Goal: Task Accomplishment & Management: Use online tool/utility

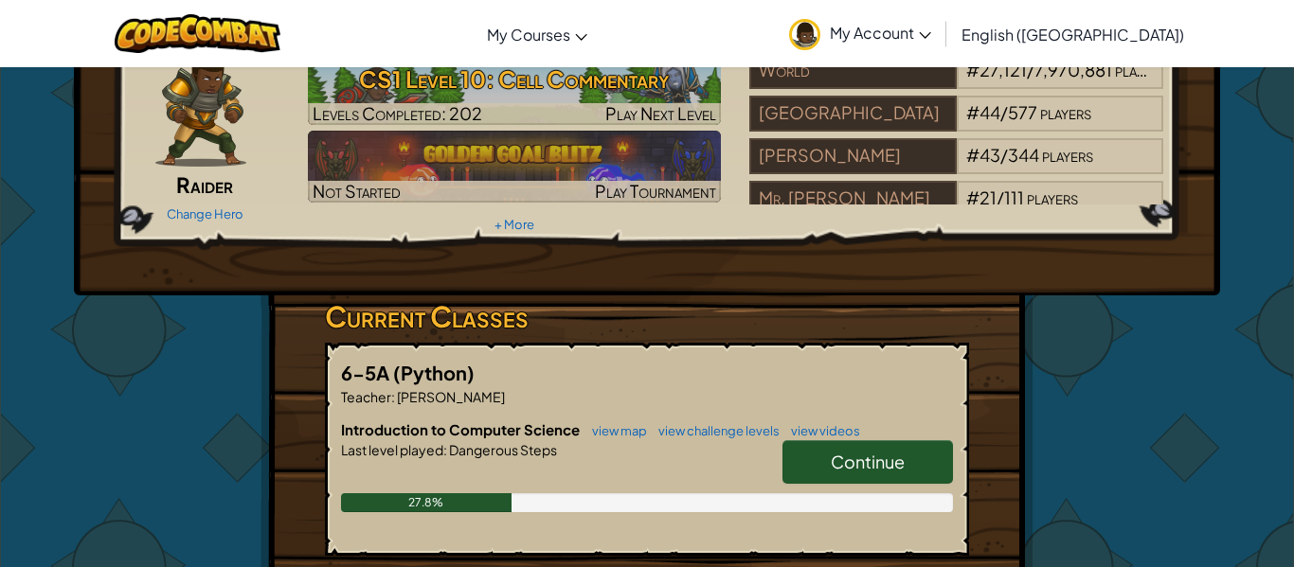
scroll to position [95, 0]
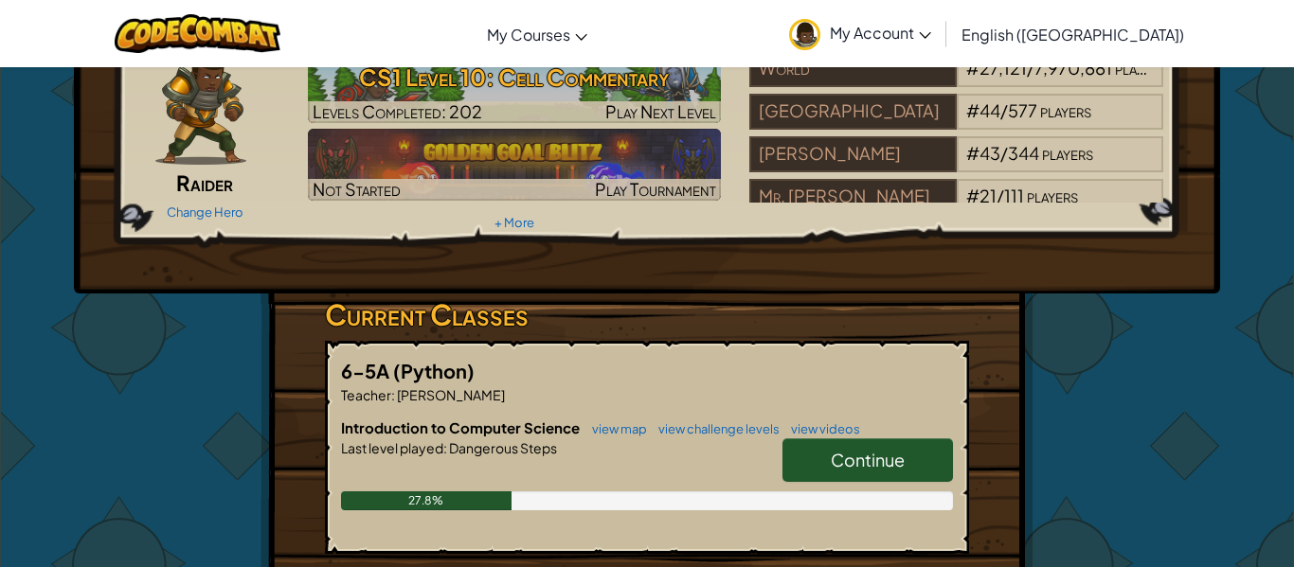
click at [856, 472] on link "Continue" at bounding box center [867, 461] width 171 height 44
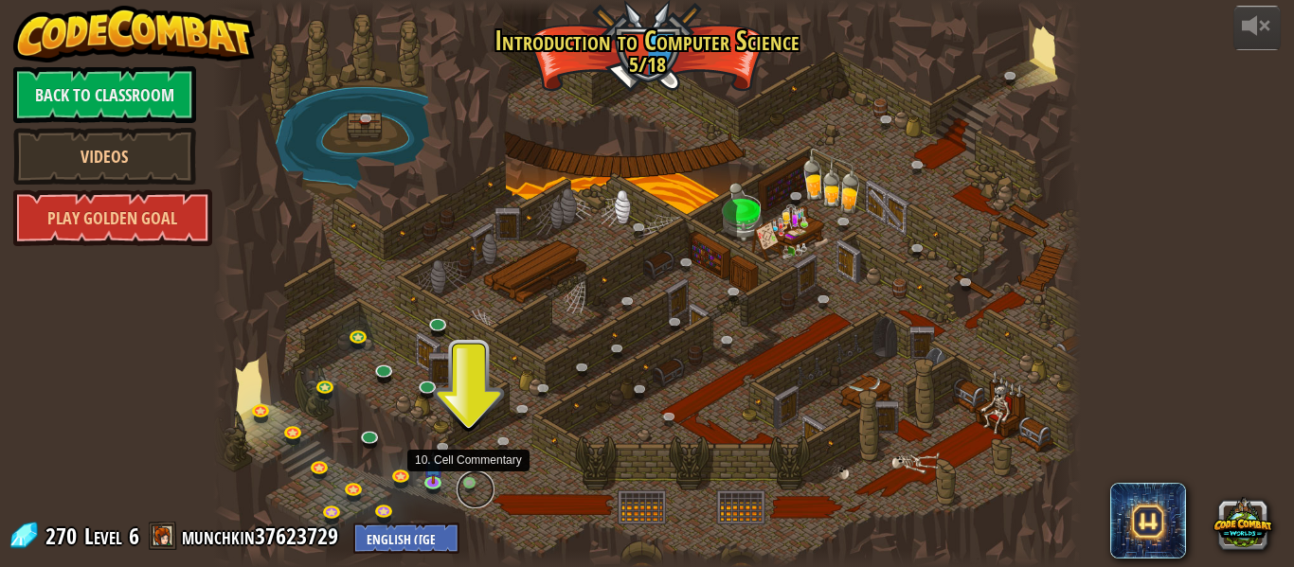
click at [469, 482] on link at bounding box center [476, 490] width 38 height 38
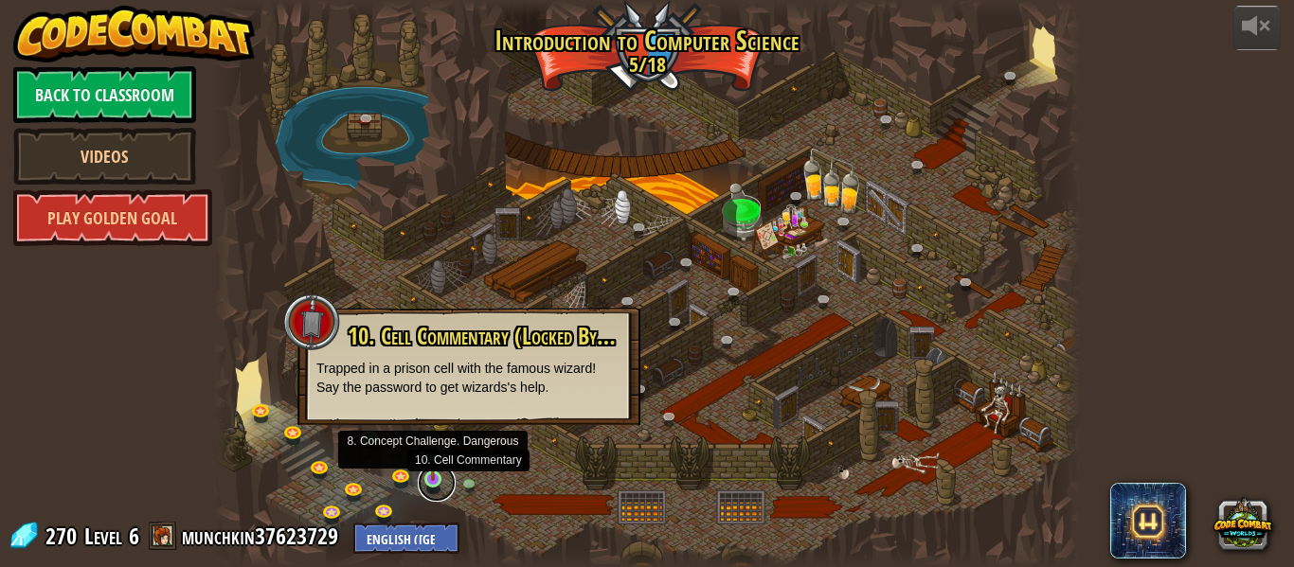
click at [443, 478] on link at bounding box center [437, 483] width 38 height 38
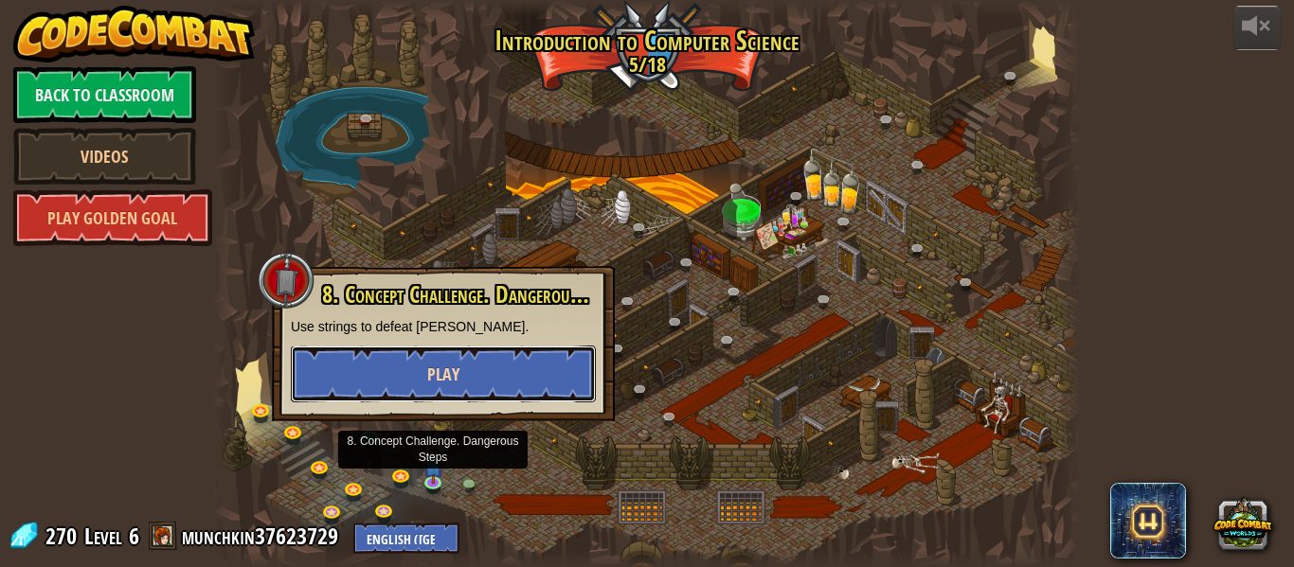
click at [461, 392] on button "Play" at bounding box center [443, 374] width 305 height 57
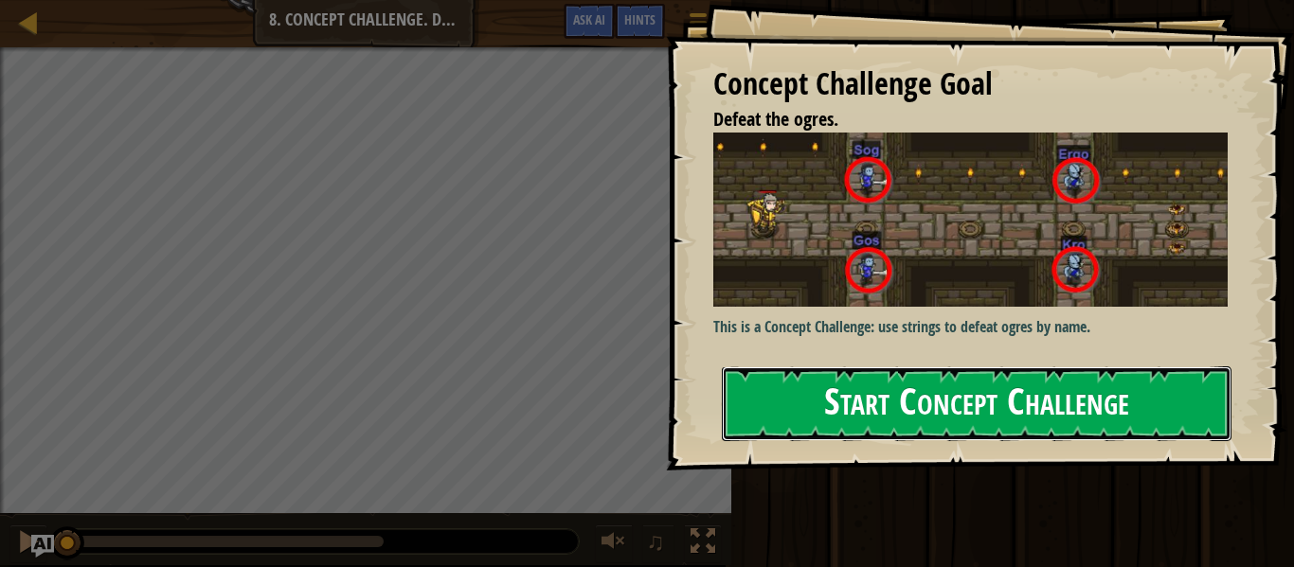
click at [766, 404] on button "Start Concept Challenge" at bounding box center [977, 404] width 510 height 75
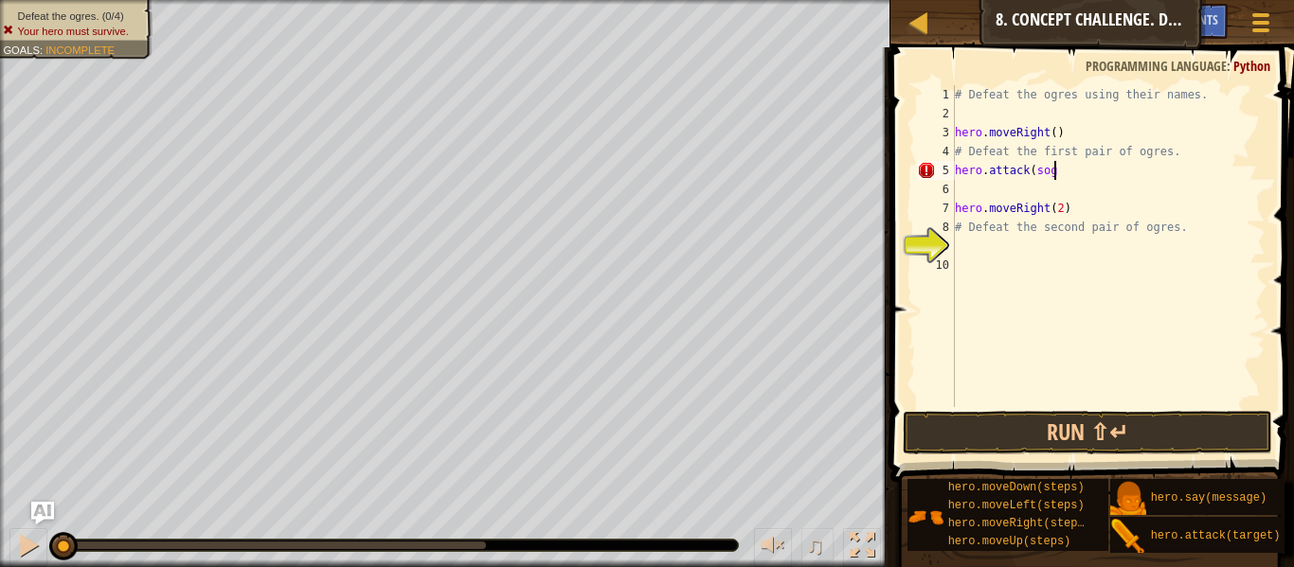
scroll to position [9, 13]
type textarea "hero.attack(sog)"
drag, startPoint x: 1078, startPoint y: 172, endPoint x: 927, endPoint y: 169, distance: 150.7
click at [927, 169] on div "hero.attack(sog) 1 2 3 4 5 6 7 8 9 10 # Defeat the ogres using their names. her…" at bounding box center [1089, 246] width 352 height 322
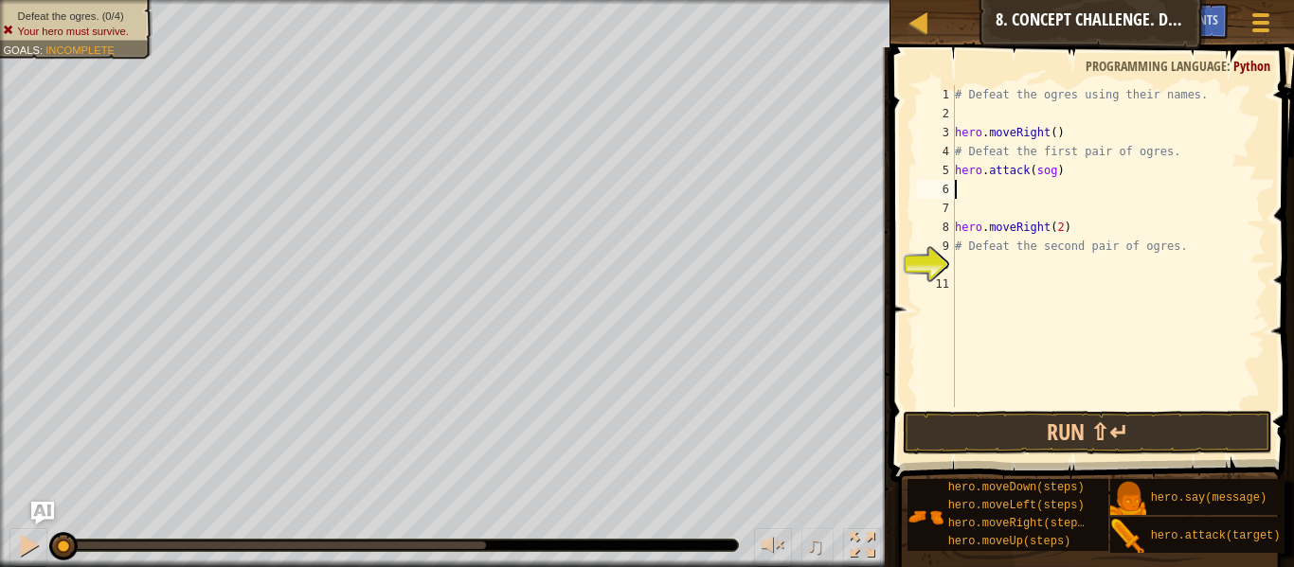
paste textarea
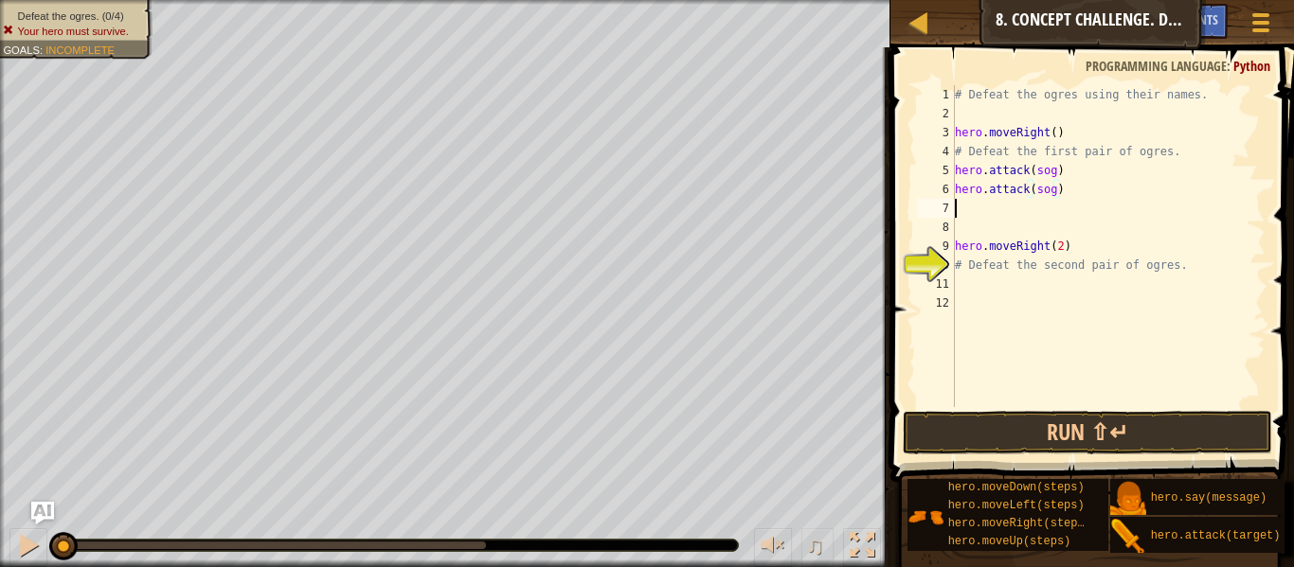
scroll to position [9, 0]
paste textarea "hero.attack(sog)"
click at [1051, 210] on div "# Defeat the ogres using their names. hero . moveRight ( ) # Defeat the first p…" at bounding box center [1108, 265] width 314 height 360
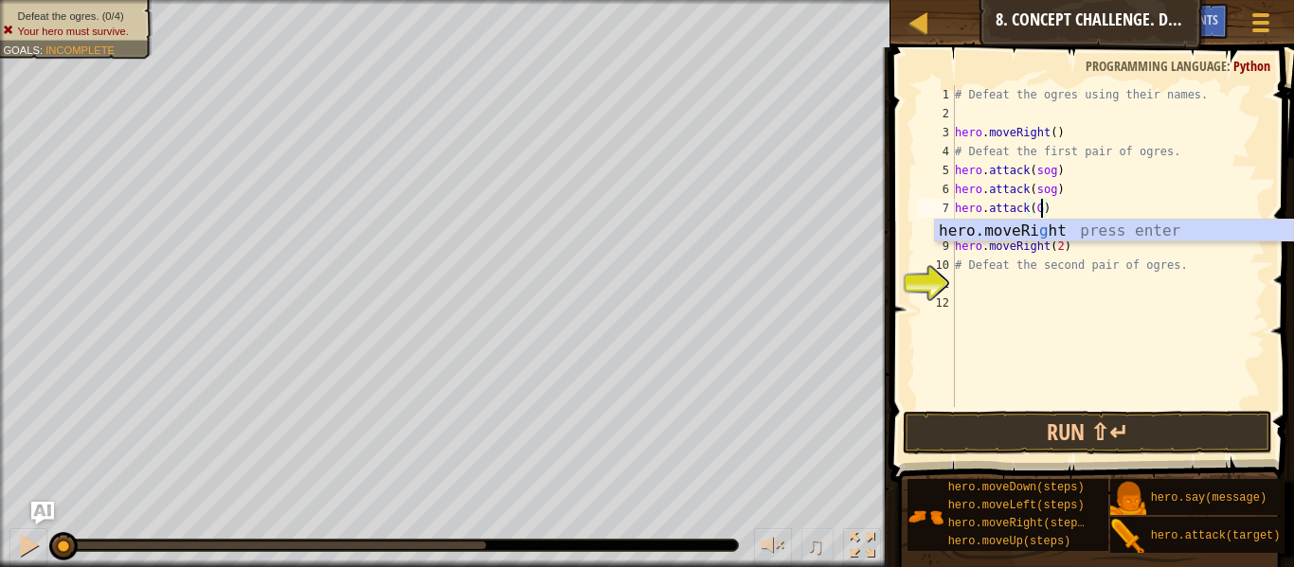
scroll to position [9, 14]
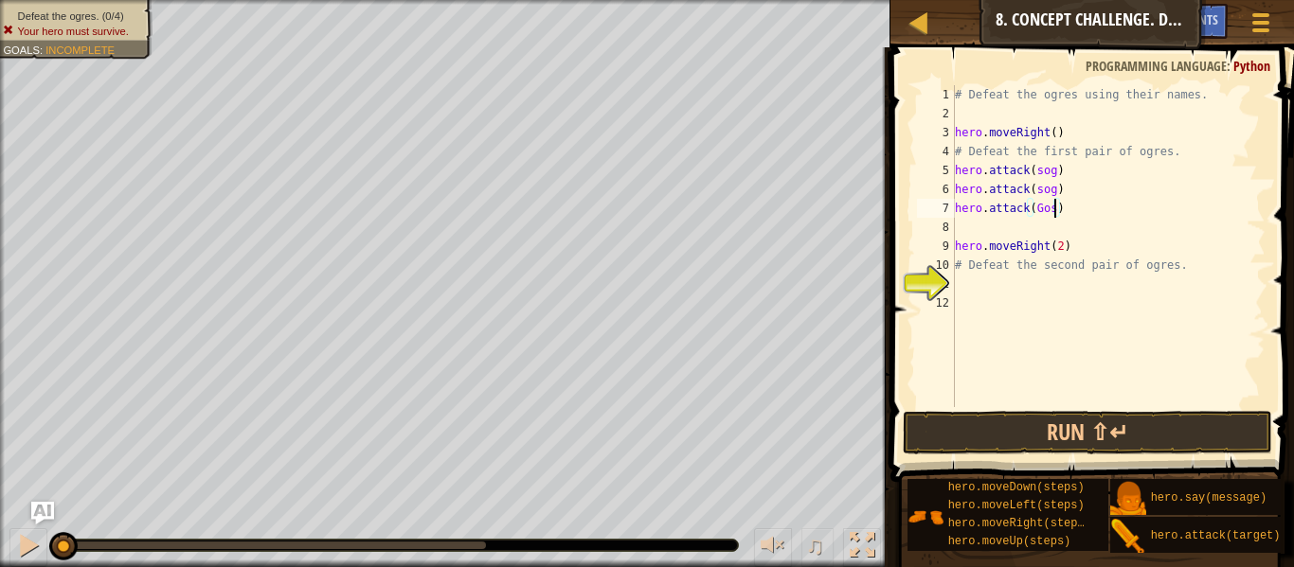
click at [1041, 195] on div "# Defeat the ogres using their names. hero . moveRight ( ) # Defeat the first p…" at bounding box center [1108, 265] width 314 height 360
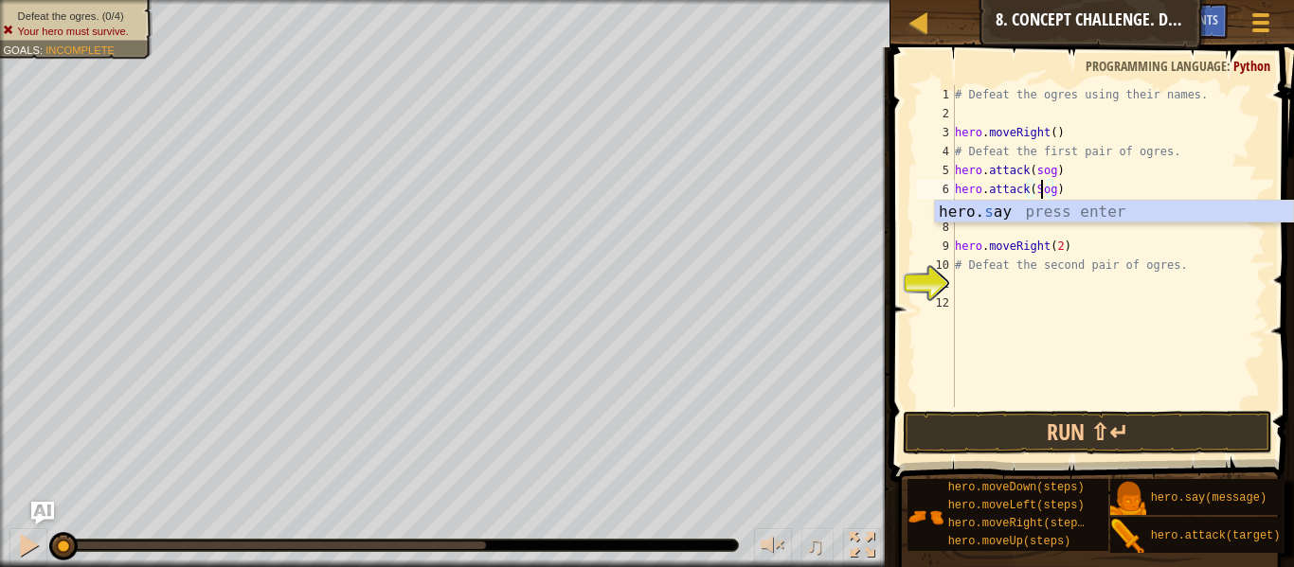
scroll to position [9, 12]
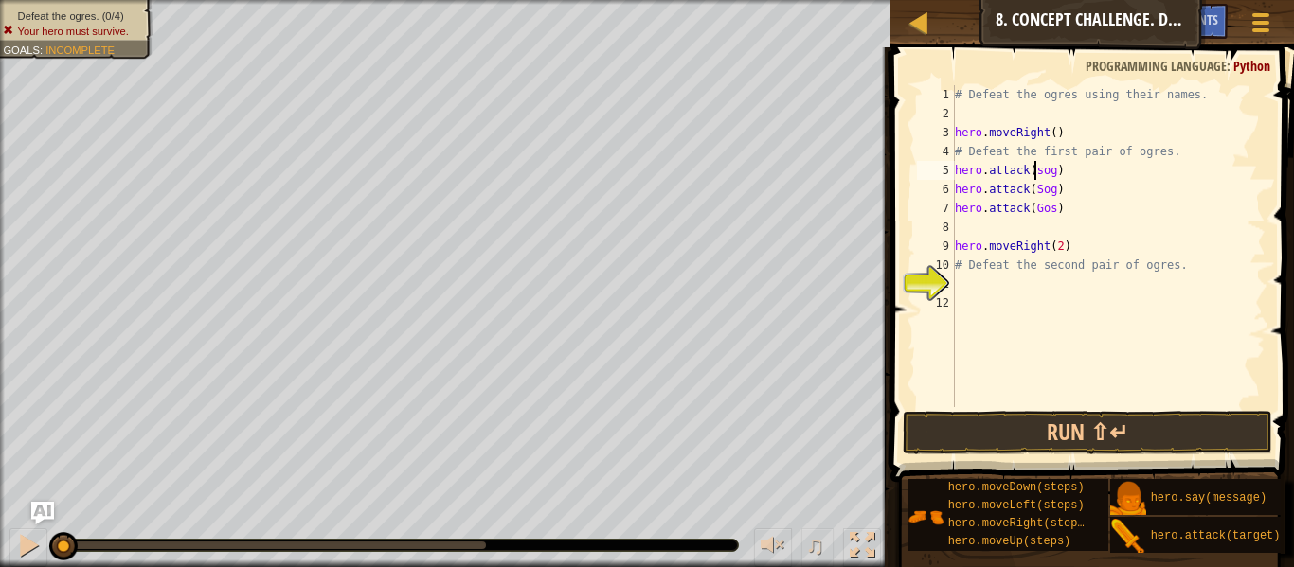
click at [1034, 169] on div "# Defeat the ogres using their names. hero . moveRight ( ) # Defeat the first p…" at bounding box center [1108, 265] width 314 height 360
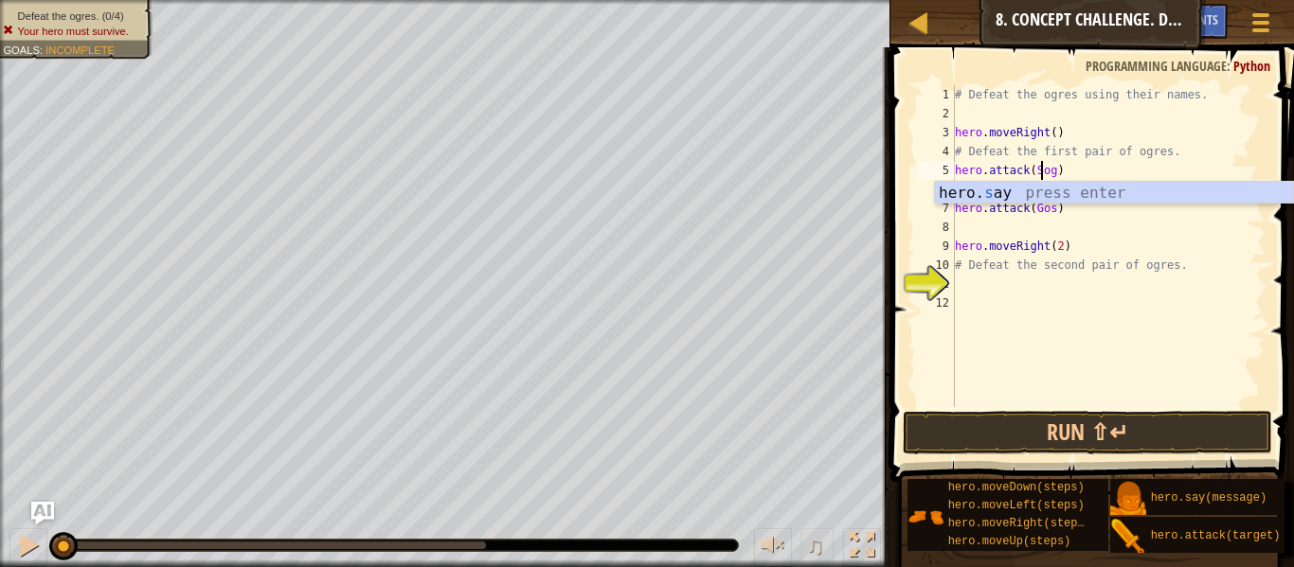
click at [1063, 217] on div "# Defeat the ogres using their names. hero . moveRight ( ) # Defeat the first p…" at bounding box center [1108, 265] width 314 height 360
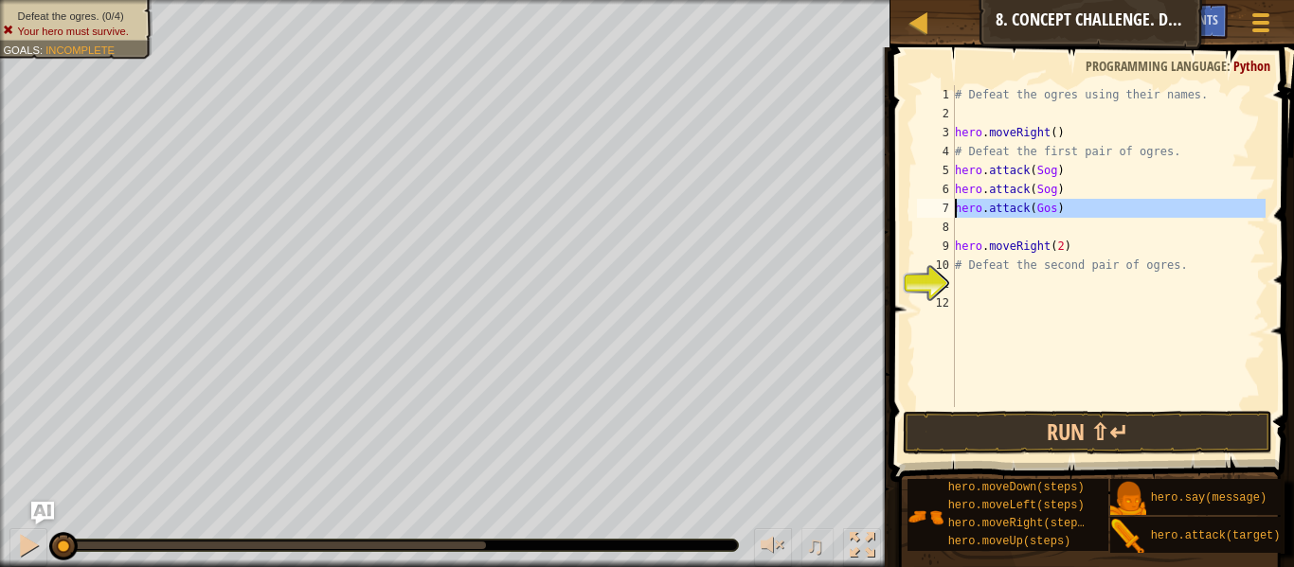
drag, startPoint x: 1061, startPoint y: 218, endPoint x: 940, endPoint y: 208, distance: 121.6
click at [940, 208] on div "hero.attack(Gos) 1 2 3 4 5 6 7 8 9 10 11 12 # Defeat the ogres using their name…" at bounding box center [1089, 246] width 352 height 322
type textarea "hero.attack(Gos)"
click at [958, 233] on div "# Defeat the ogres using their names. hero . moveRight ( ) # Defeat the first p…" at bounding box center [1108, 246] width 314 height 322
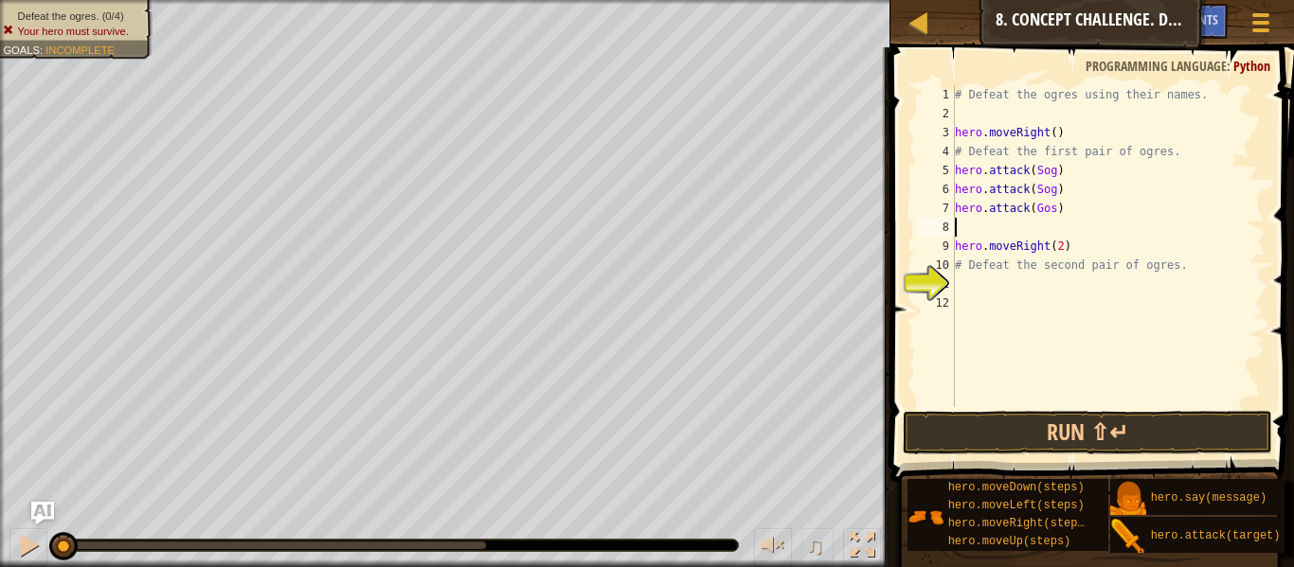
scroll to position [9, 0]
click at [1194, 264] on div "# Defeat the ogres using their names. hero . moveRight ( ) # Defeat the first p…" at bounding box center [1108, 265] width 314 height 360
type textarea "#"
type textarea "V"
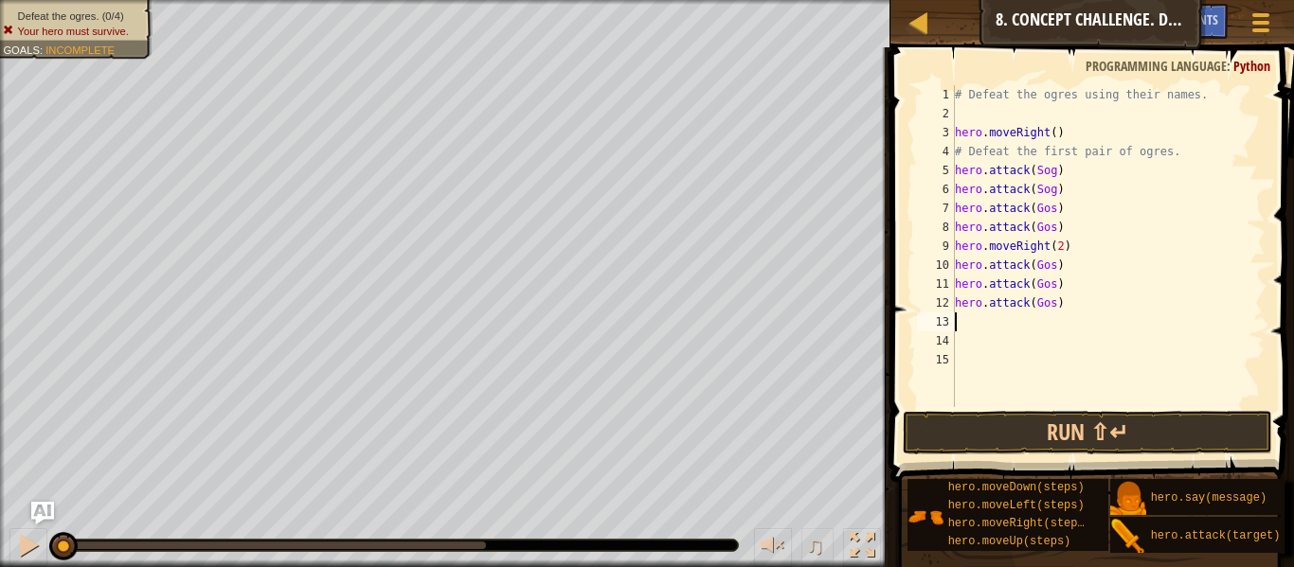
paste textarea "hero.attack(Gos)"
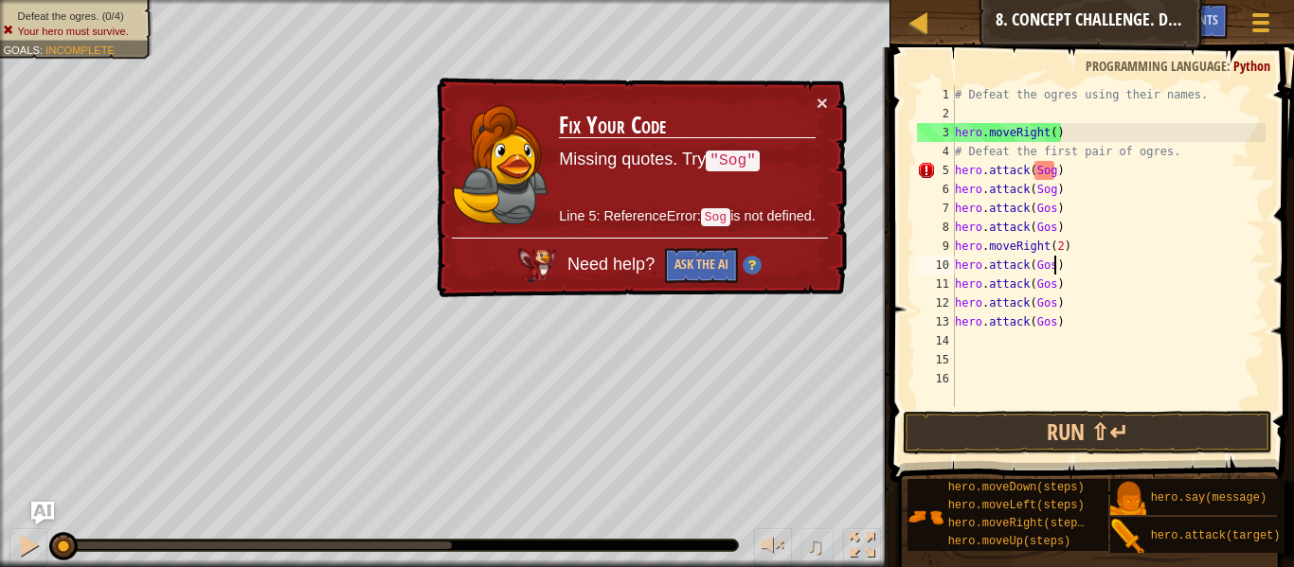
click at [1052, 268] on div "# Defeat the ogres using their names. hero . moveRight ( ) # Defeat the first p…" at bounding box center [1108, 265] width 314 height 360
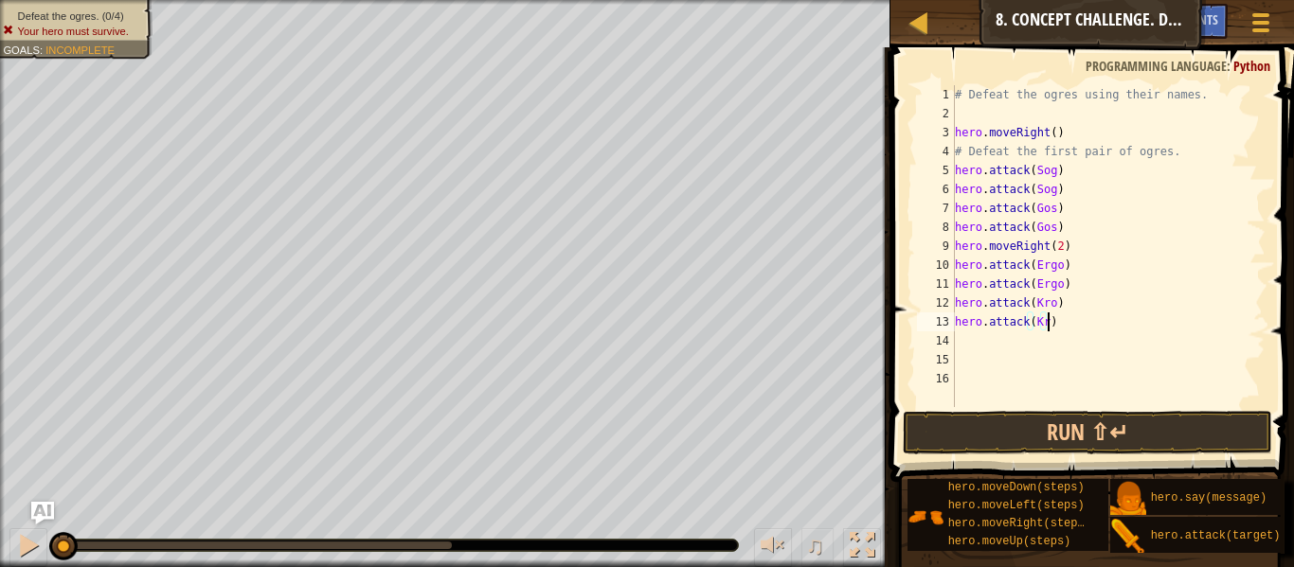
scroll to position [9, 14]
click at [1170, 433] on button "Run ⇧↵" at bounding box center [1087, 433] width 369 height 44
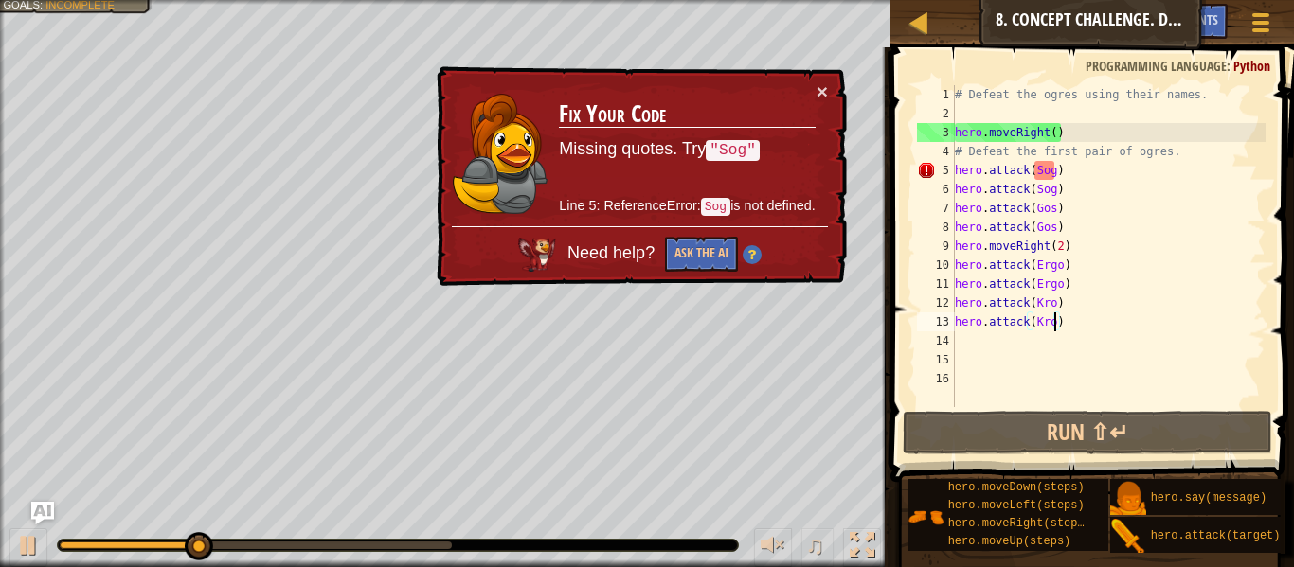
click at [1139, 408] on span at bounding box center [1094, 237] width 419 height 491
click at [818, 96] on button "×" at bounding box center [824, 94] width 12 height 20
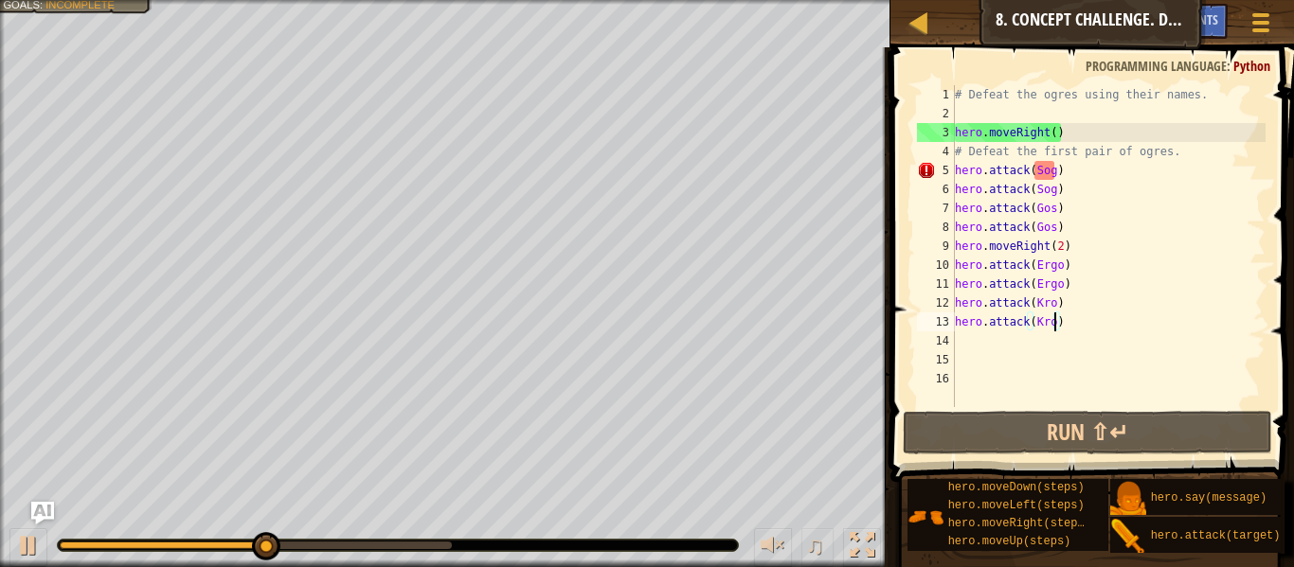
click at [1053, 170] on div "# Defeat the ogres using their names. hero . moveRight ( ) # Defeat the first p…" at bounding box center [1108, 265] width 314 height 360
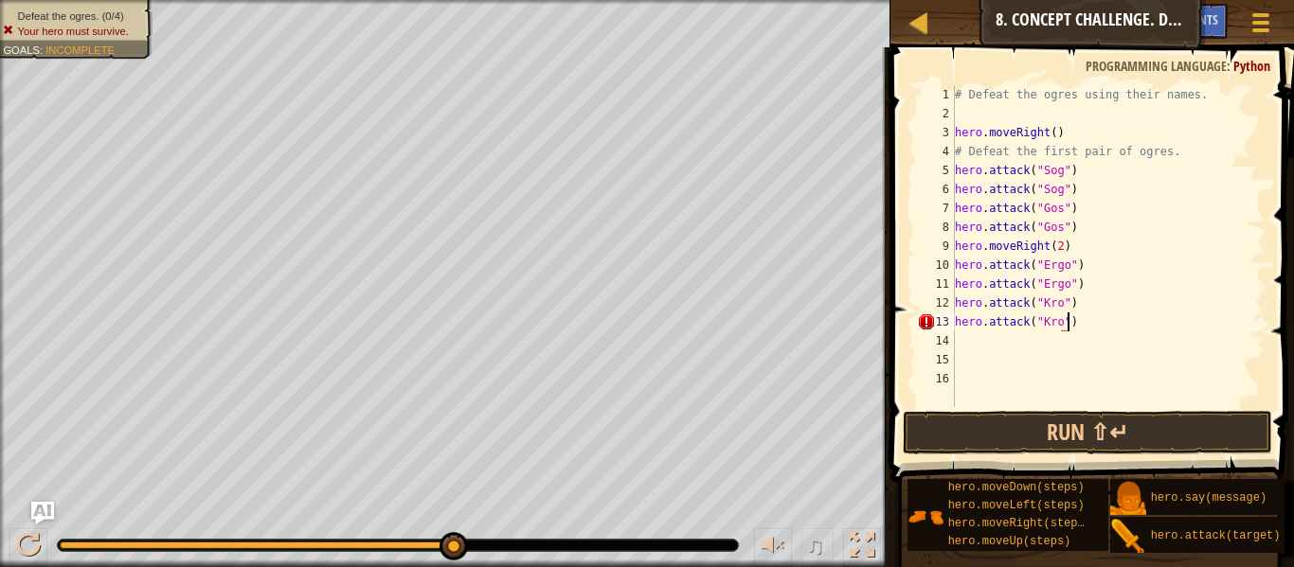
scroll to position [9, 16]
type textarea "hero.attack("Kro")"
click at [1123, 414] on button "Run ⇧↵" at bounding box center [1087, 433] width 369 height 44
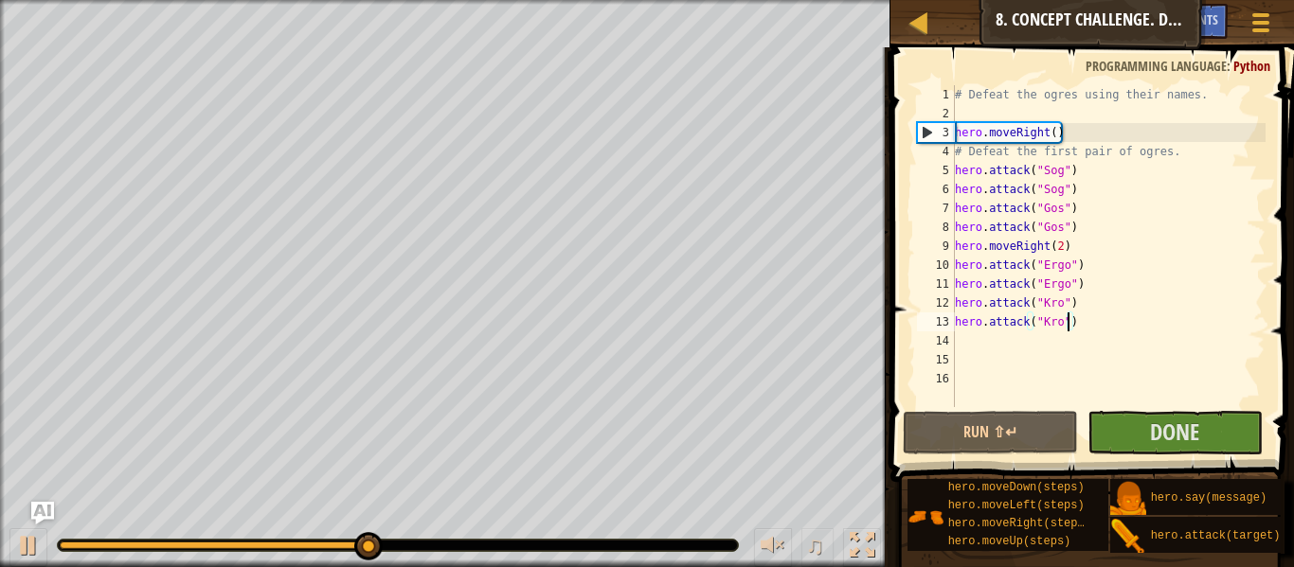
click at [978, 341] on div "# Defeat the ogres using their names. hero . moveRight ( ) # Defeat the first p…" at bounding box center [1108, 265] width 314 height 360
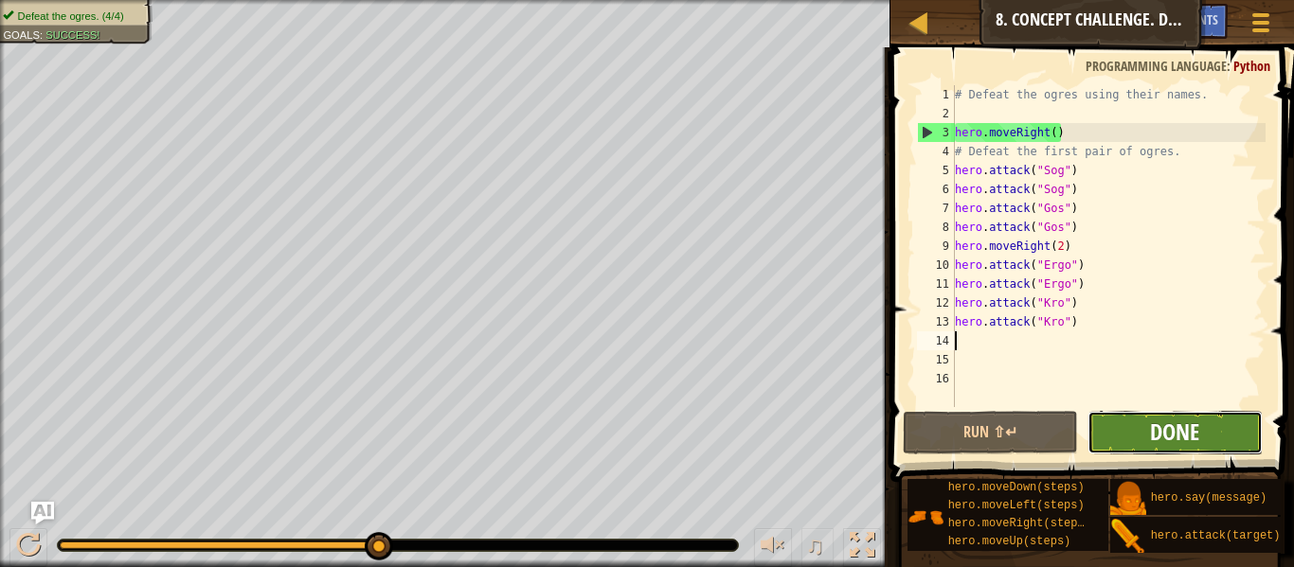
click at [1165, 417] on span "Done" at bounding box center [1174, 432] width 49 height 30
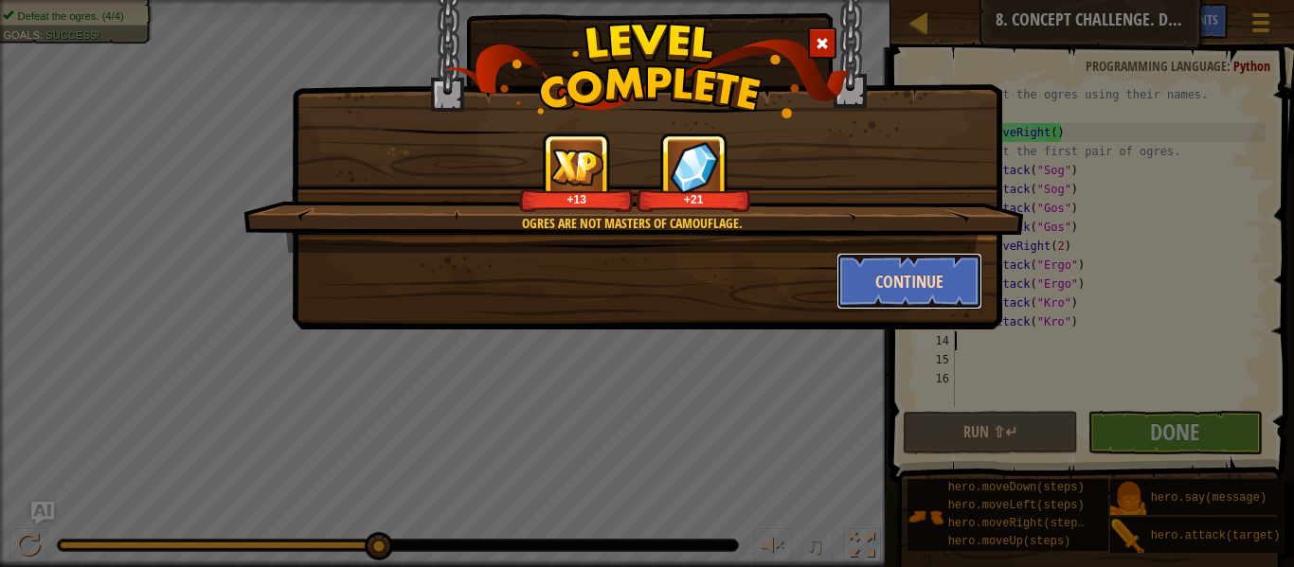
click at [900, 274] on button "Continue" at bounding box center [909, 281] width 147 height 57
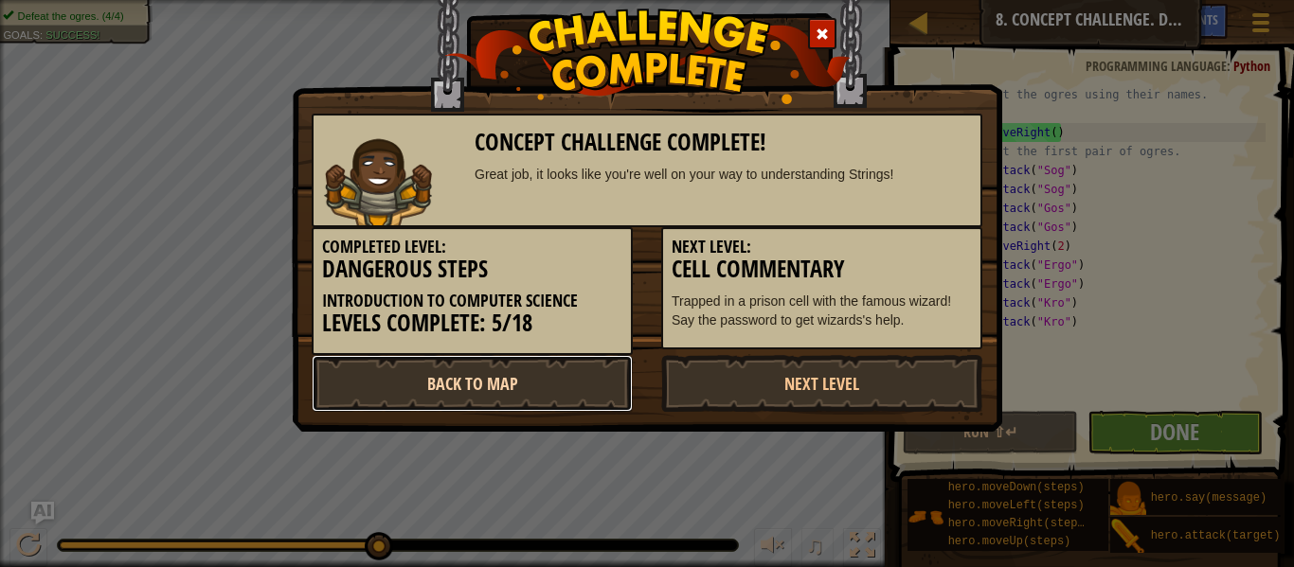
click at [586, 363] on link "Back to Map" at bounding box center [472, 383] width 321 height 57
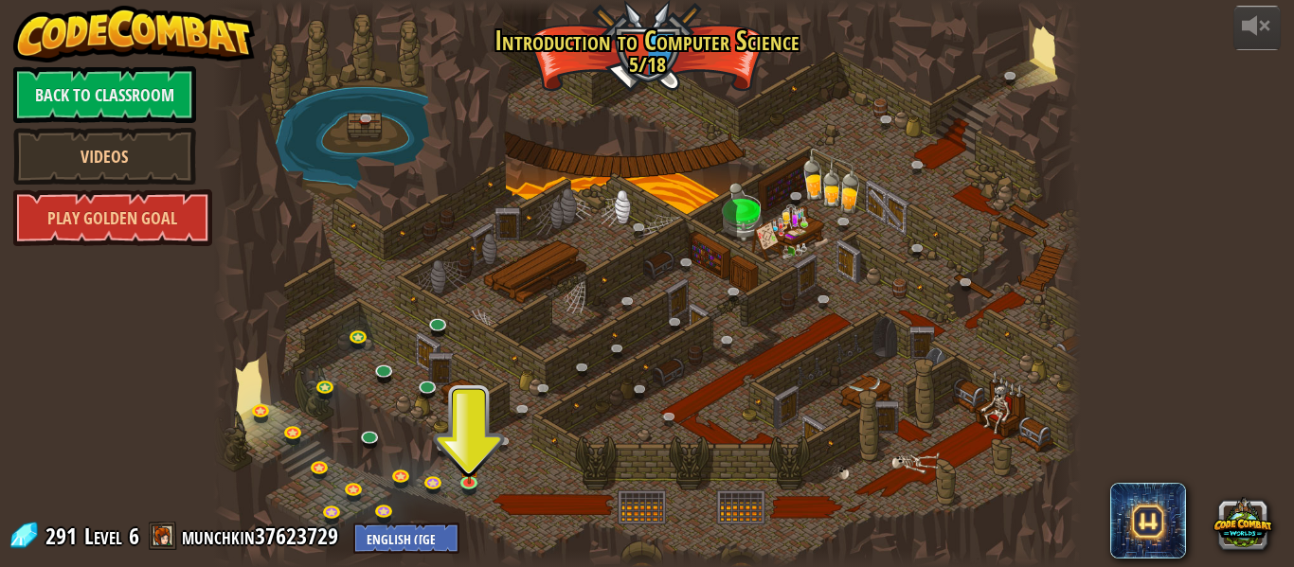
click at [546, 472] on div at bounding box center [647, 283] width 868 height 567
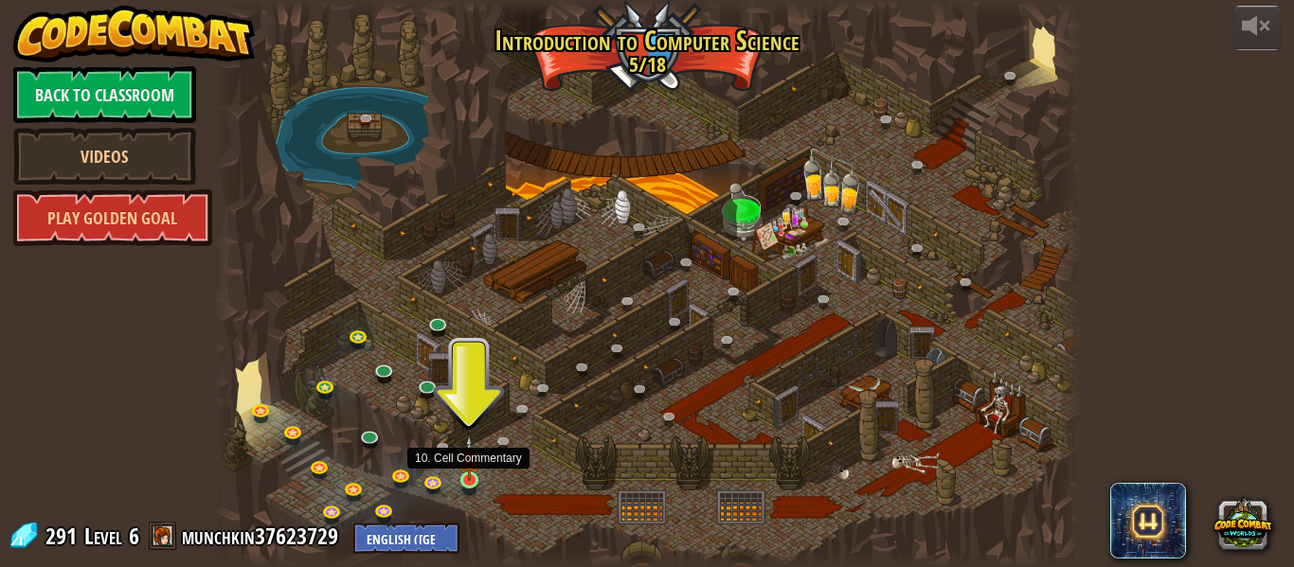
click at [473, 479] on img at bounding box center [469, 458] width 20 height 45
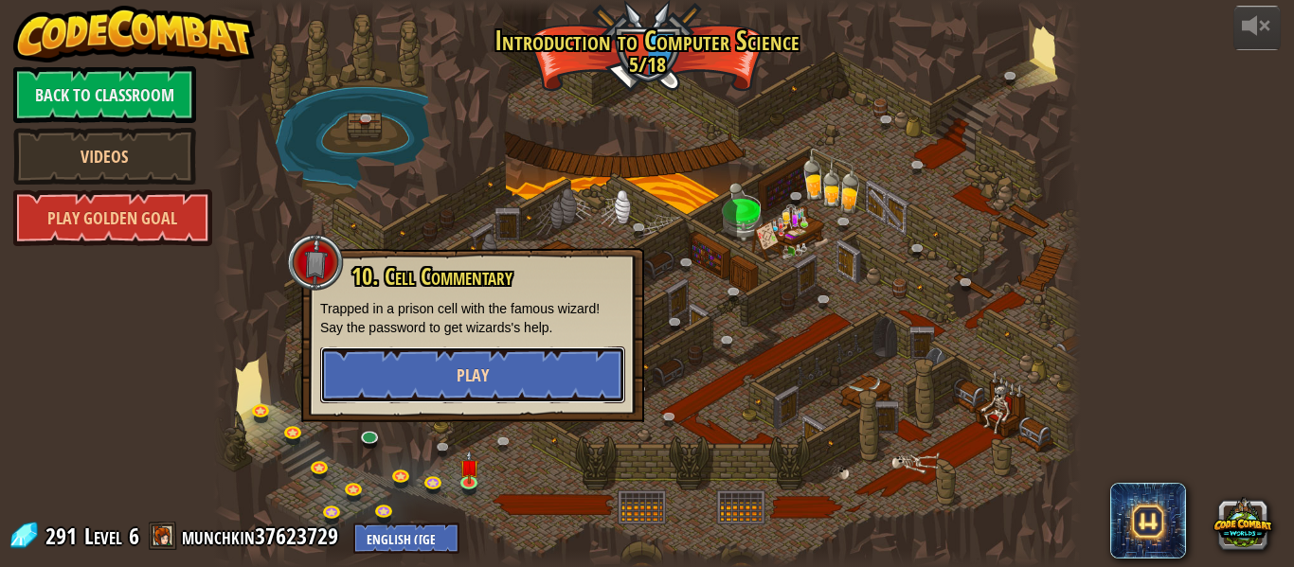
click at [450, 376] on button "Play" at bounding box center [472, 375] width 305 height 57
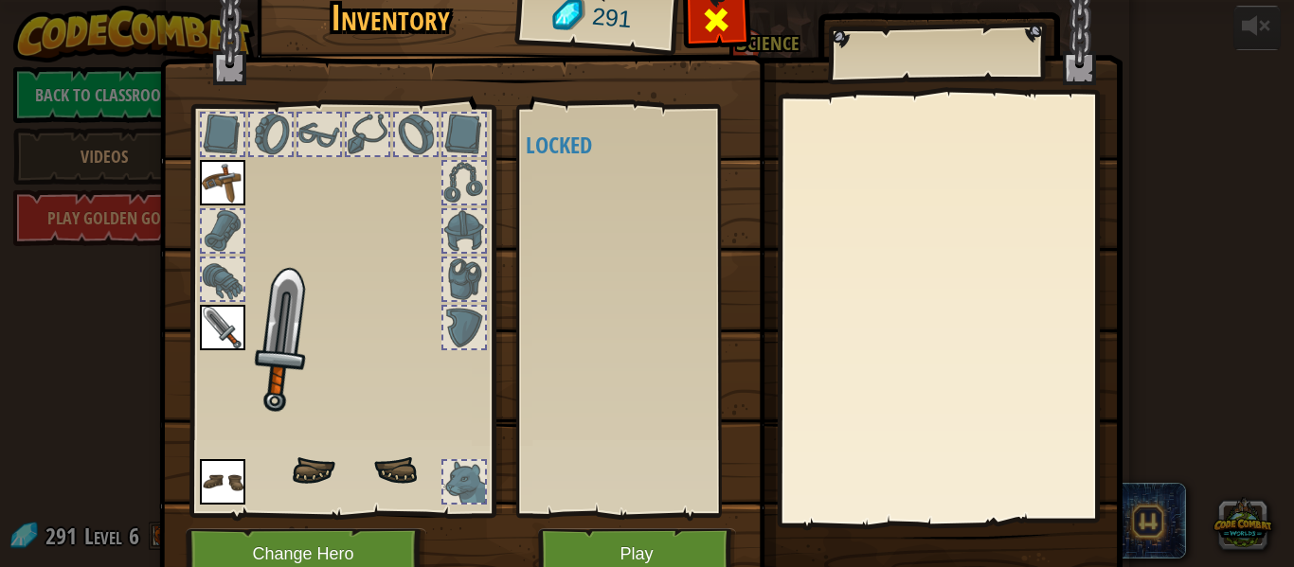
click at [734, 14] on div at bounding box center [717, 25] width 60 height 60
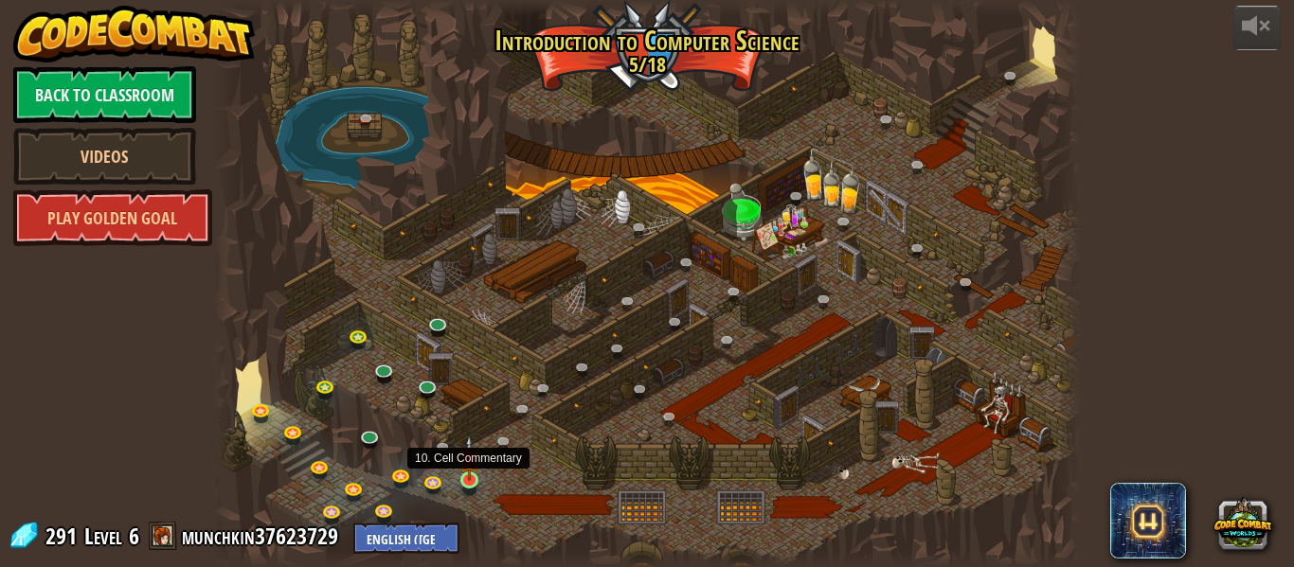
click at [464, 479] on img at bounding box center [469, 458] width 20 height 45
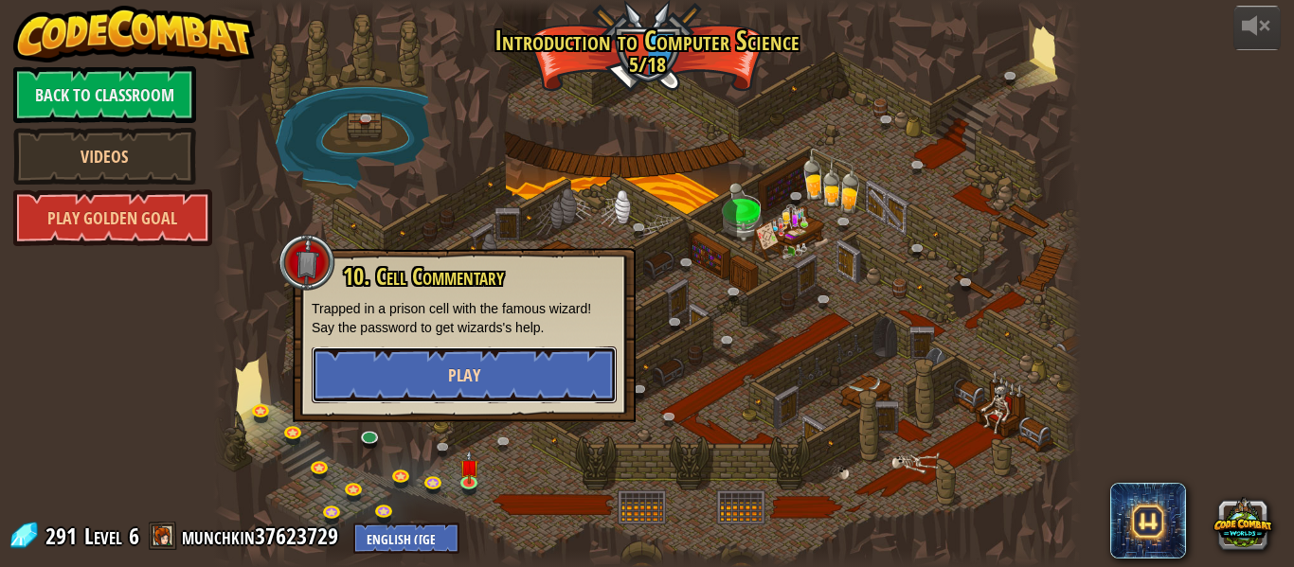
click at [469, 380] on span "Play" at bounding box center [464, 376] width 32 height 24
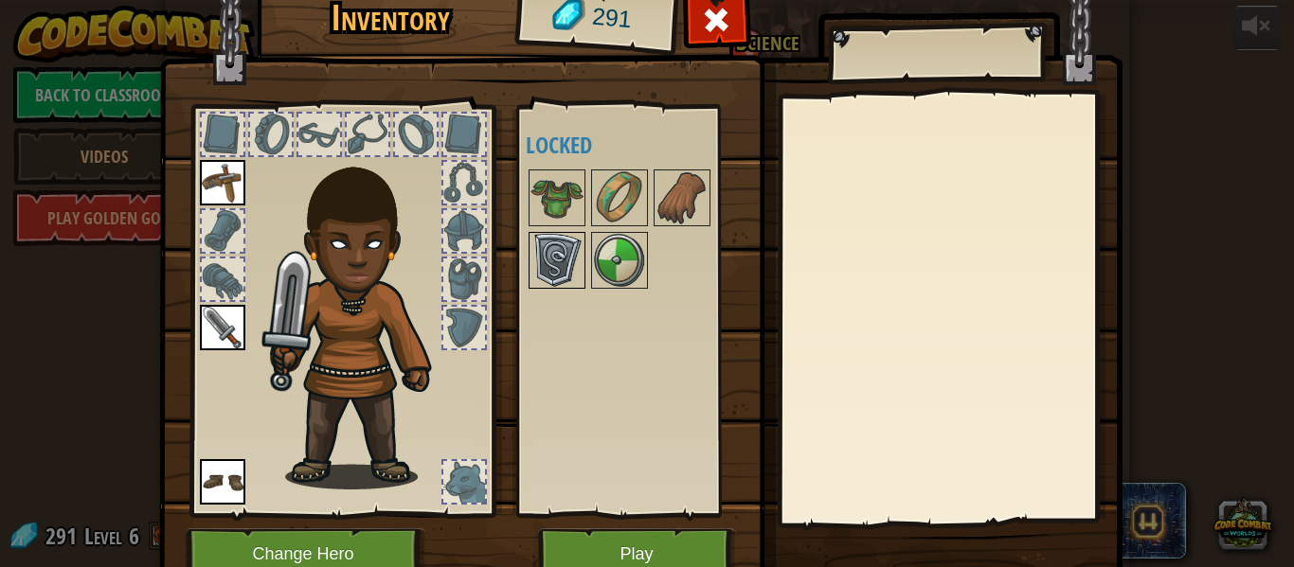
click at [569, 244] on img at bounding box center [556, 260] width 53 height 53
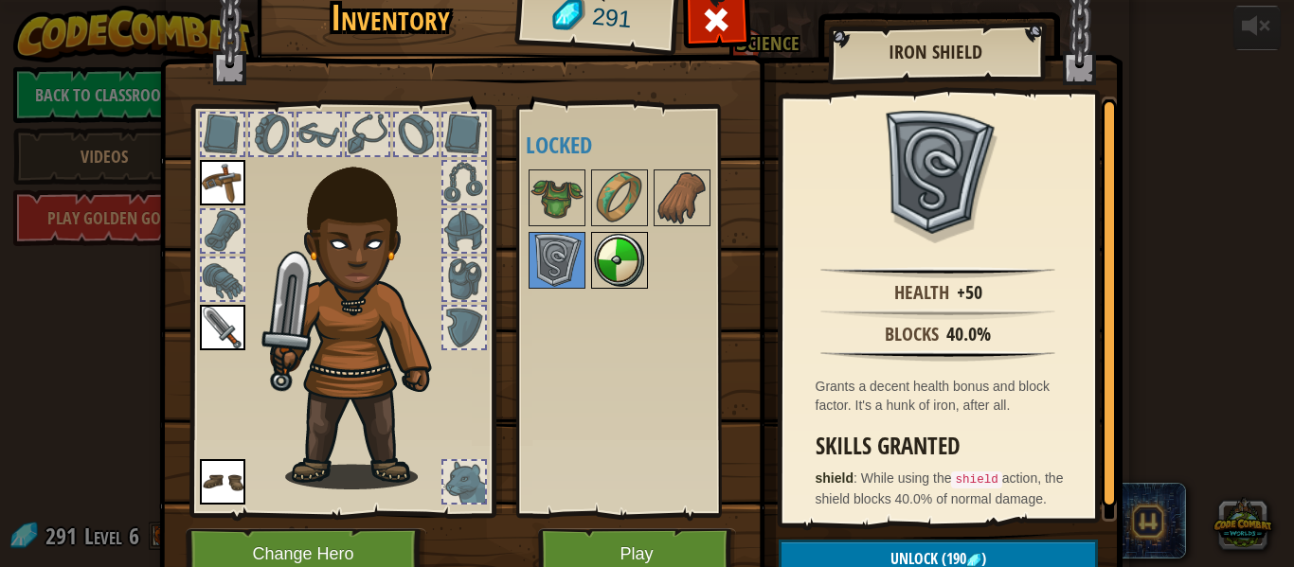
click at [610, 249] on img at bounding box center [619, 260] width 53 height 53
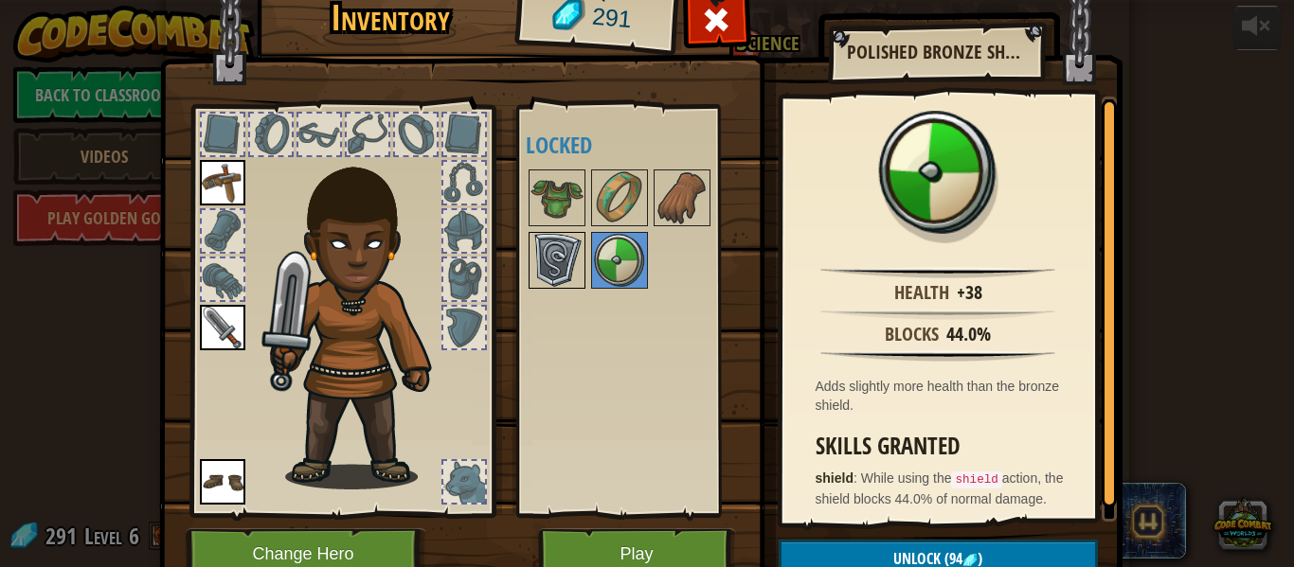
click at [566, 240] on img at bounding box center [556, 260] width 53 height 53
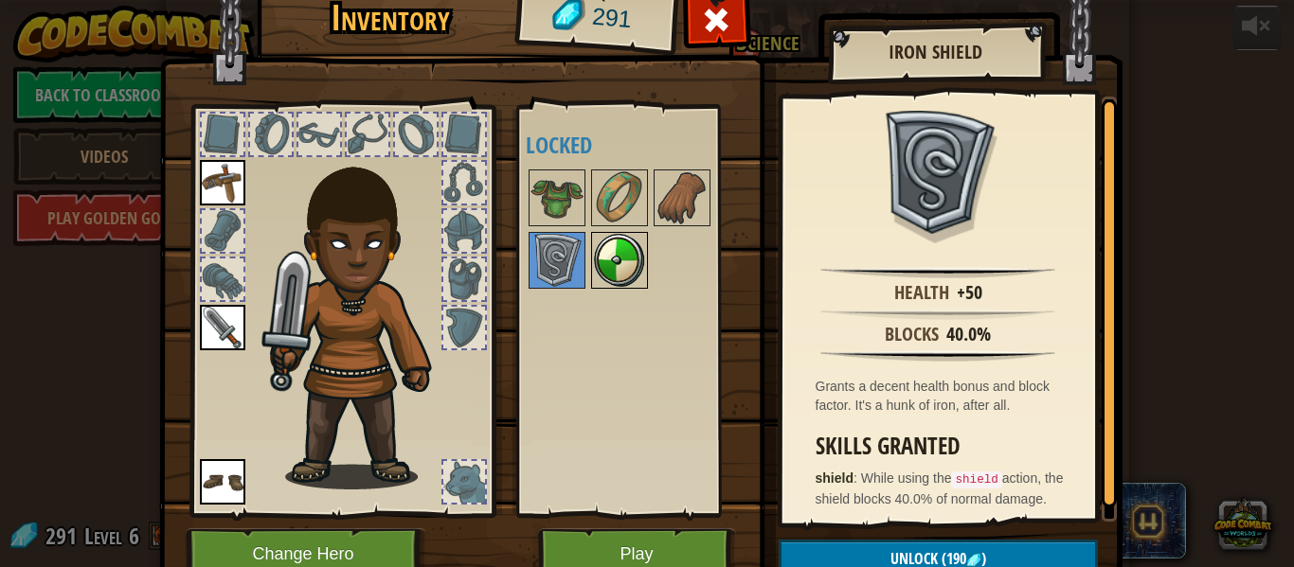
click at [617, 250] on img at bounding box center [619, 260] width 53 height 53
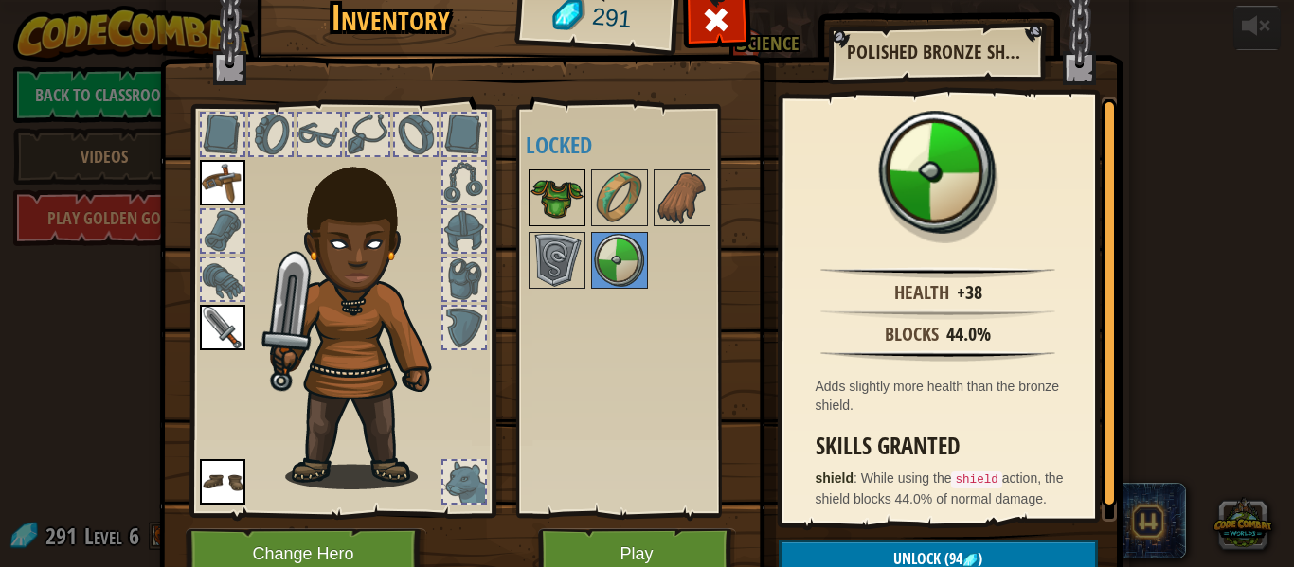
click at [548, 191] on img at bounding box center [556, 197] width 53 height 53
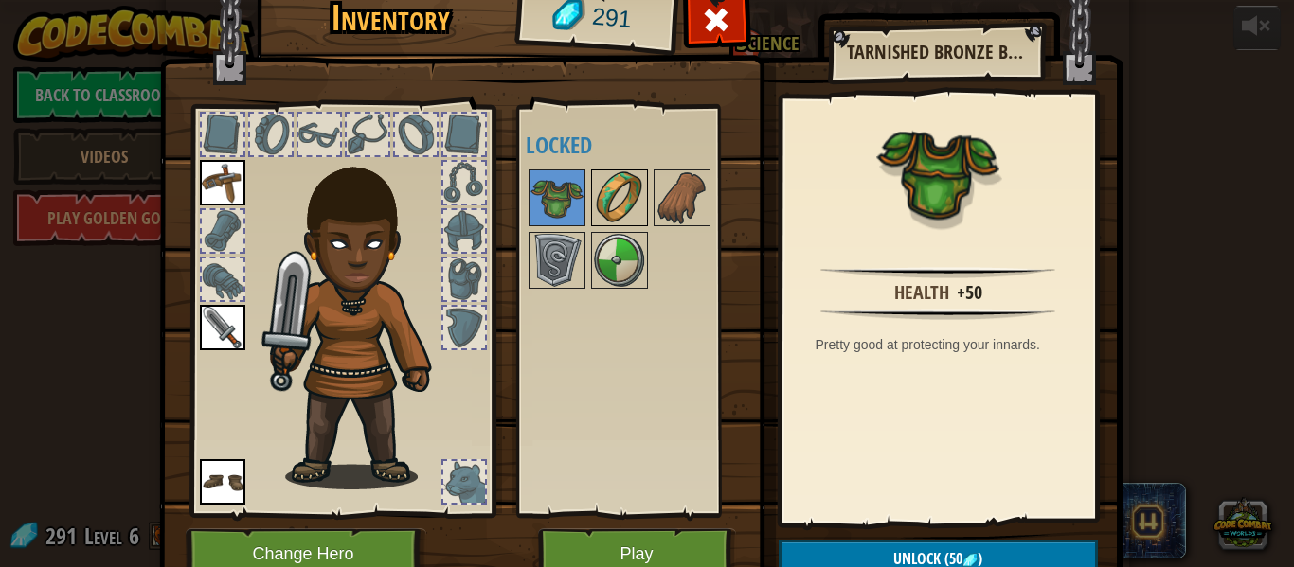
click at [614, 195] on img at bounding box center [619, 197] width 53 height 53
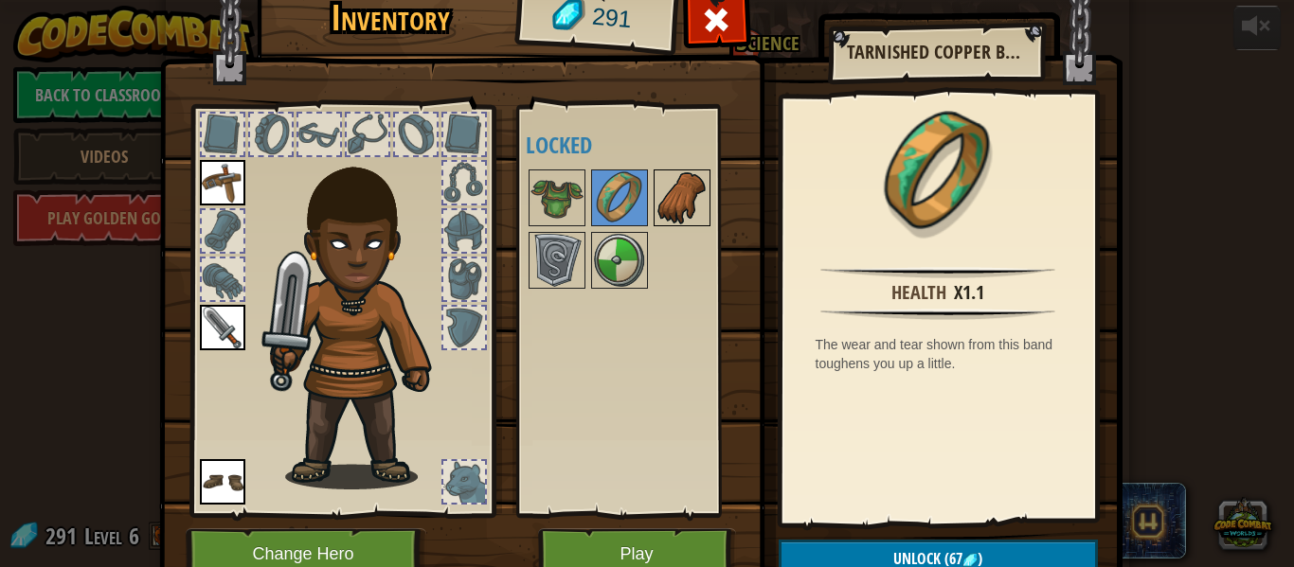
click at [672, 197] on img at bounding box center [682, 197] width 53 height 53
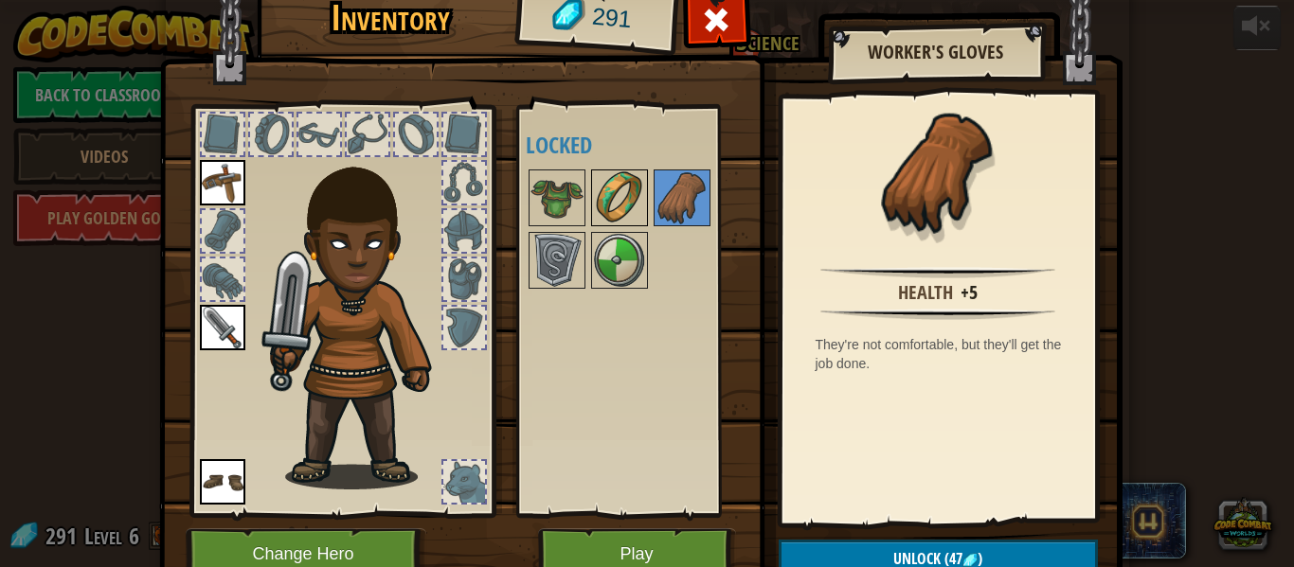
click at [612, 185] on img at bounding box center [619, 197] width 53 height 53
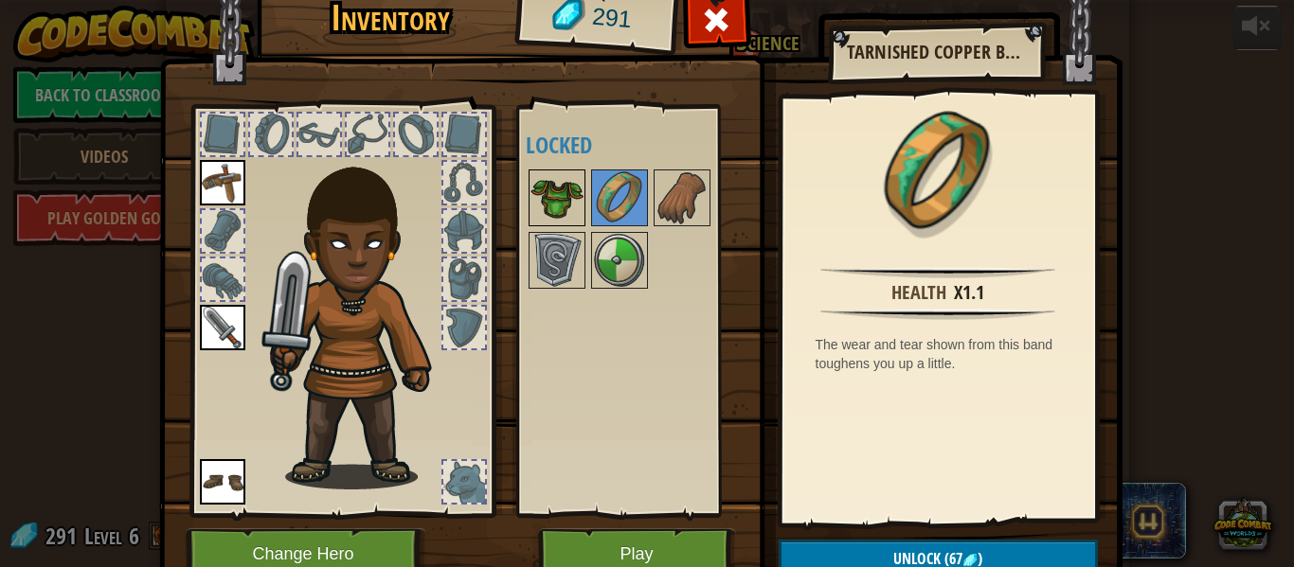
click at [560, 189] on img at bounding box center [556, 197] width 53 height 53
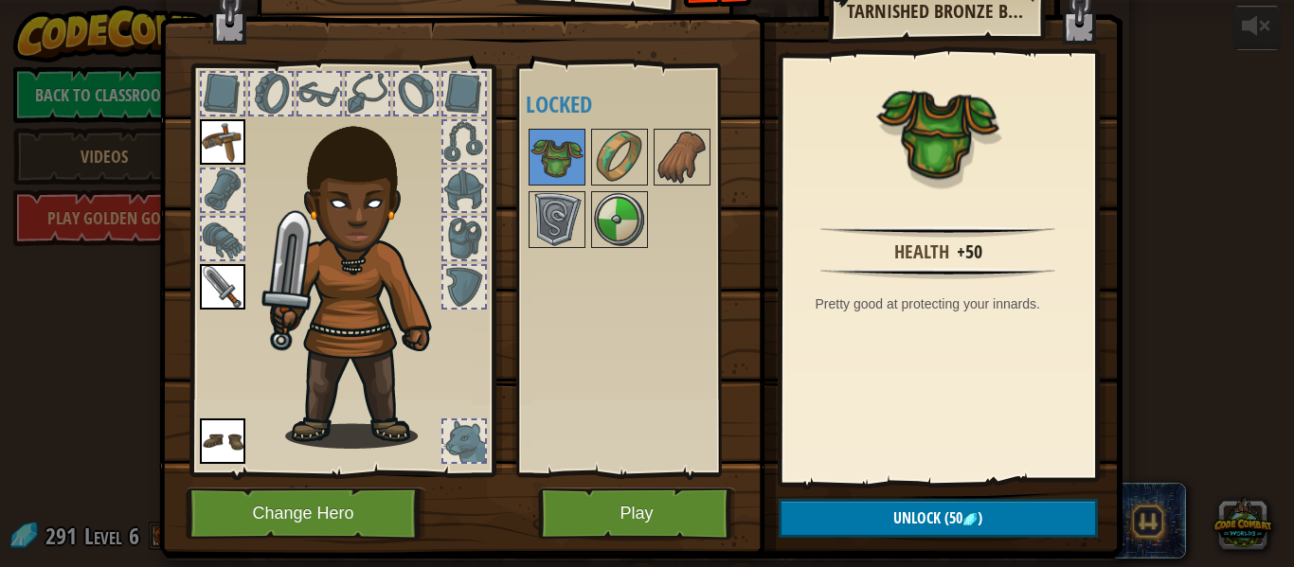
scroll to position [40, 0]
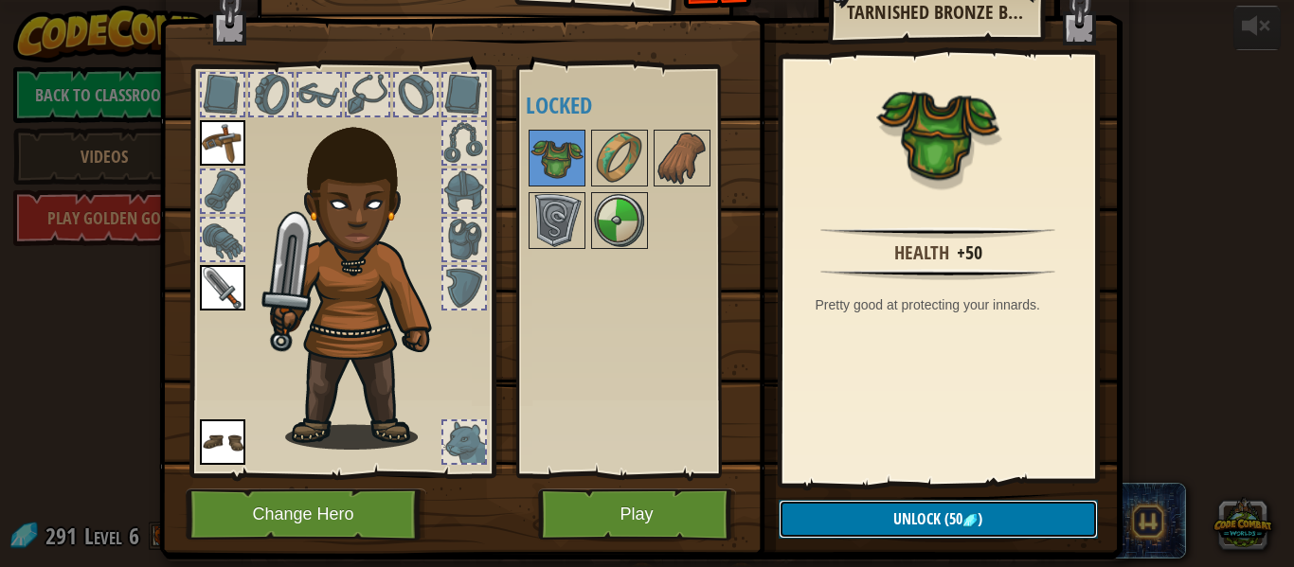
click at [883, 529] on button "Unlock (50 )" at bounding box center [938, 519] width 319 height 39
click at [830, 518] on button "Confirm" at bounding box center [938, 519] width 319 height 39
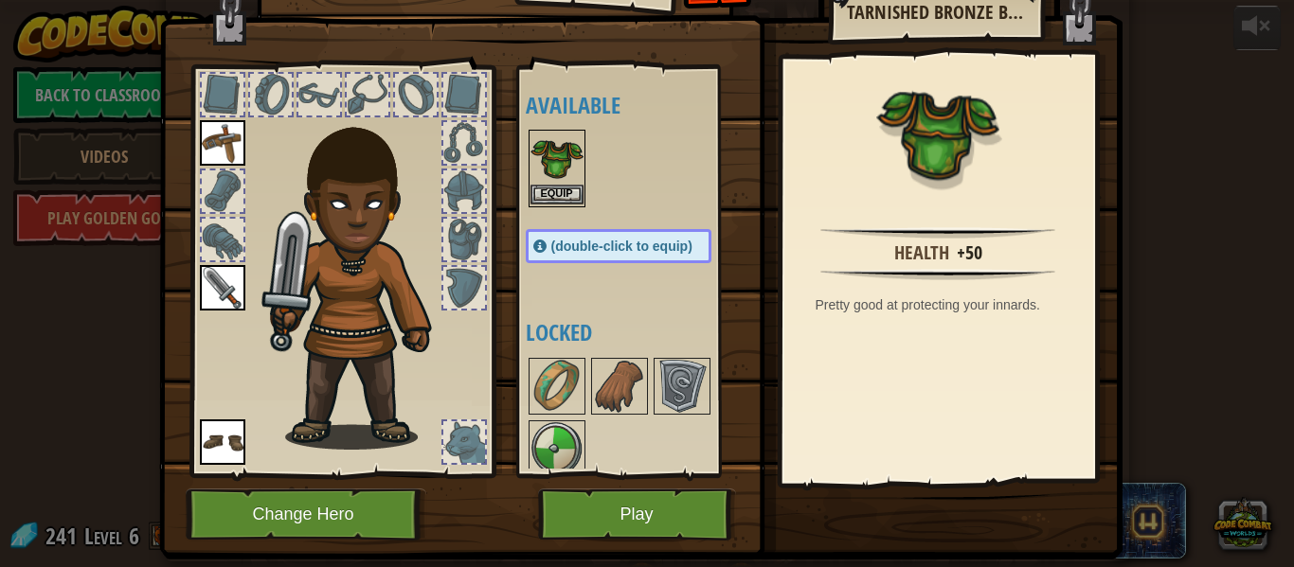
click at [554, 181] on img at bounding box center [556, 158] width 53 height 53
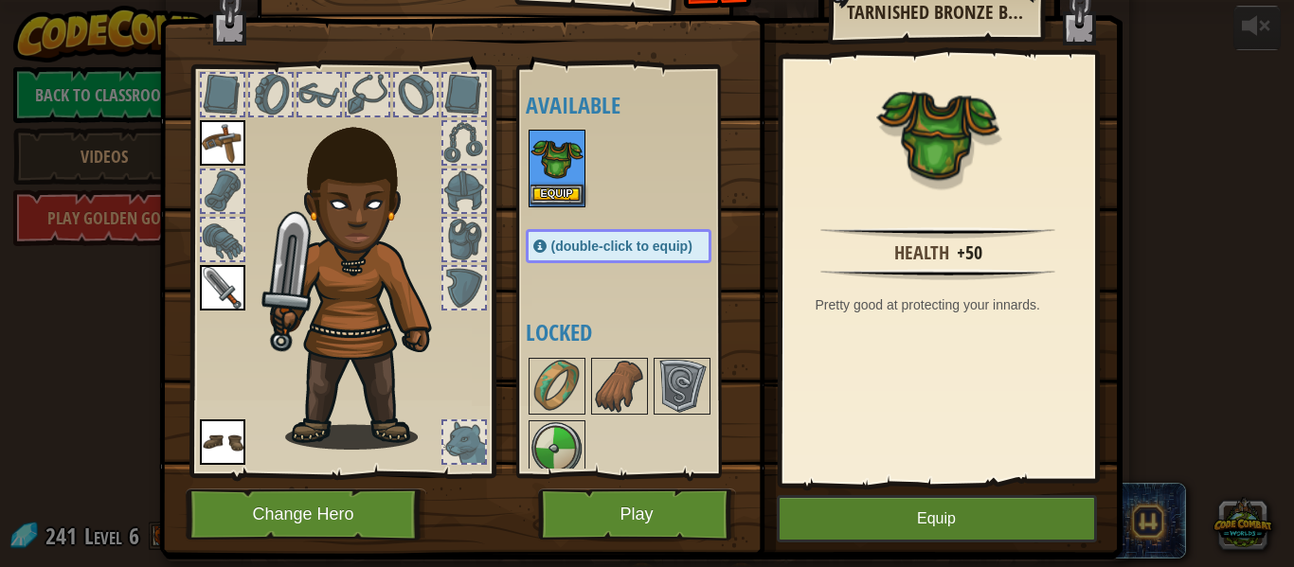
click at [554, 181] on img at bounding box center [556, 158] width 53 height 53
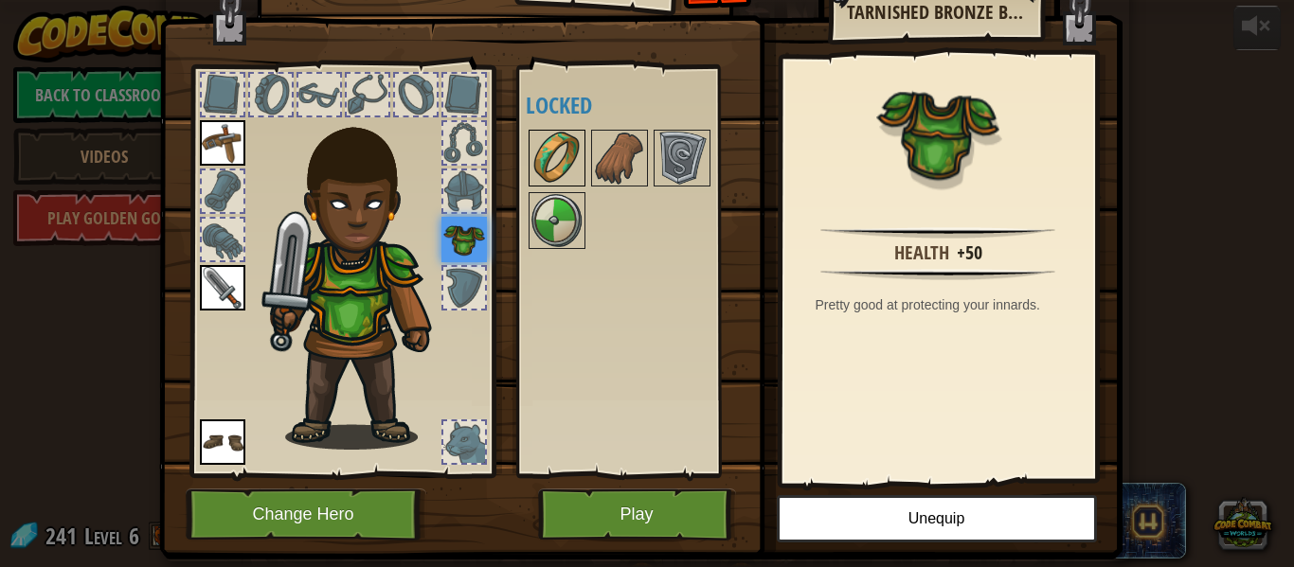
click at [551, 171] on img at bounding box center [556, 158] width 53 height 53
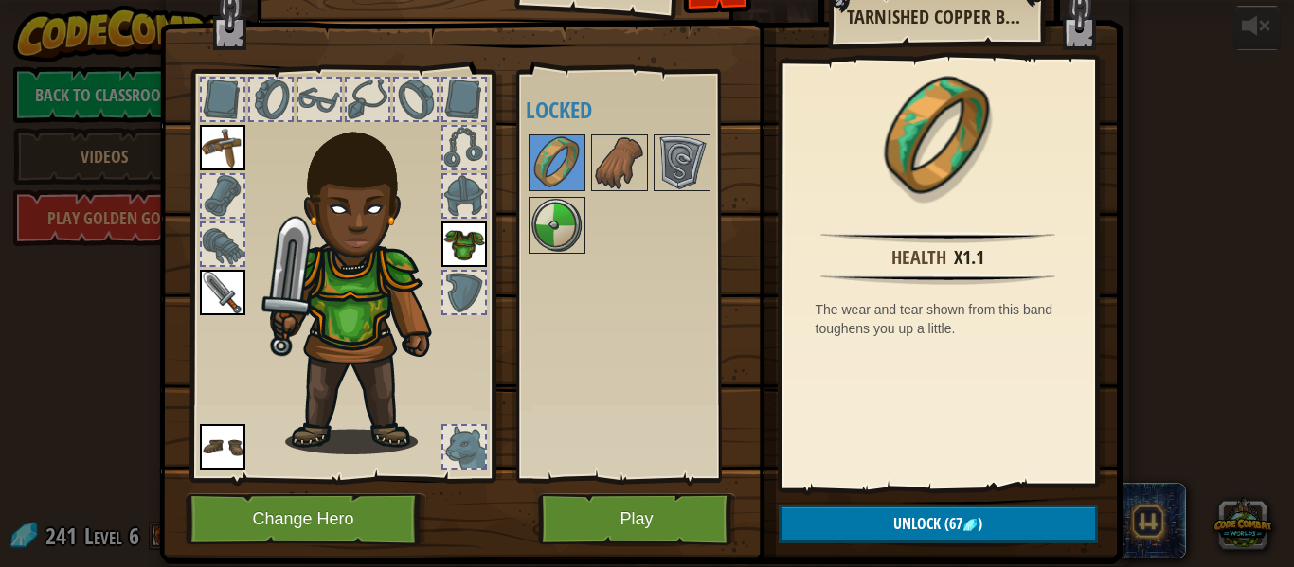
scroll to position [37, 0]
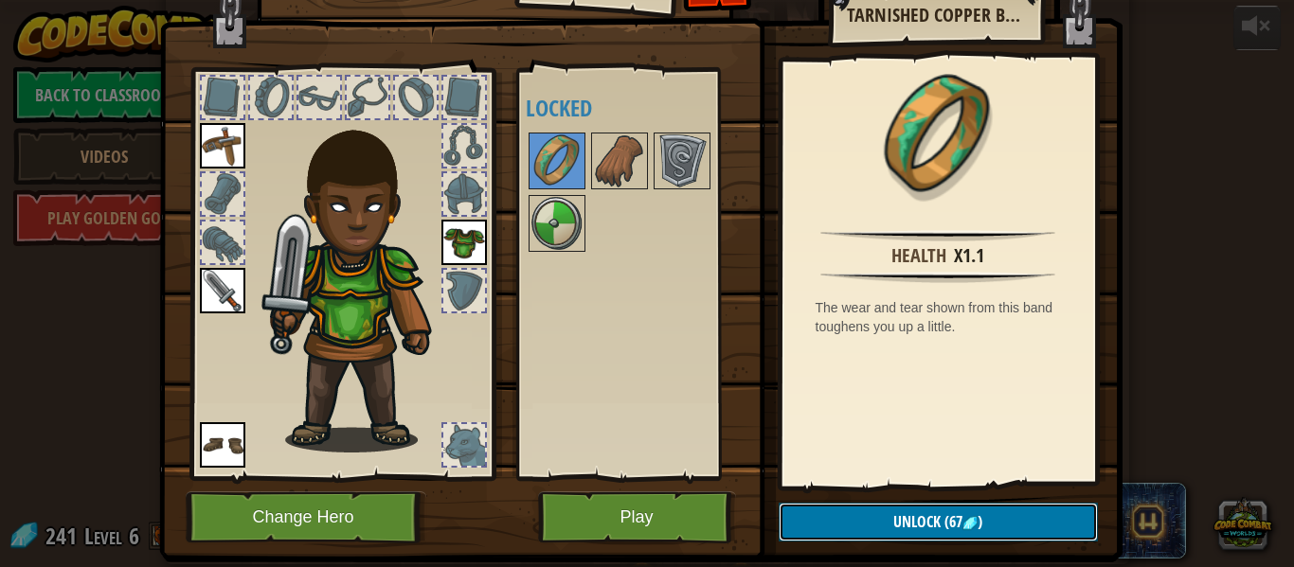
click at [834, 517] on button "Unlock (67 )" at bounding box center [938, 522] width 319 height 39
click at [834, 517] on button "Confirm" at bounding box center [938, 522] width 319 height 39
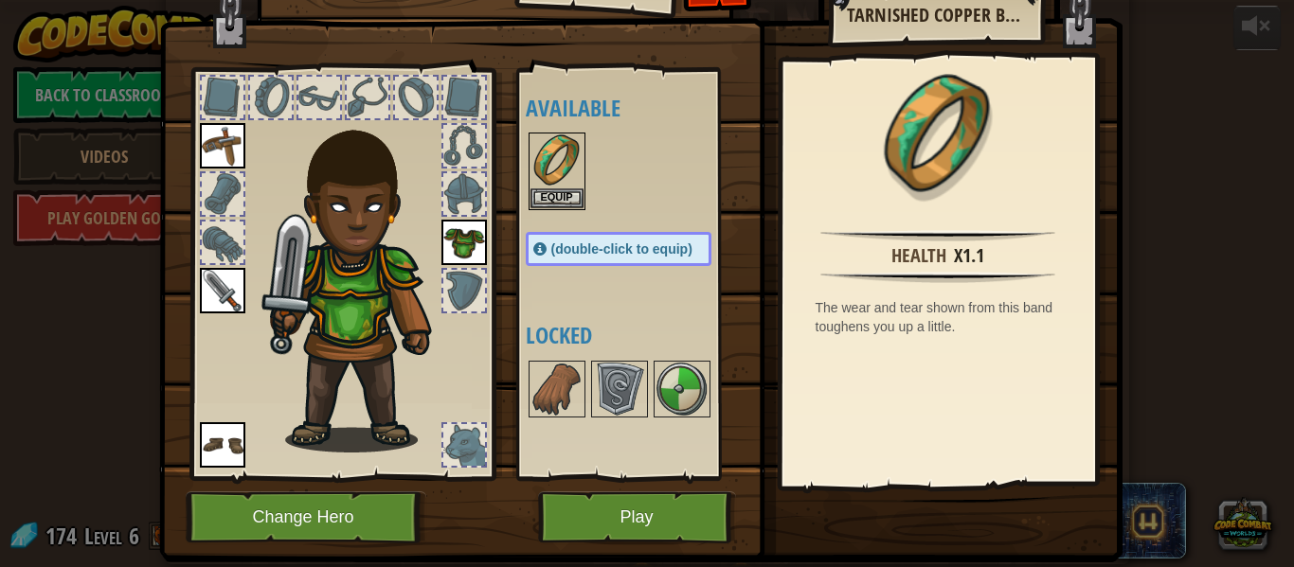
click at [834, 517] on img at bounding box center [640, 219] width 963 height 688
click at [532, 177] on img at bounding box center [556, 161] width 53 height 53
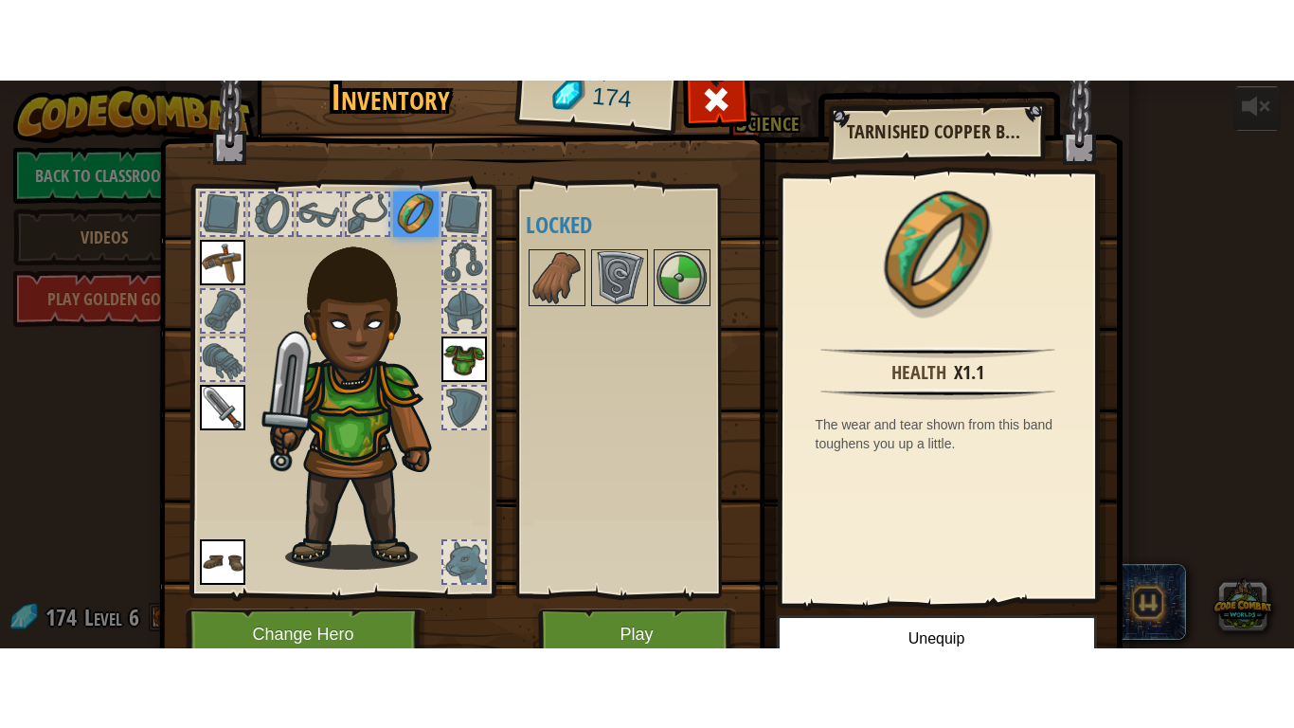
scroll to position [0, 0]
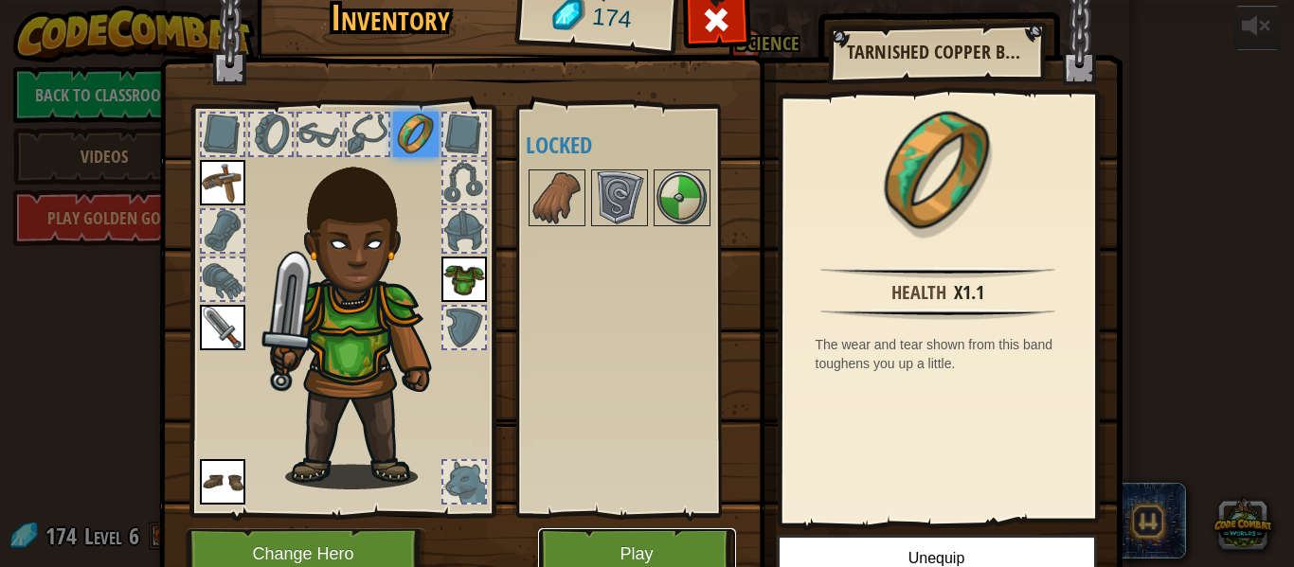
click at [639, 532] on button "Play" at bounding box center [637, 555] width 198 height 52
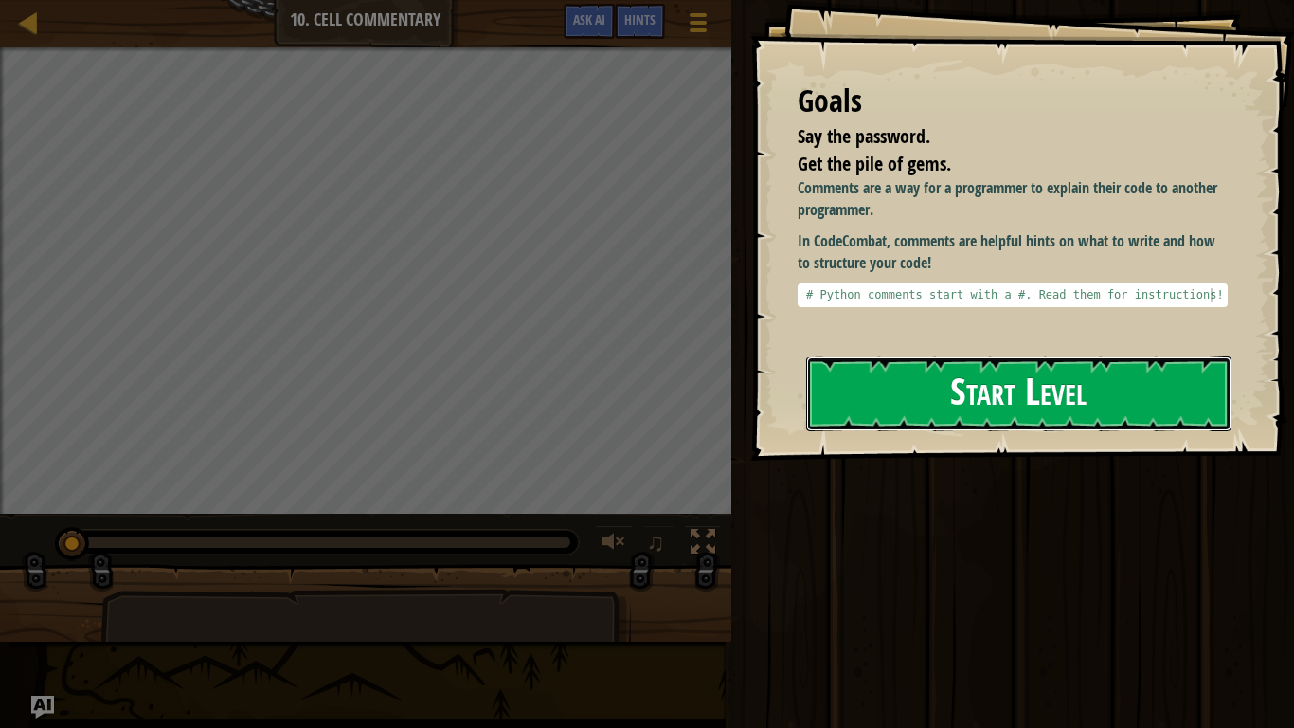
click at [901, 359] on button "Start Level" at bounding box center [1018, 393] width 425 height 75
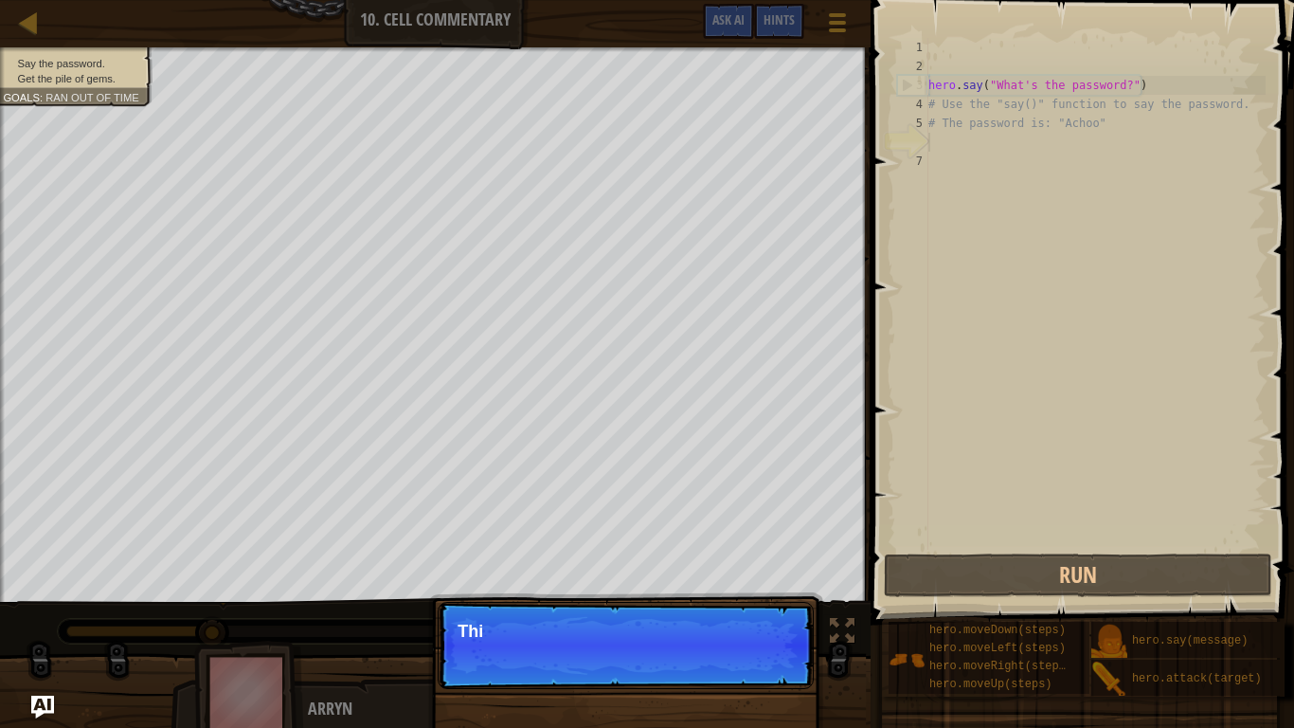
click at [791, 566] on p "Continue Thi" at bounding box center [626, 645] width 376 height 87
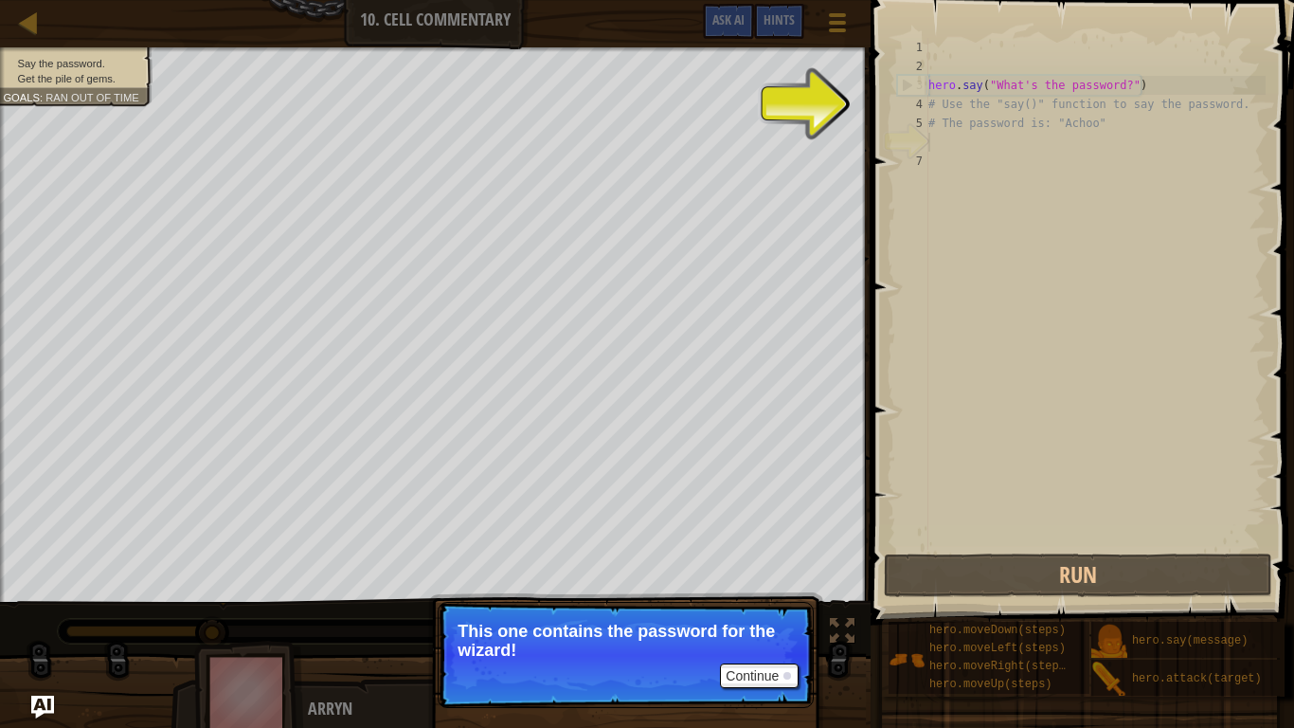
scroll to position [9, 0]
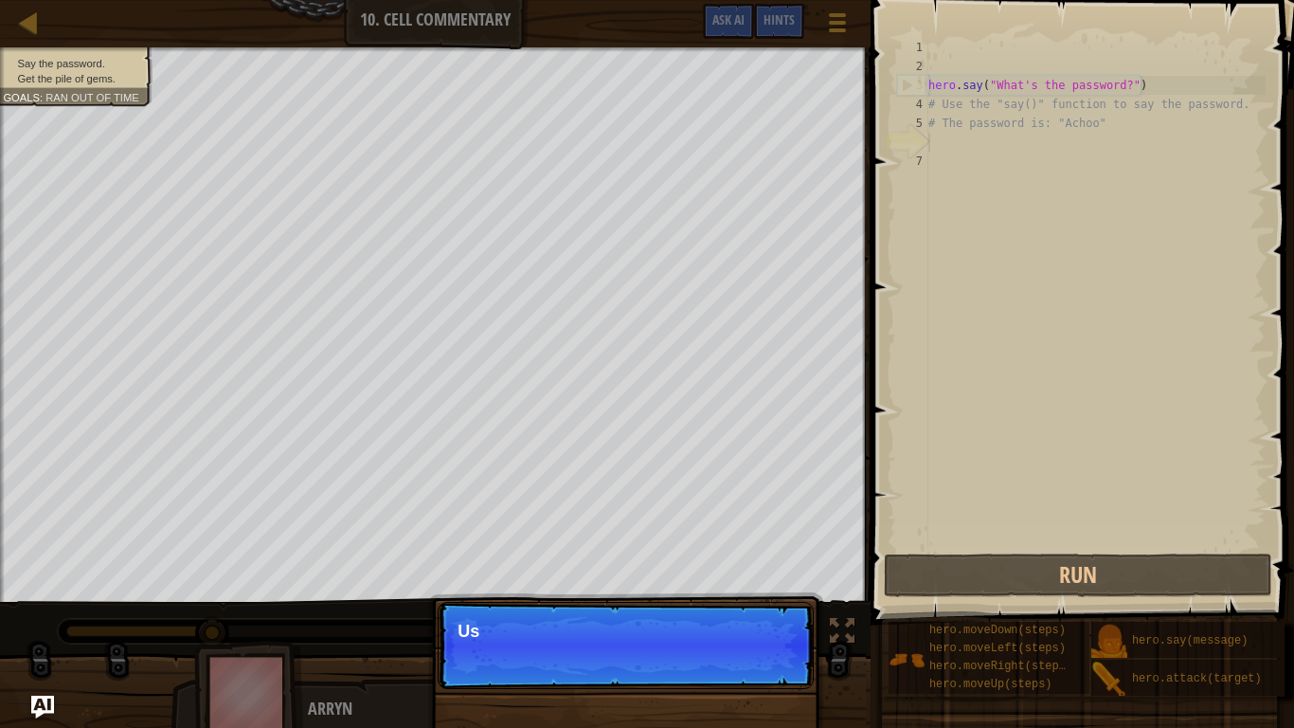
click at [791, 566] on p "Continue Us" at bounding box center [626, 645] width 376 height 87
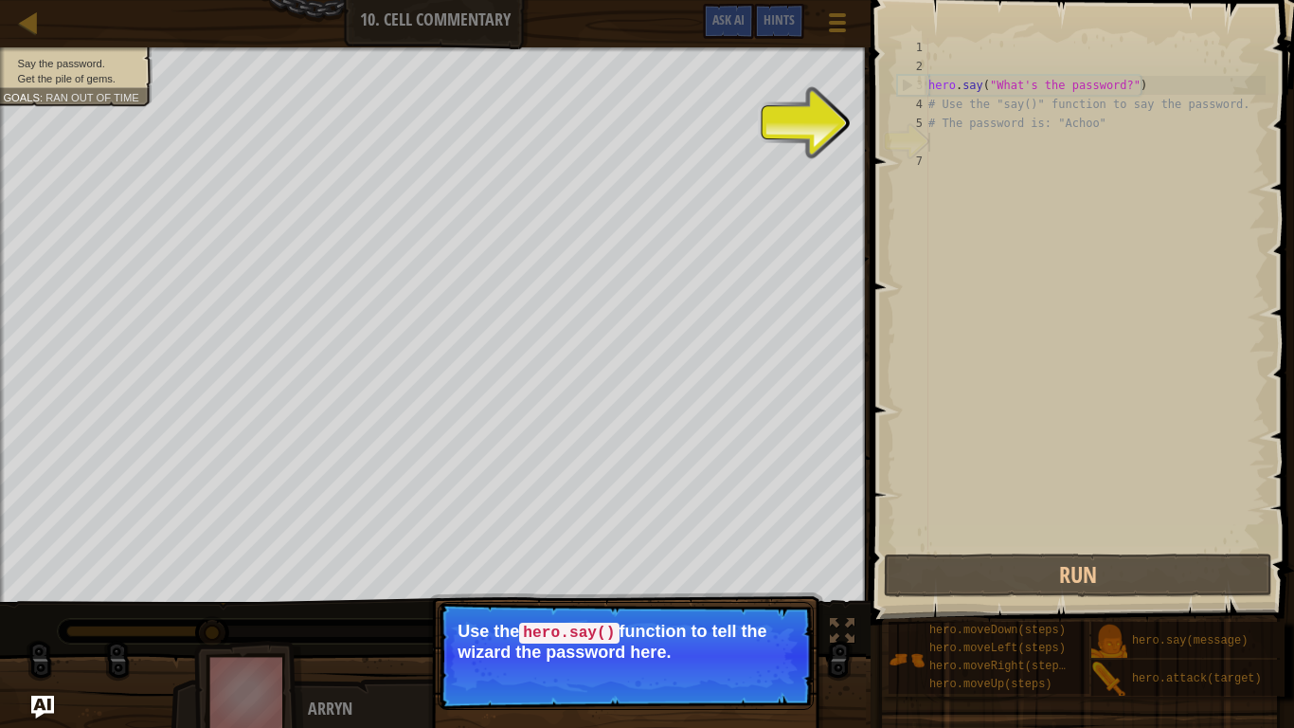
click at [791, 566] on p "Continue Use the hero.say() function to tell the wizard the password here." at bounding box center [626, 656] width 376 height 108
click at [787, 566] on button "Continue" at bounding box center [759, 677] width 79 height 25
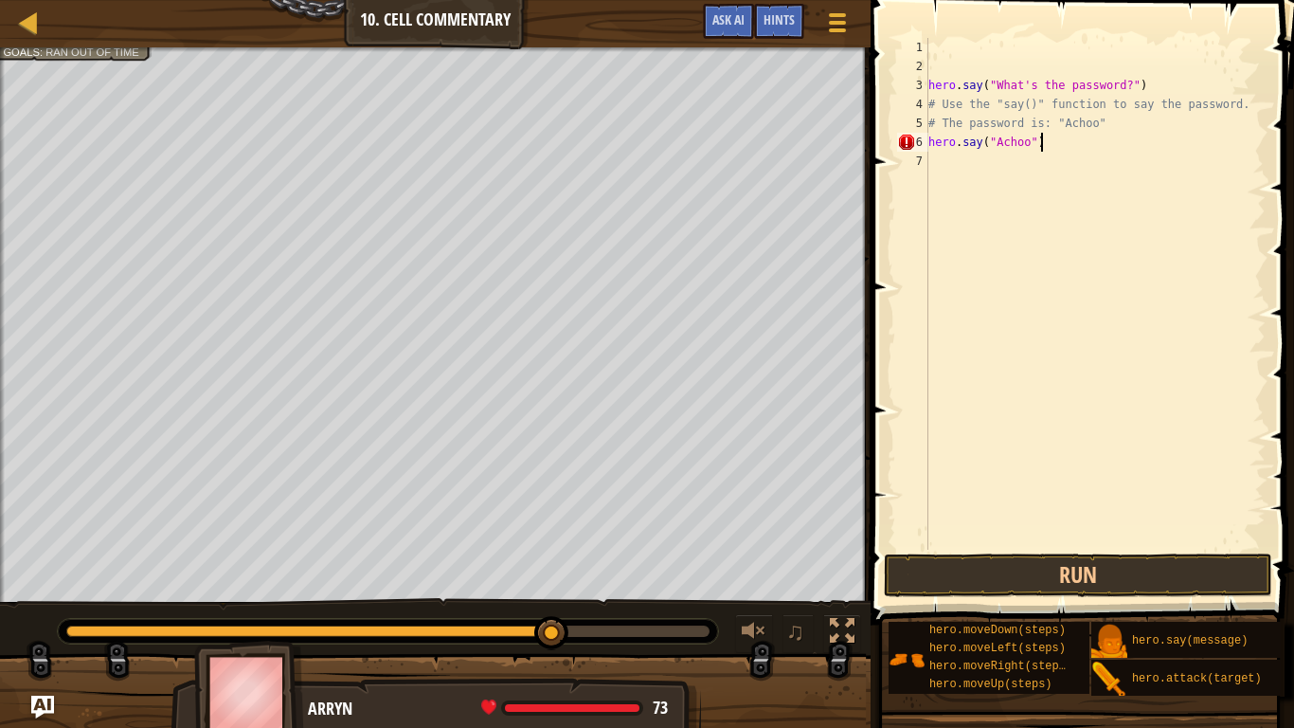
scroll to position [9, 15]
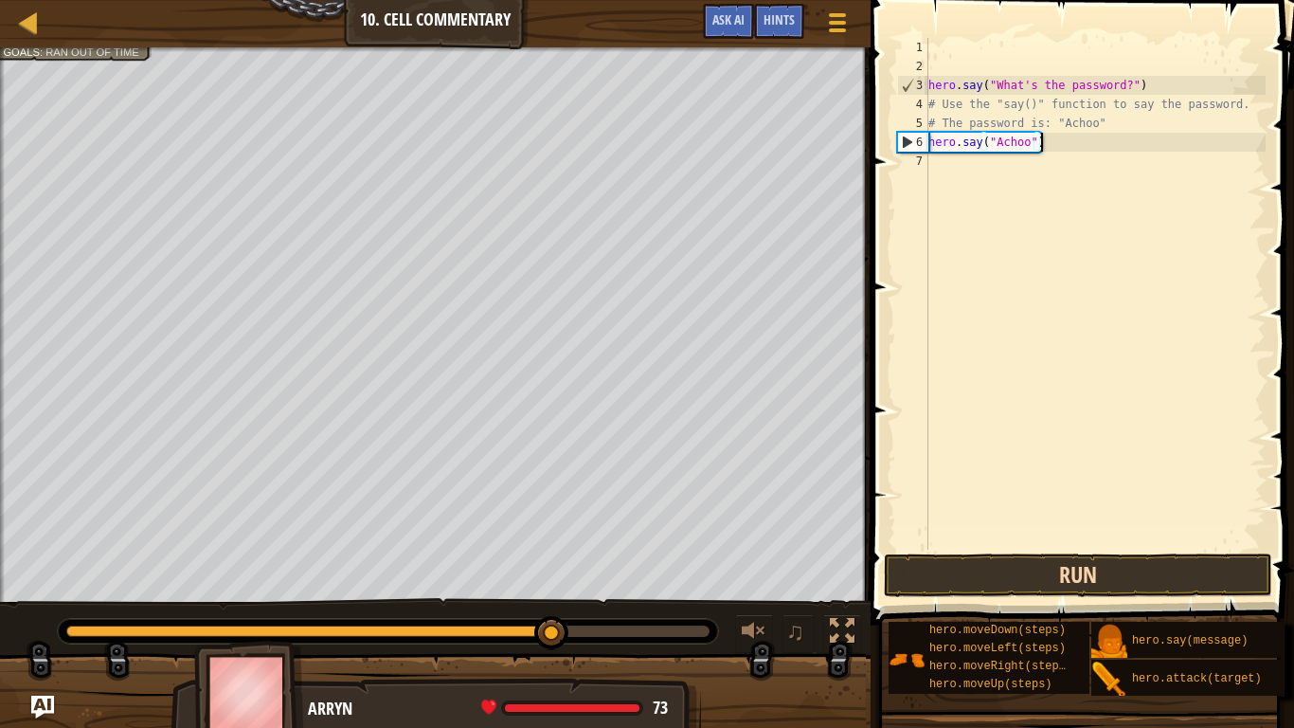
type textarea "hero.say("Achoo")"
click at [974, 566] on button "Run" at bounding box center [1078, 575] width 388 height 44
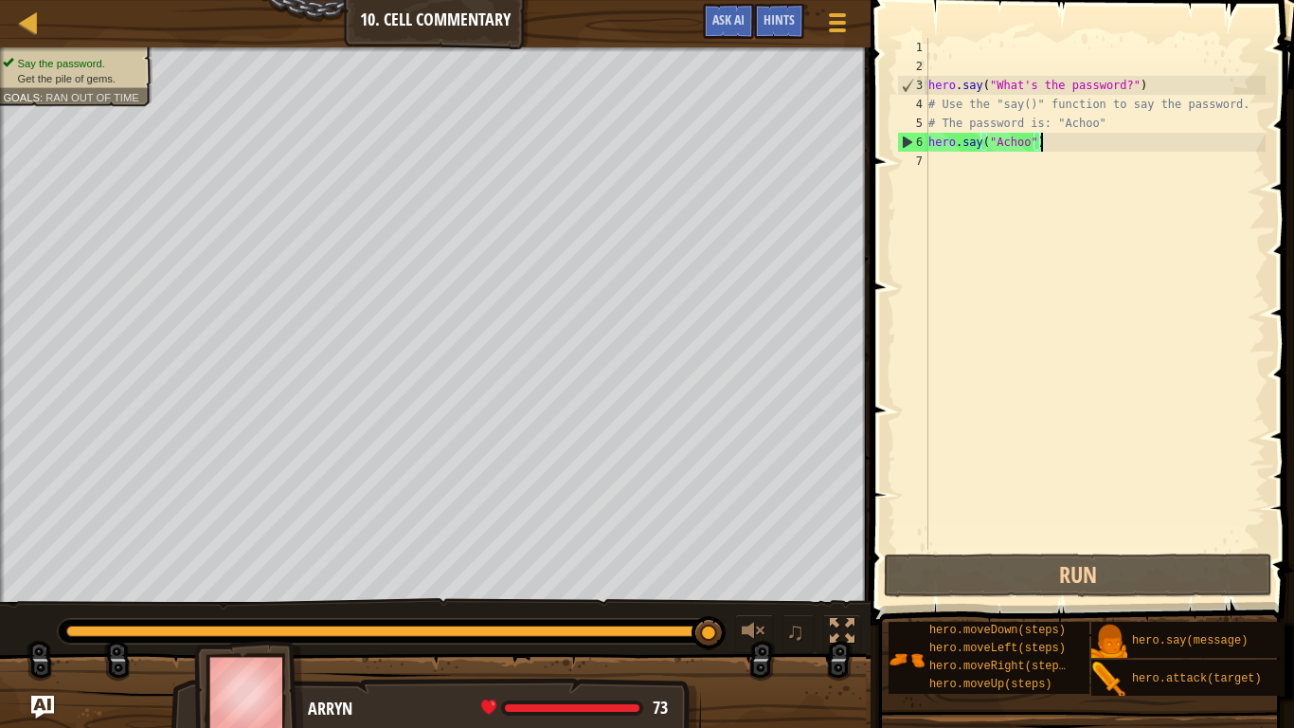
click at [943, 164] on div "hero . say ( "What's the password?" ) # Use the "say()" function to say the pas…" at bounding box center [1095, 312] width 341 height 549
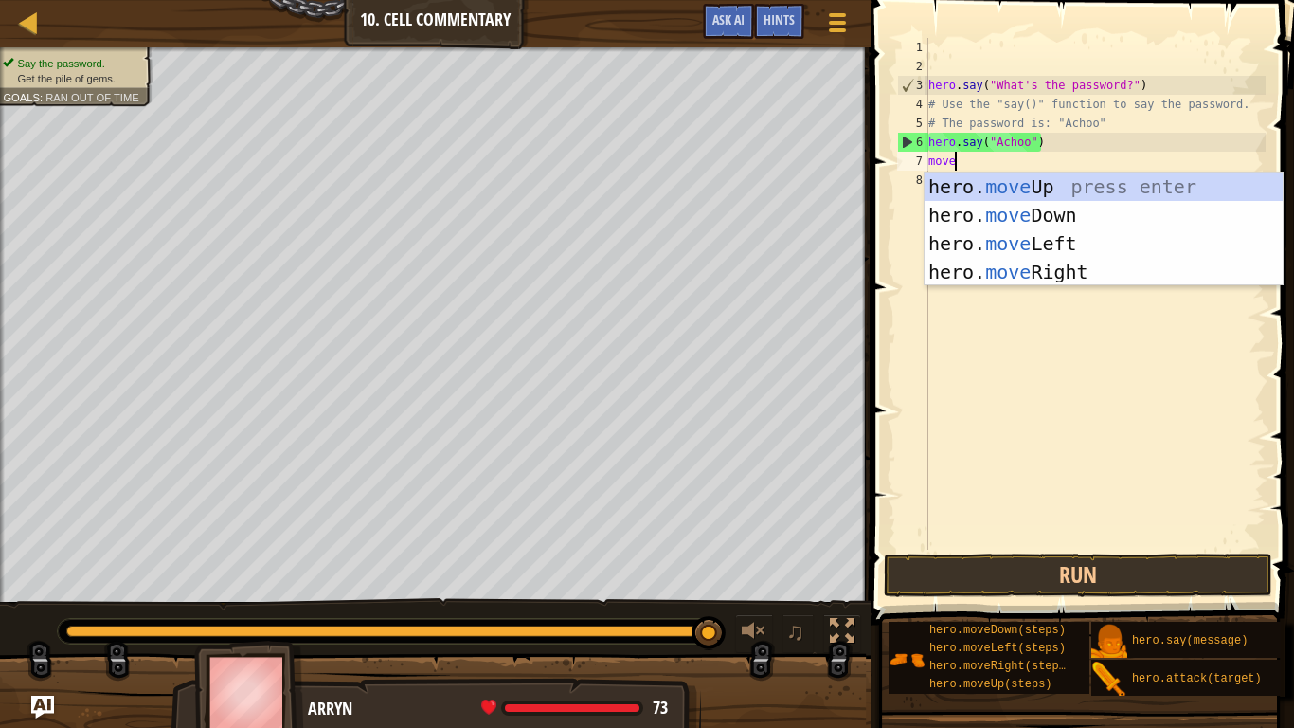
scroll to position [9, 3]
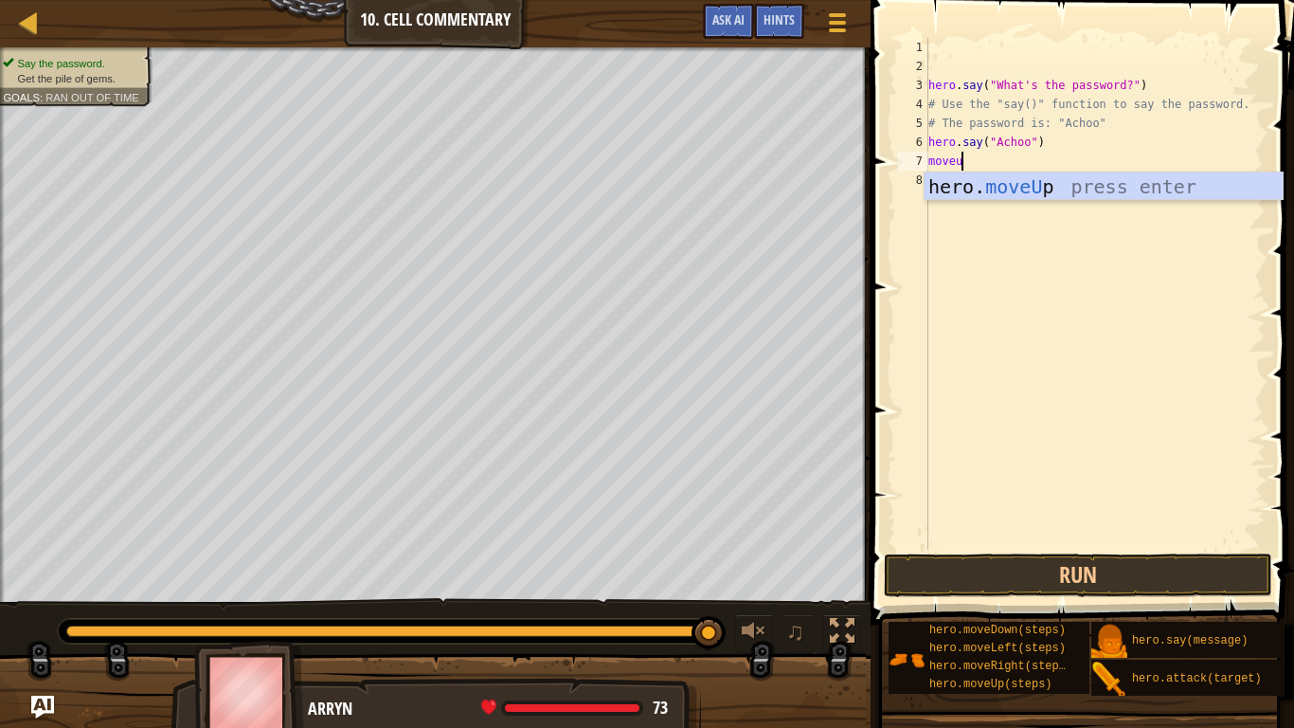
type textarea "moveup"
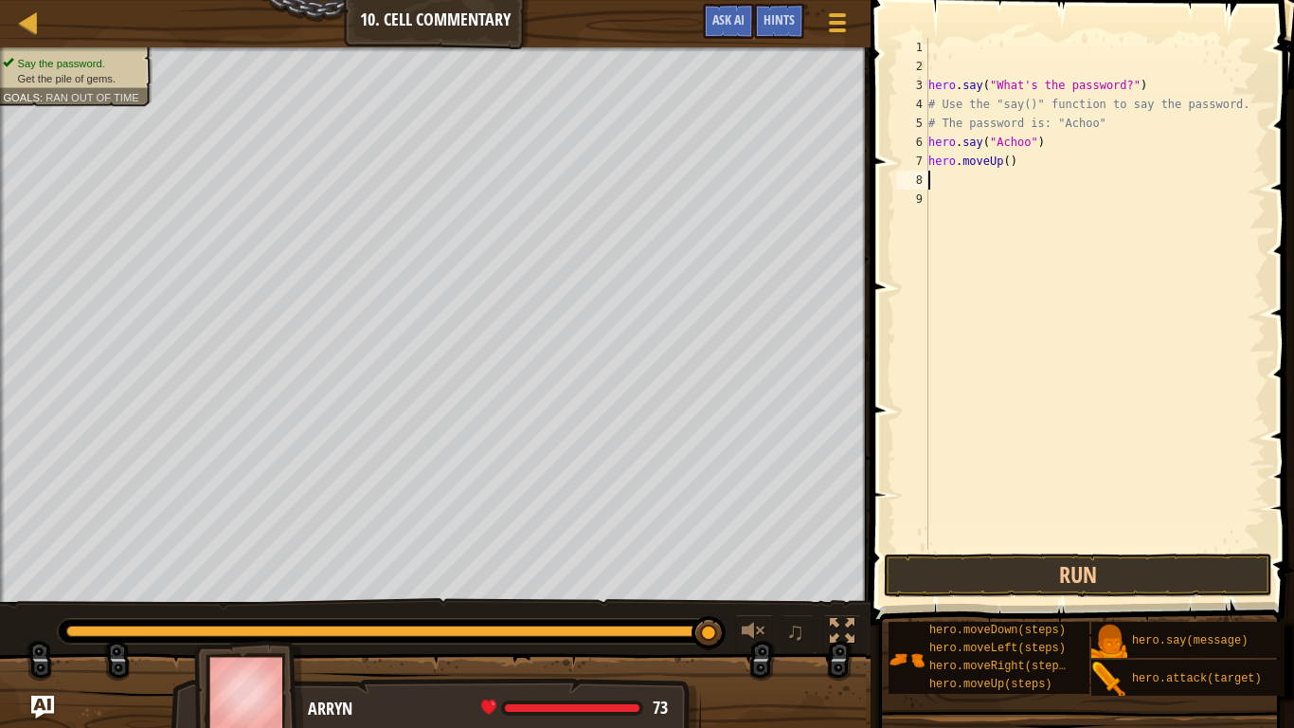
click at [1012, 158] on div "hero . say ( "What's the password?" ) # Use the "say()" function to say the pas…" at bounding box center [1095, 312] width 341 height 549
click at [965, 566] on button "Run" at bounding box center [1078, 575] width 388 height 44
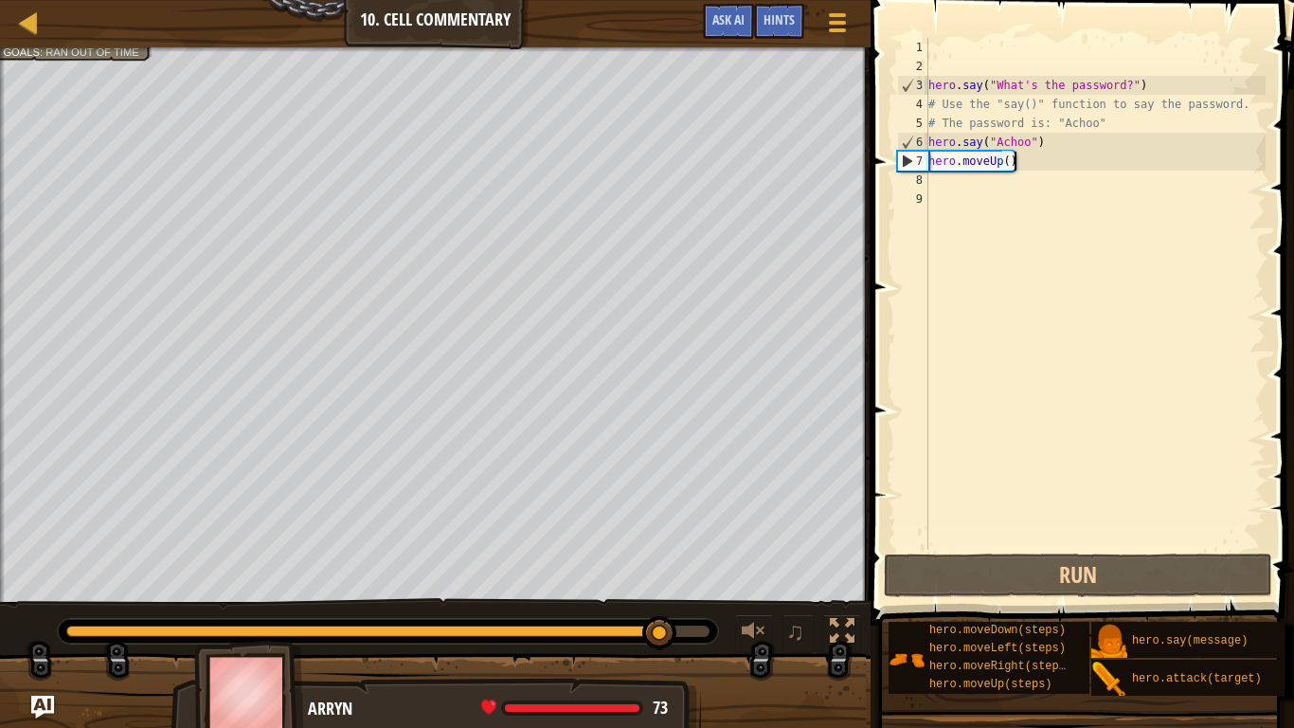
click at [1009, 165] on div "hero . say ( "What's the password?" ) # Use the "say()" function to say the pas…" at bounding box center [1095, 312] width 341 height 549
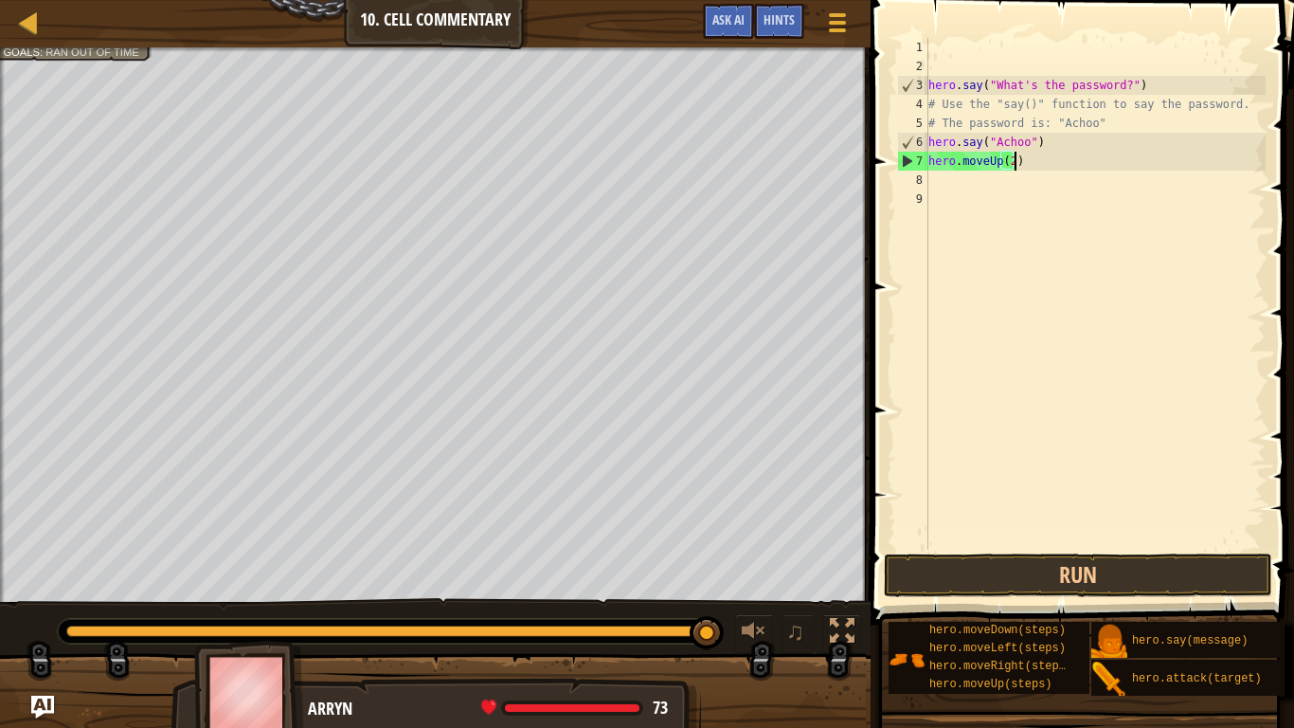
scroll to position [9, 12]
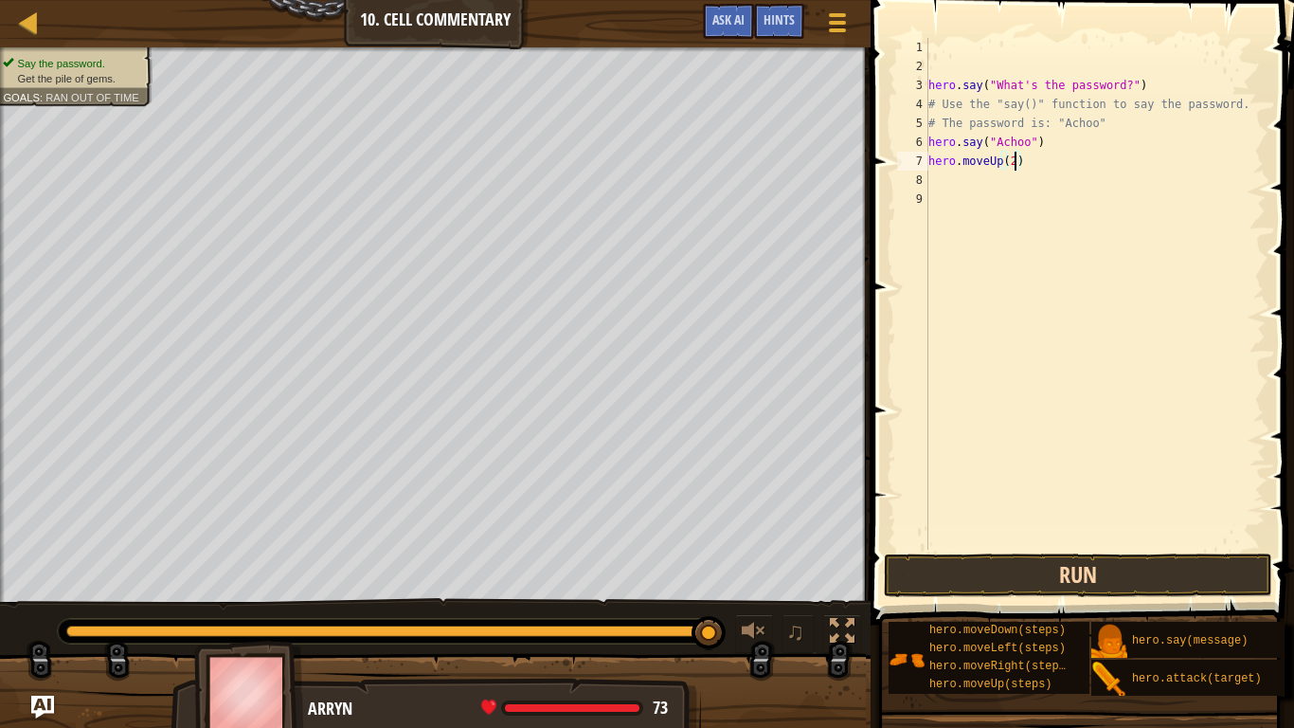
type textarea "hero.moveUp(2)"
click at [1008, 566] on button "Run" at bounding box center [1078, 575] width 388 height 44
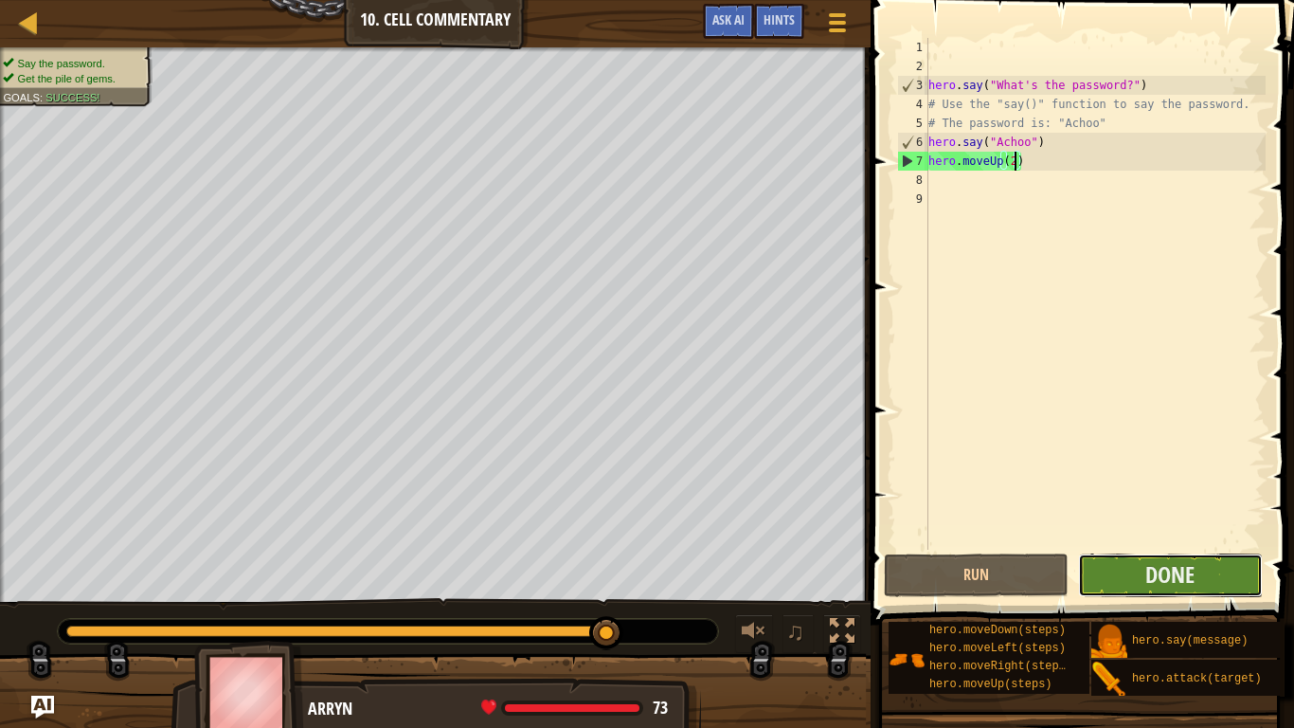
click at [1138, 566] on button "Done" at bounding box center [1170, 575] width 185 height 44
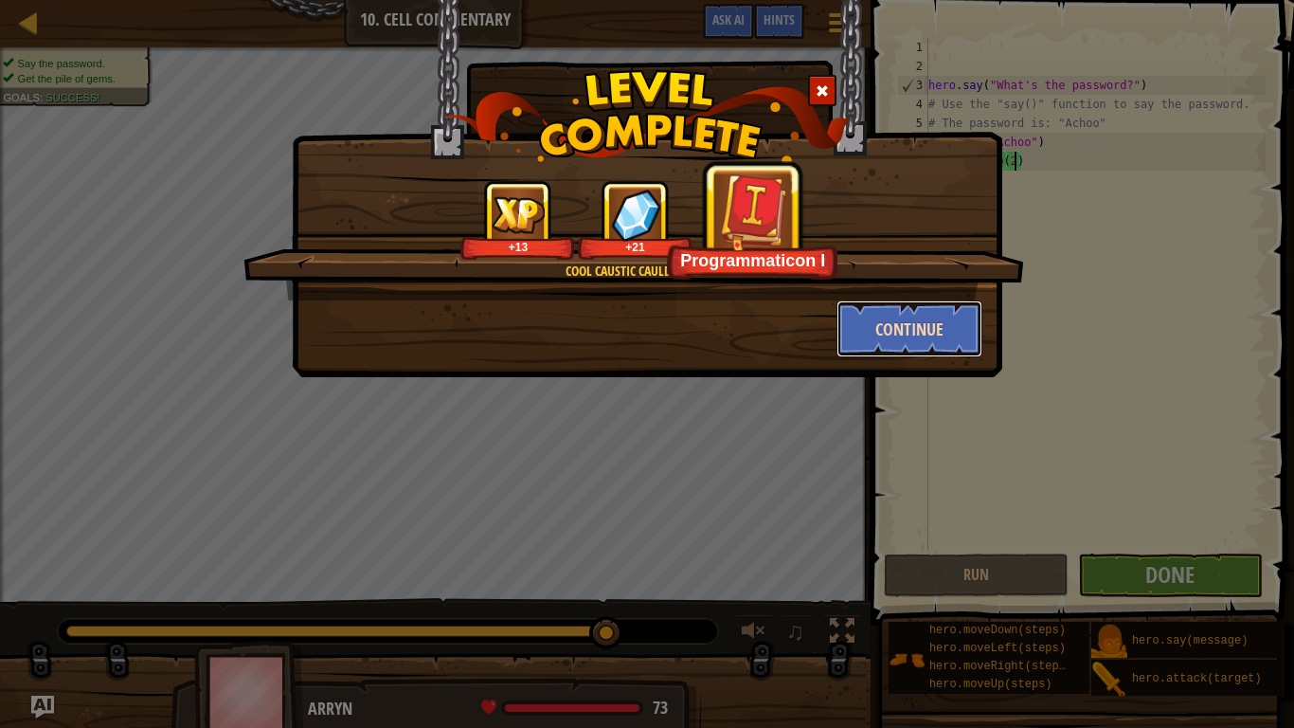
click at [898, 314] on button "Continue" at bounding box center [909, 328] width 147 height 57
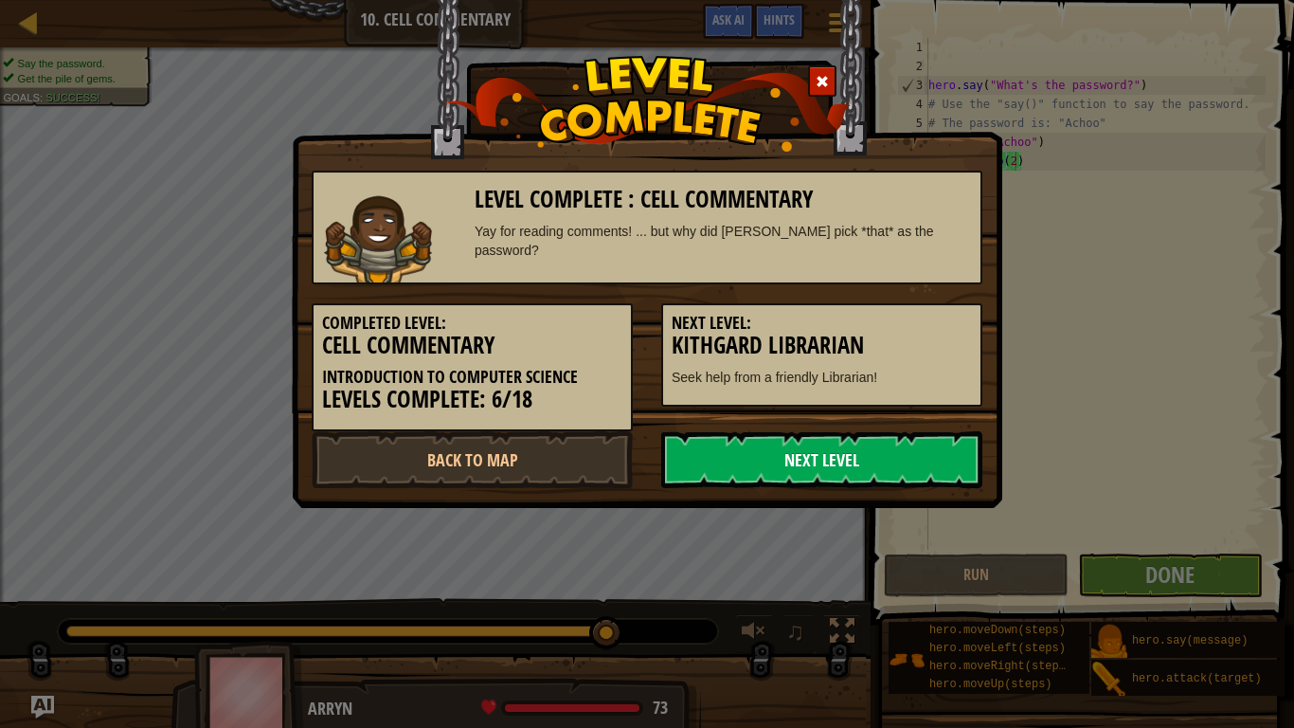
click at [859, 458] on link "Next Level" at bounding box center [821, 459] width 321 height 57
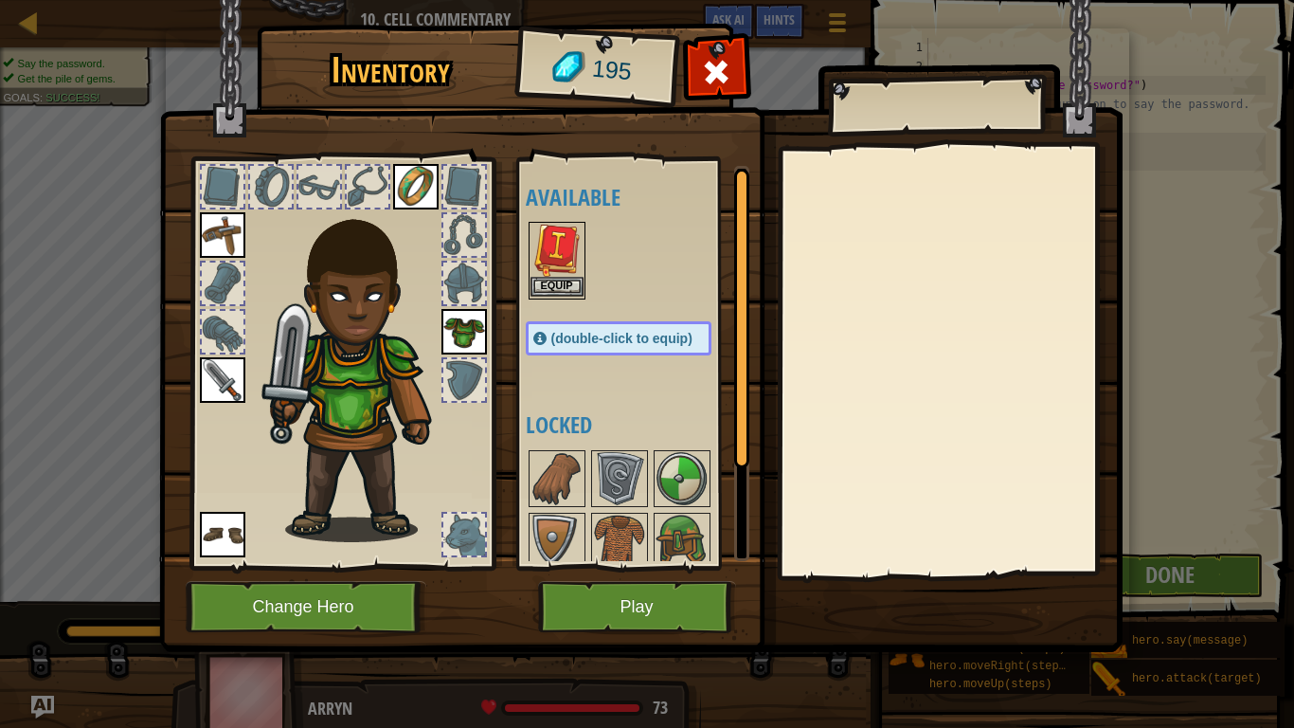
click at [582, 254] on img at bounding box center [556, 250] width 53 height 53
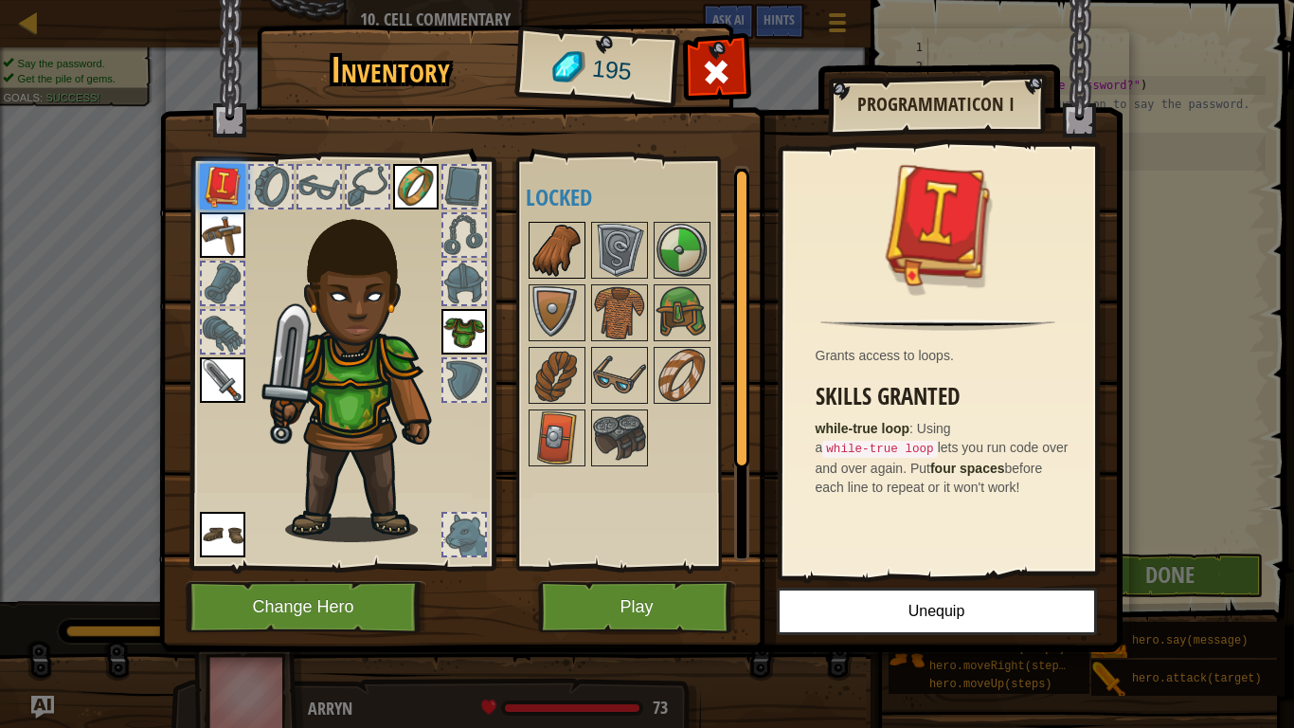
click at [569, 253] on img at bounding box center [556, 250] width 53 height 53
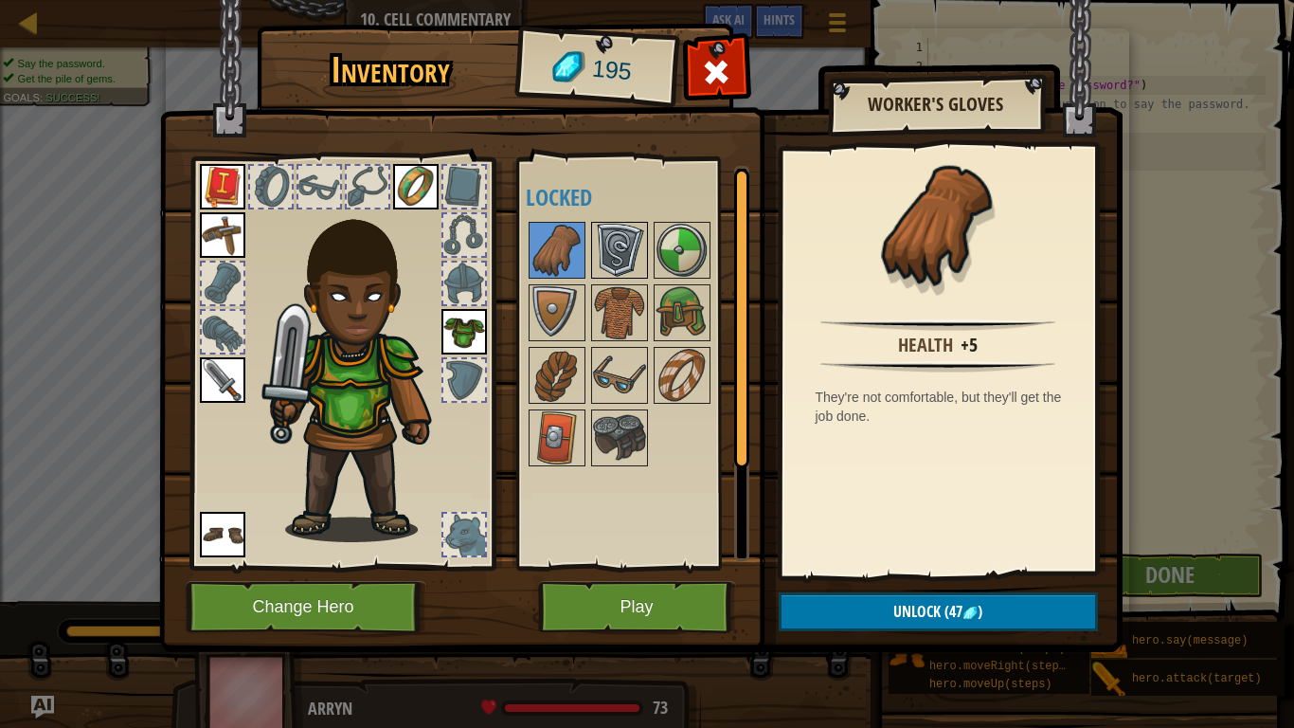
click at [610, 246] on img at bounding box center [619, 250] width 53 height 53
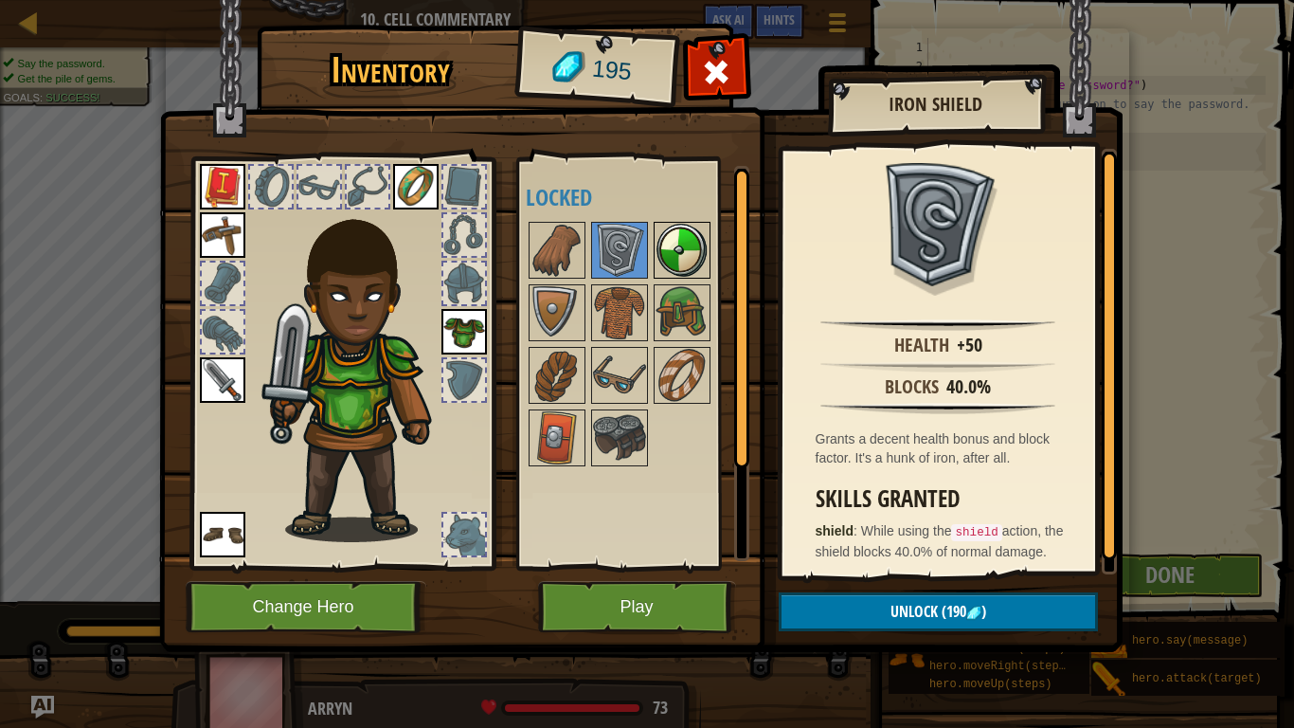
click at [656, 248] on img at bounding box center [682, 250] width 53 height 53
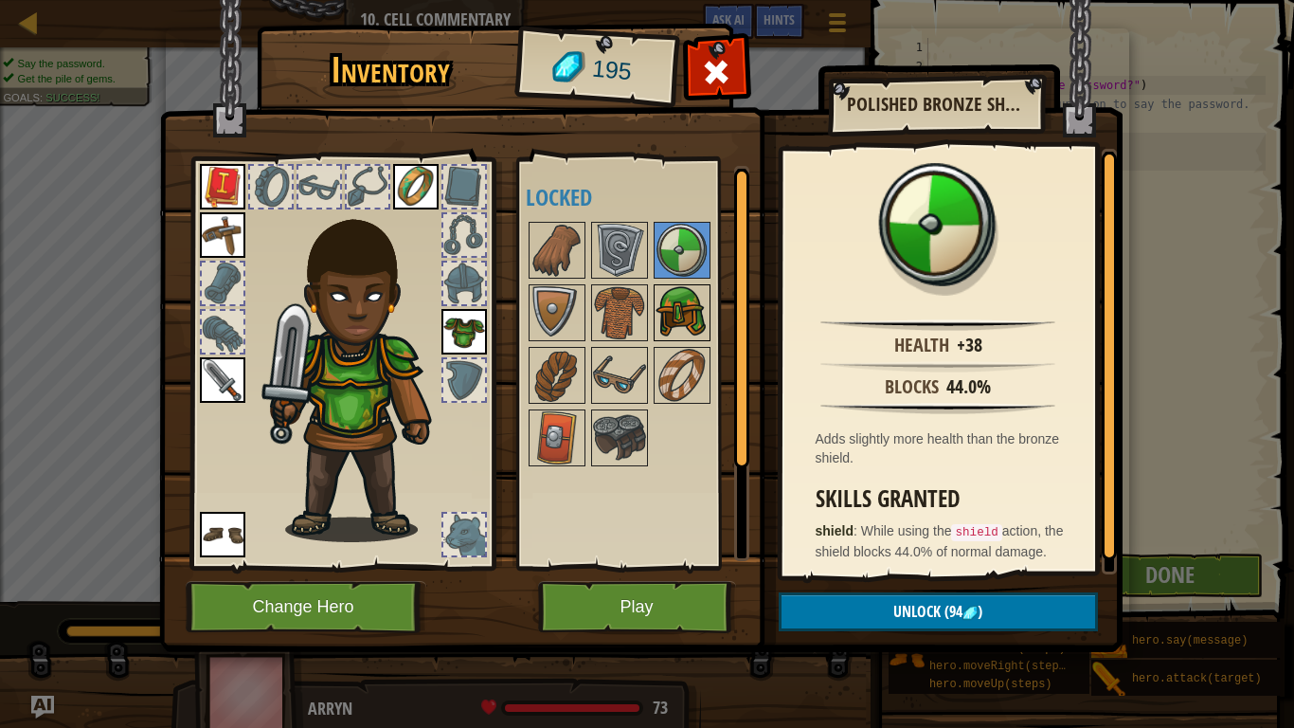
click at [658, 308] on img at bounding box center [682, 312] width 53 height 53
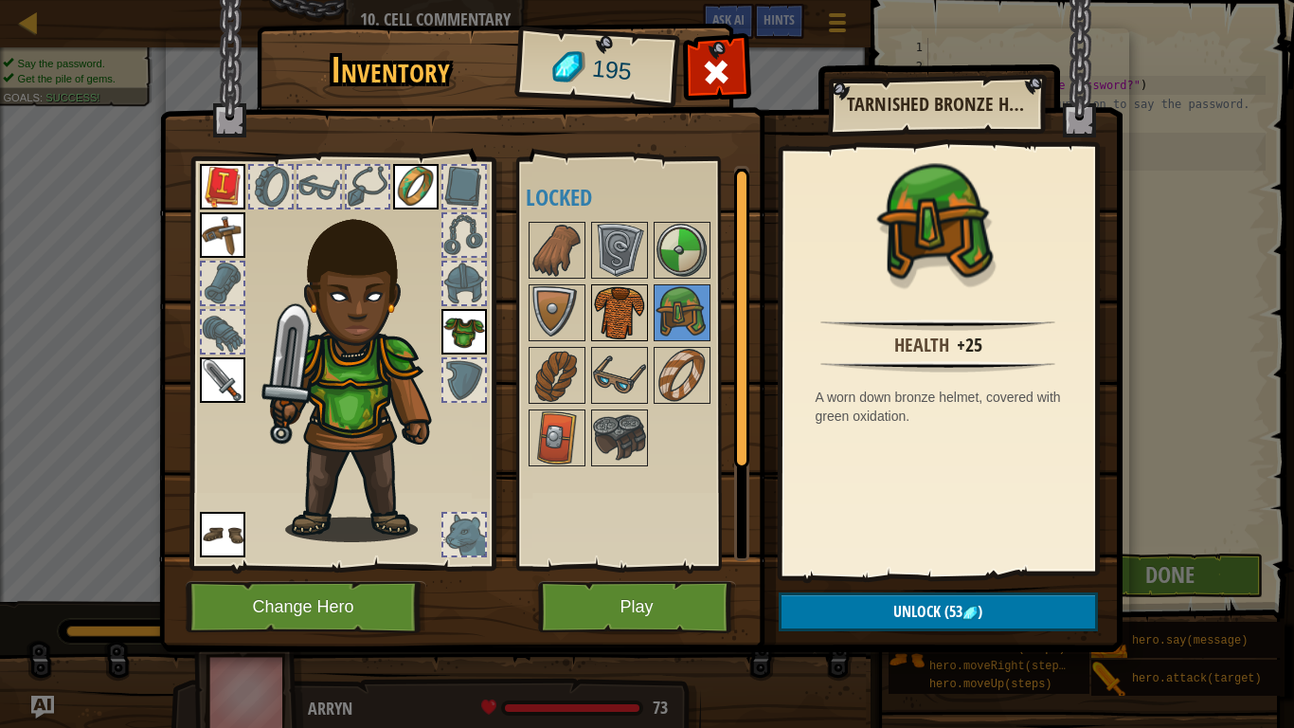
click at [620, 302] on img at bounding box center [619, 312] width 53 height 53
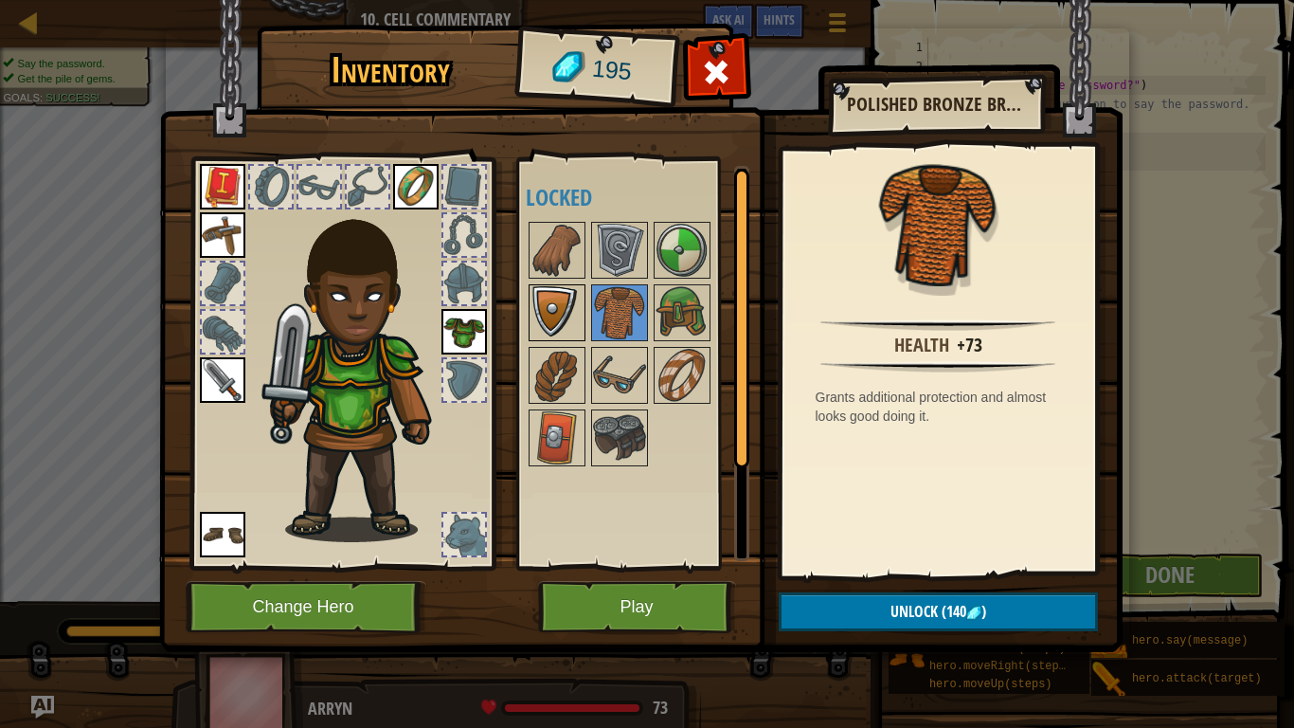
click at [556, 303] on img at bounding box center [556, 312] width 53 height 53
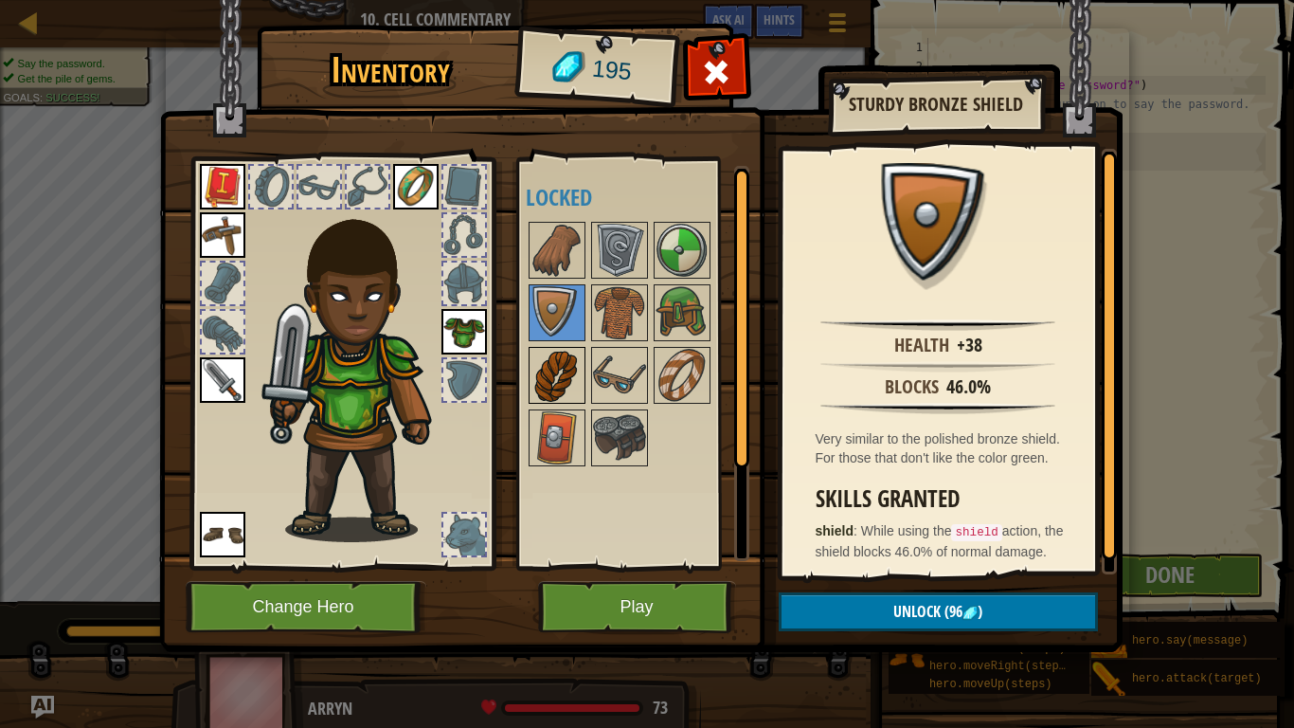
click at [558, 362] on img at bounding box center [556, 375] width 53 height 53
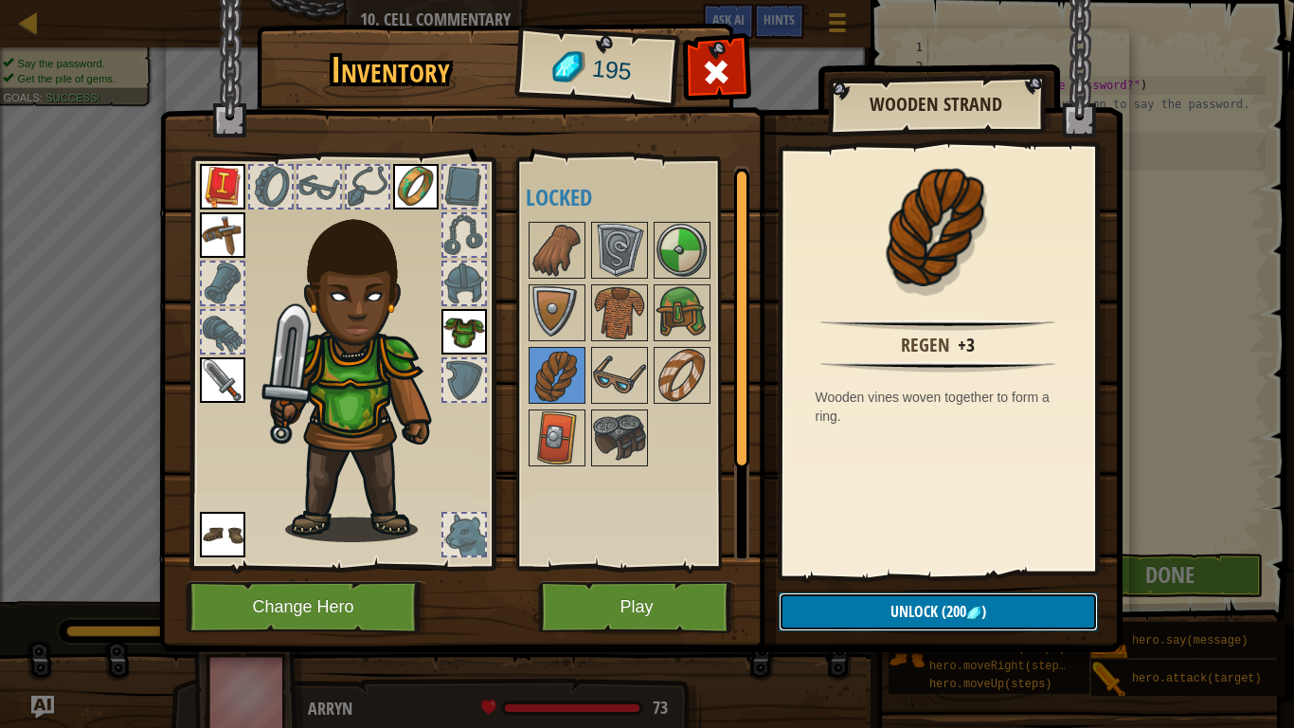
click at [942, 566] on span "(200" at bounding box center [952, 611] width 28 height 21
click at [633, 366] on img at bounding box center [619, 375] width 53 height 53
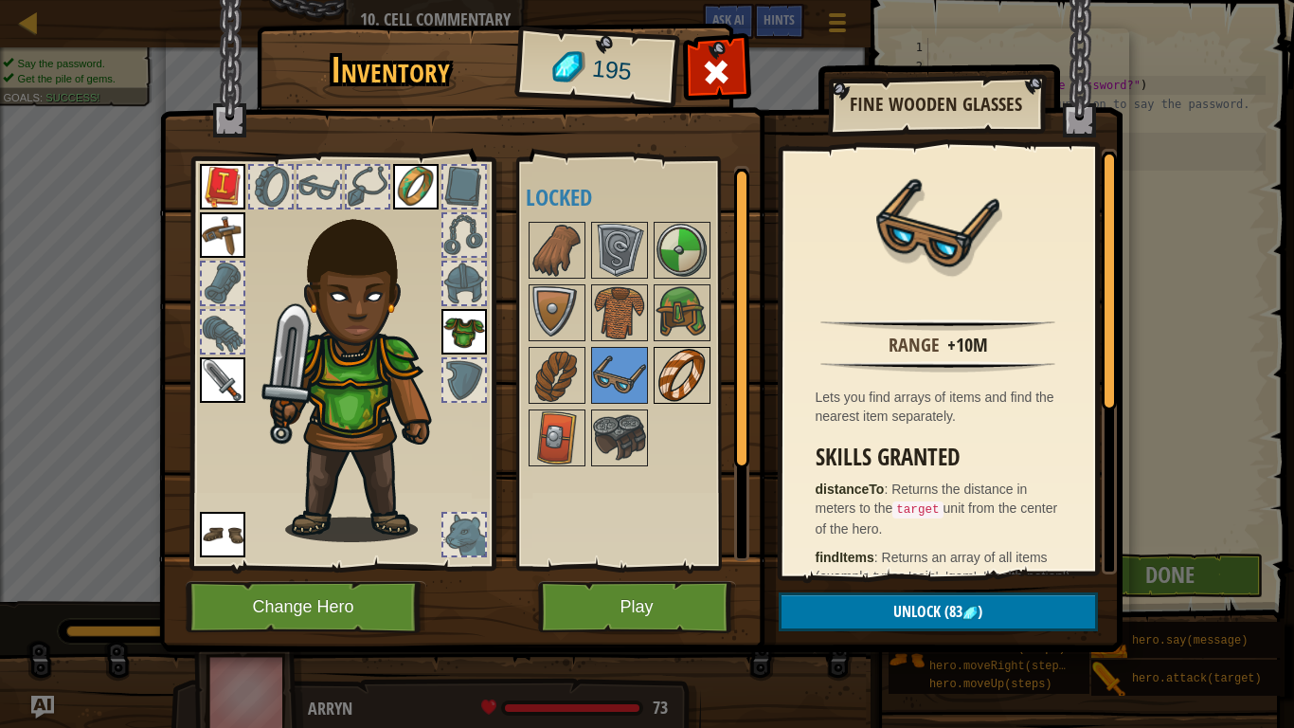
click at [677, 369] on img at bounding box center [682, 375] width 53 height 53
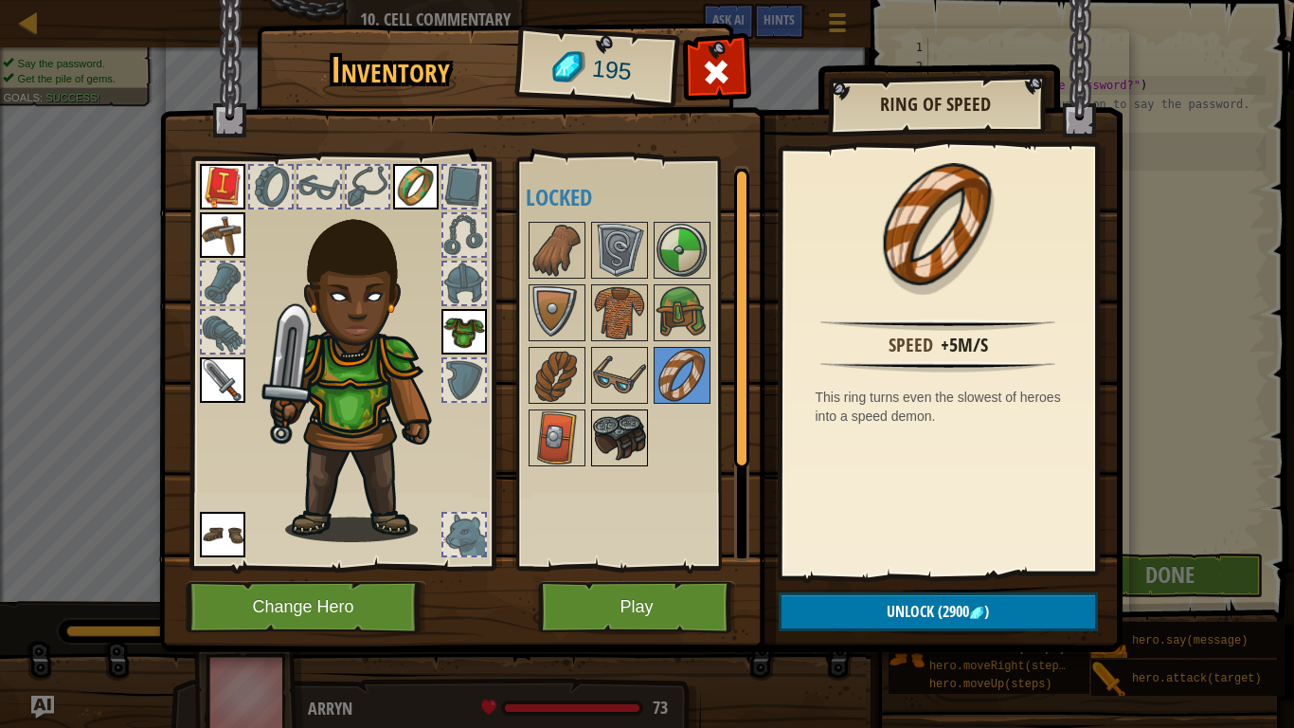
click at [597, 432] on img at bounding box center [619, 437] width 53 height 53
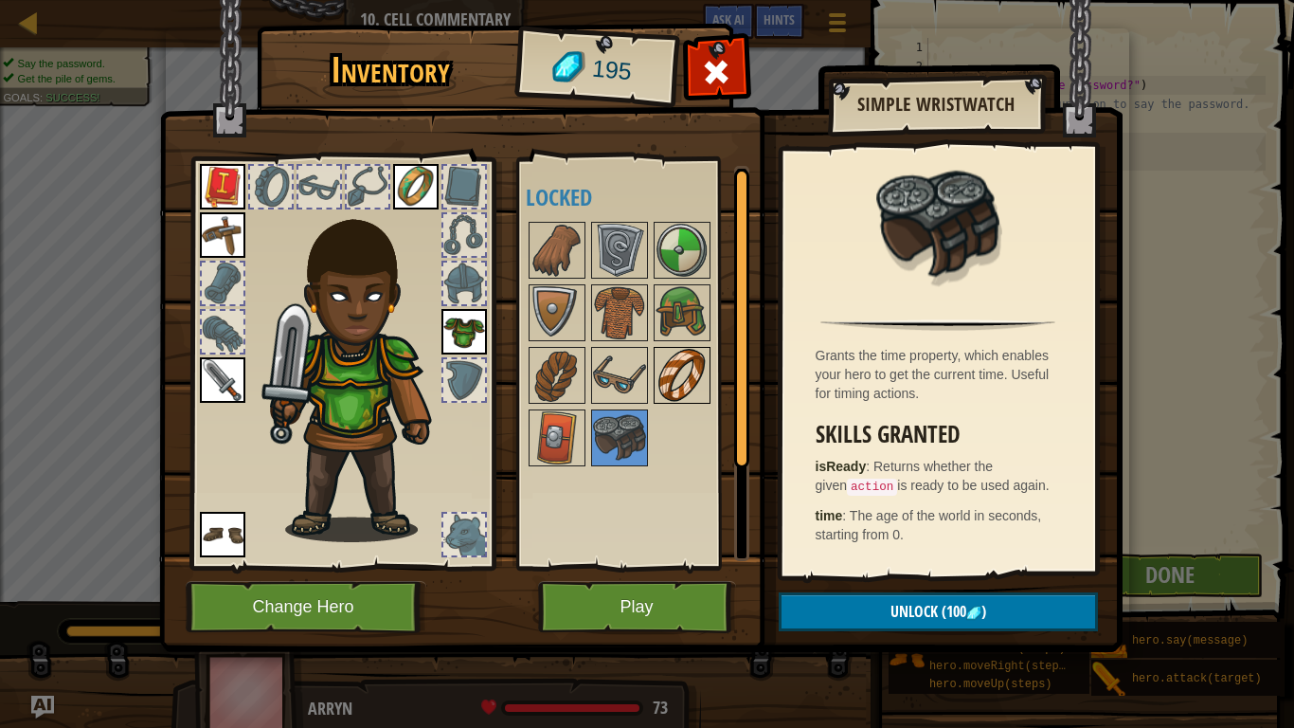
click at [686, 367] on img at bounding box center [682, 375] width 53 height 53
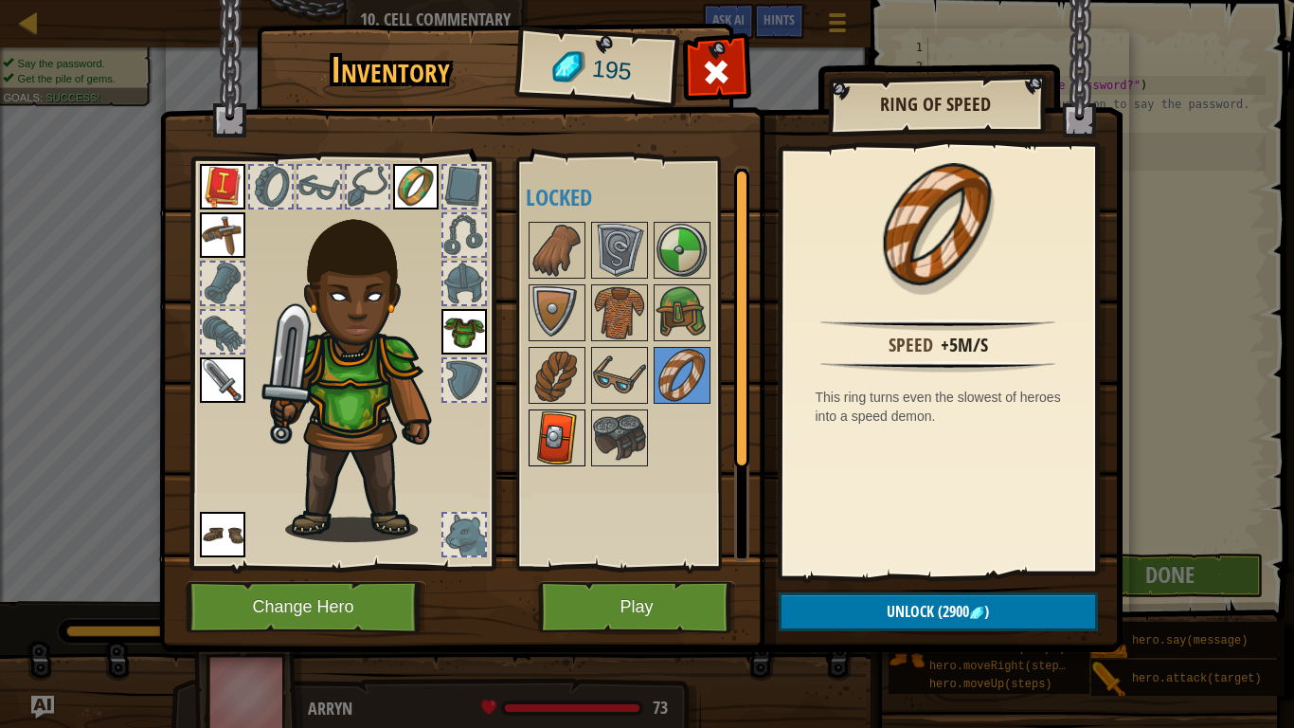
click at [549, 429] on img at bounding box center [556, 437] width 53 height 53
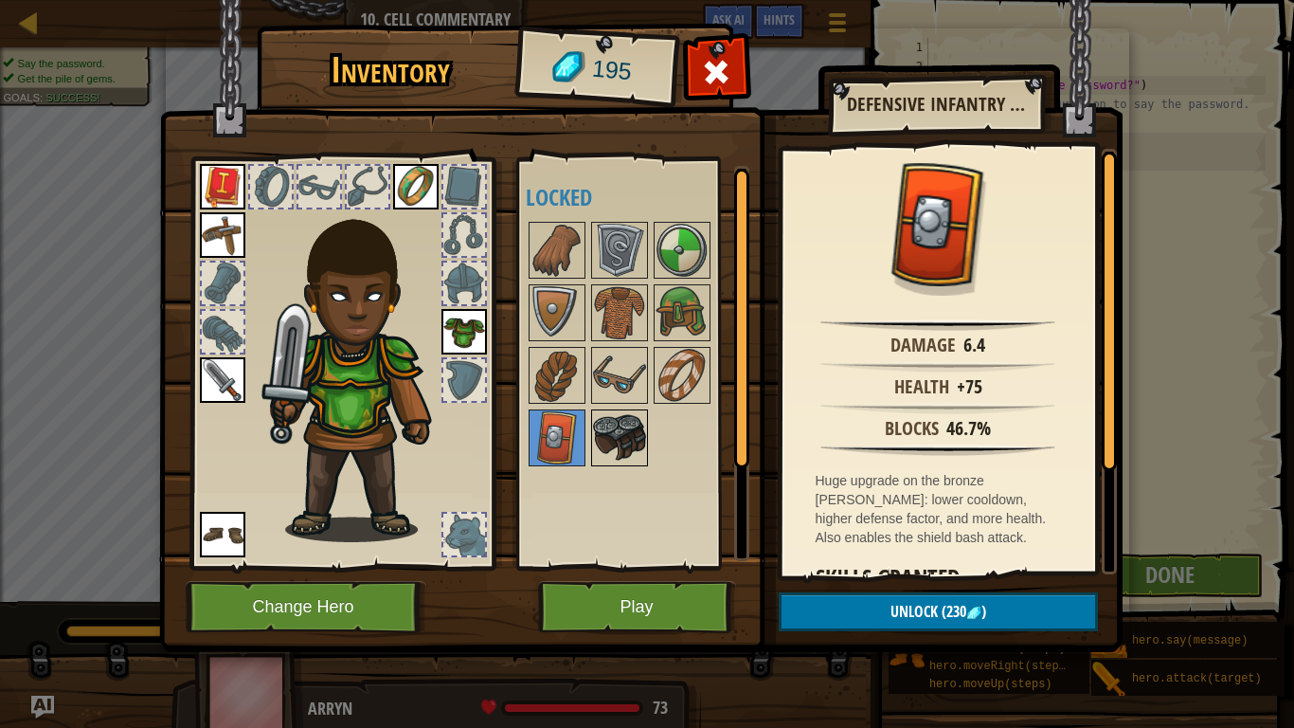
click at [604, 430] on img at bounding box center [619, 437] width 53 height 53
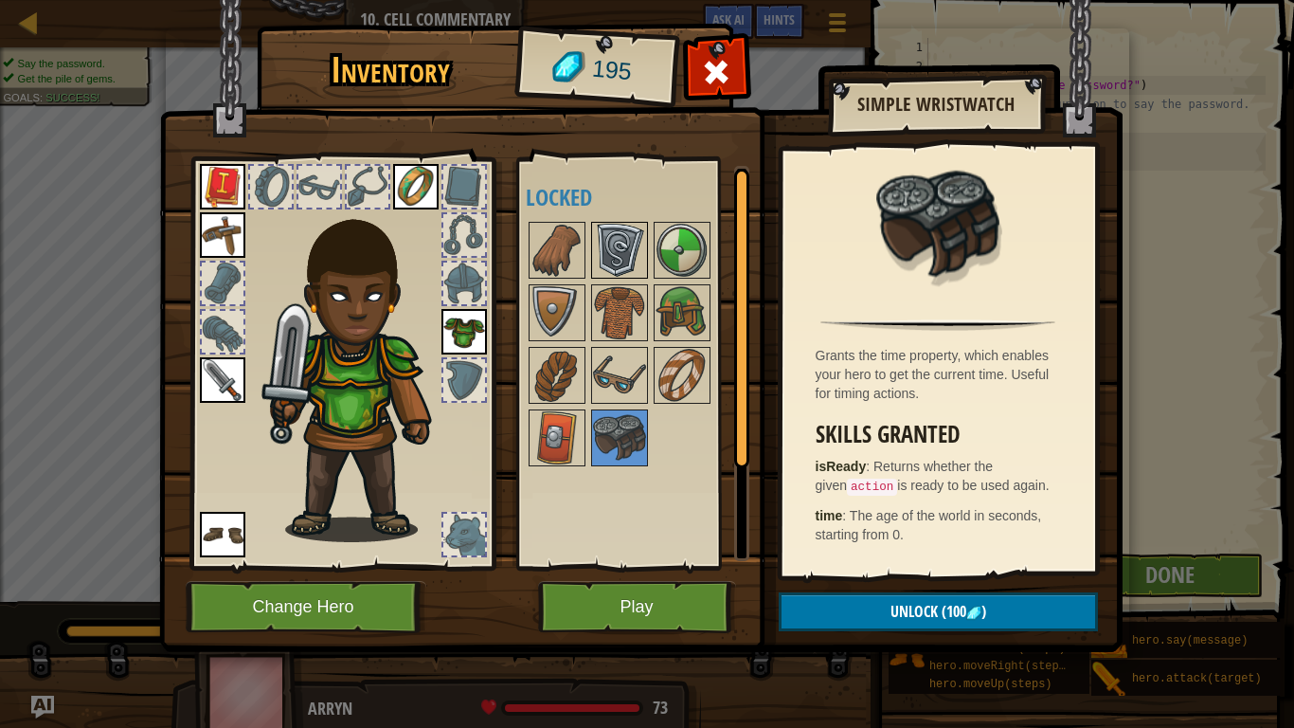
click at [605, 273] on img at bounding box center [619, 250] width 53 height 53
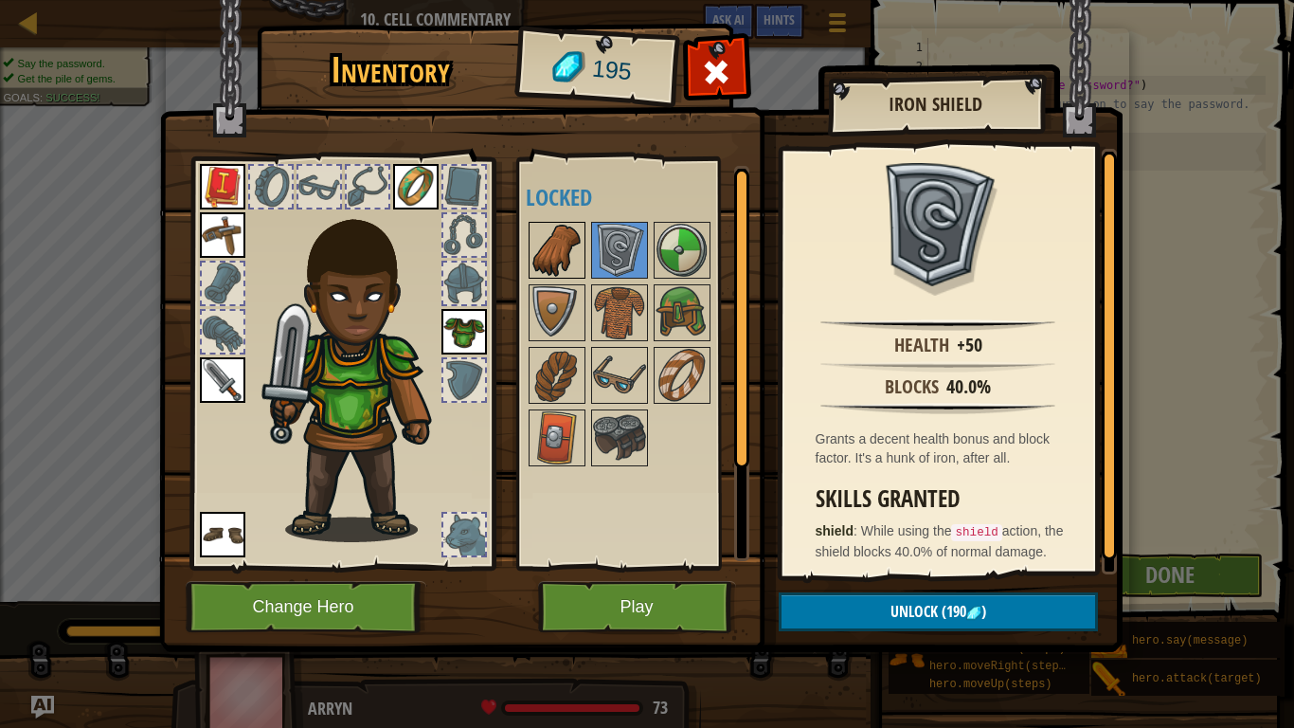
click at [578, 261] on img at bounding box center [556, 250] width 53 height 53
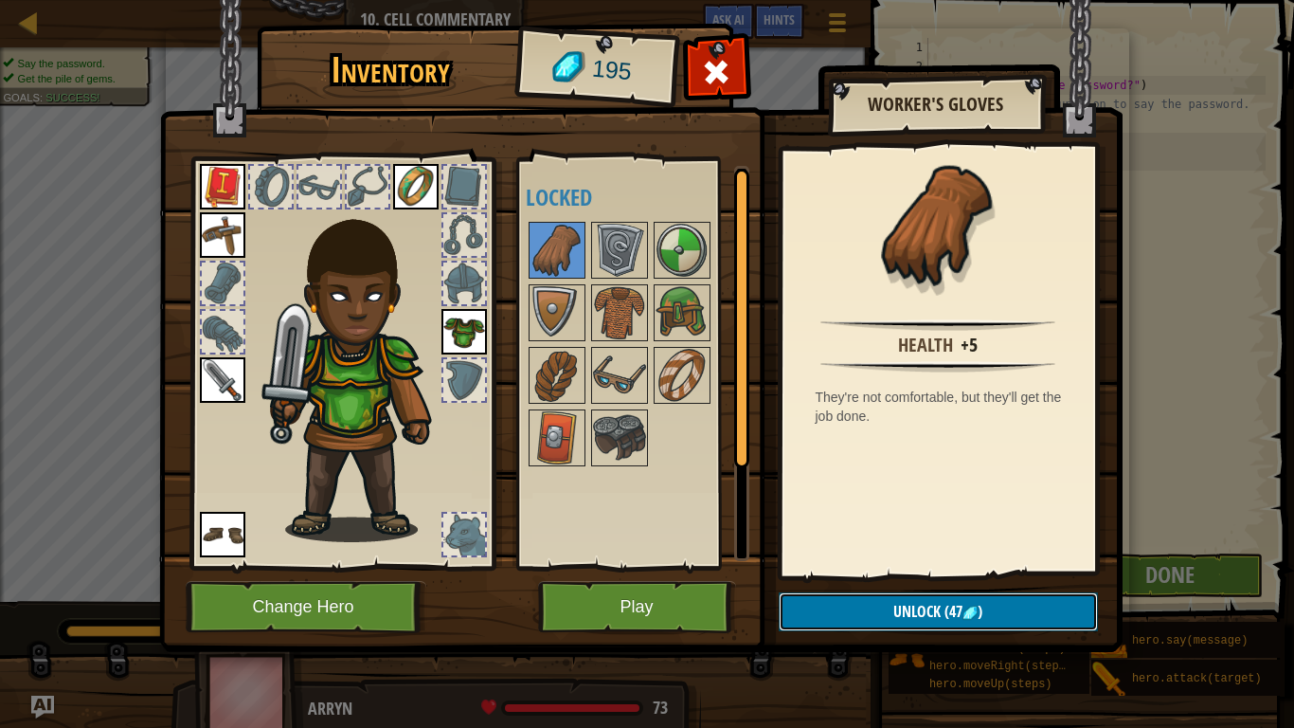
click at [922, 566] on span "Unlock" at bounding box center [916, 611] width 47 height 21
click at [922, 566] on button "Confirm" at bounding box center [938, 611] width 319 height 39
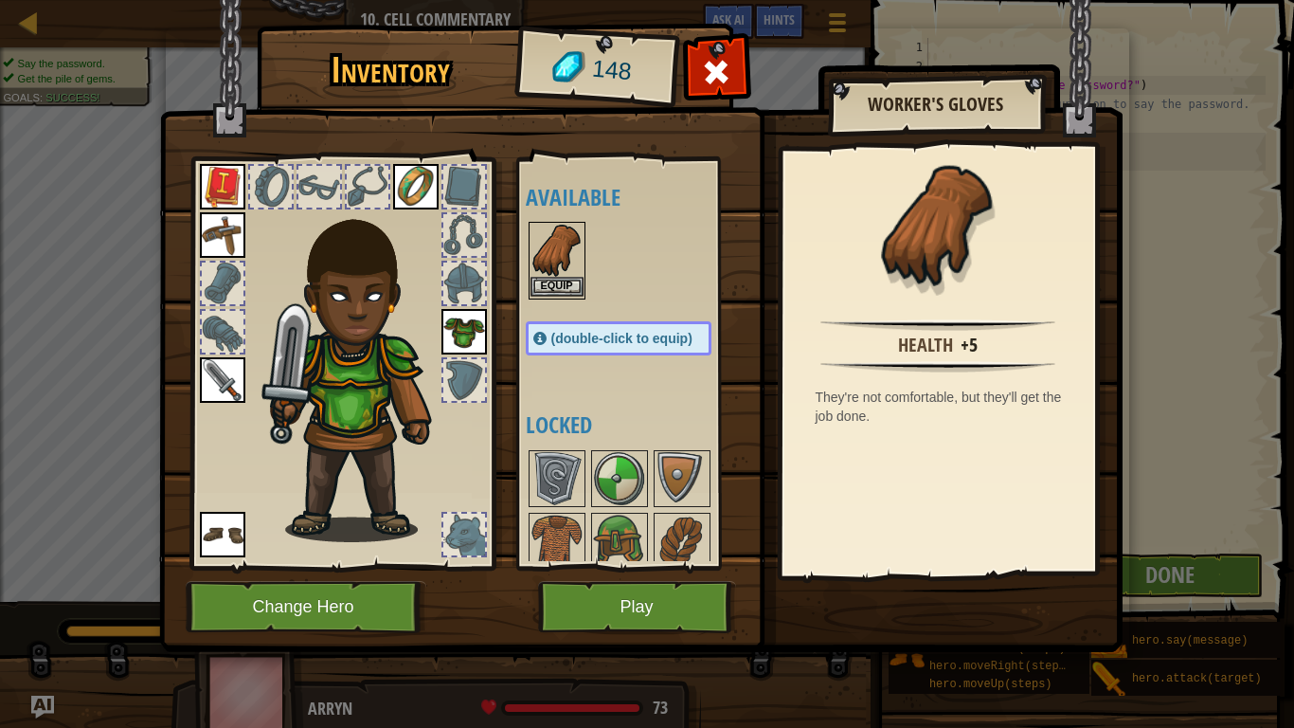
click at [573, 252] on img at bounding box center [556, 250] width 53 height 53
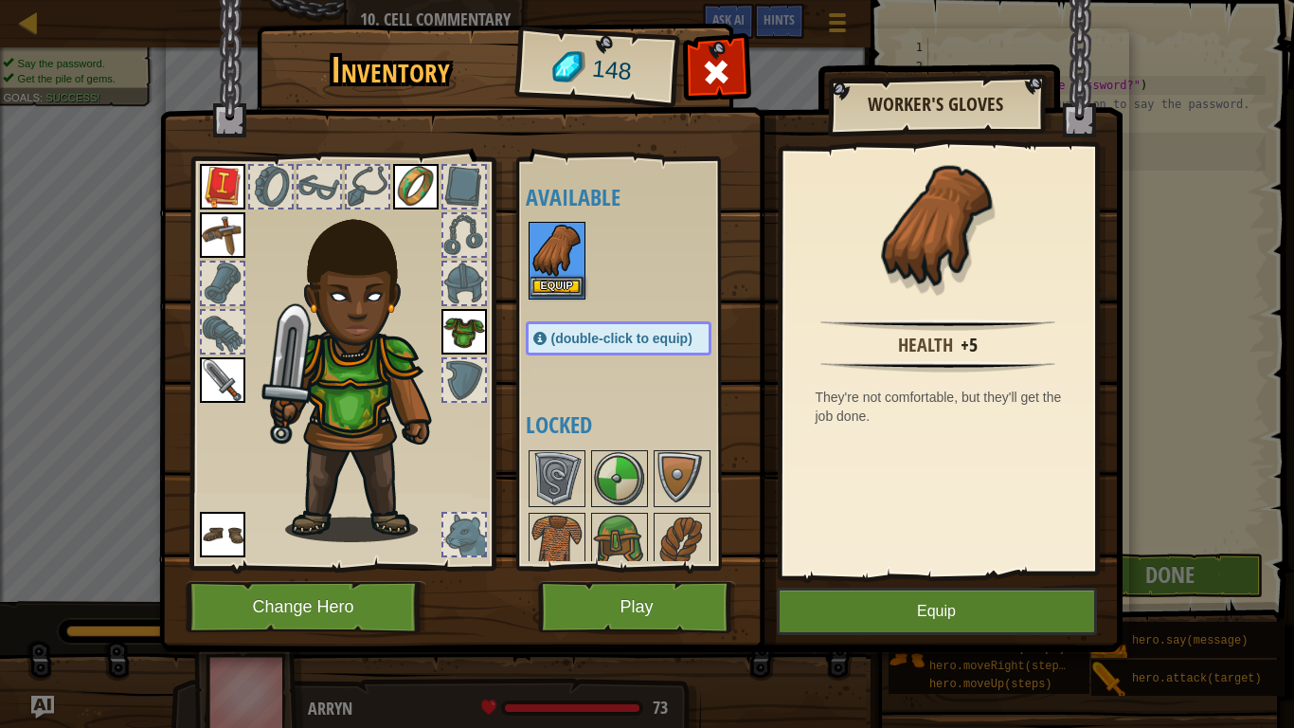
click at [573, 252] on img at bounding box center [556, 250] width 53 height 53
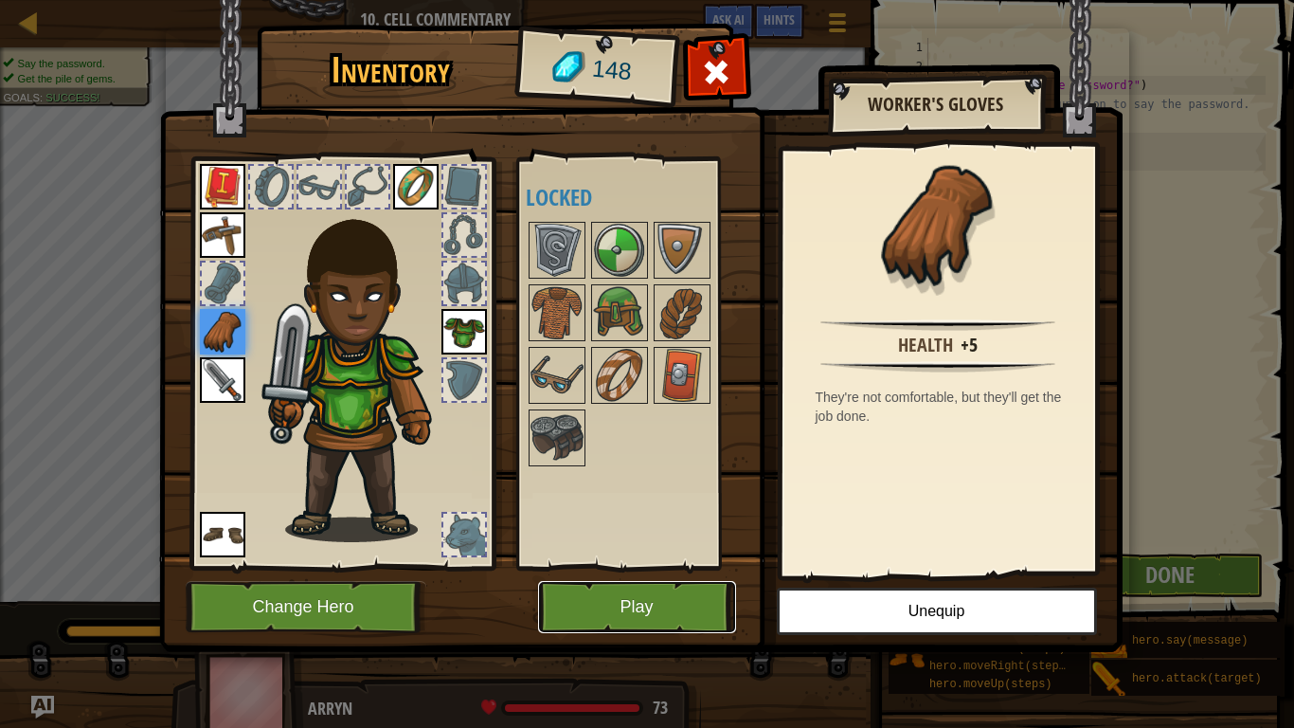
click at [641, 566] on button "Play" at bounding box center [637, 607] width 198 height 52
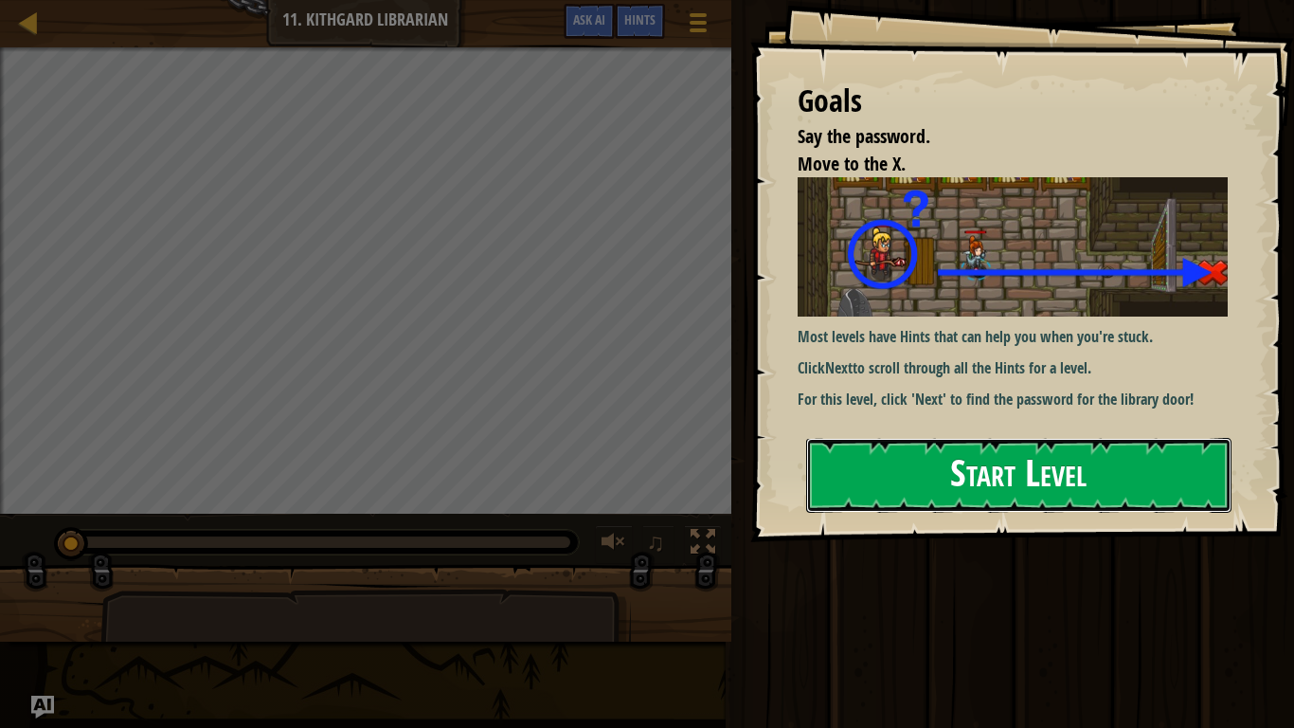
click at [957, 475] on button "Start Level" at bounding box center [1018, 475] width 425 height 75
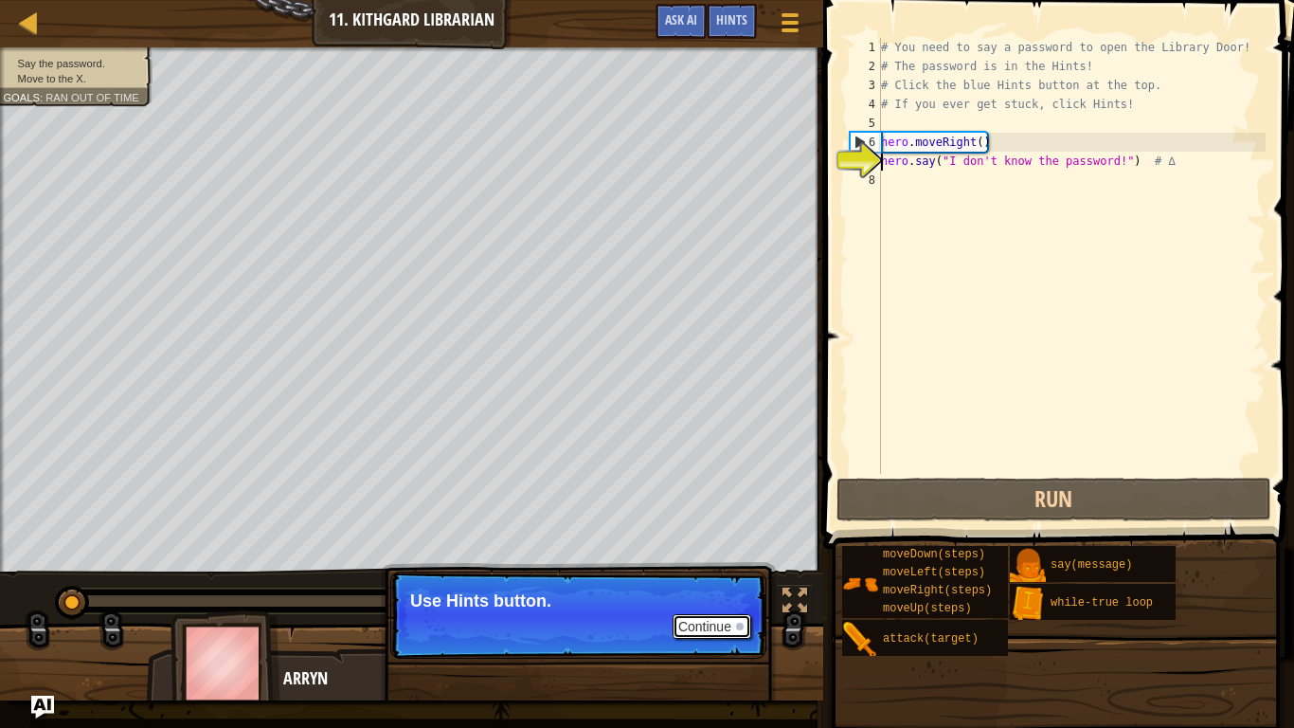
click at [712, 566] on button "Continue" at bounding box center [712, 626] width 79 height 25
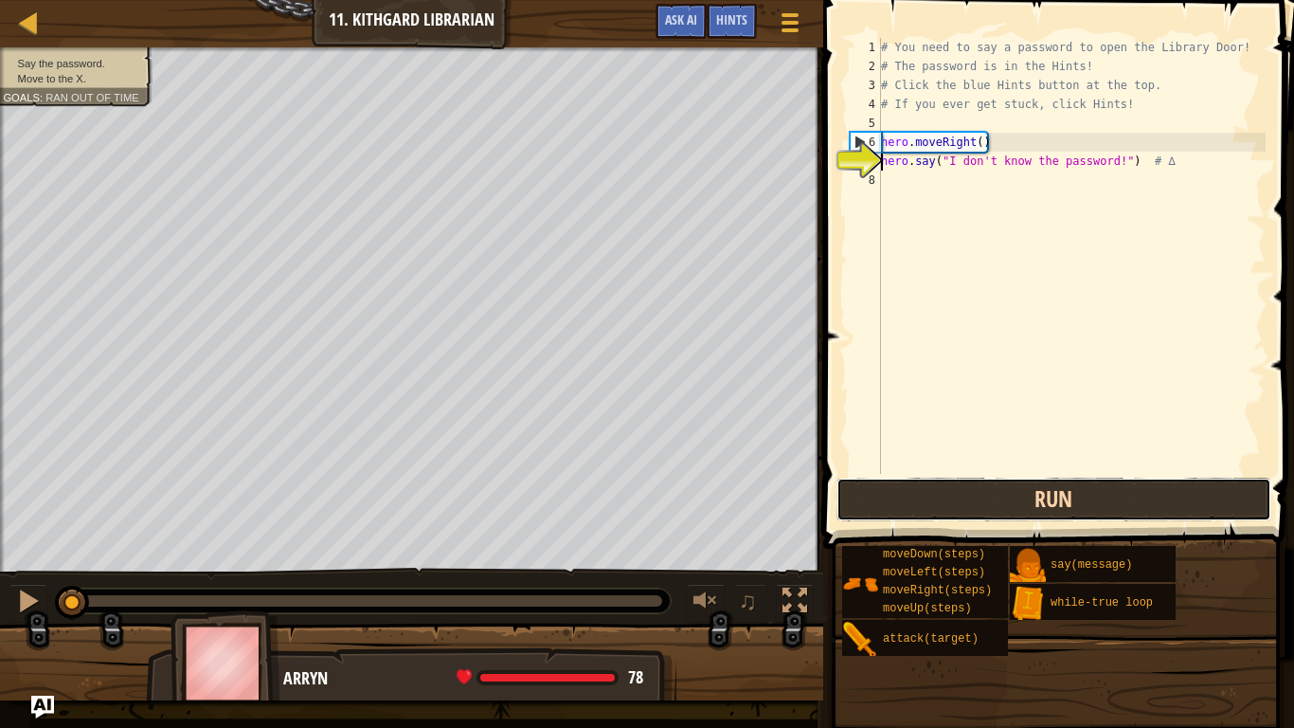
click at [862, 494] on button "Run" at bounding box center [1053, 499] width 435 height 44
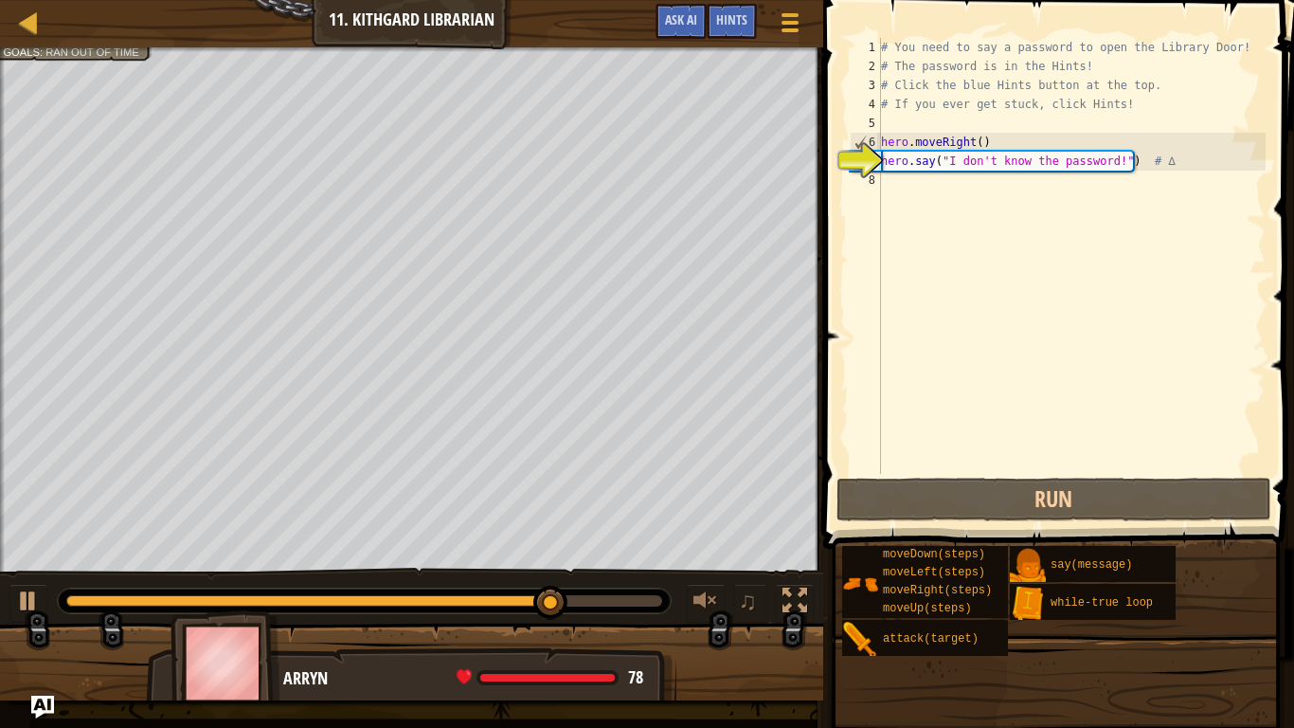
click at [897, 197] on div "# You need to say a password to open the Library Door! # The password is in the…" at bounding box center [1071, 275] width 388 height 474
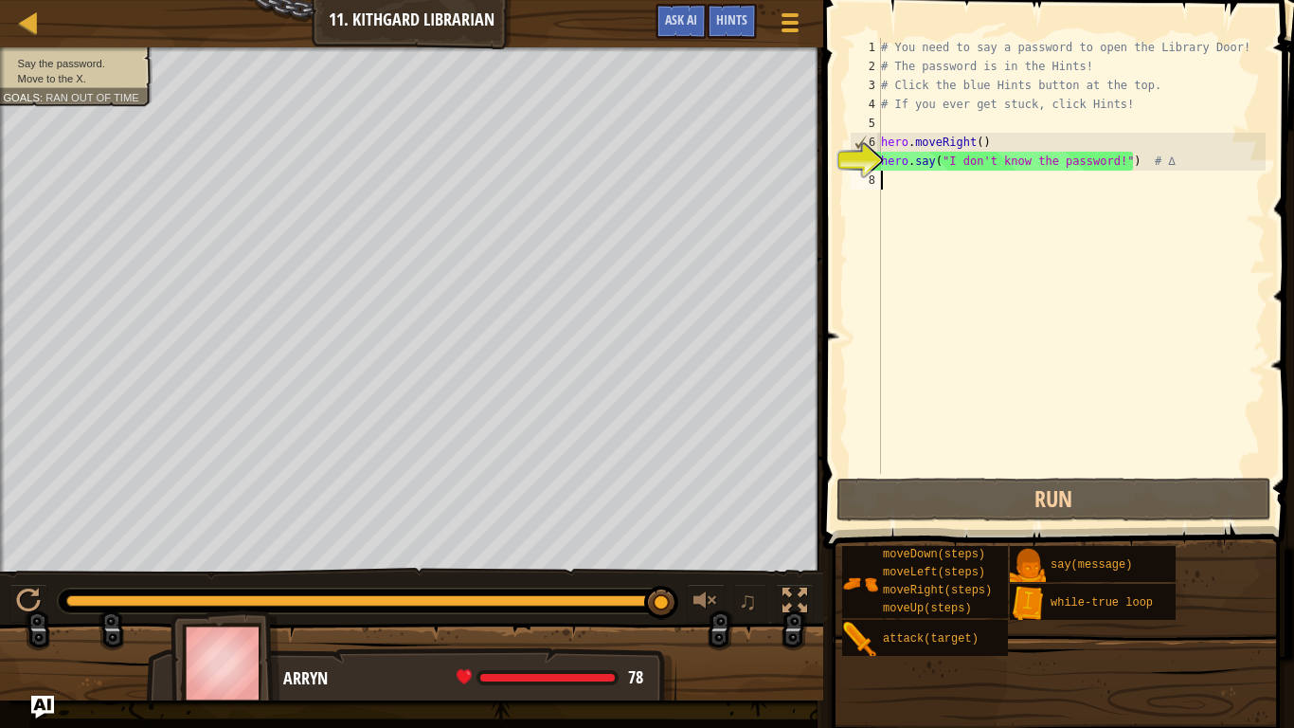
click at [1116, 167] on div "# You need to say a password to open the Library Door! # The password is in the…" at bounding box center [1071, 275] width 388 height 474
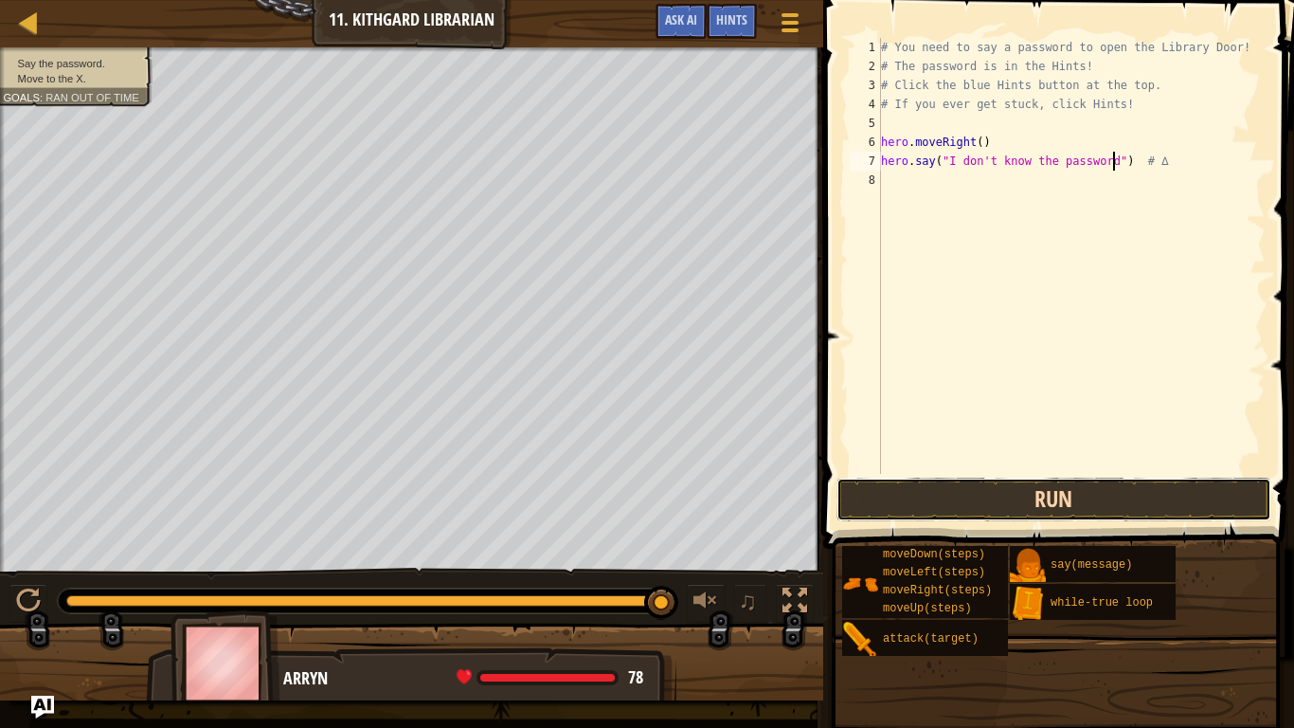
click at [1051, 500] on button "Run" at bounding box center [1053, 499] width 435 height 44
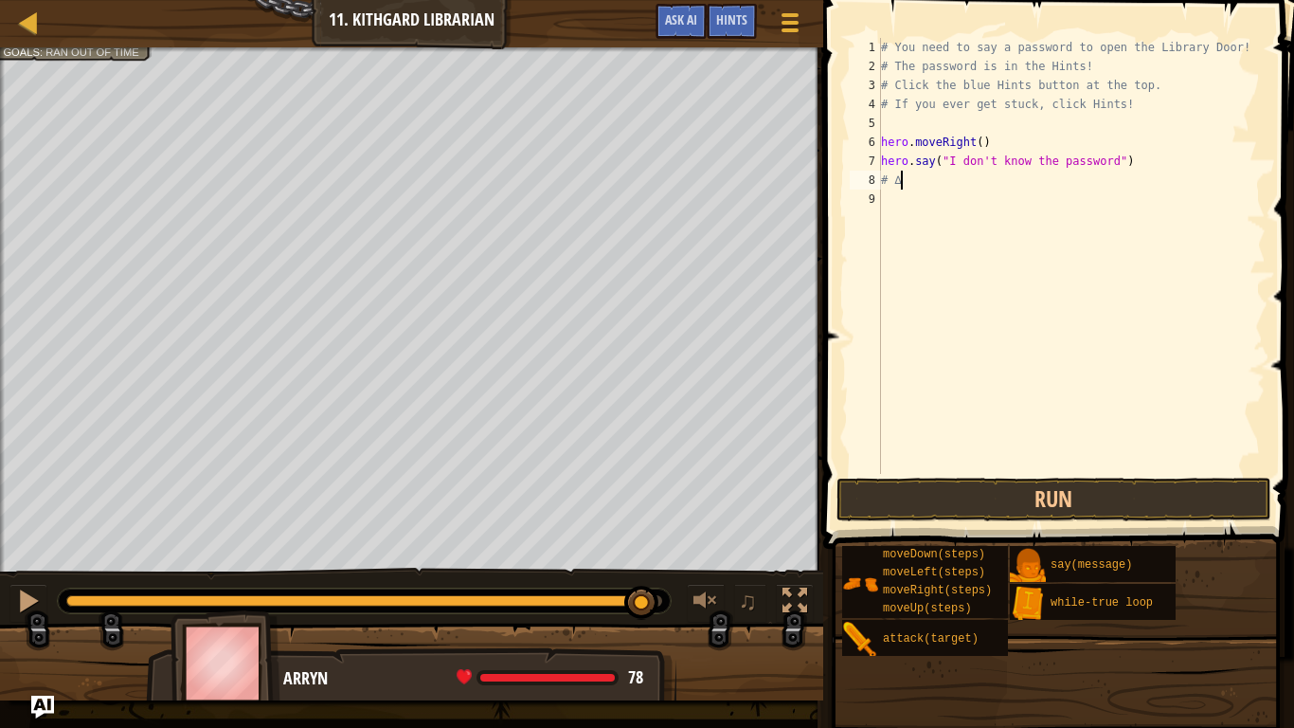
type textarea "#"
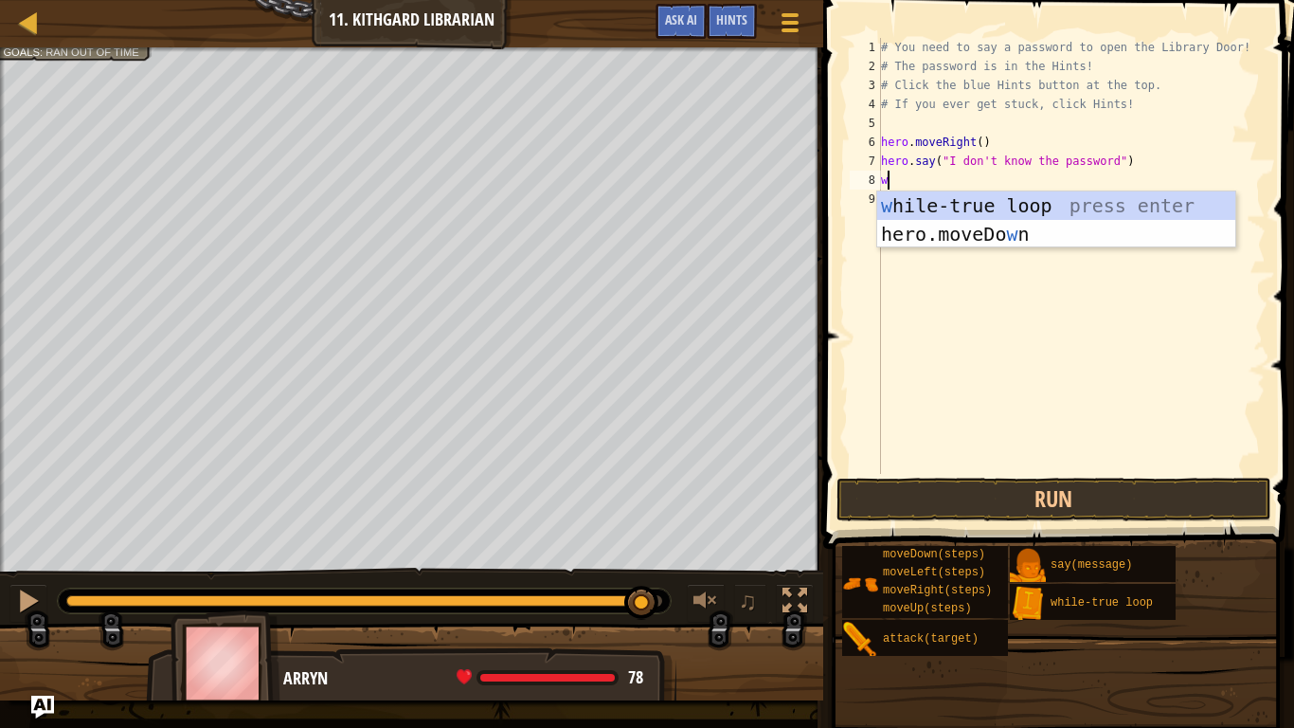
scroll to position [9, 0]
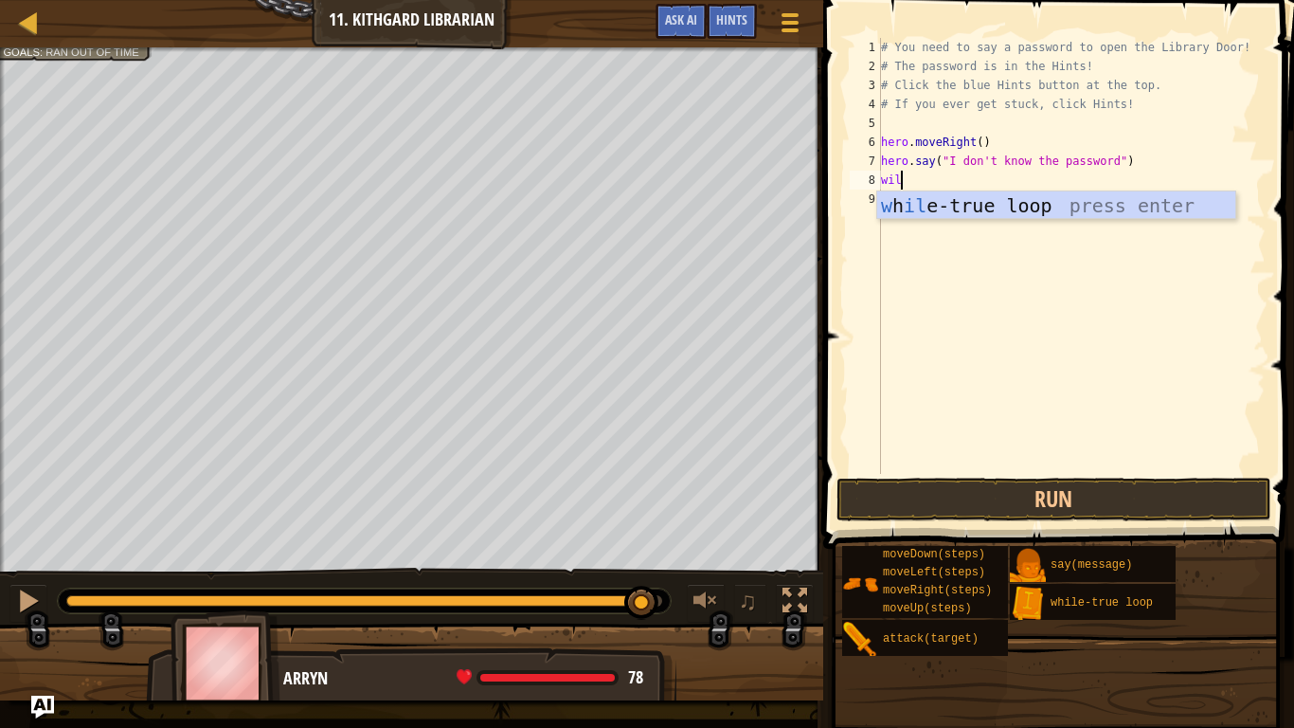
type textarea "wilr"
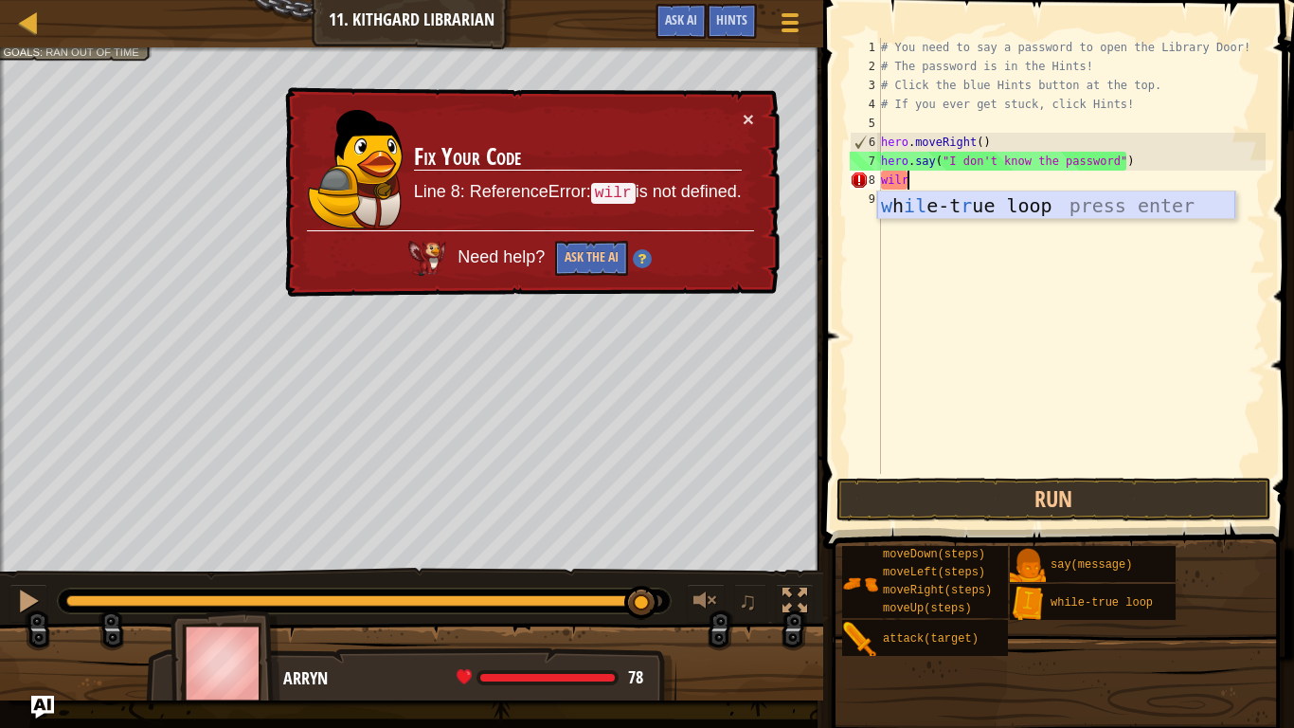
click at [981, 215] on div "w h il e-t r ue loop press enter" at bounding box center [1056, 233] width 358 height 85
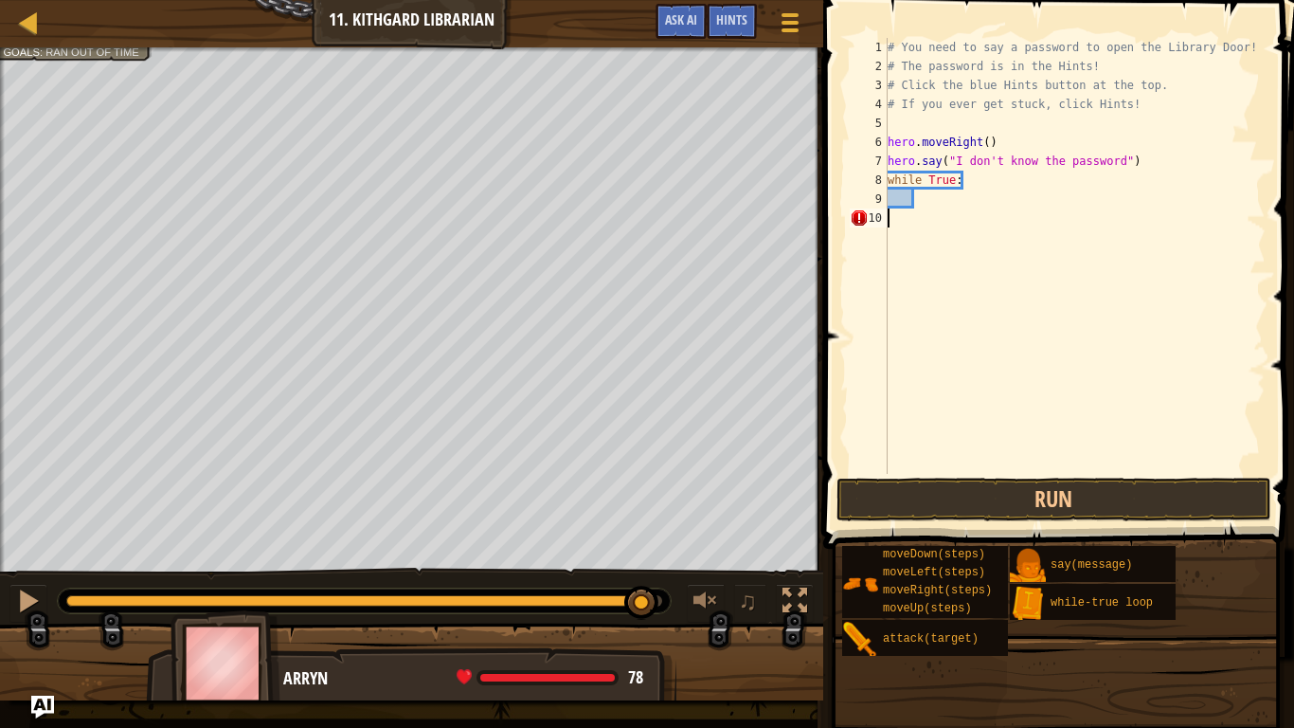
scroll to position [9, 0]
click at [924, 209] on div "# You need to say a password to open the Library Door! # The password is in the…" at bounding box center [1071, 275] width 388 height 474
click at [746, 15] on span "Hints" at bounding box center [731, 19] width 31 height 18
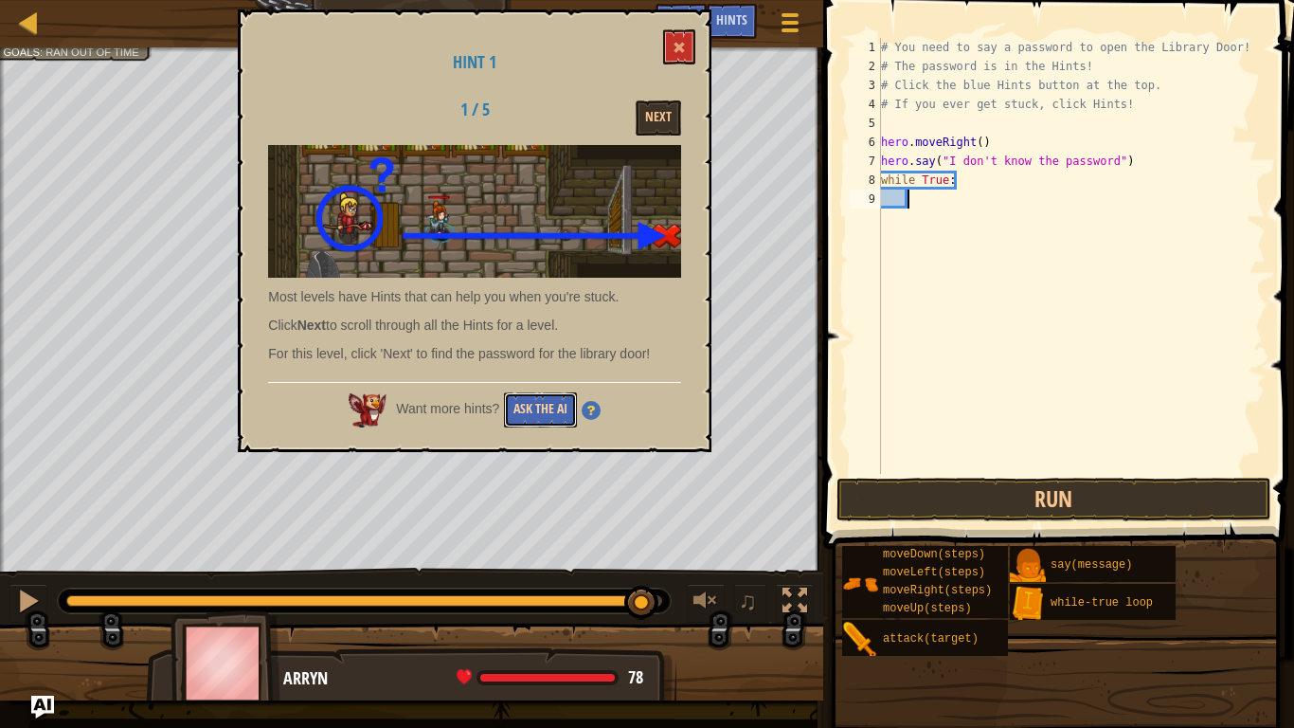
click at [534, 404] on button "Ask the AI" at bounding box center [540, 409] width 73 height 35
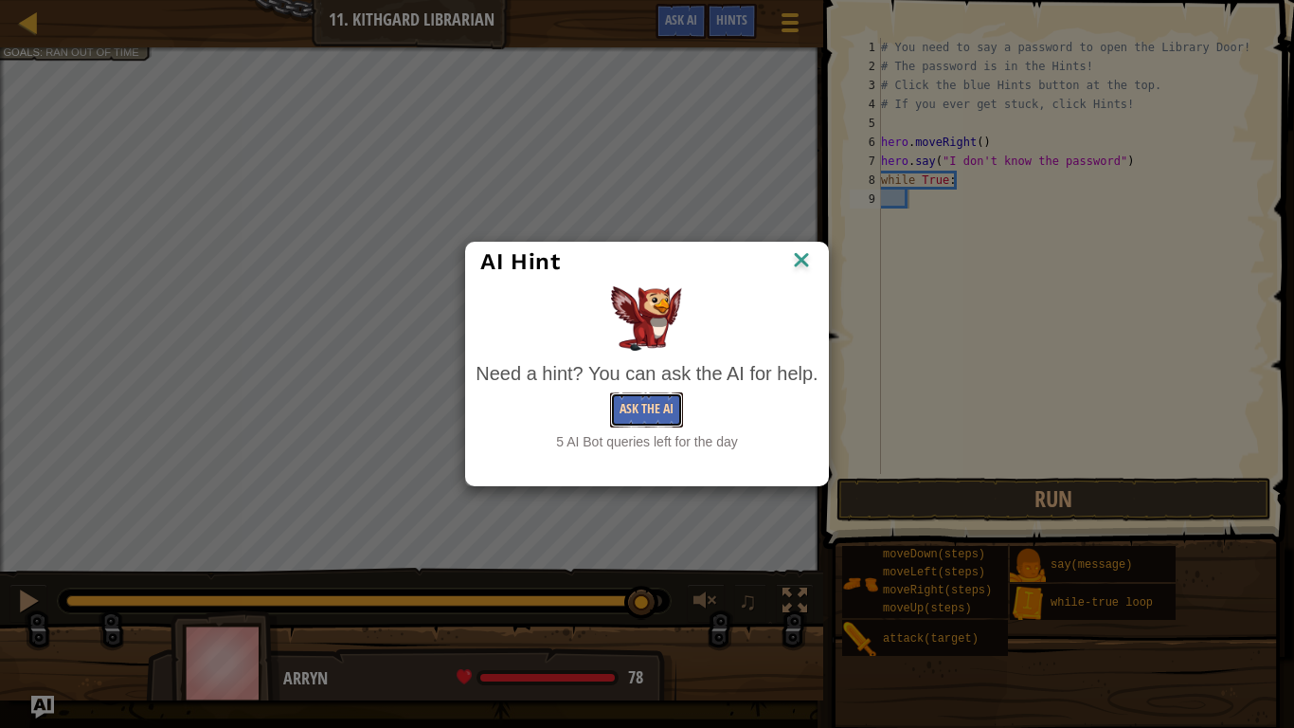
click at [646, 407] on button "Ask the AI" at bounding box center [646, 409] width 73 height 35
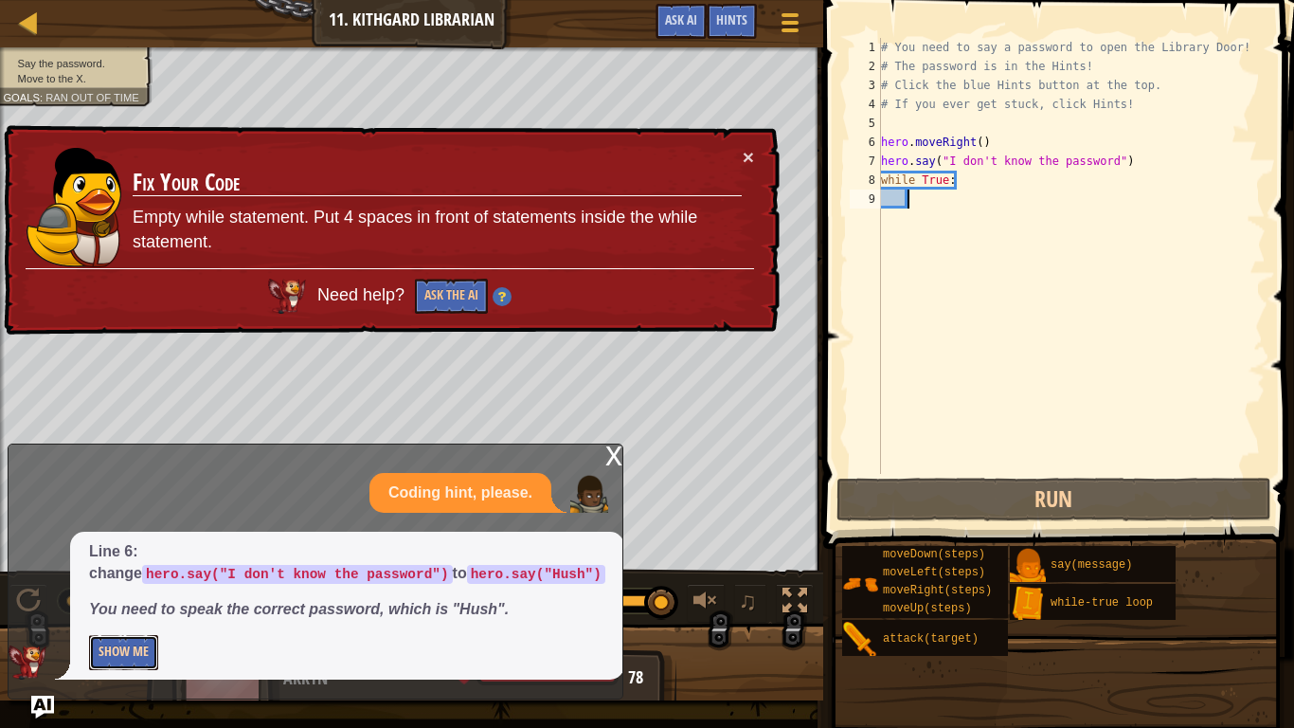
click at [127, 566] on button "Show Me" at bounding box center [123, 652] width 69 height 35
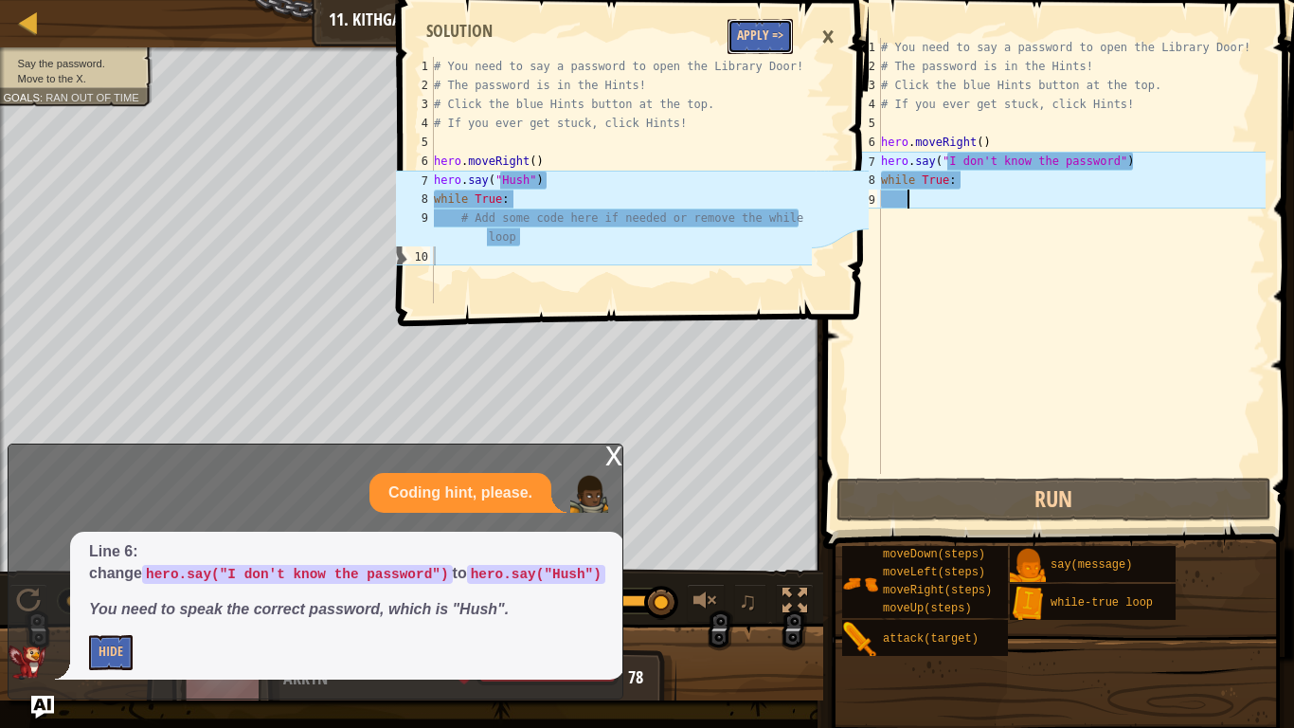
click at [750, 39] on button "Apply =>" at bounding box center [760, 36] width 65 height 35
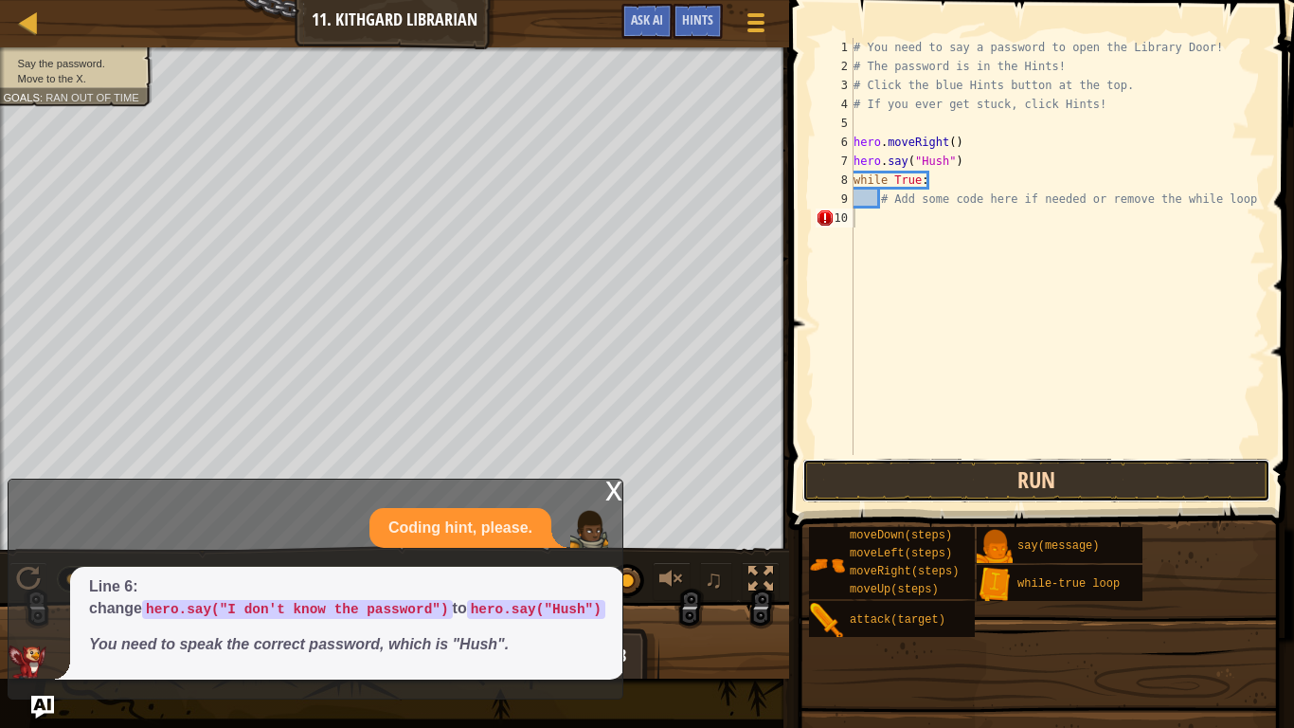
click at [1138, 479] on button "Run" at bounding box center [1036, 480] width 468 height 44
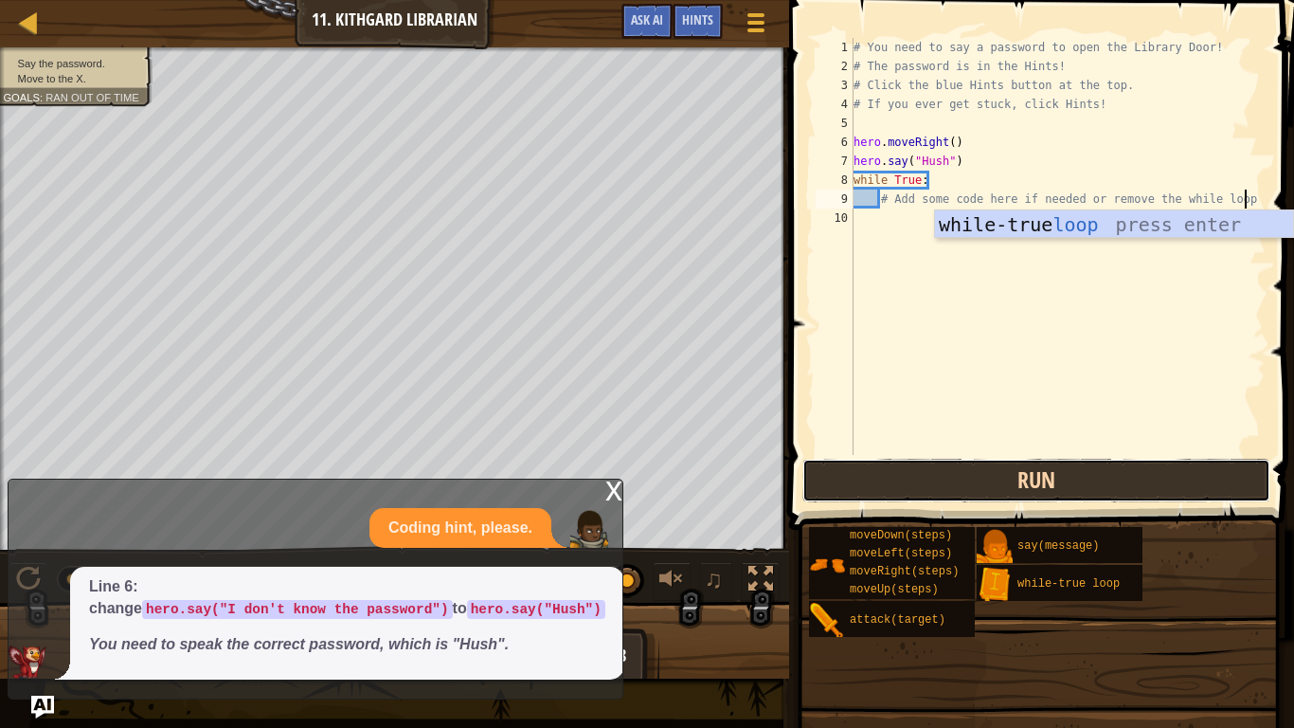
click at [884, 493] on button "Run" at bounding box center [1036, 480] width 468 height 44
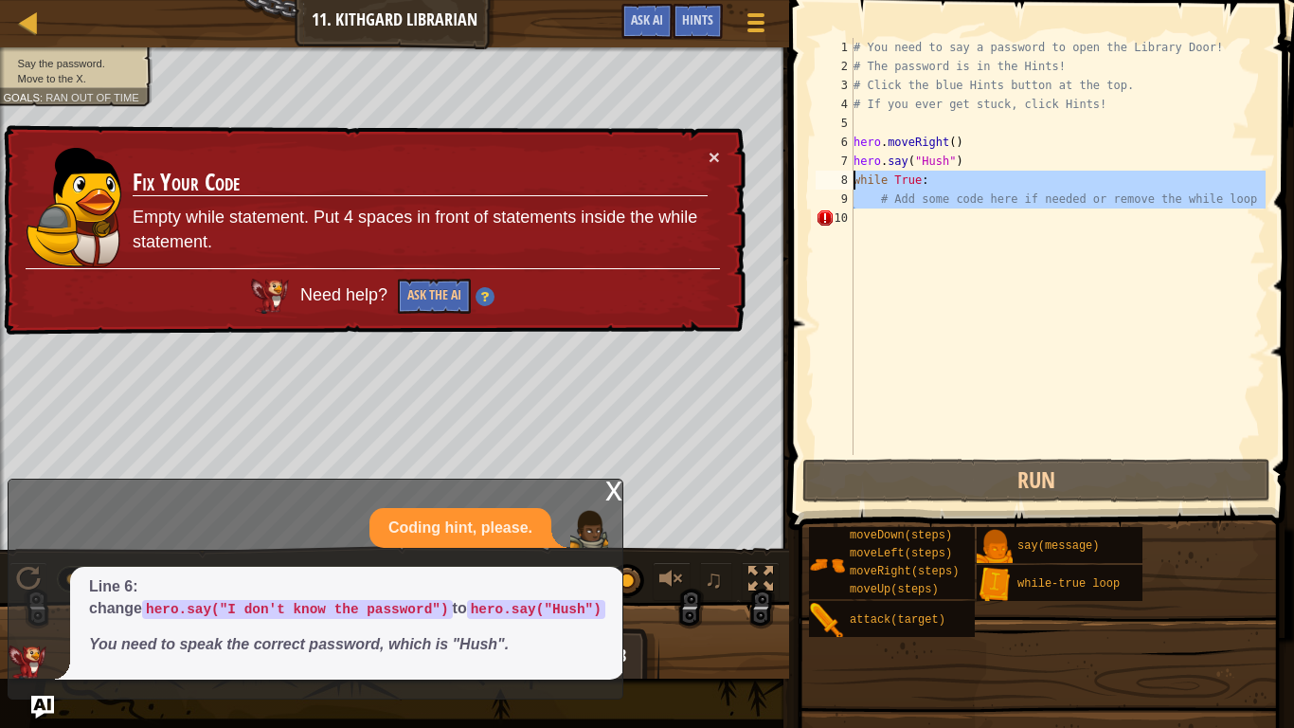
drag, startPoint x: 1215, startPoint y: 223, endPoint x: 827, endPoint y: 179, distance: 390.8
click at [827, 179] on div "# Add some code here if needed or remove the while loop 1 2 3 4 5 6 7 8 9 10 # …" at bounding box center [1039, 246] width 454 height 417
type textarea "while True: # Add some code here if needed or remove the while loop"
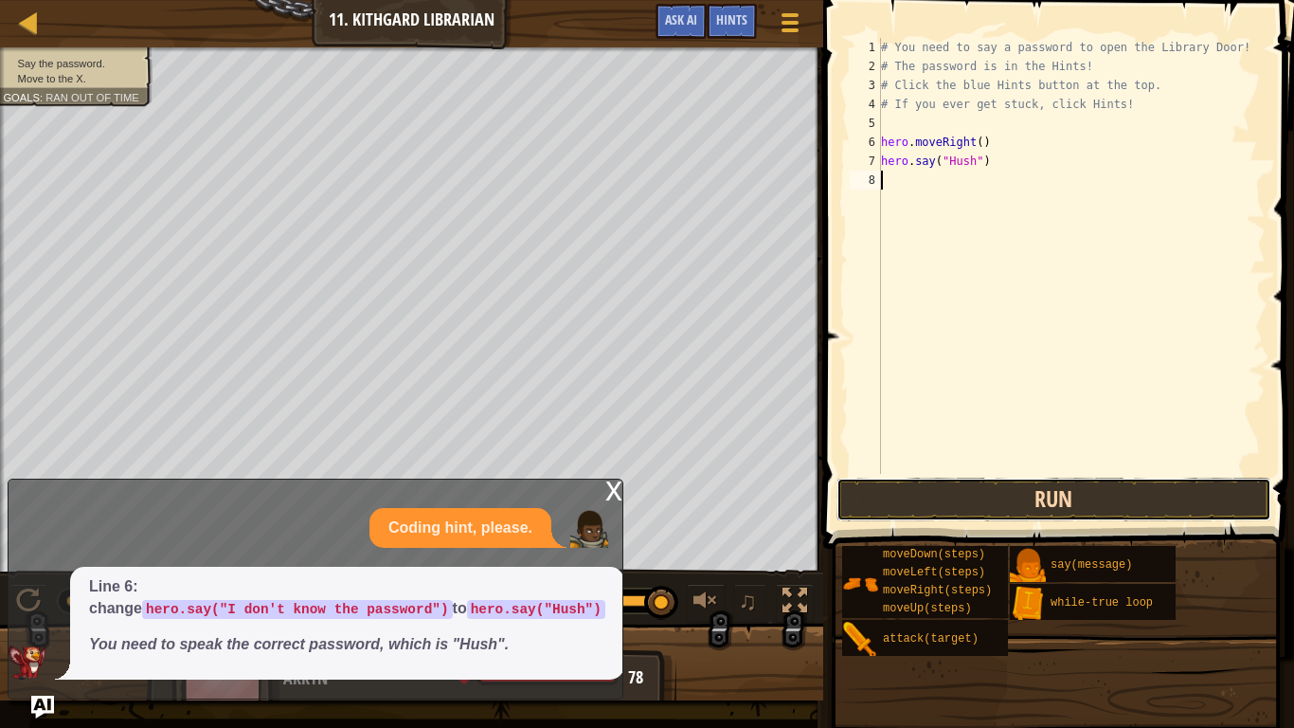
click at [916, 498] on button "Run" at bounding box center [1053, 499] width 435 height 44
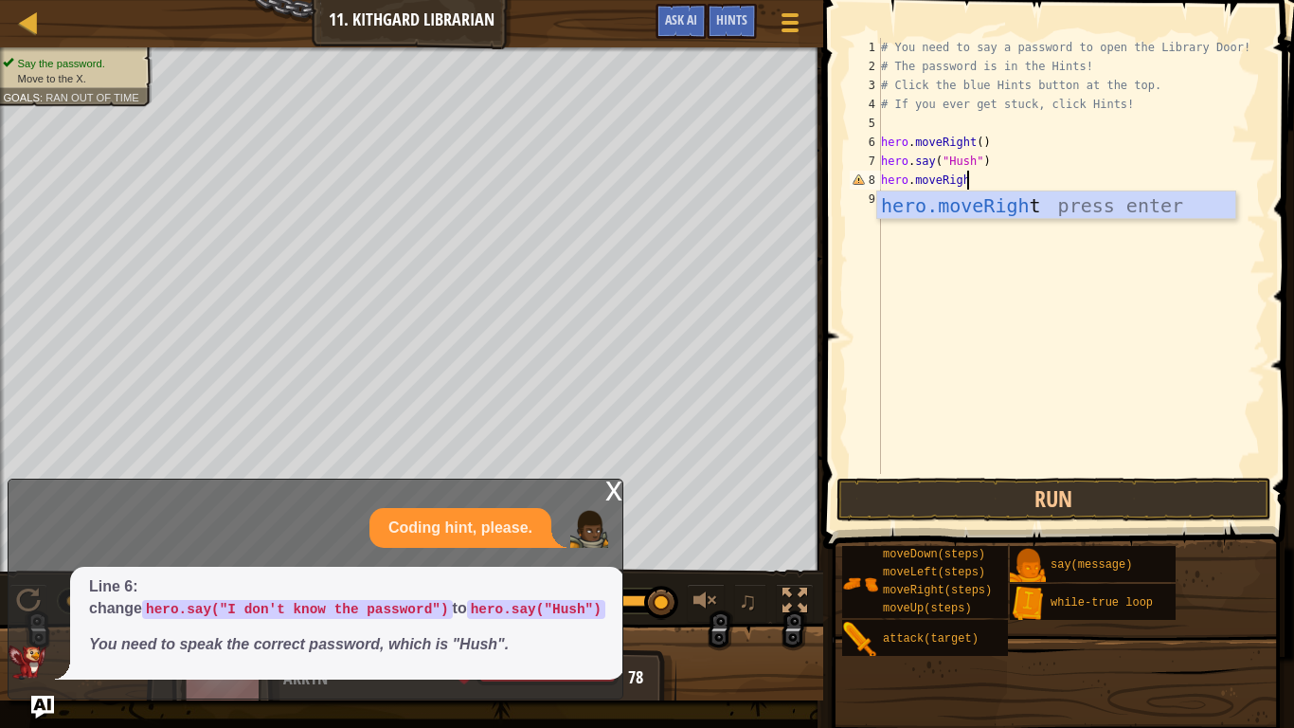
scroll to position [9, 12]
type textarea "hero.moveRight"
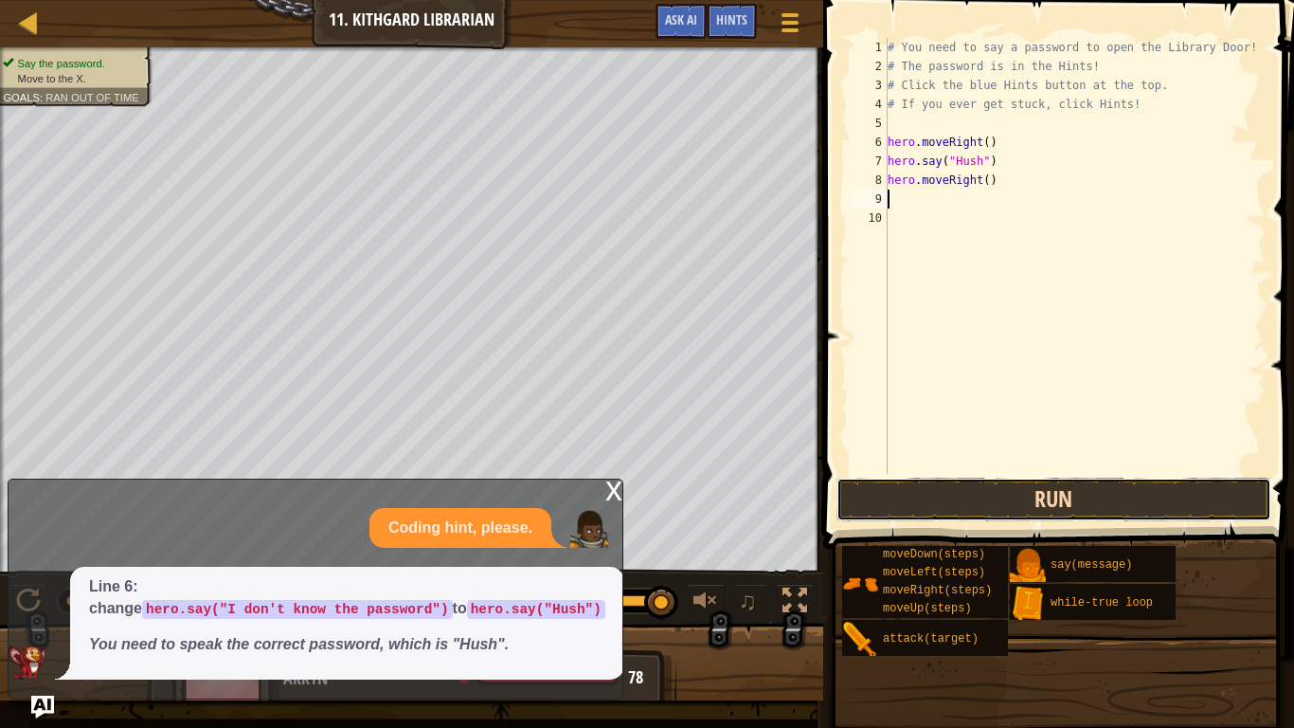
click at [898, 511] on button "Run" at bounding box center [1053, 499] width 435 height 44
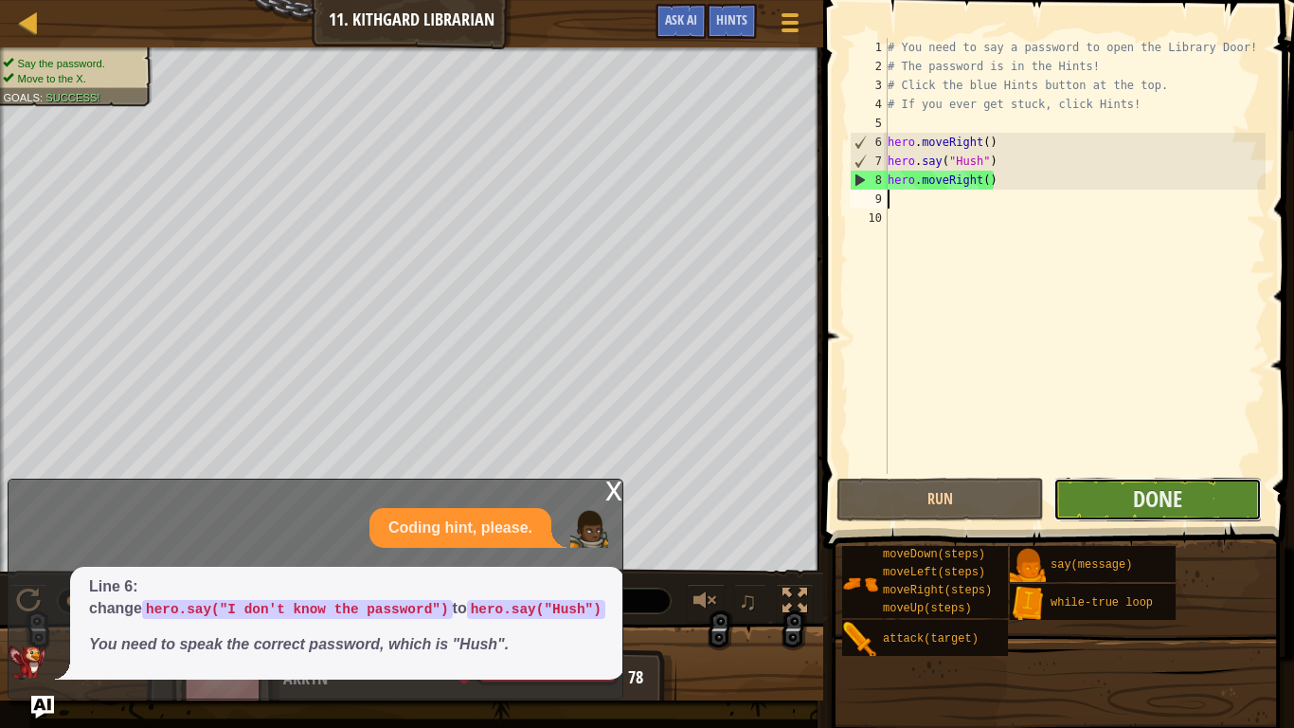
click at [1125, 511] on button "Done" at bounding box center [1156, 499] width 207 height 44
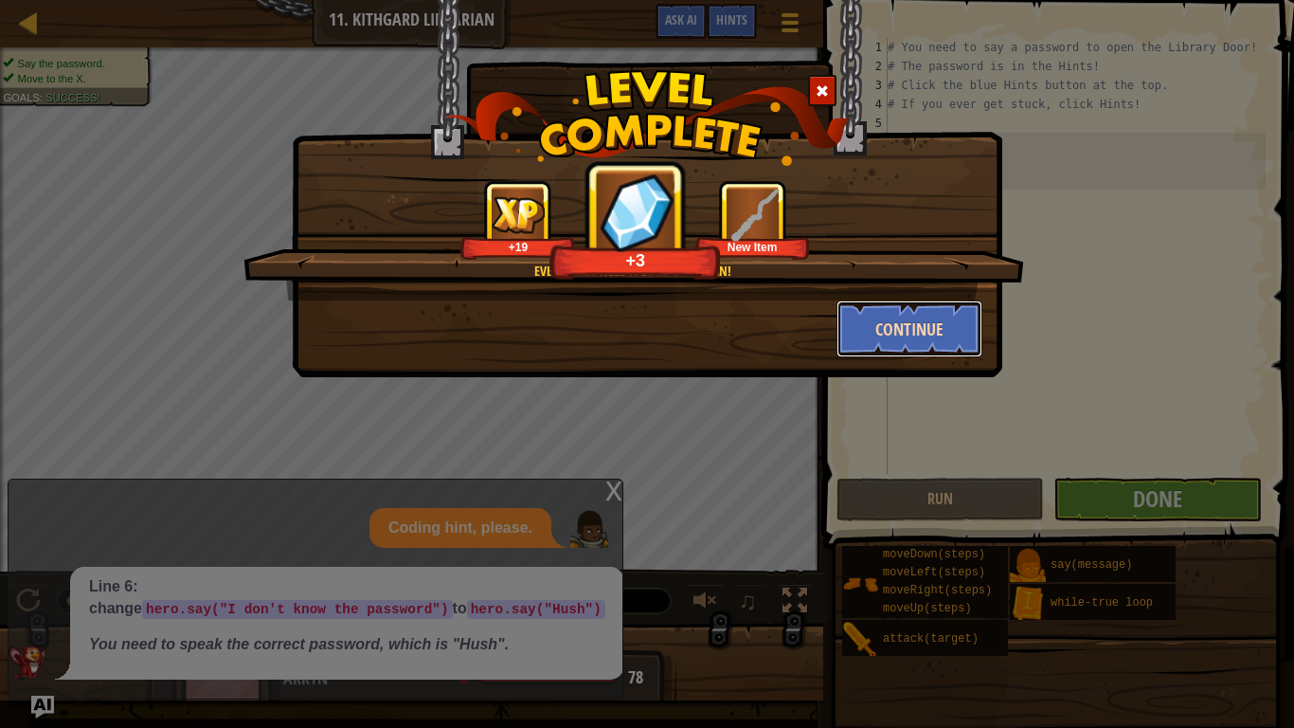
click at [900, 332] on button "Continue" at bounding box center [909, 328] width 147 height 57
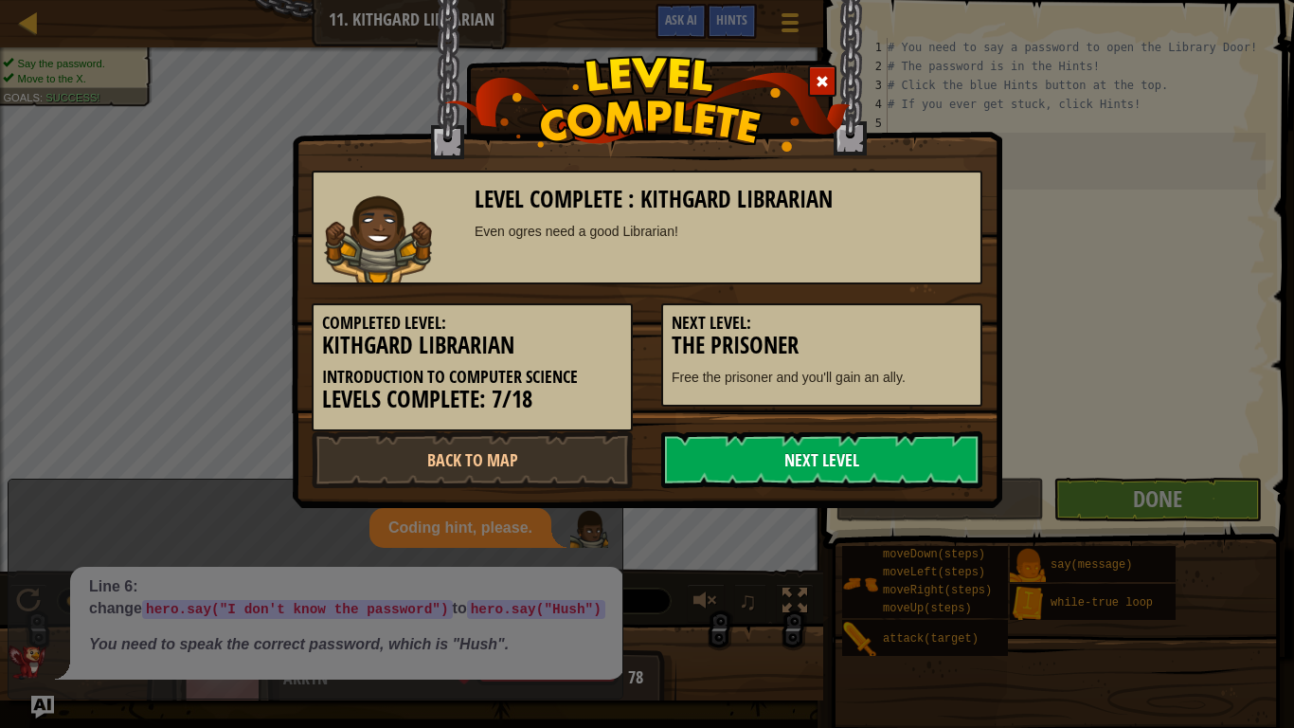
click at [800, 458] on link "Next Level" at bounding box center [821, 459] width 321 height 57
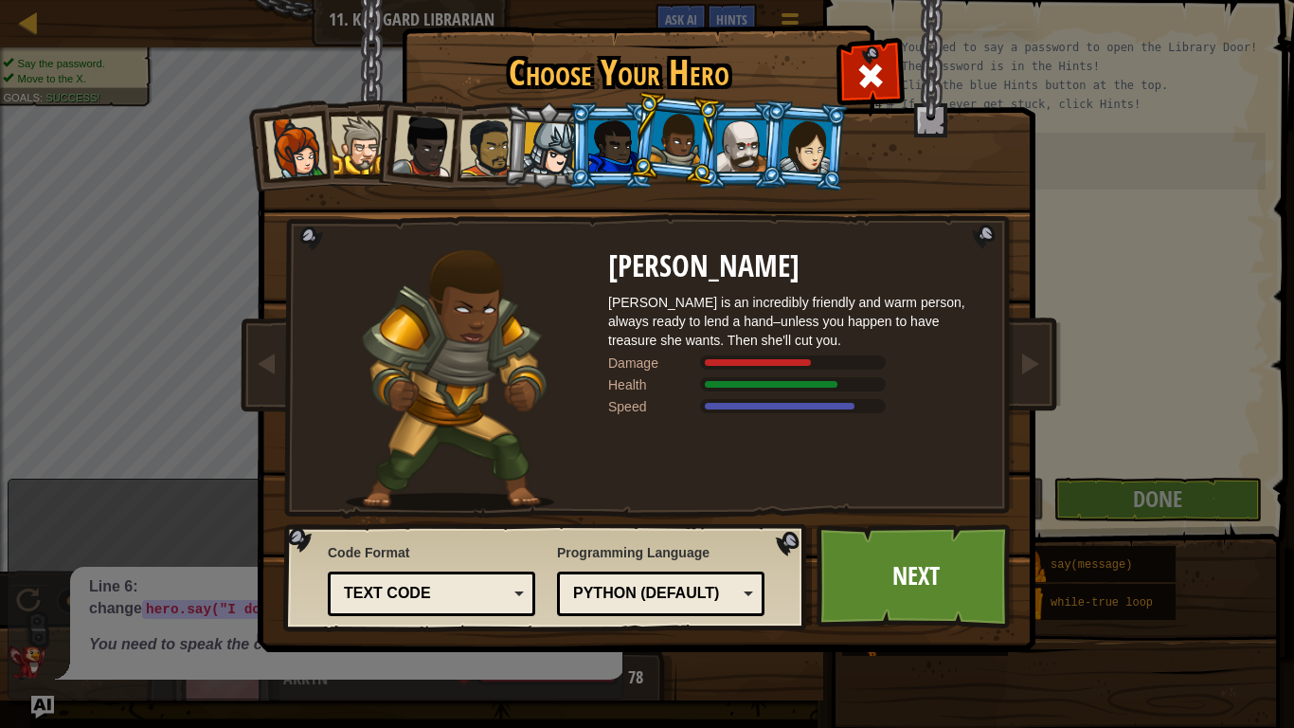
click at [628, 175] on li at bounding box center [610, 145] width 85 height 86
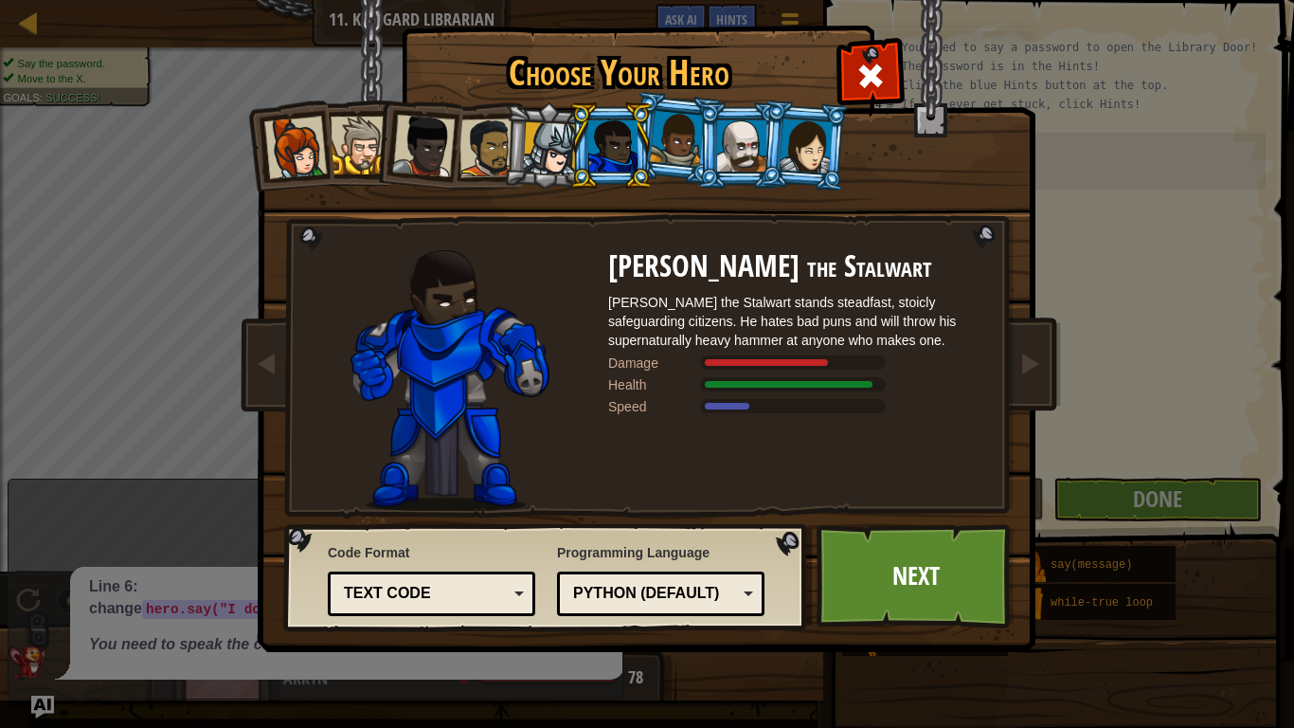
click at [674, 151] on div at bounding box center [677, 139] width 54 height 56
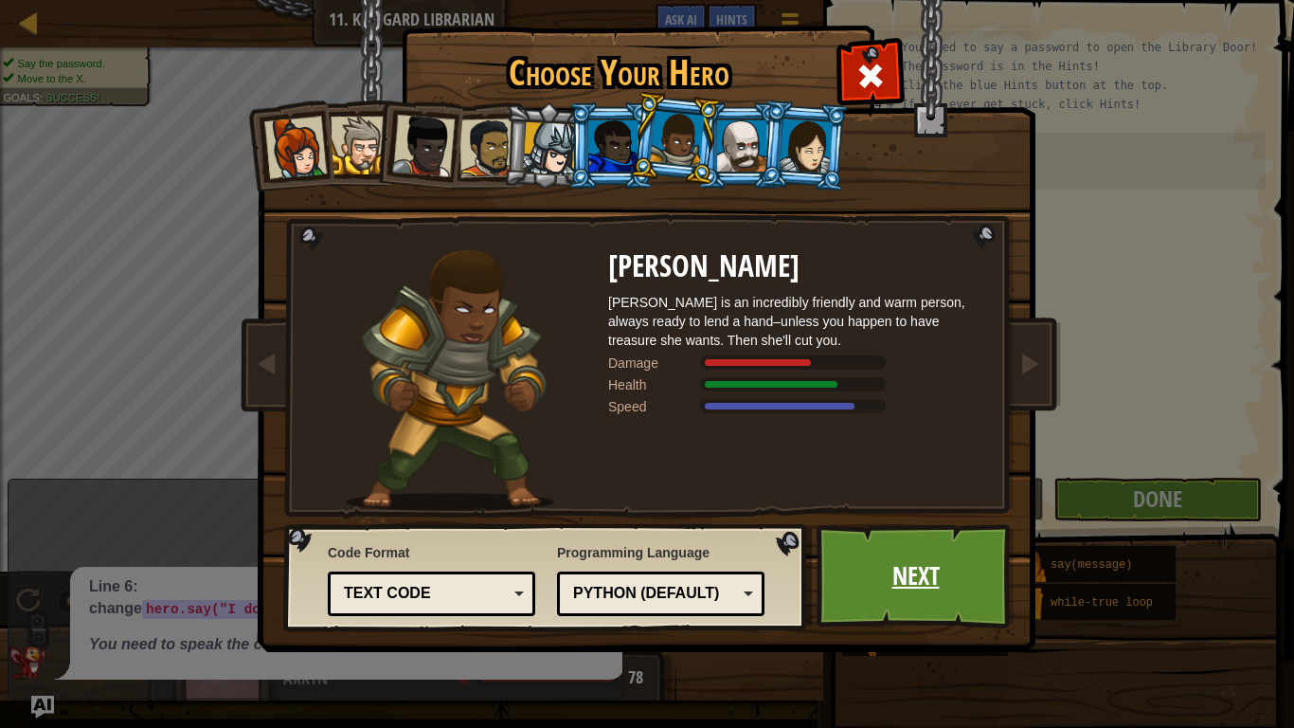
click at [888, 564] on link "Next" at bounding box center [916, 576] width 198 height 104
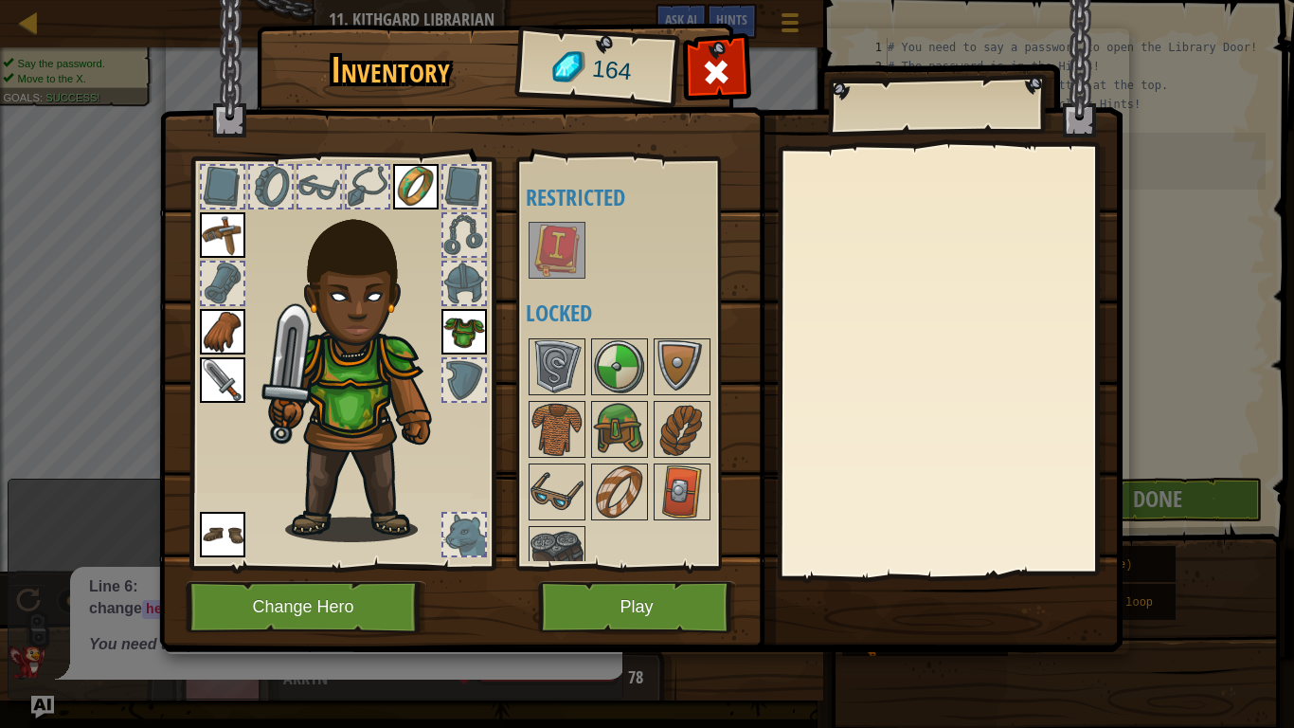
click at [554, 236] on img at bounding box center [556, 250] width 53 height 53
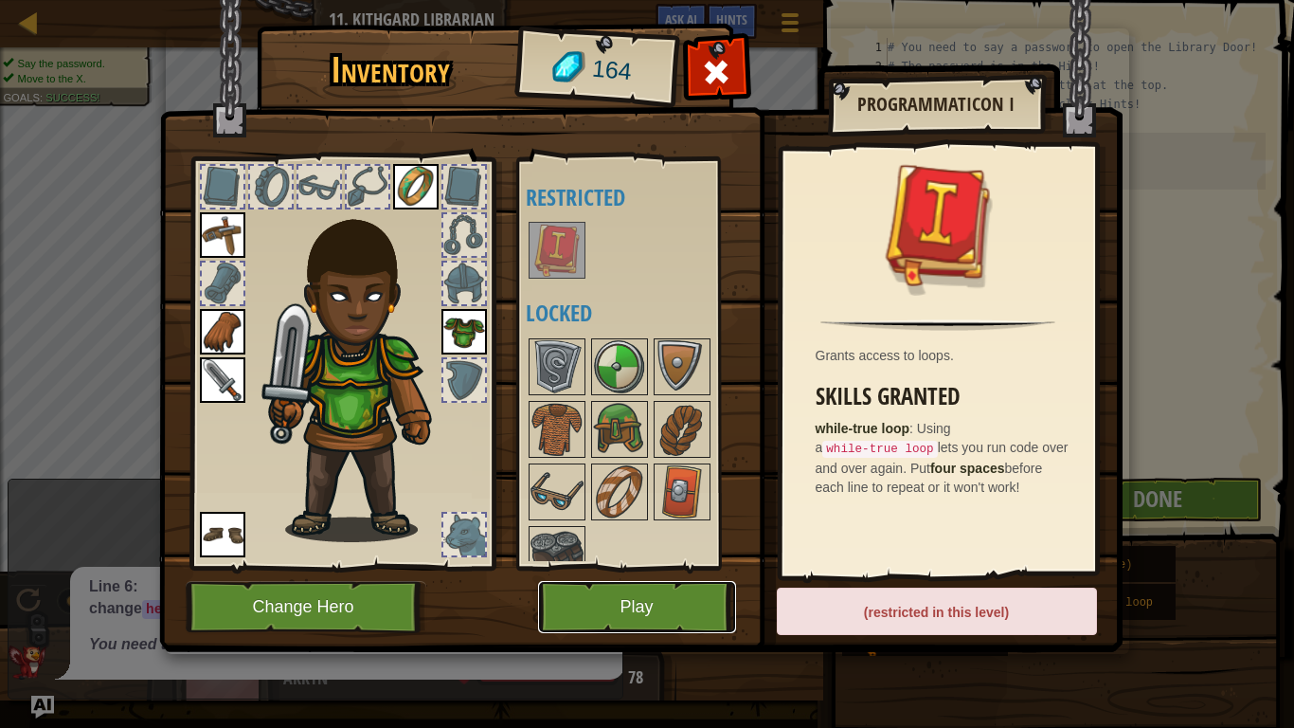
click at [621, 566] on button "Play" at bounding box center [637, 607] width 198 height 52
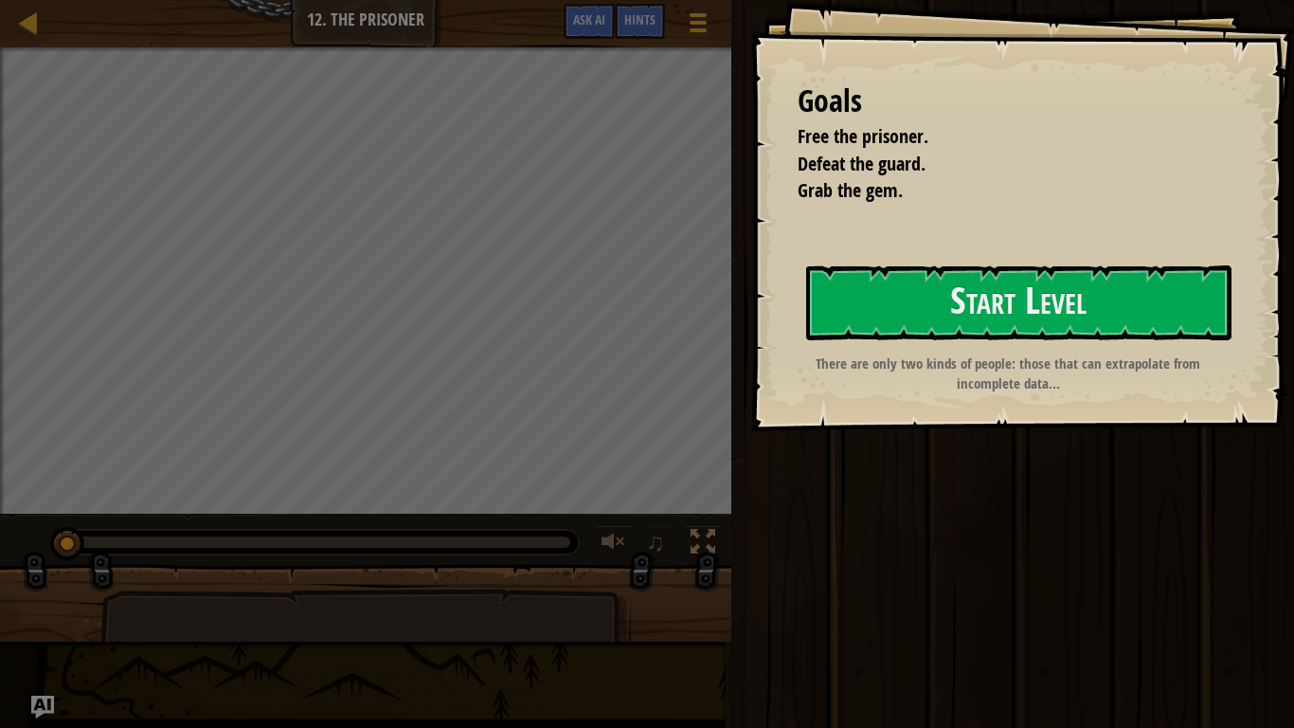
click at [621, 566] on div at bounding box center [365, 611] width 731 height 95
click at [867, 287] on button "Start Level" at bounding box center [1018, 302] width 425 height 75
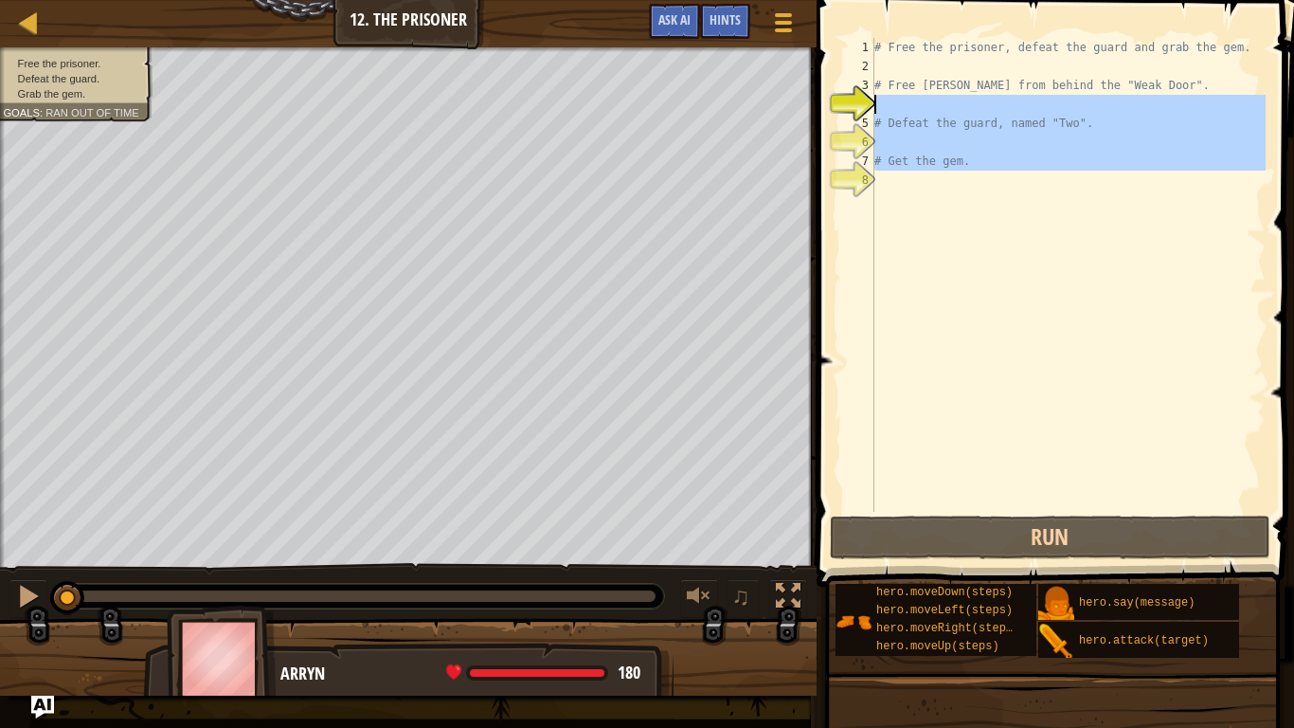
drag, startPoint x: 1005, startPoint y: 179, endPoint x: 869, endPoint y: 88, distance: 163.9
click at [869, 88] on div "1 2 3 4 5 6 7 8 # Free the prisoner, defeat the guard and grab the gem. # Free …" at bounding box center [1052, 275] width 426 height 474
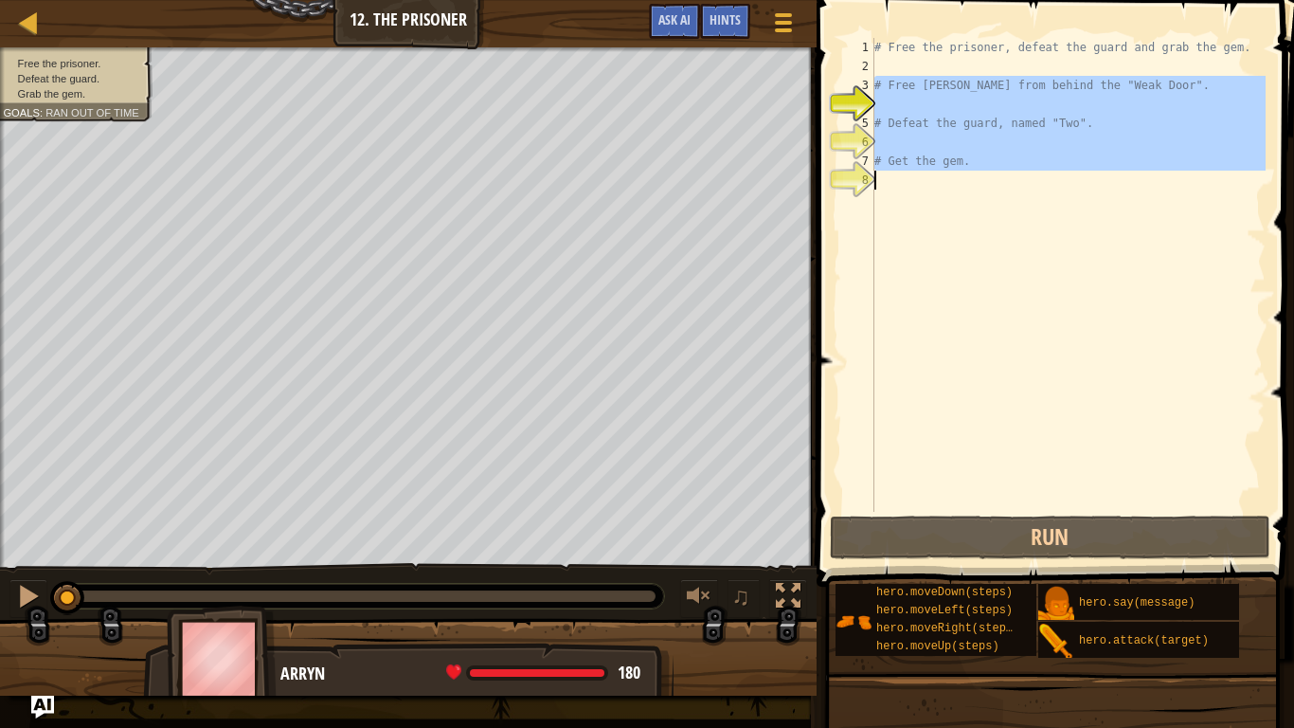
drag, startPoint x: 869, startPoint y: 88, endPoint x: 909, endPoint y: 166, distance: 87.7
click at [909, 166] on div "# Free [PERSON_NAME] from behind the "Weak Door". 1 2 3 4 5 6 7 8 # Free the pr…" at bounding box center [1052, 275] width 426 height 474
type textarea "# Get the gem."
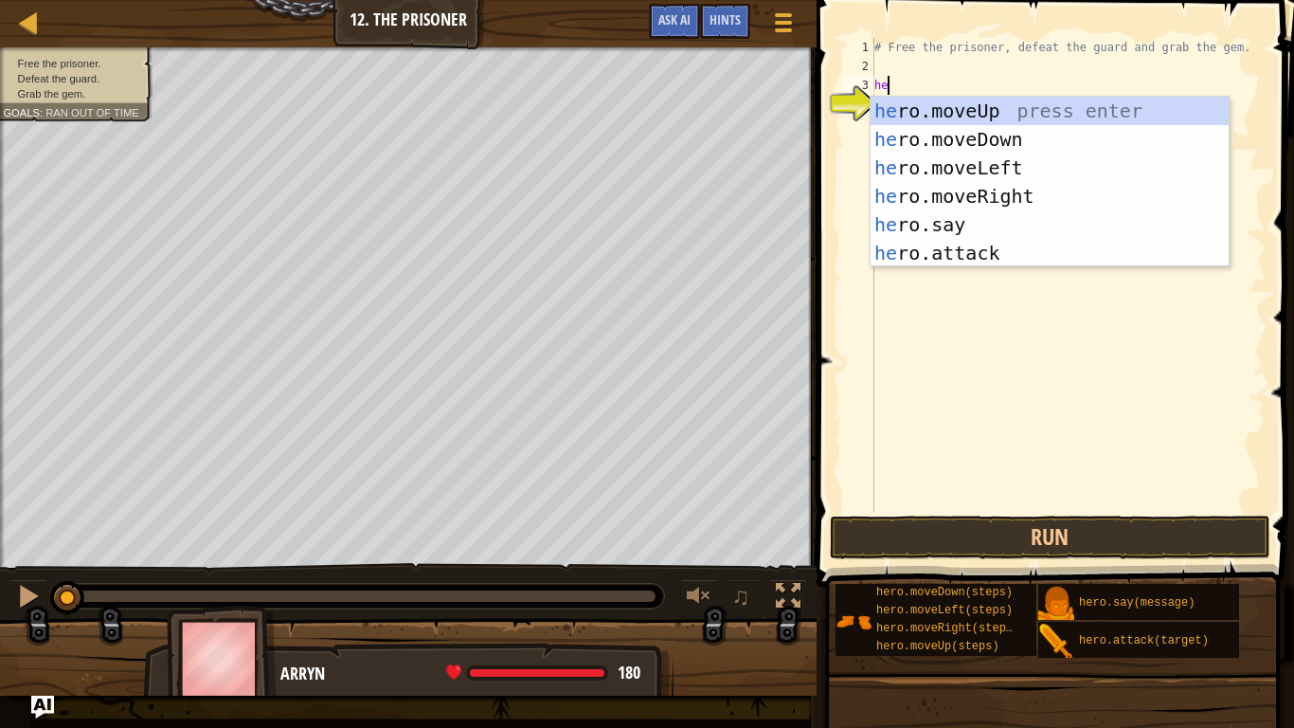
scroll to position [9, 3]
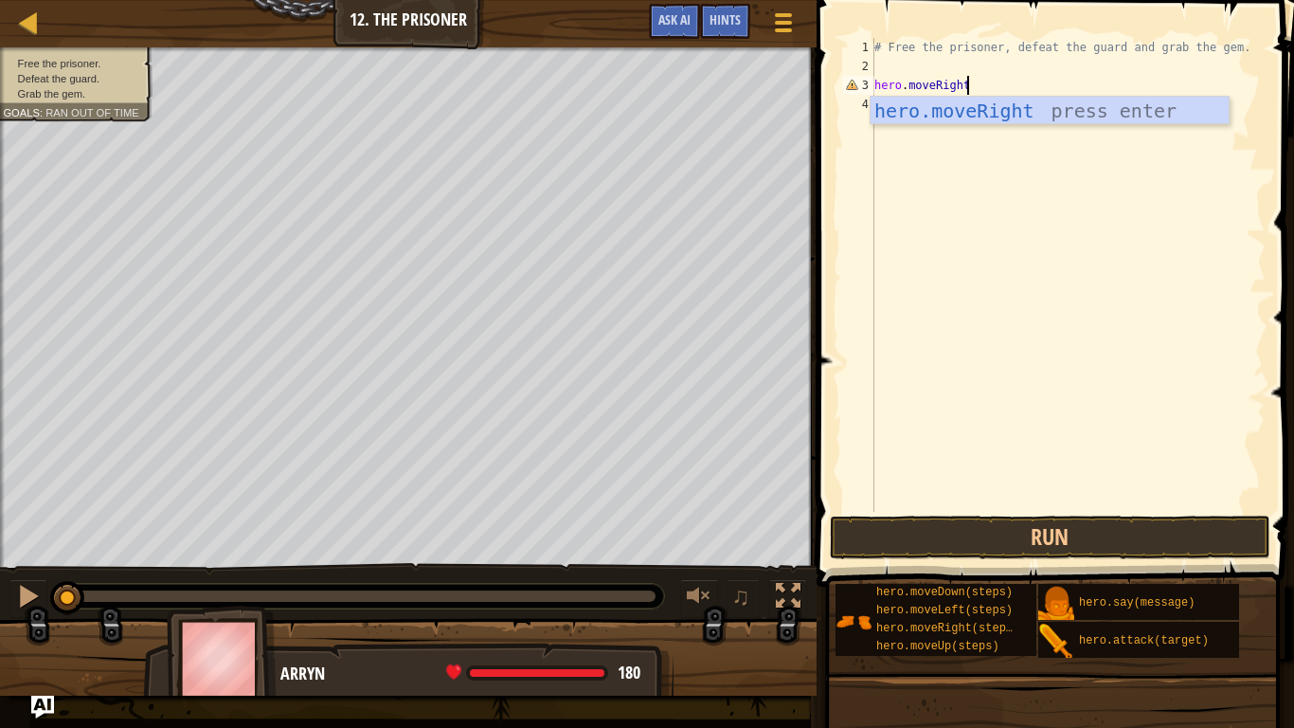
type textarea "hero.moveRight()"
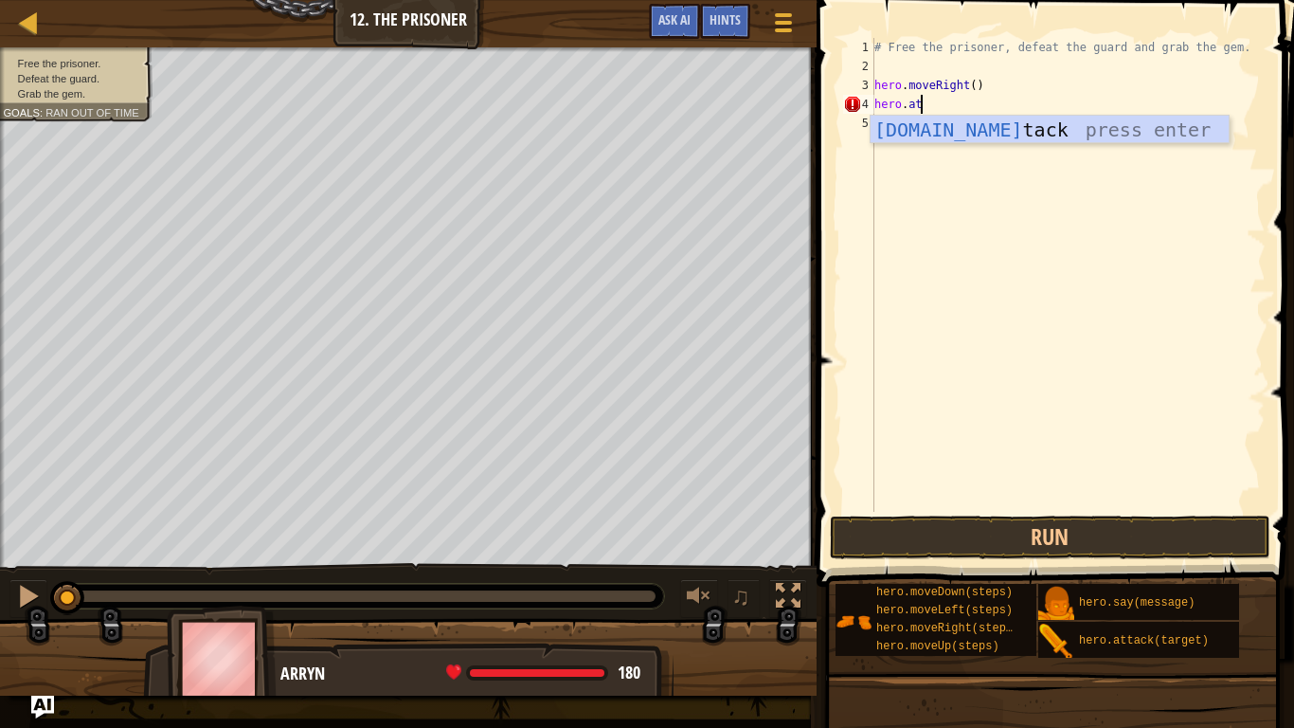
scroll to position [9, 7]
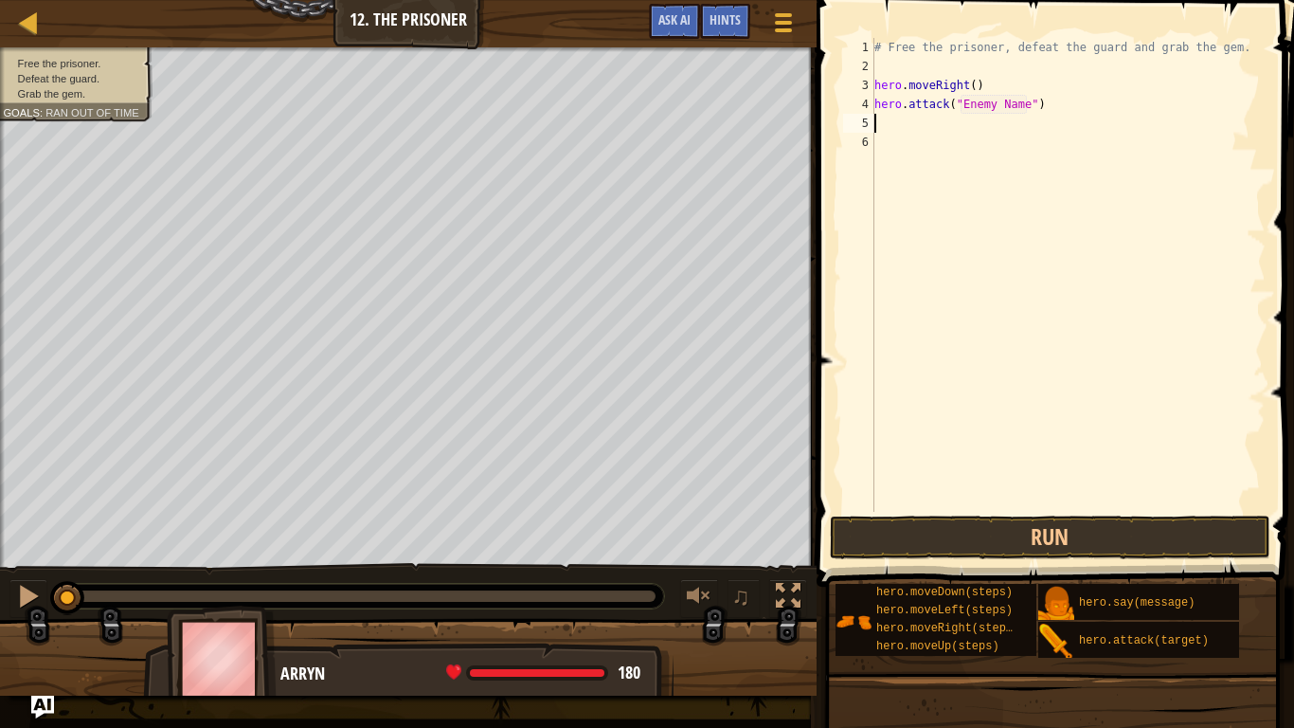
click at [1020, 105] on div "# Free the prisoner, defeat the guard and grab the gem. hero . moveRight ( ) he…" at bounding box center [1068, 294] width 395 height 512
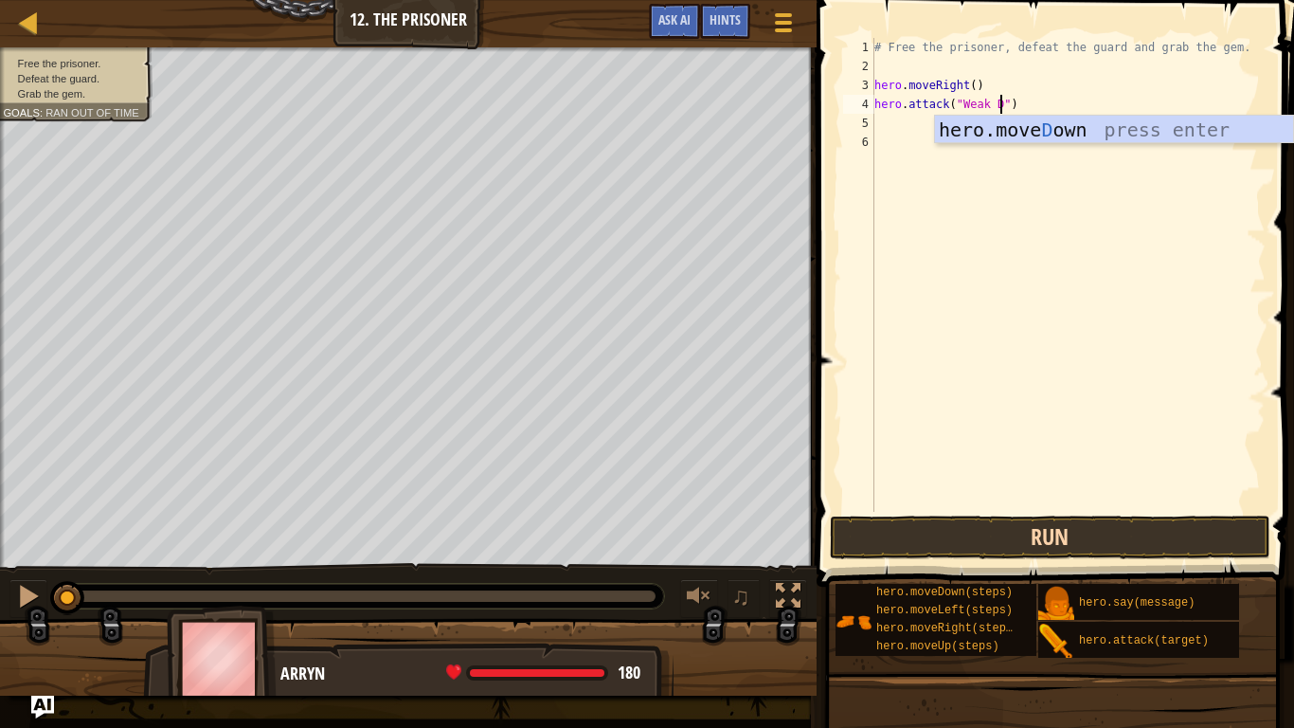
scroll to position [9, 18]
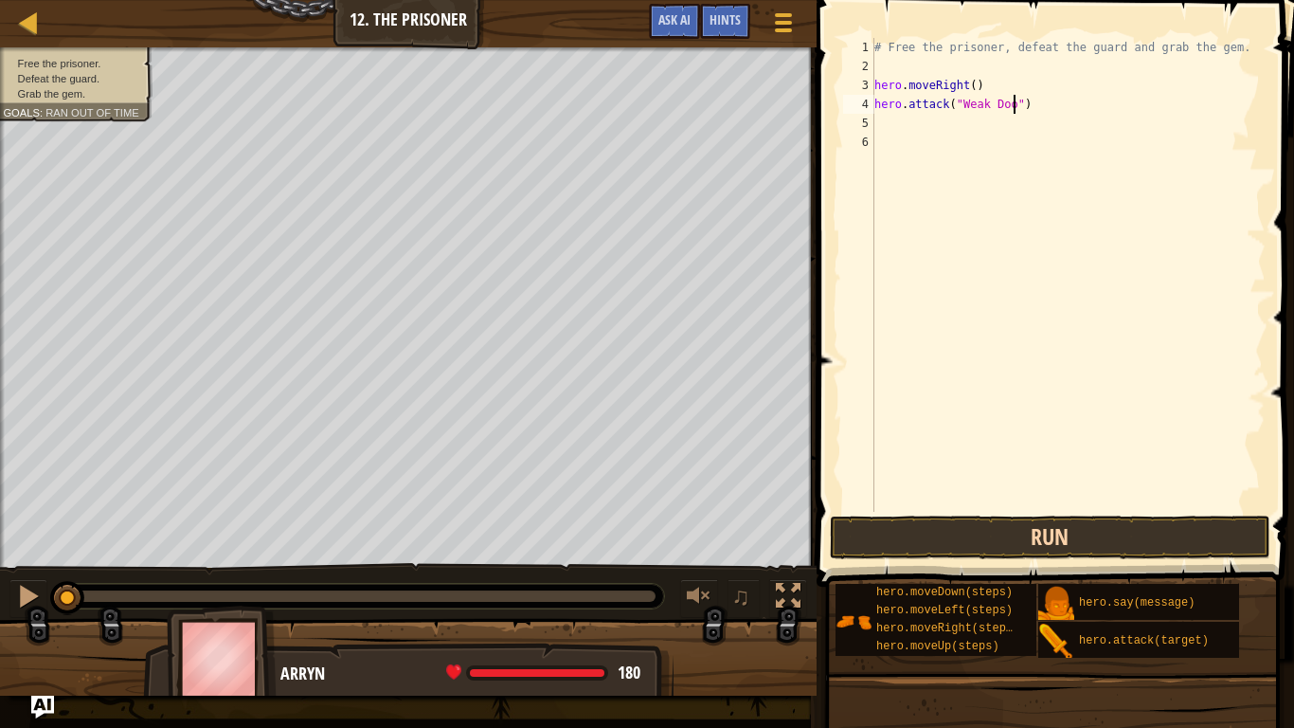
type textarea "hero.attack("Weak Door")"
type textarea "heor.moveRight(2)"
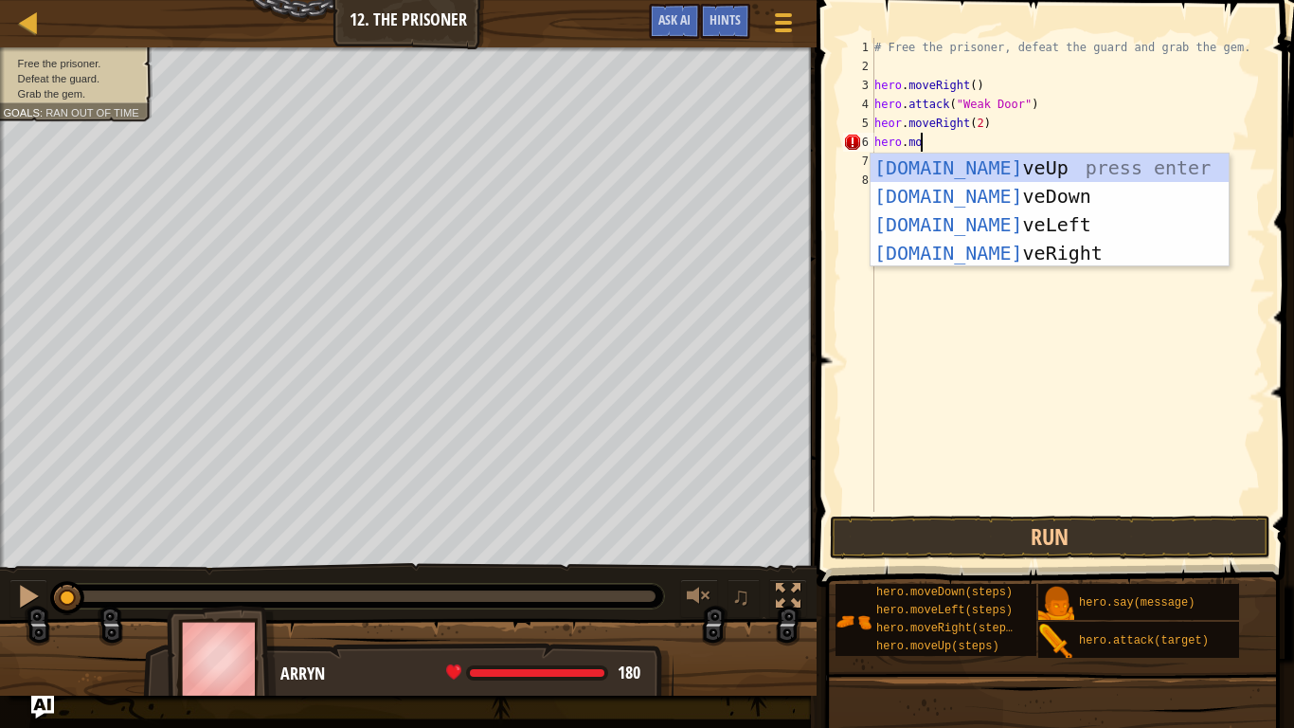
scroll to position [9, 8]
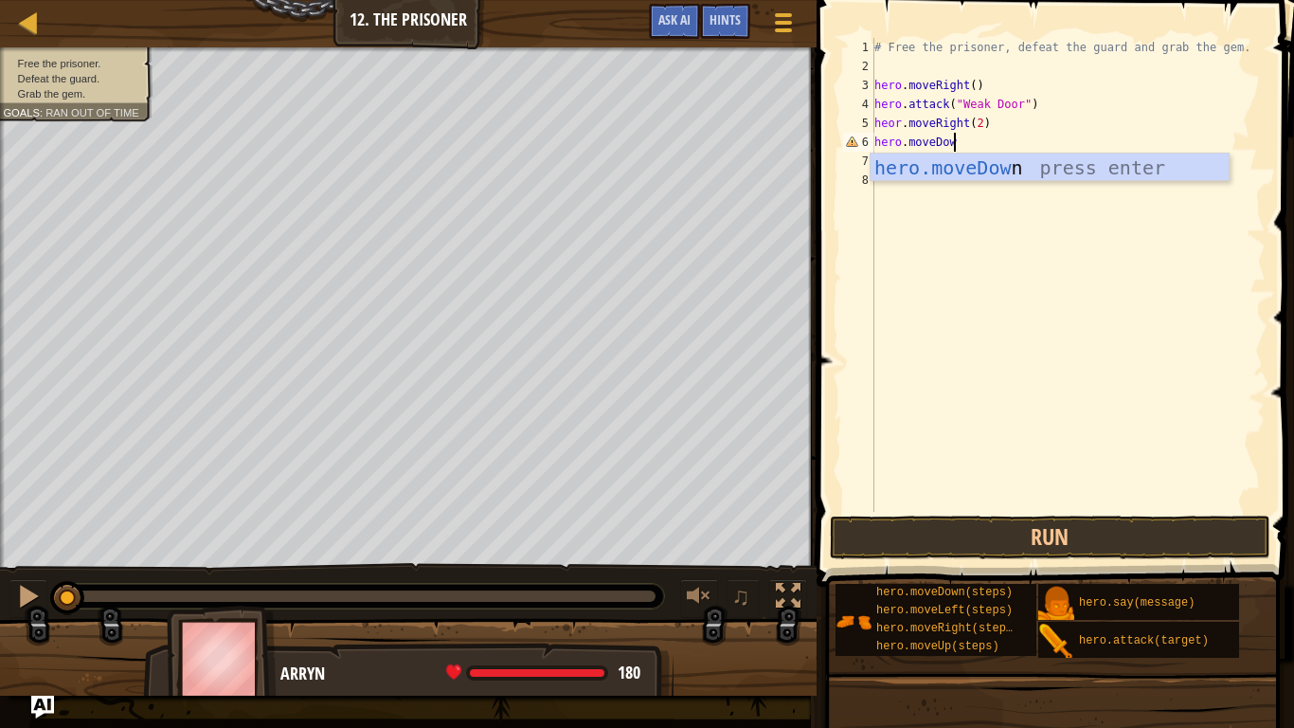
type textarea "hero.moveDown"
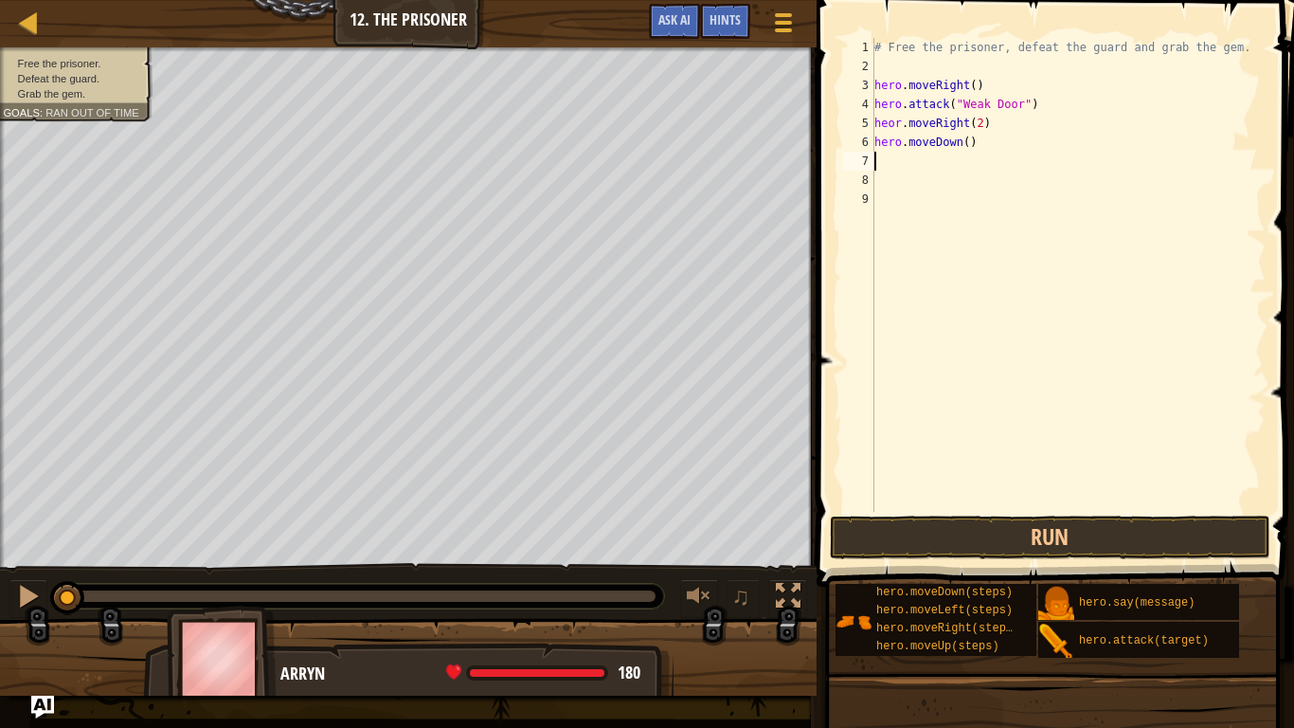
click at [968, 144] on div "# Free the prisoner, defeat the guard and grab the gem. hero . moveRight ( ) he…" at bounding box center [1068, 294] width 395 height 512
type textarea "hero.moveDown(2)"
drag, startPoint x: 1010, startPoint y: 162, endPoint x: 867, endPoint y: 168, distance: 143.2
click at [867, 168] on div "hero.attack("Two") 1 2 3 4 5 6 7 8 9 10 # Free the prisoner, defeat the guard a…" at bounding box center [1052, 275] width 426 height 474
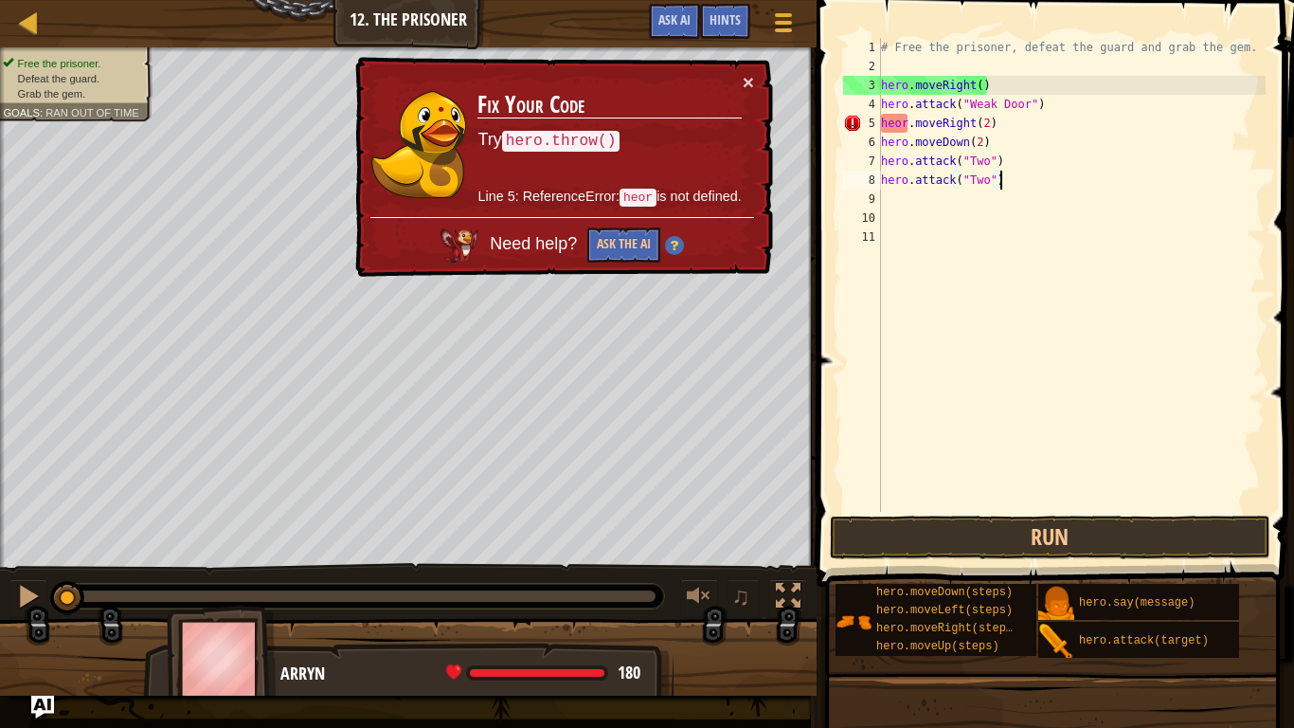
click at [905, 123] on div "# Free the prisoner, defeat the guard and grab the gem. hero . moveRight ( ) he…" at bounding box center [1071, 294] width 388 height 512
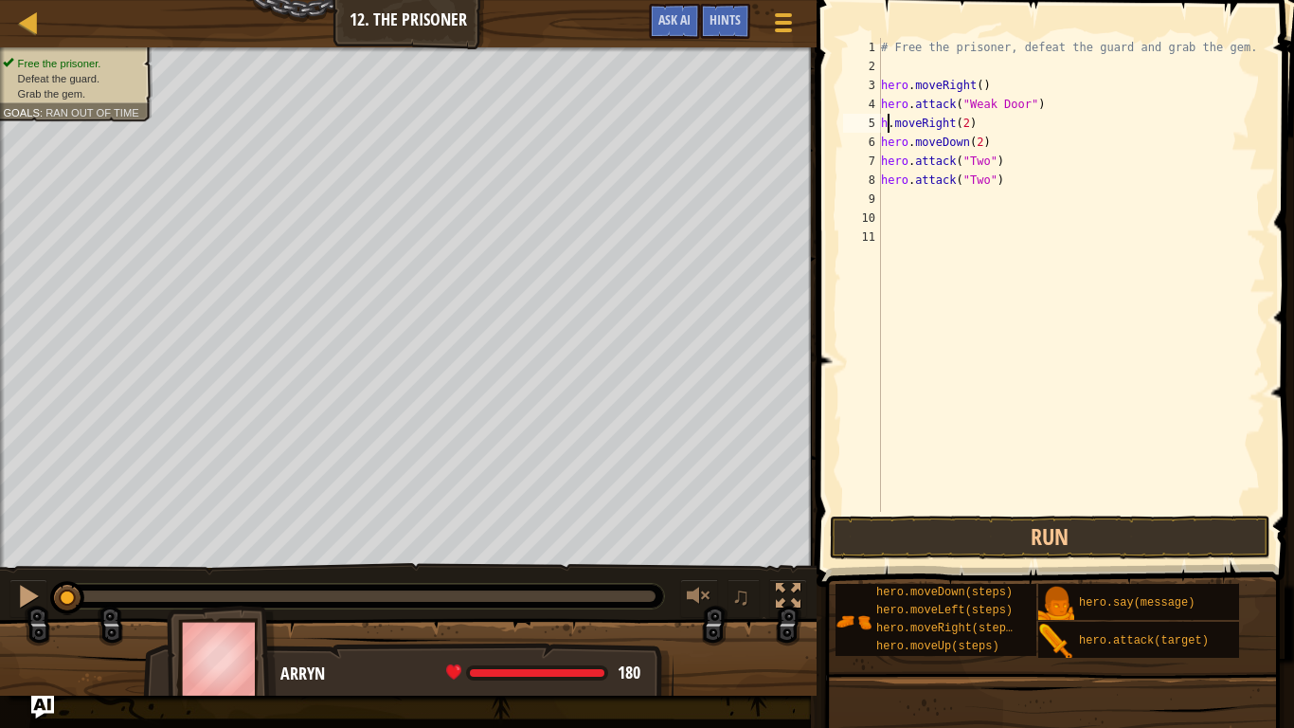
scroll to position [9, 3]
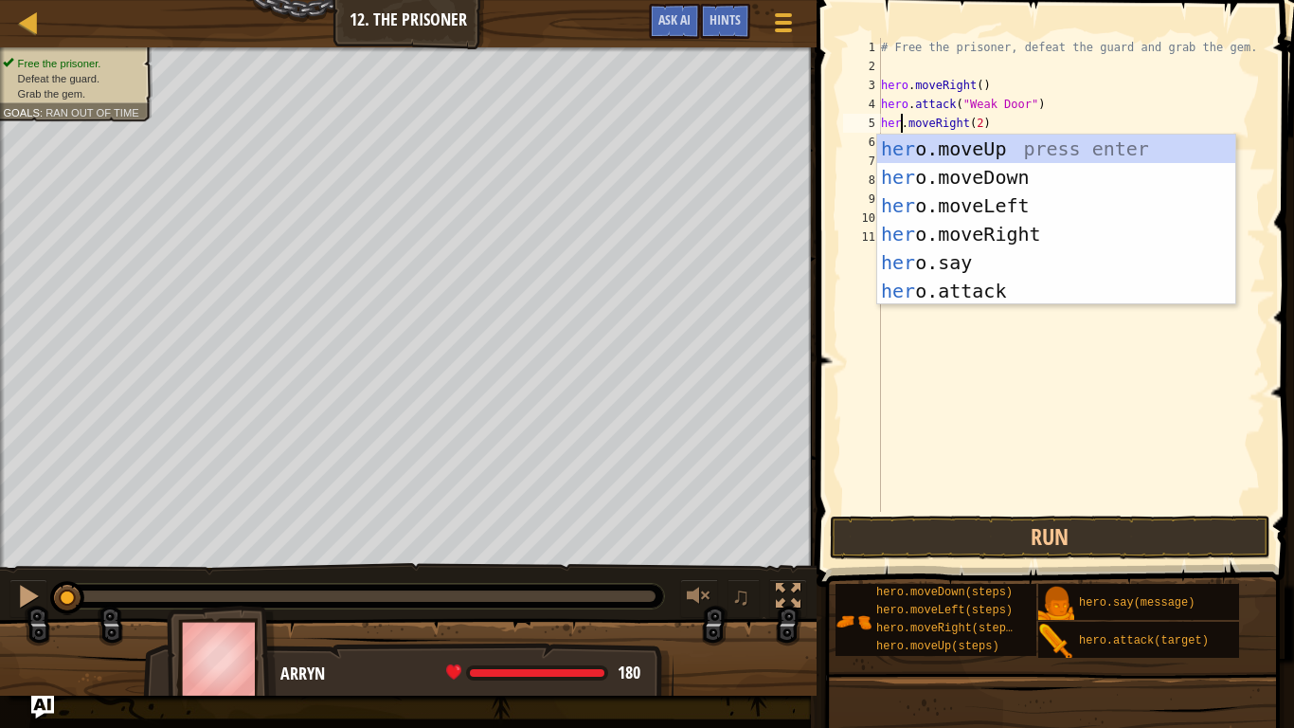
type textarea "hero.moveRight(2)"
click at [995, 368] on div "# Free the prisoner, defeat the guard and grab the gem. hero . moveRight ( ) he…" at bounding box center [1071, 294] width 388 height 512
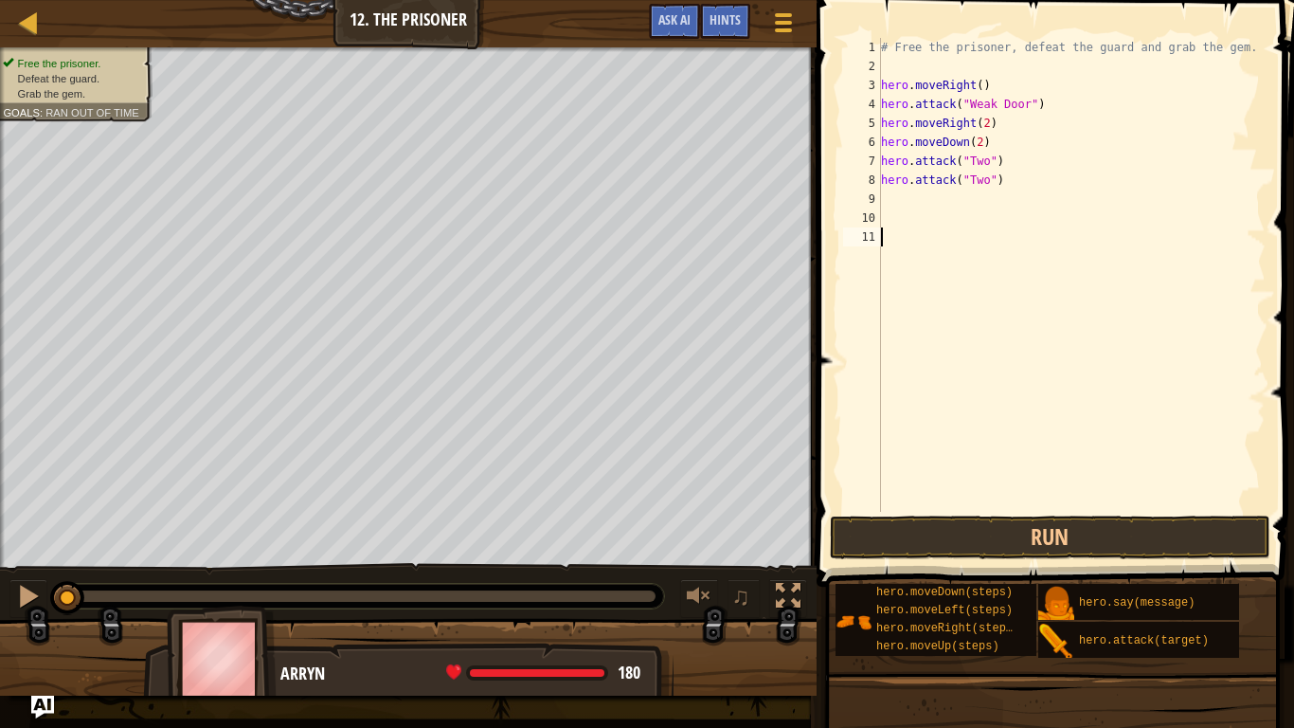
click at [896, 206] on div "# Free the prisoner, defeat the guard and grab the gem. hero . moveRight ( ) he…" at bounding box center [1071, 294] width 388 height 512
click at [983, 143] on div "# Free the prisoner, defeat the guard and grab the gem. hero . moveRight ( ) he…" at bounding box center [1071, 294] width 388 height 512
type textarea "hero.attack("Two")"
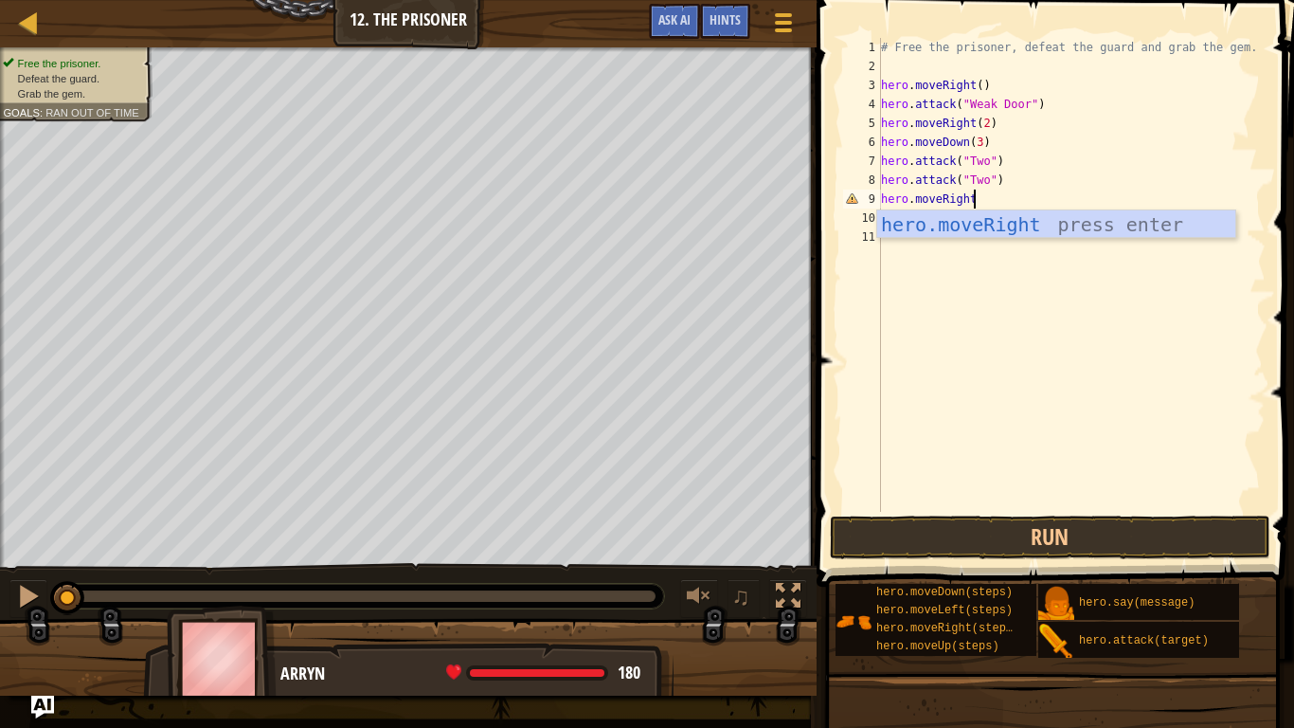
type textarea "hero.moveRightIO"
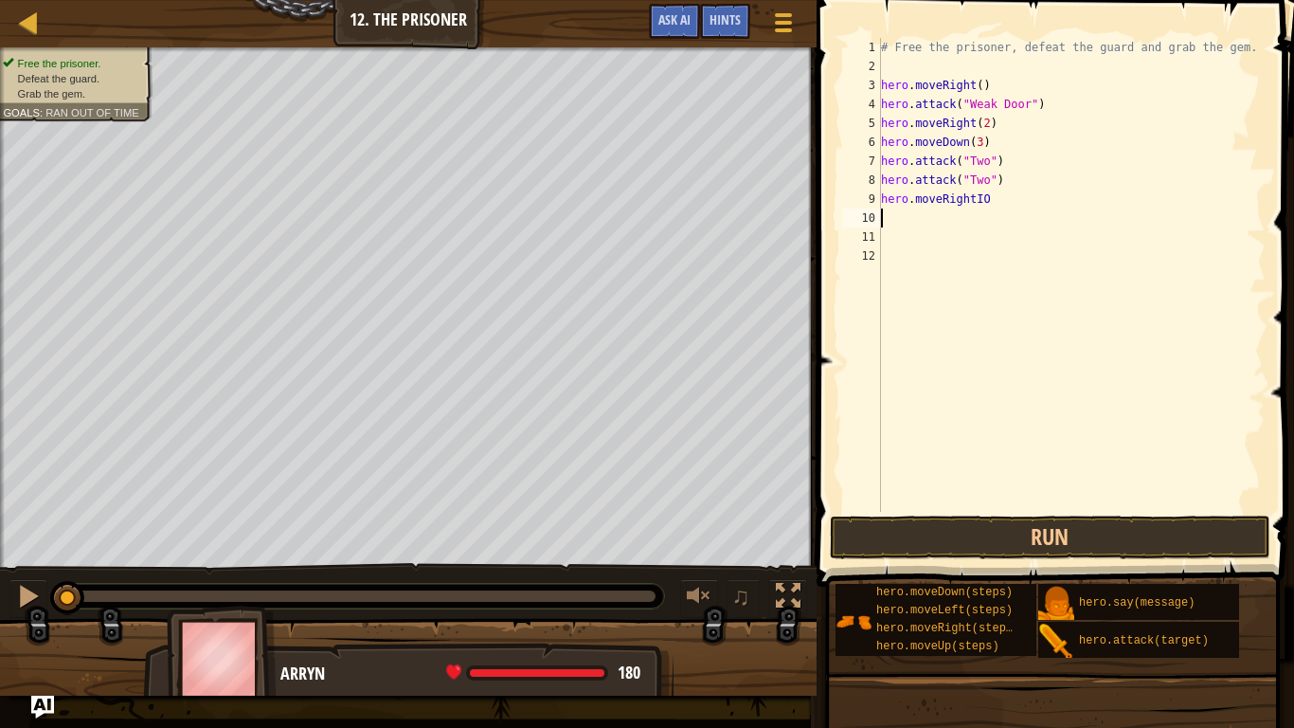
scroll to position [9, 0]
type textarea "hero.moveRight()"
click at [950, 531] on button "Run" at bounding box center [1050, 537] width 441 height 44
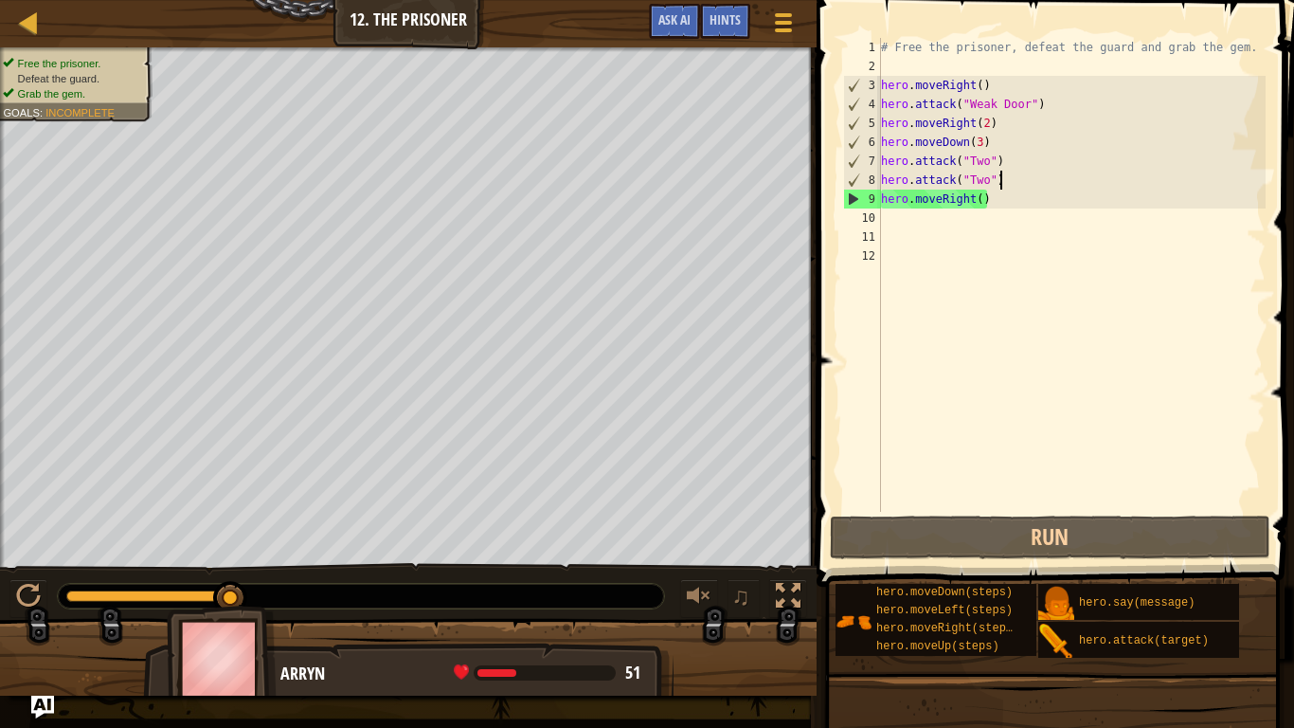
click at [1003, 182] on div "# Free the prisoner, defeat the guard and grab the gem. hero . moveRight ( ) he…" at bounding box center [1071, 294] width 388 height 512
type textarea "hero.attack("Two")"
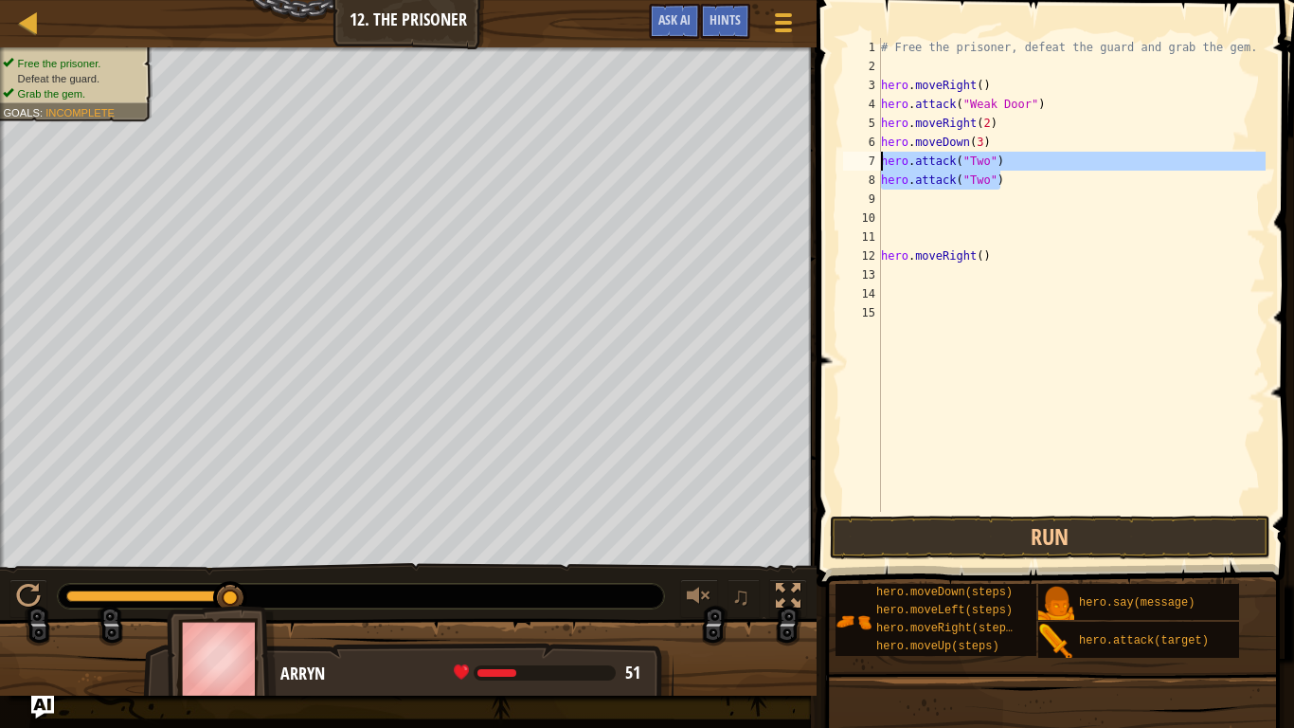
drag, startPoint x: 1001, startPoint y: 186, endPoint x: 869, endPoint y: 159, distance: 135.2
click at [869, 159] on div "1 2 3 4 5 6 7 8 9 10 11 12 13 14 15 # Free the prisoner, defeat the guard and g…" at bounding box center [1052, 275] width 426 height 474
type textarea "hero.attack("Two")"
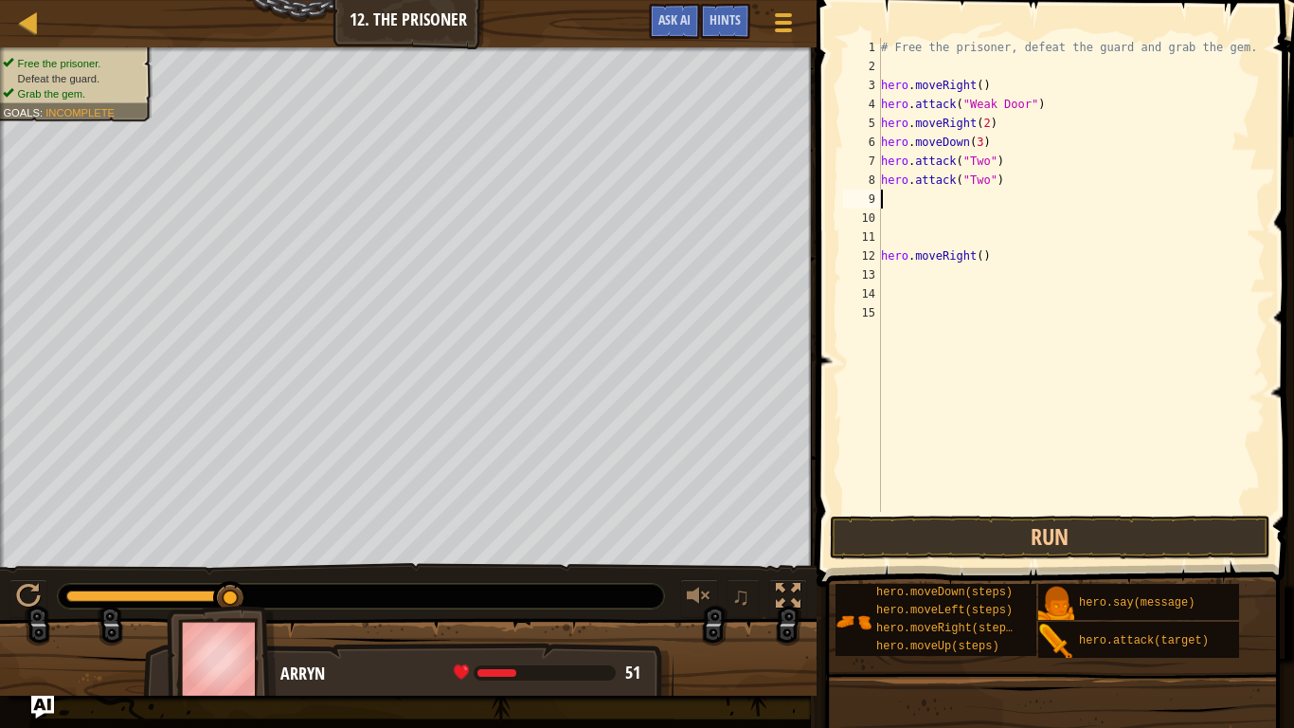
paste textarea "hero.attack("Two")"
type textarea "hero.attack("Two")"
click at [890, 259] on div "# Free the prisoner, defeat the guard and grab the gem. hero . moveRight ( ) he…" at bounding box center [1071, 294] width 388 height 512
type textarea "hero.attack("Two")"
paste textarea "hero.attack("Two")"
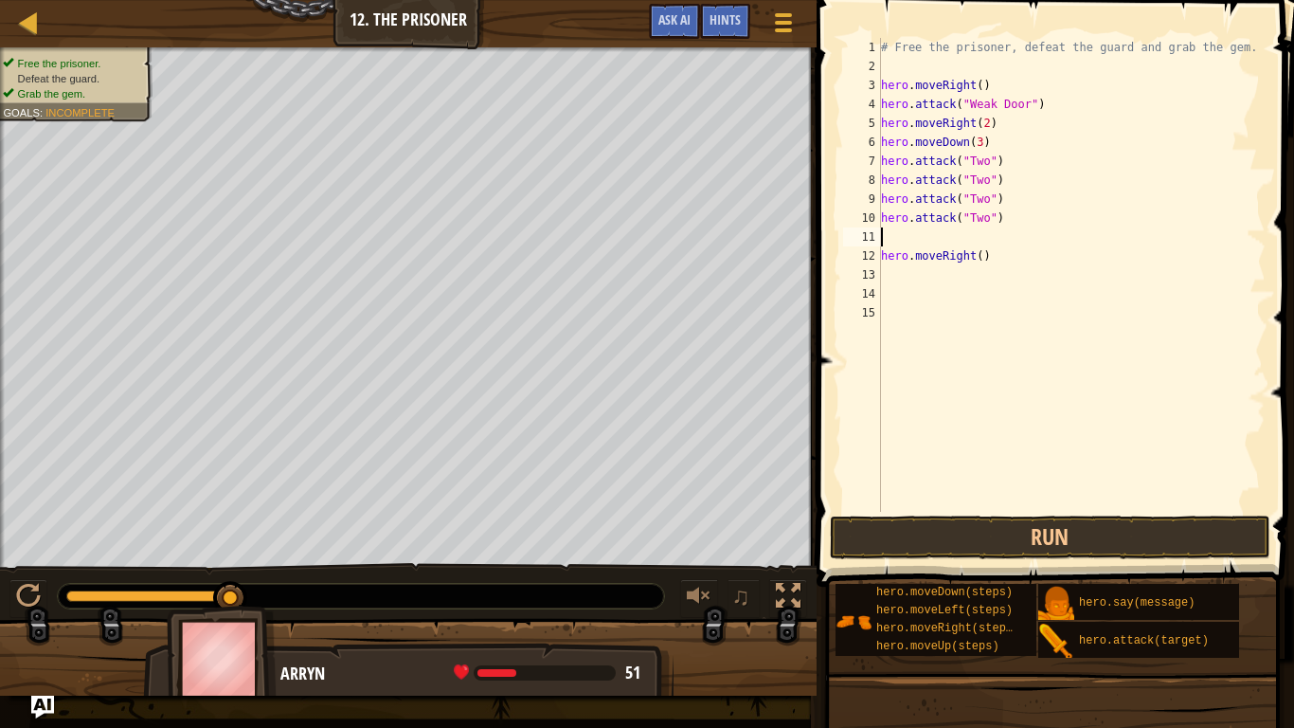
type textarea "hero.attack("Two")"
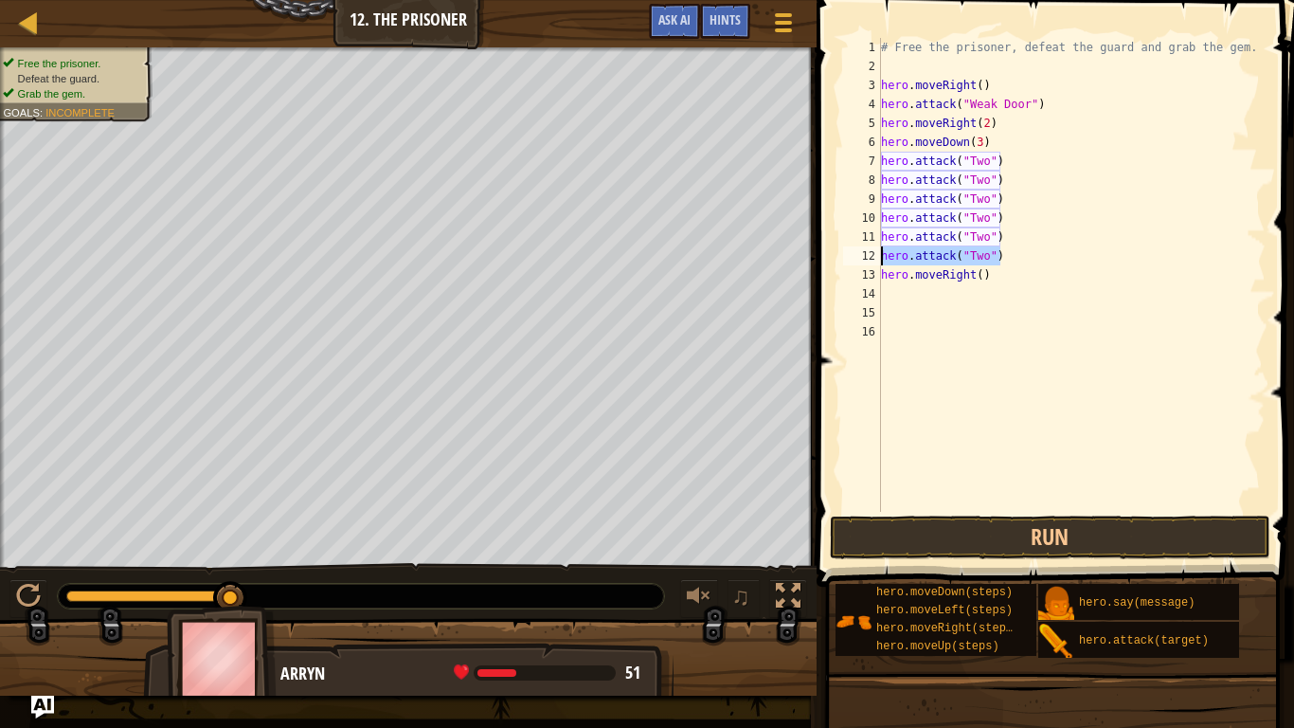
drag, startPoint x: 1002, startPoint y: 254, endPoint x: 848, endPoint y: 253, distance: 154.4
click at [848, 253] on div "hero.attack("Two") 1 2 3 4 5 6 7 8 9 10 11 12 13 14 15 16 # Free the prisoner, …" at bounding box center [1052, 275] width 426 height 474
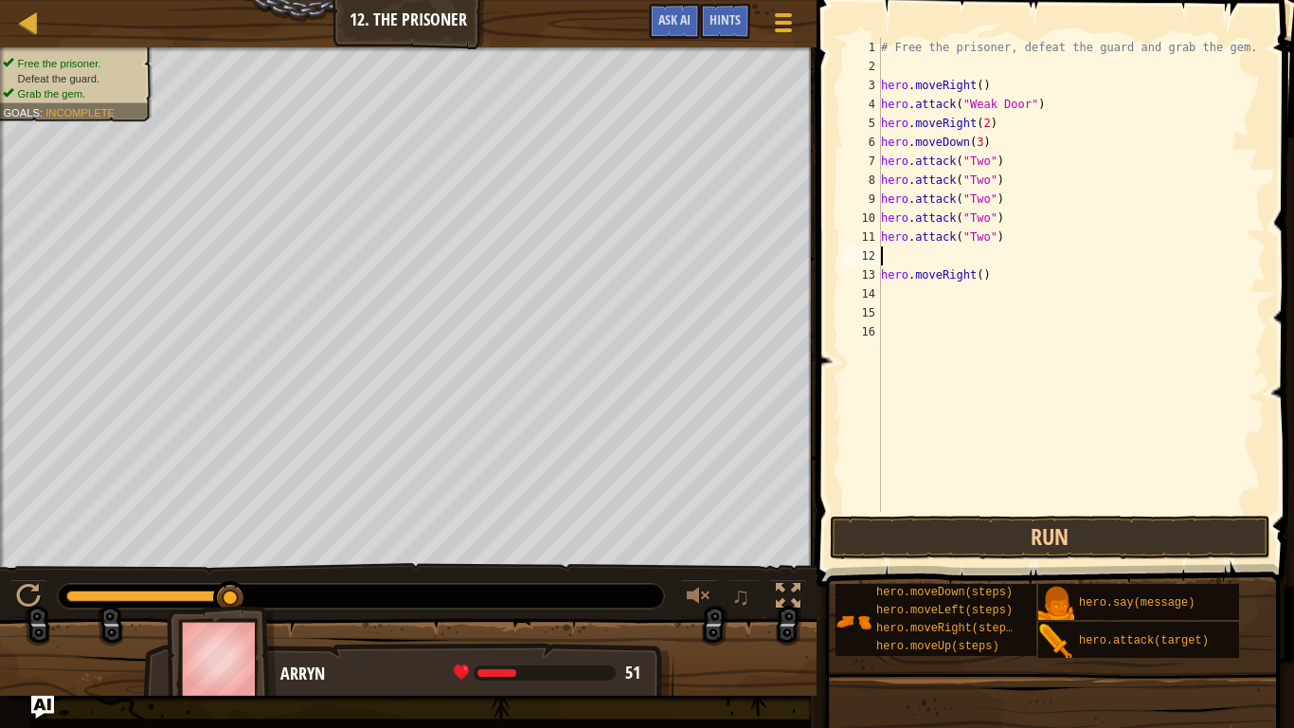
type textarea "hero.attack("Two")"
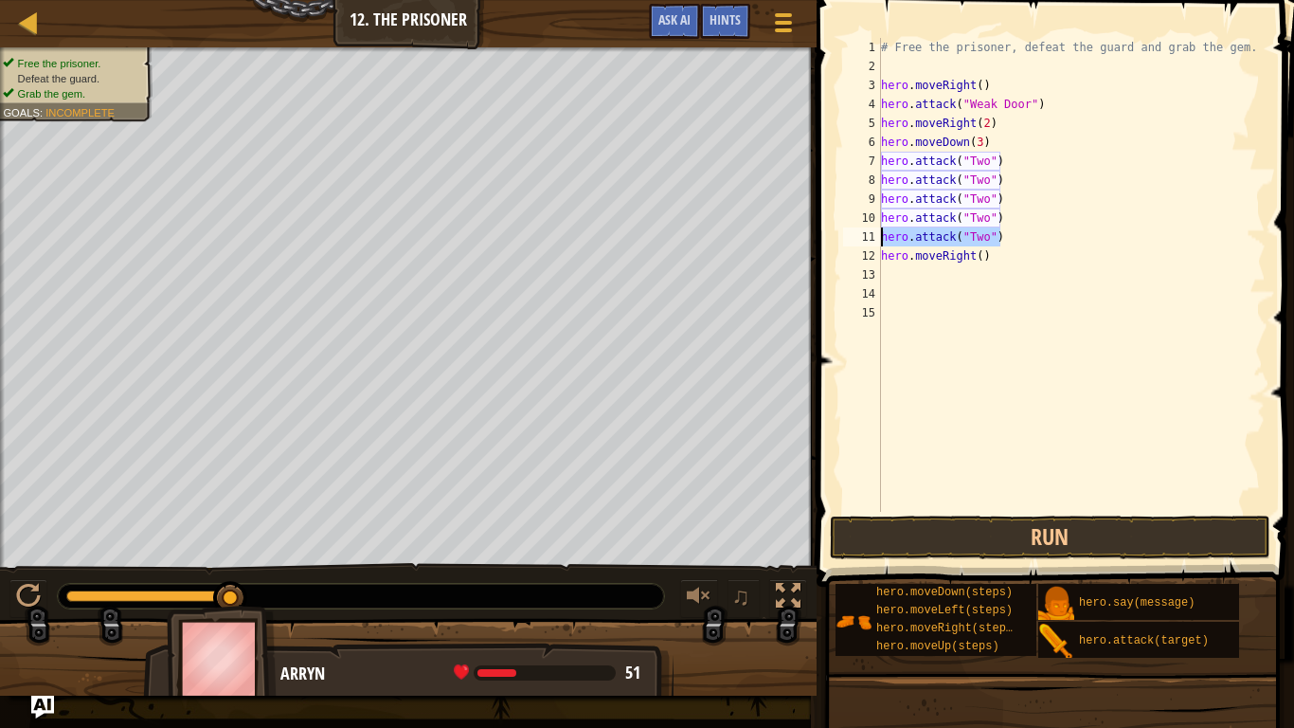
drag, startPoint x: 1016, startPoint y: 235, endPoint x: 853, endPoint y: 228, distance: 164.0
click at [853, 228] on div "hero.attack("Two") 1 2 3 4 5 6 7 8 9 10 11 12 13 14 15 # Free the prisoner, def…" at bounding box center [1052, 275] width 426 height 474
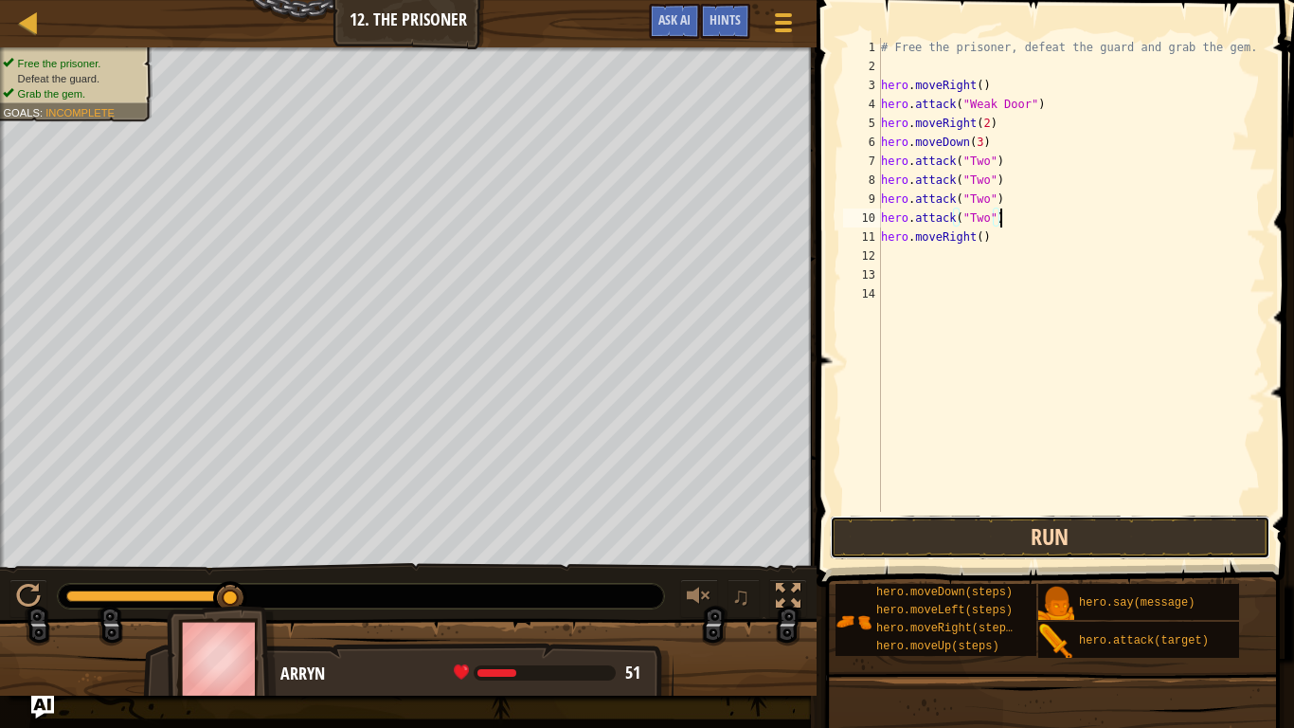
click at [859, 535] on button "Run" at bounding box center [1050, 537] width 441 height 44
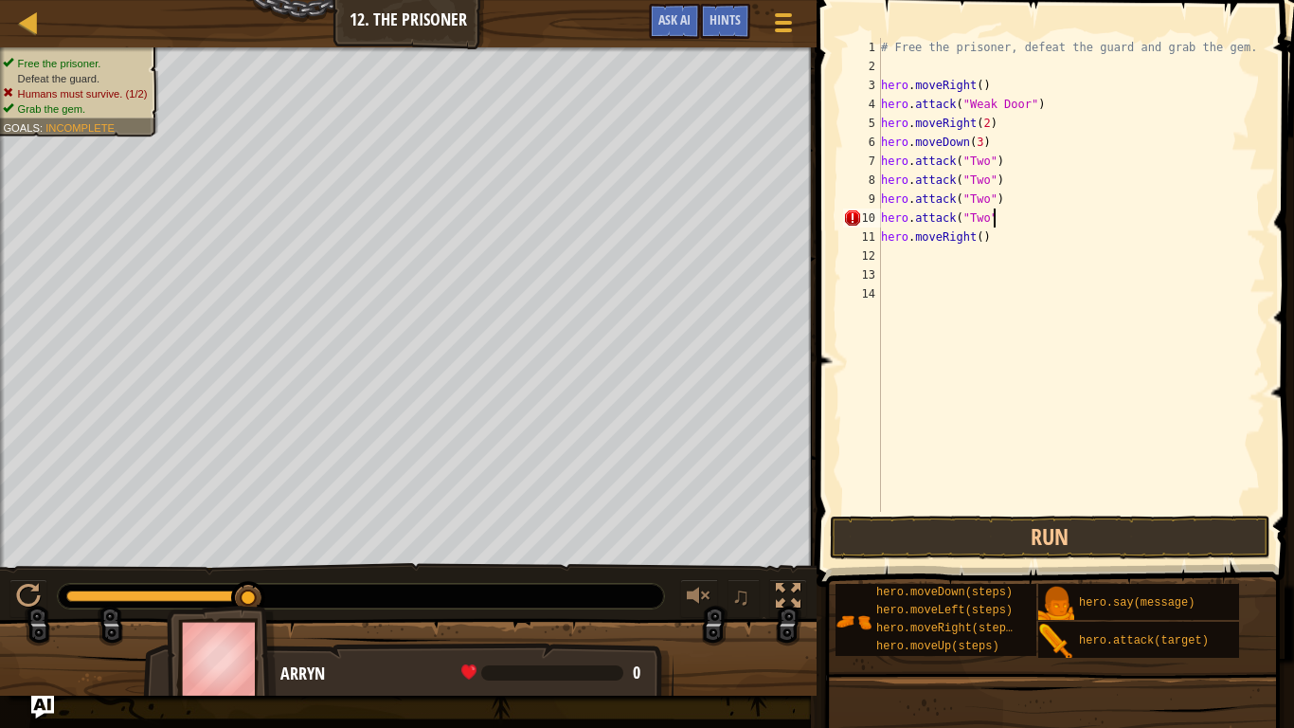
type textarea "hero.attack("Two")"
paste textarea "hero.attack("Two")"
type textarea "hero.attack("Two")"
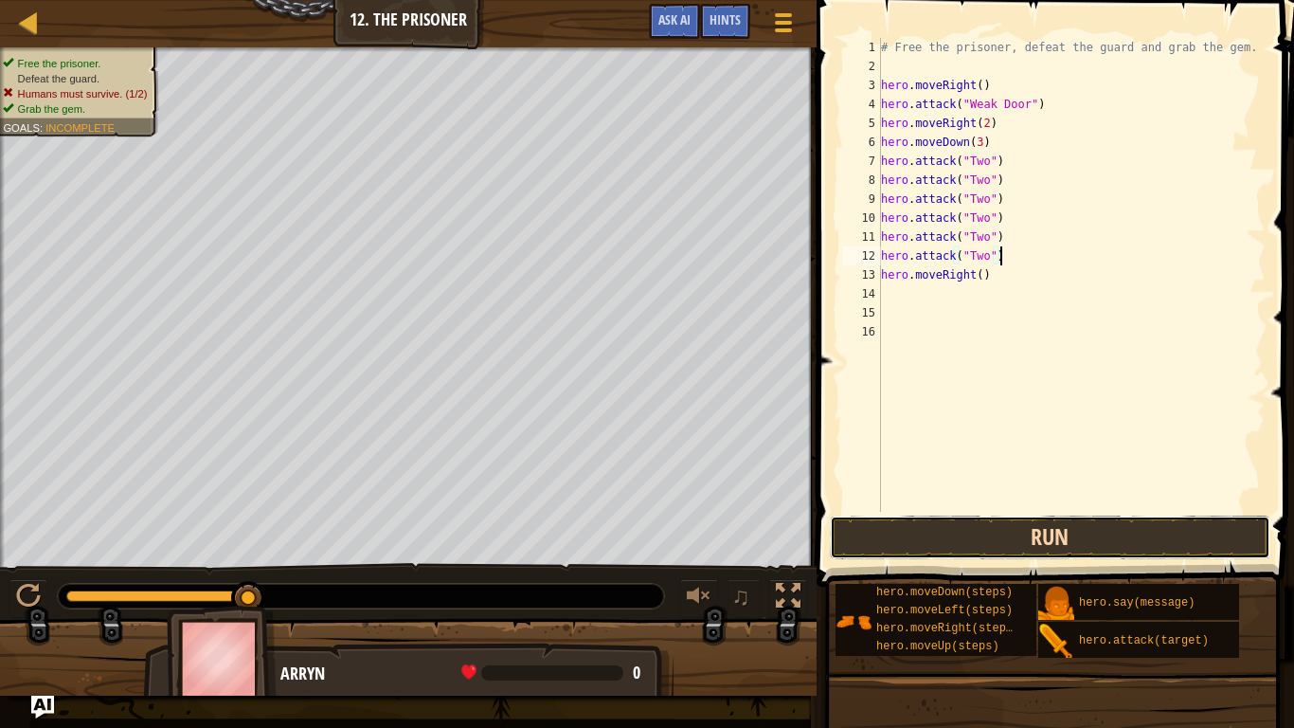
click at [1009, 541] on button "Run" at bounding box center [1050, 537] width 441 height 44
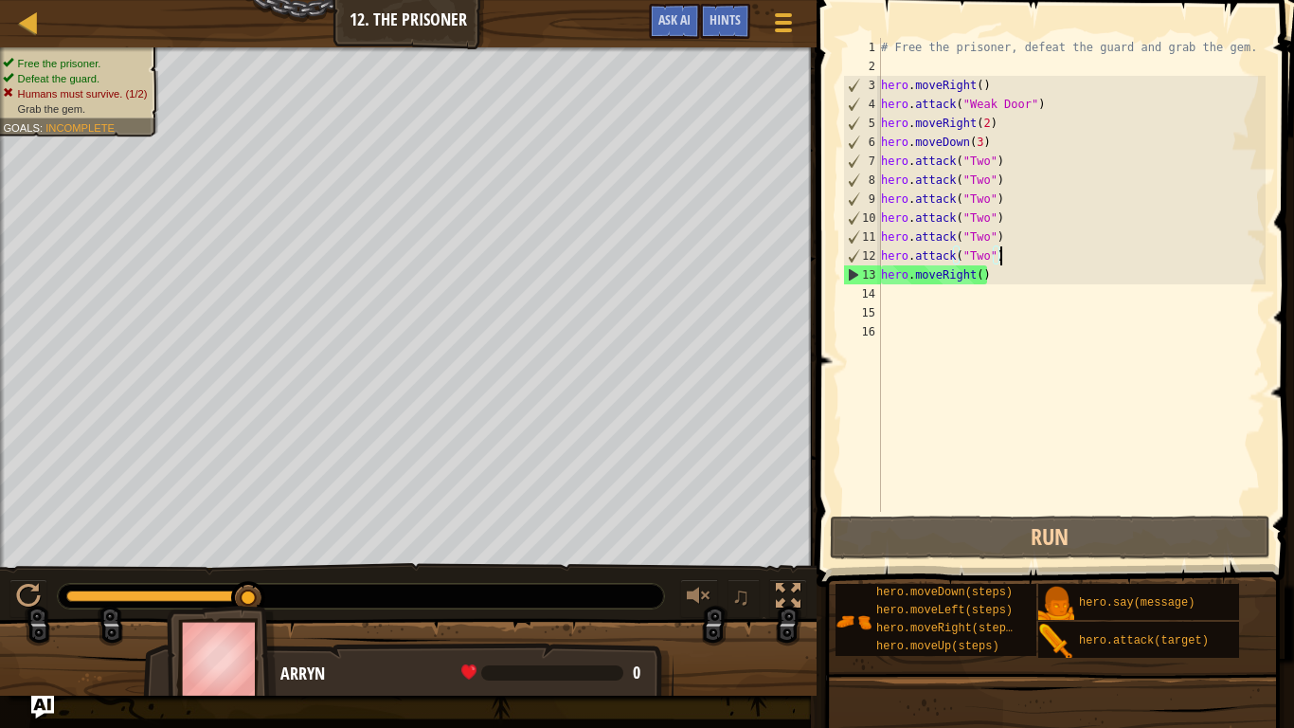
click at [198, 566] on img at bounding box center [222, 657] width 110 height 105
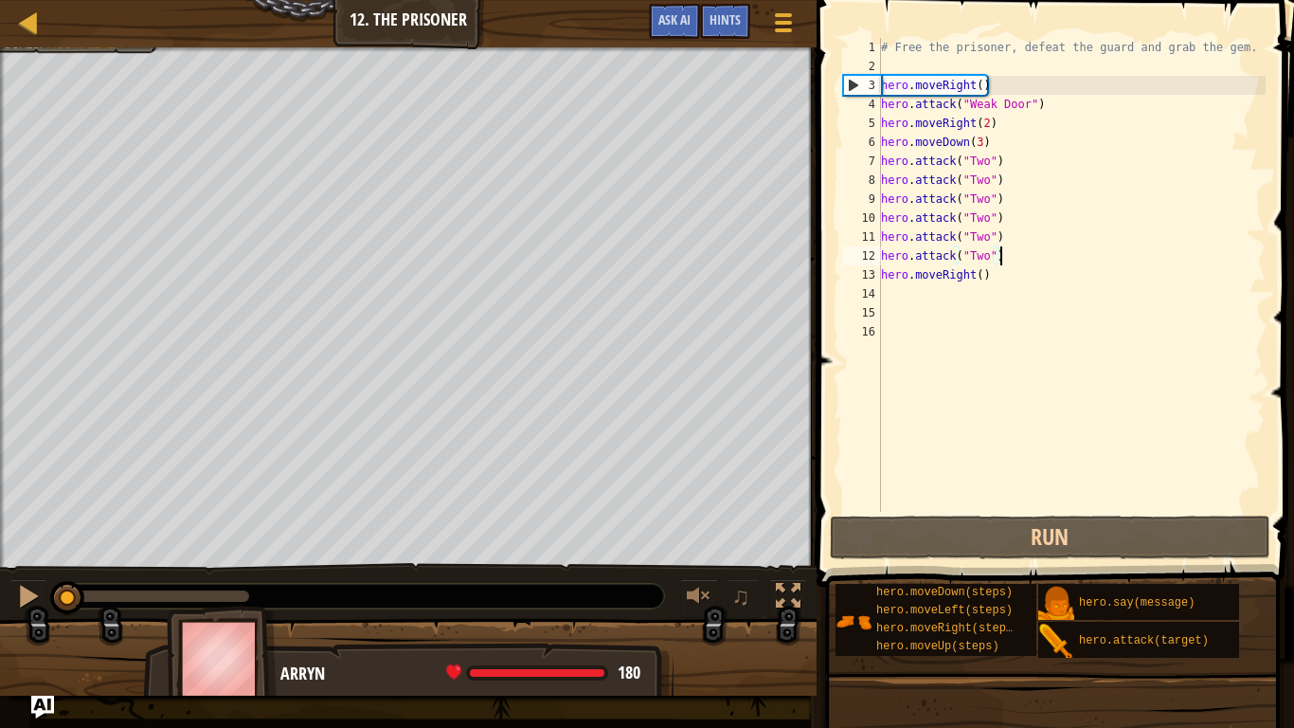
drag, startPoint x: 250, startPoint y: 586, endPoint x: 0, endPoint y: 652, distance: 258.5
click at [0, 566] on div "Free the prisoner. Defeat the guard. Humans must survive. (1/2) Grab the gem. G…" at bounding box center [647, 371] width 1294 height 648
click at [36, 566] on div at bounding box center [28, 596] width 25 height 25
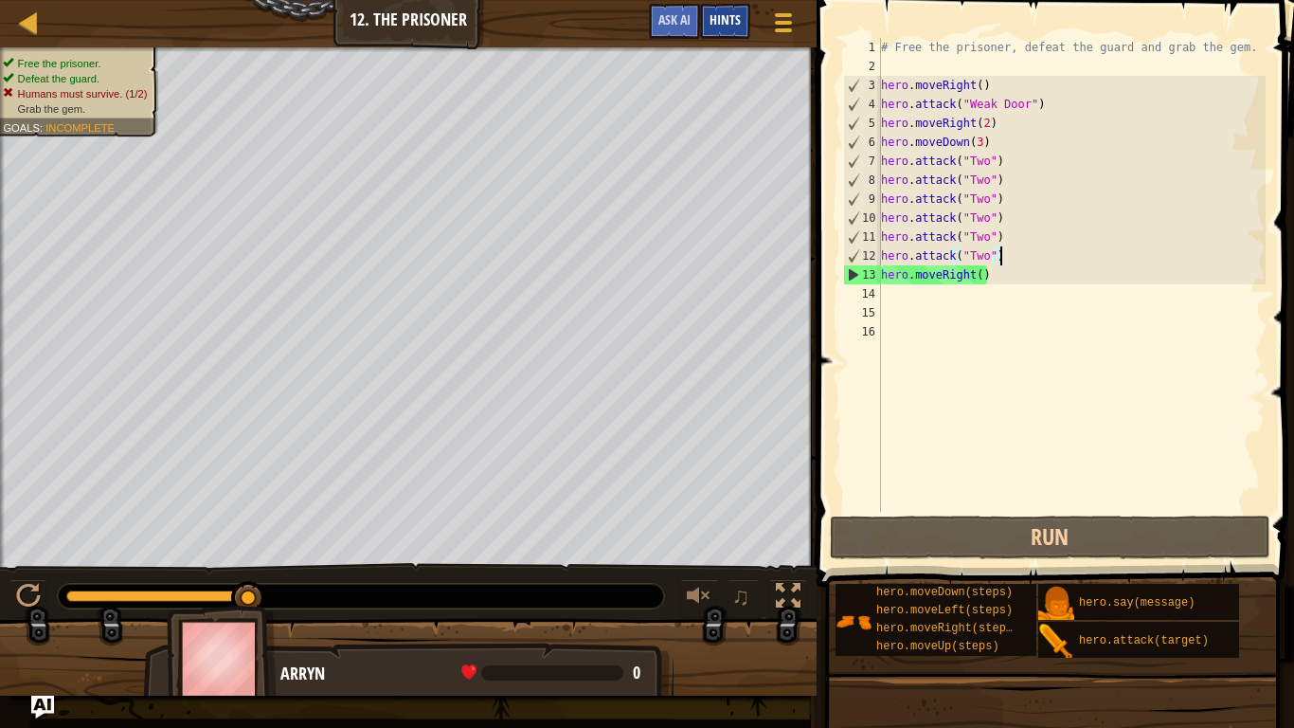
click at [736, 9] on div "Hints" at bounding box center [725, 21] width 50 height 35
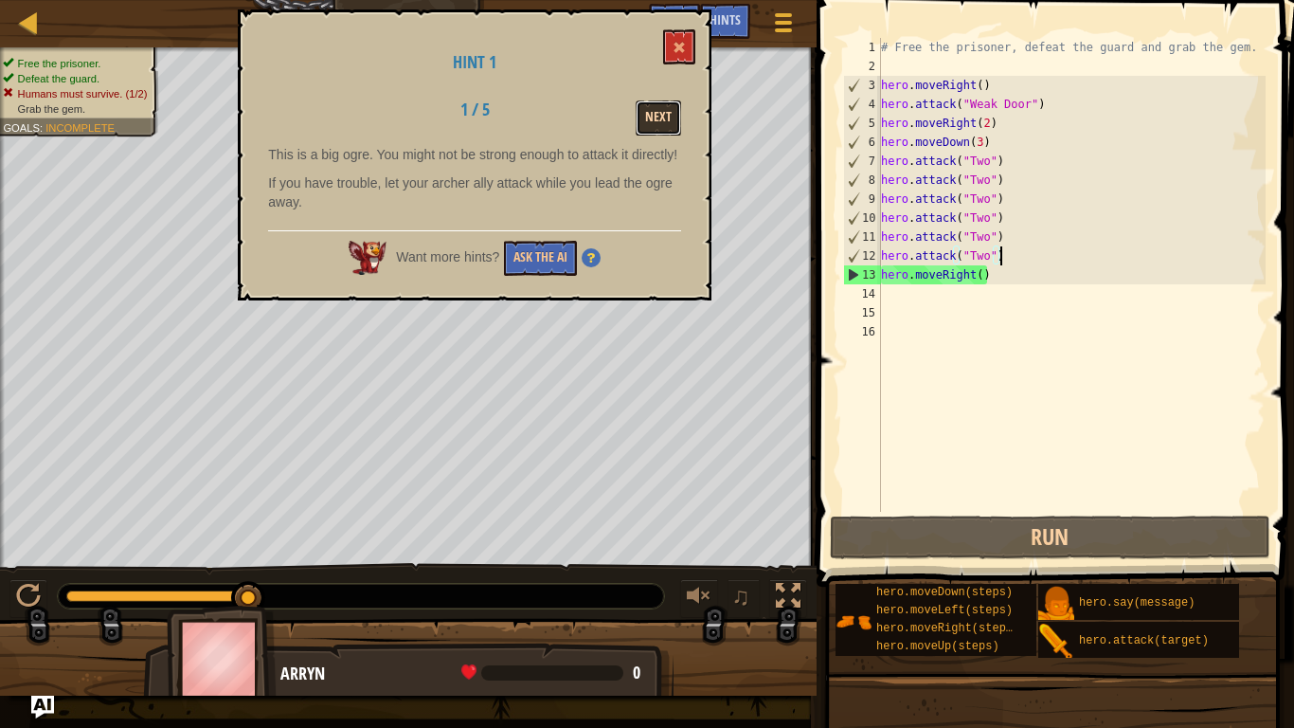
click at [662, 121] on button "Next" at bounding box center [658, 117] width 45 height 35
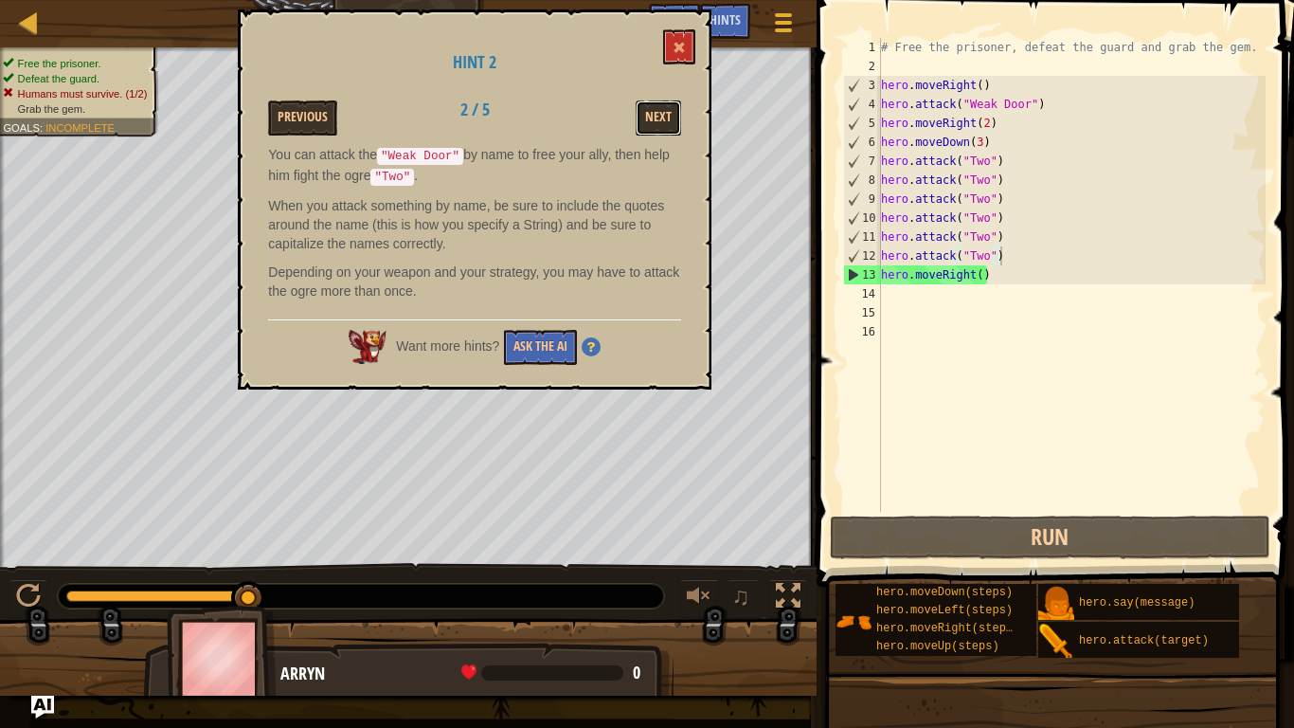
click at [662, 121] on button "Next" at bounding box center [658, 117] width 45 height 35
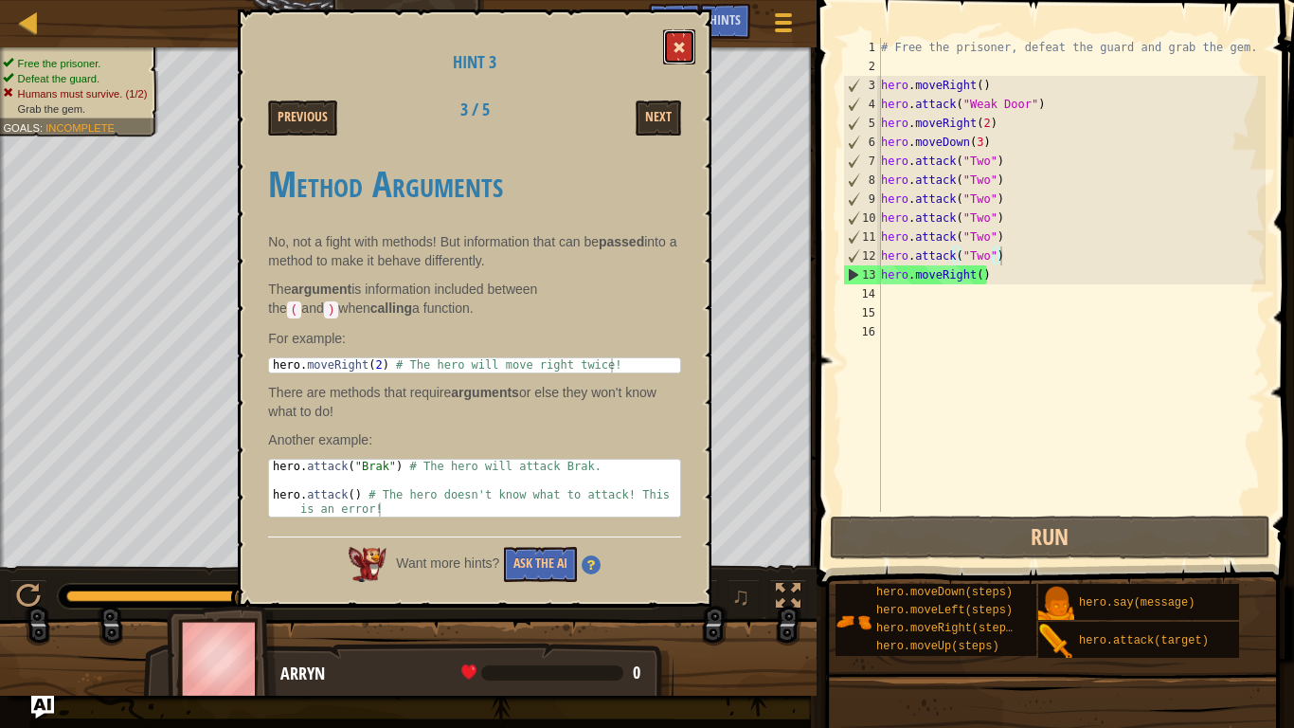
click at [682, 39] on button at bounding box center [679, 46] width 32 height 35
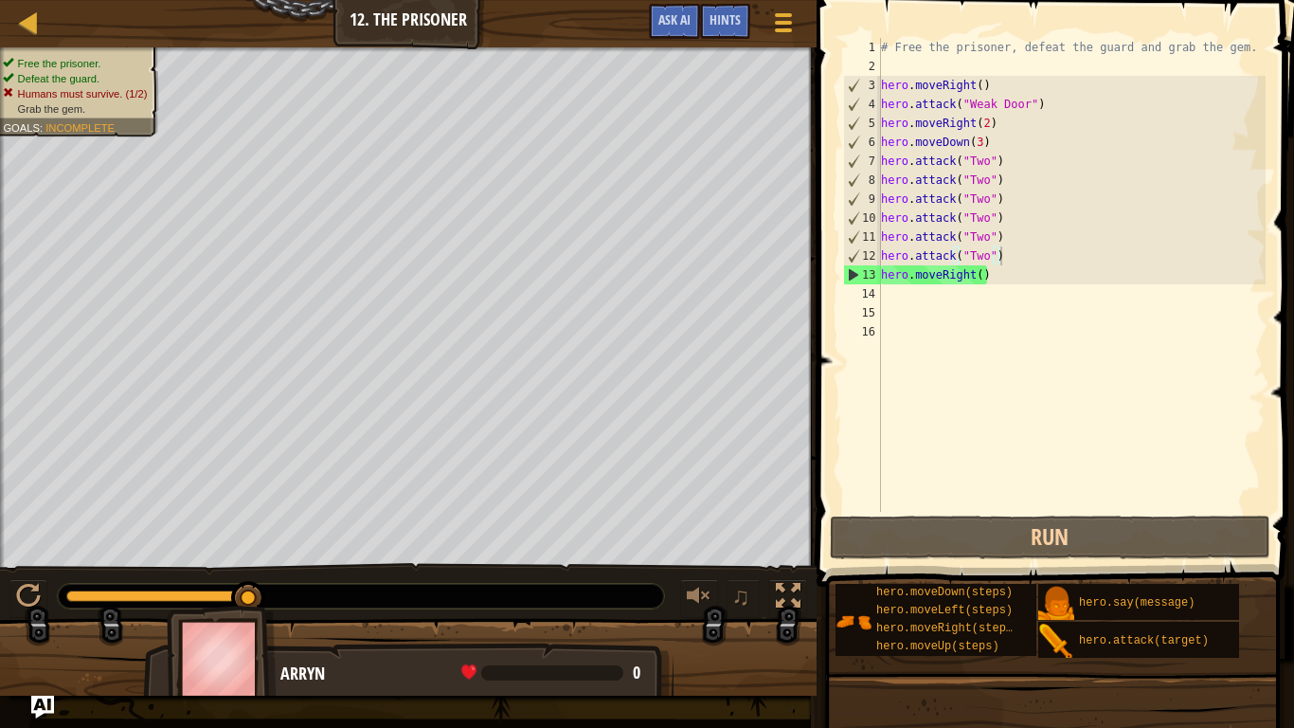
click at [1006, 221] on div "# Free the prisoner, defeat the guard and grab the gem. hero . moveRight ( ) he…" at bounding box center [1071, 294] width 388 height 512
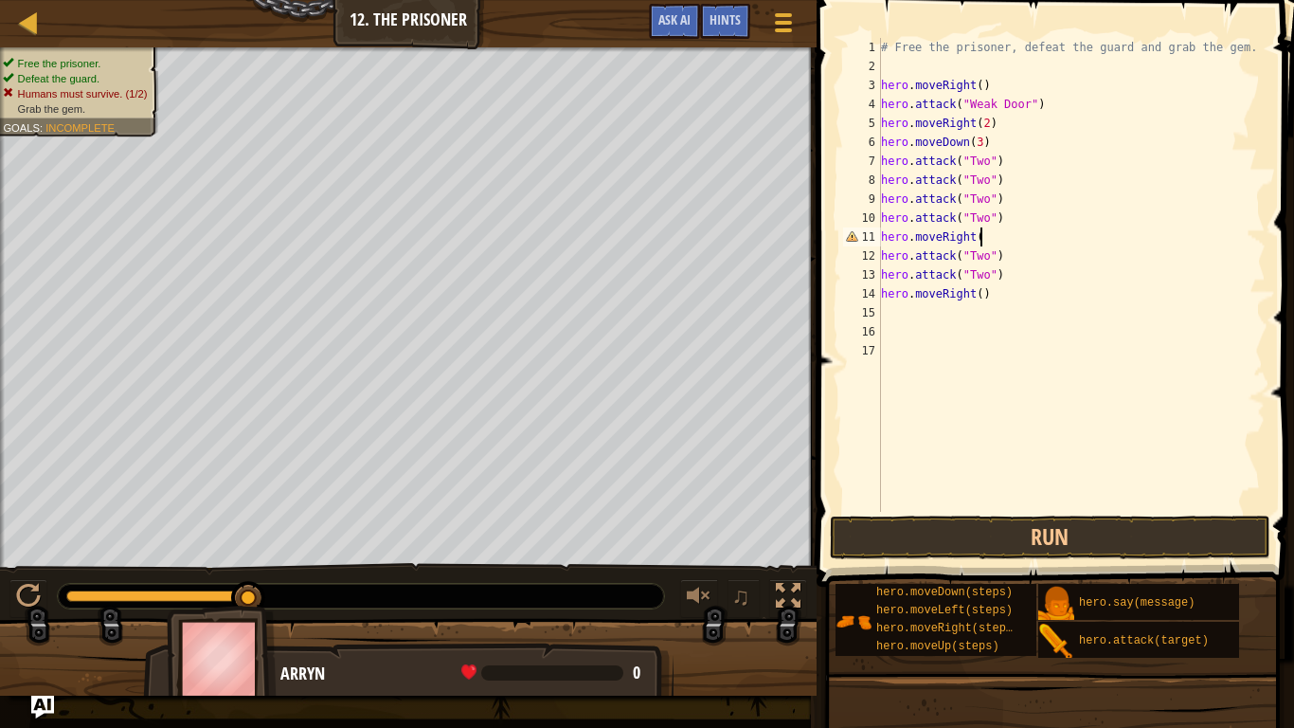
scroll to position [9, 14]
click at [994, 298] on div "# Free the prisoner, defeat the guard and grab the gem. hero . moveRight ( ) he…" at bounding box center [1071, 294] width 388 height 512
type textarea "h"
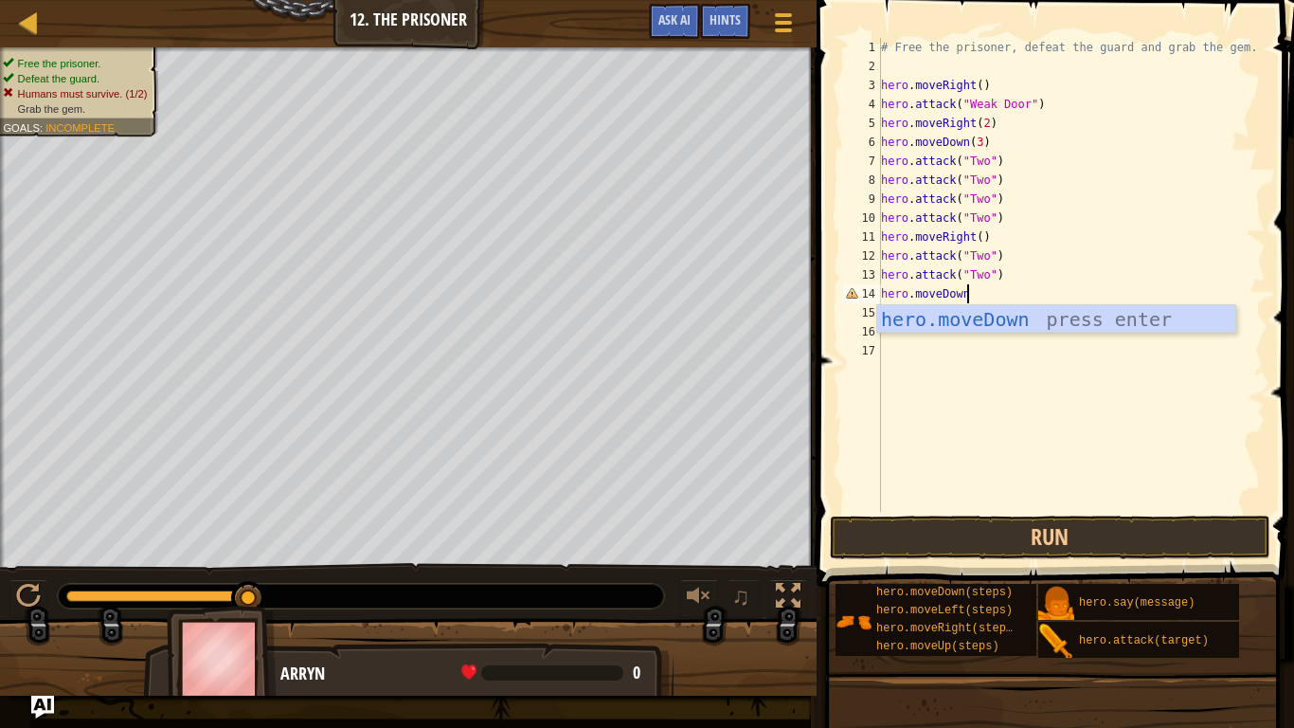
type textarea "hero.moveDown()"
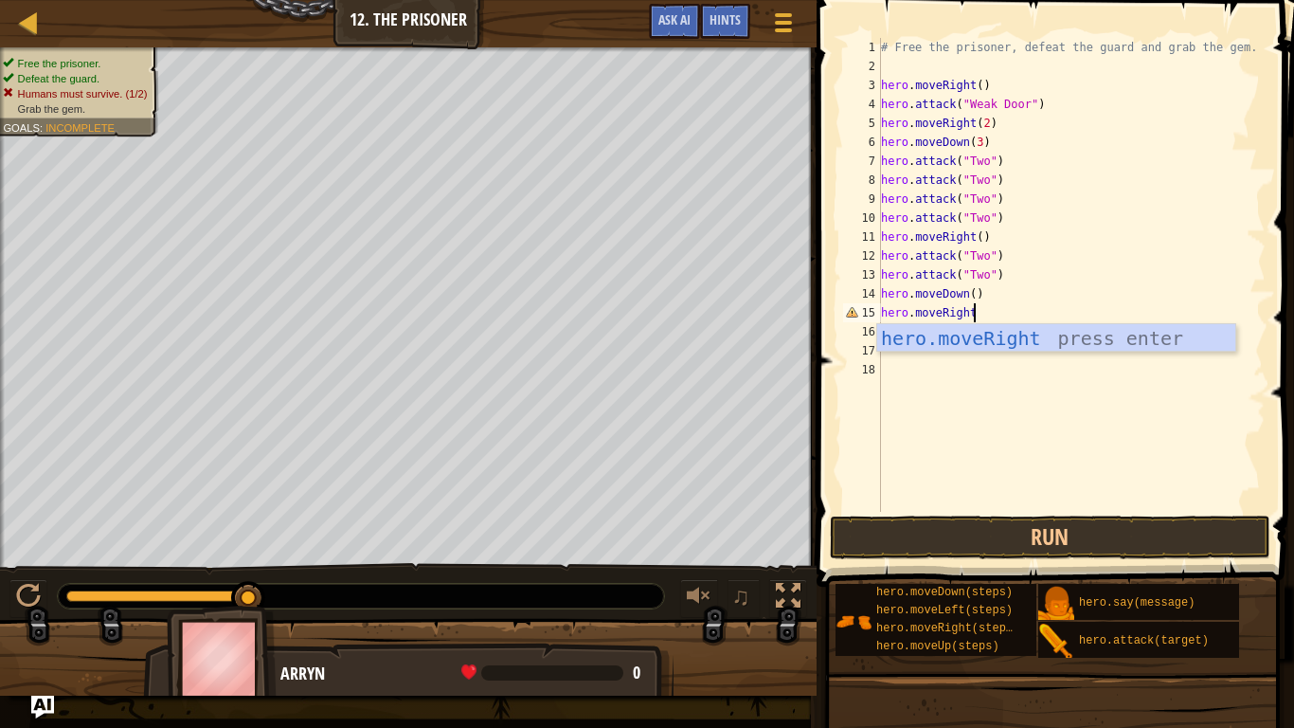
scroll to position [9, 14]
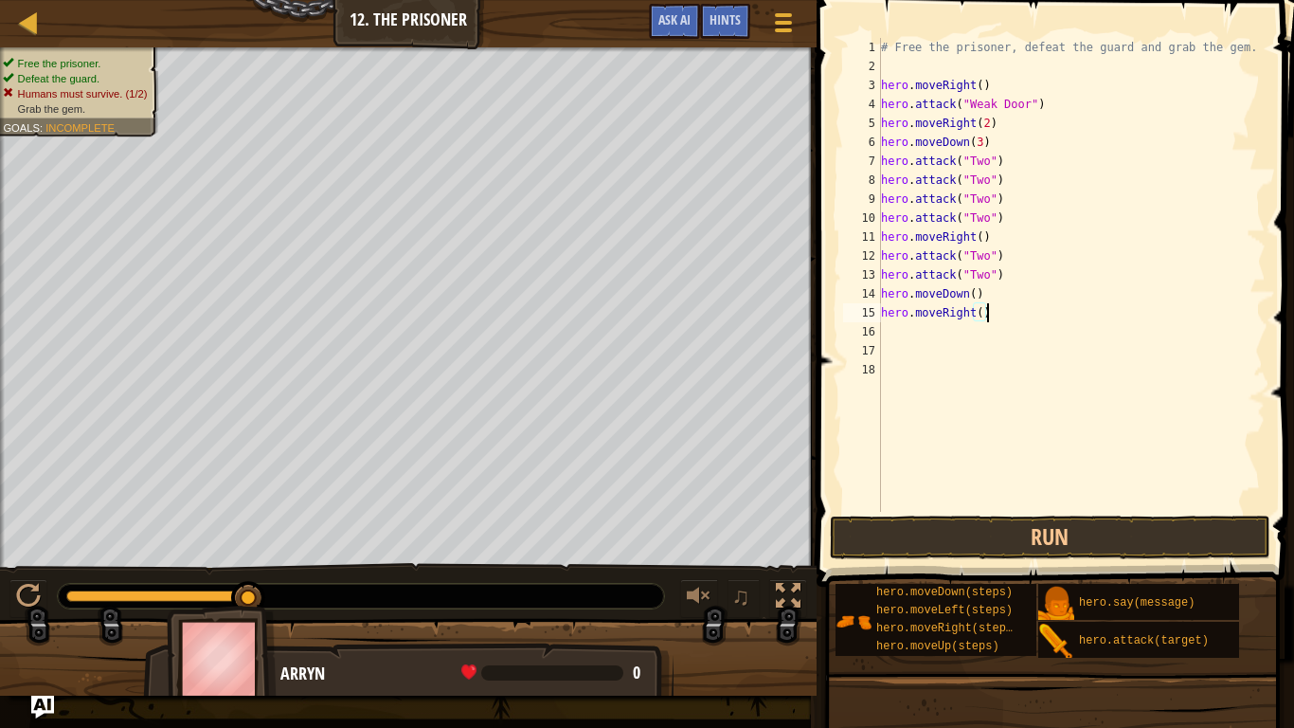
click at [988, 296] on div "# Free the prisoner, defeat the guard and grab the gem. hero . moveRight ( ) he…" at bounding box center [1071, 294] width 388 height 512
type textarea "h"
type textarea "hero.attack("Two")"
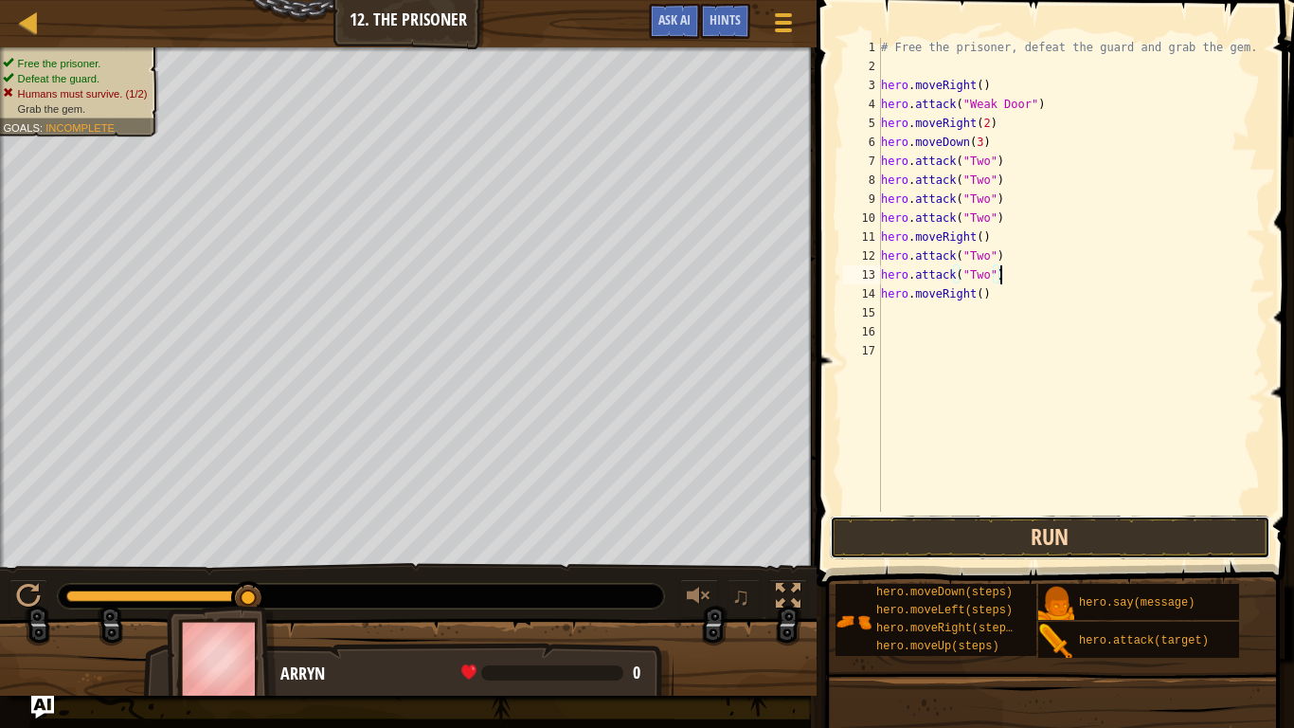
click at [1001, 530] on button "Run" at bounding box center [1050, 537] width 441 height 44
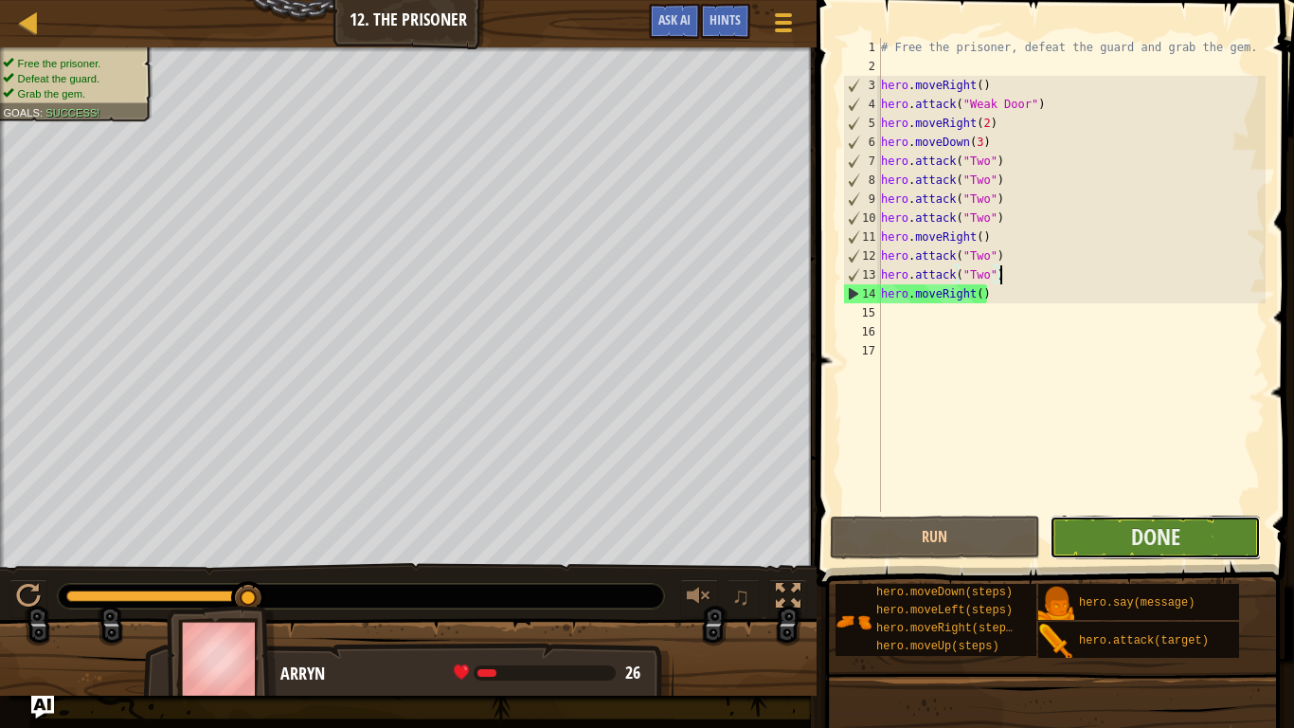
click at [1127, 544] on button "Done" at bounding box center [1155, 537] width 211 height 44
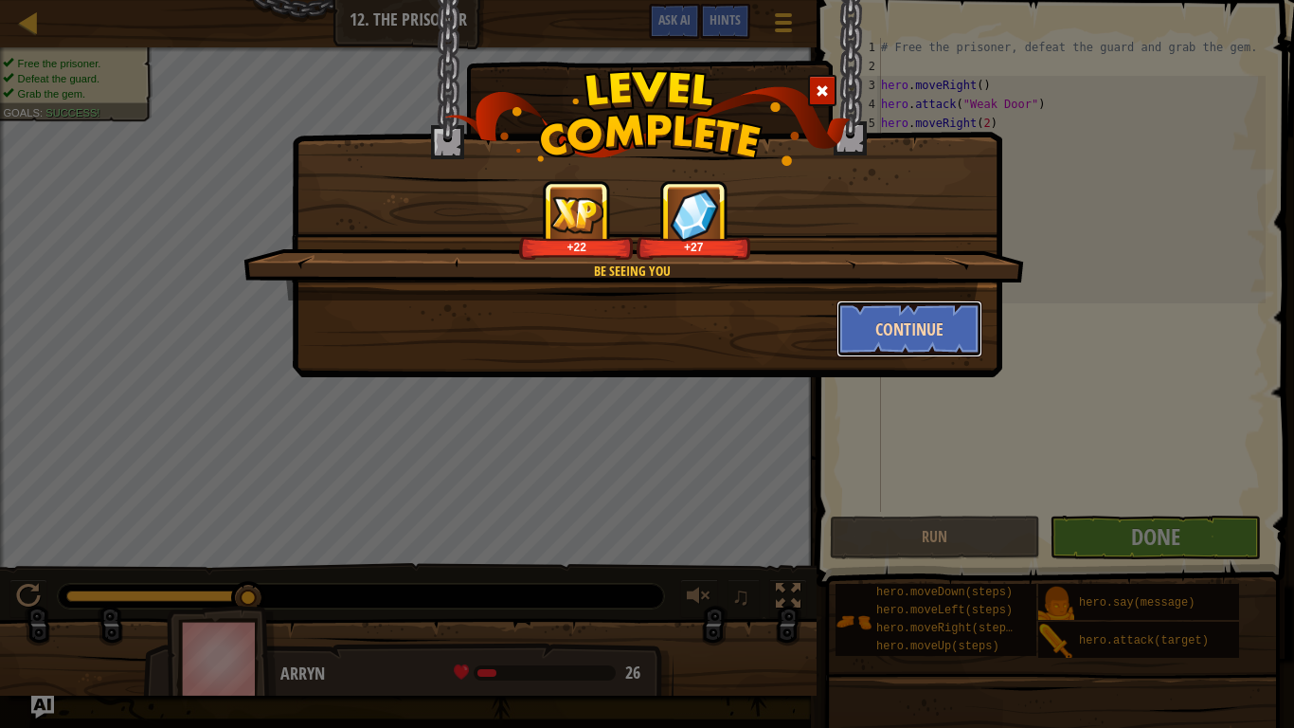
click at [909, 320] on button "Continue" at bounding box center [909, 328] width 147 height 57
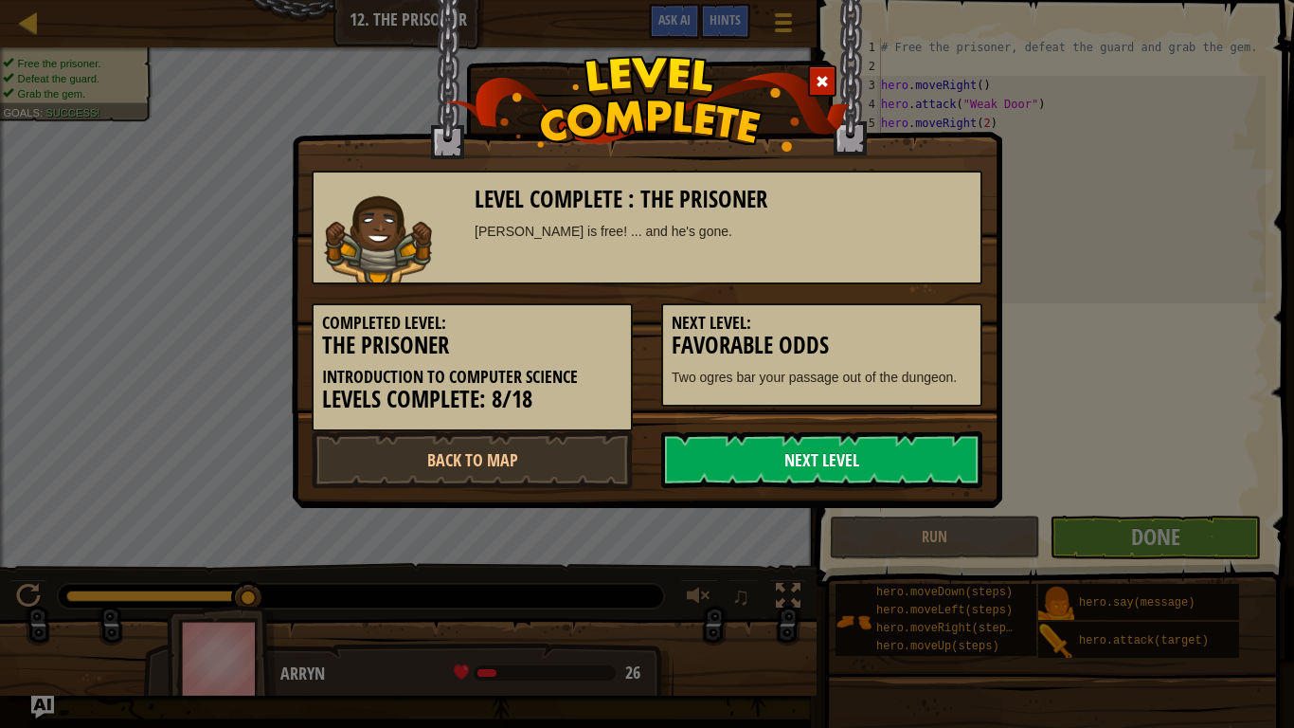
click at [892, 477] on link "Next Level" at bounding box center [821, 459] width 321 height 57
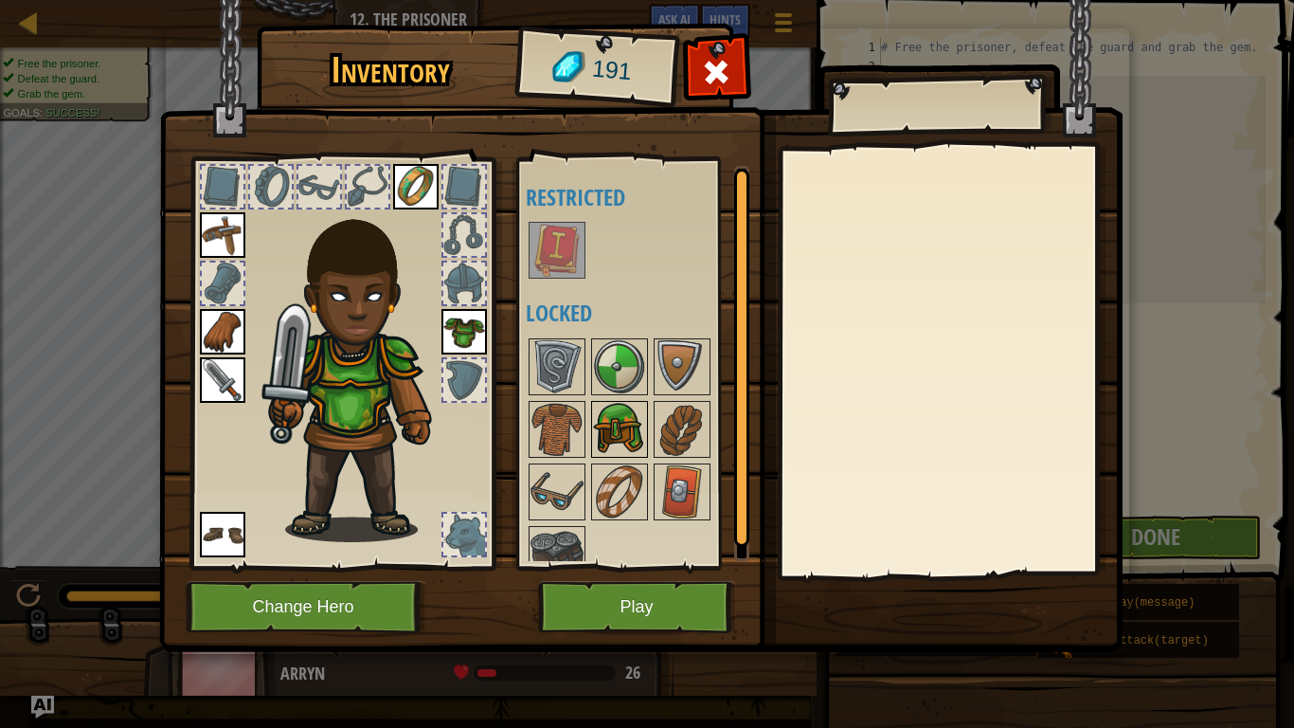
click at [613, 421] on img at bounding box center [619, 429] width 53 height 53
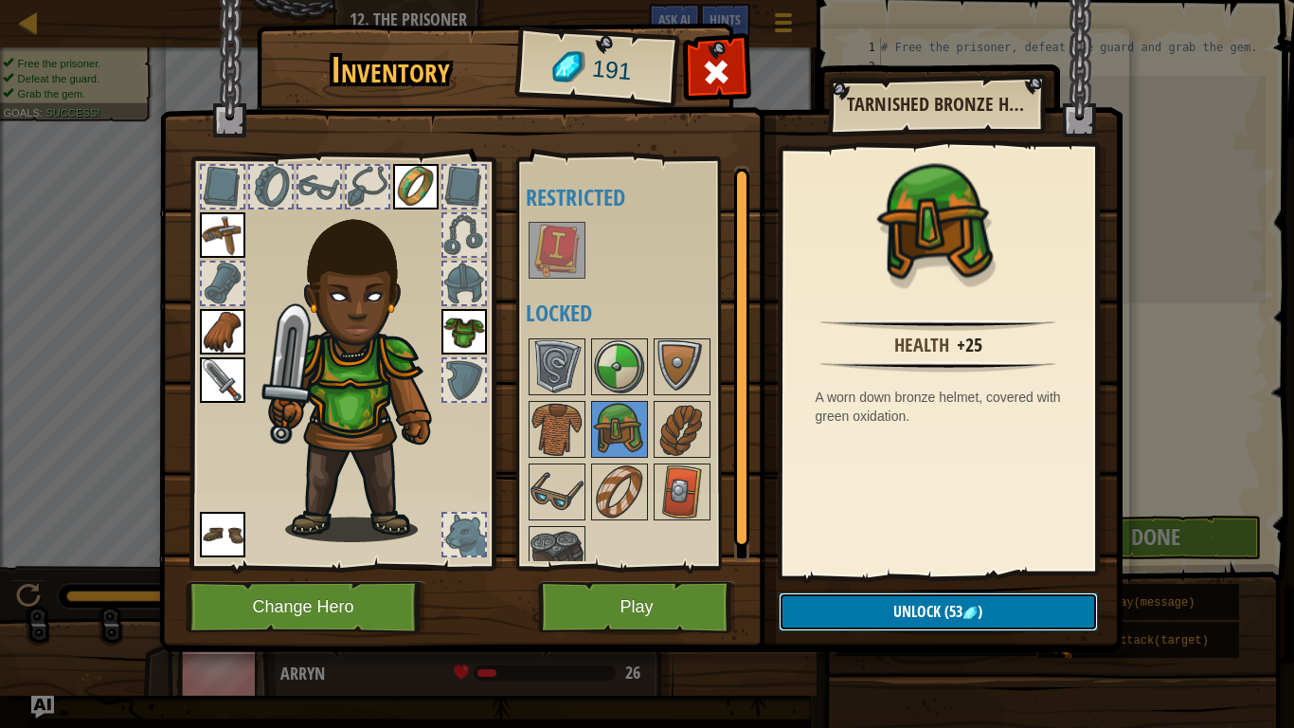
click at [884, 566] on button "Unlock (53 )" at bounding box center [938, 611] width 319 height 39
click at [790, 566] on button "Confirm" at bounding box center [938, 611] width 319 height 39
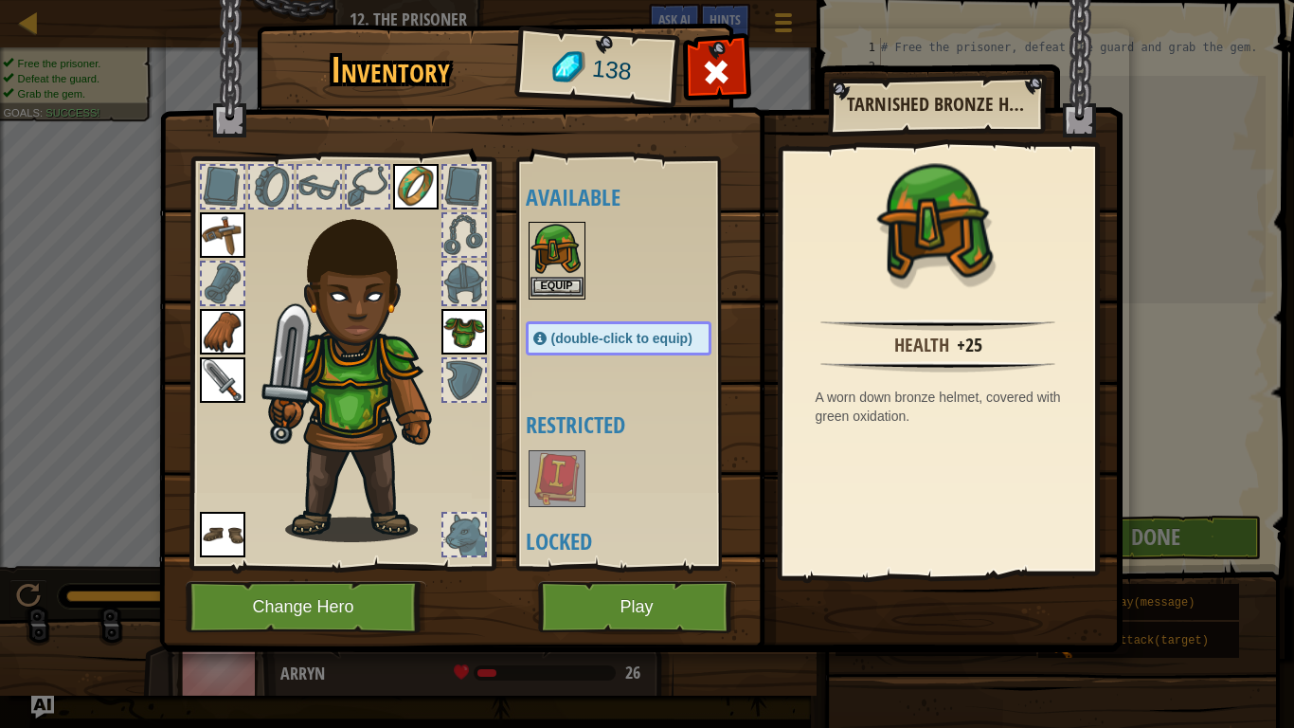
click at [544, 267] on img at bounding box center [556, 250] width 53 height 53
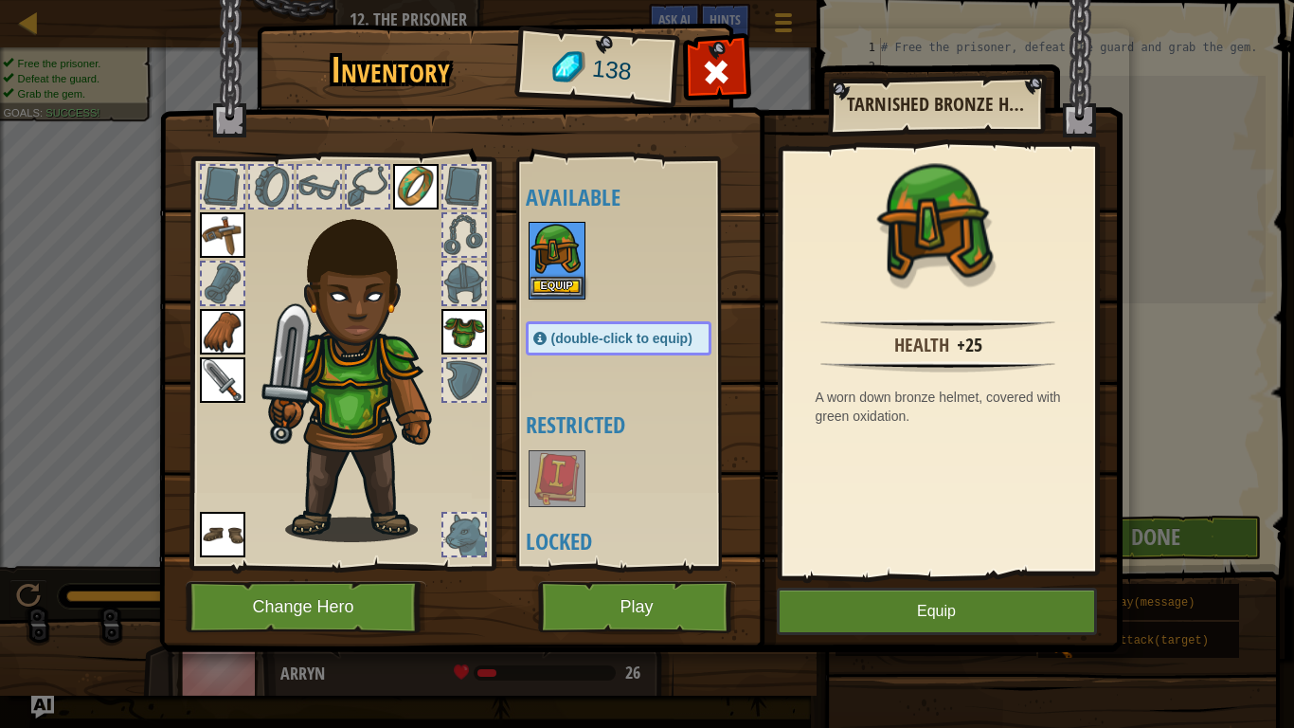
click at [544, 267] on img at bounding box center [556, 250] width 53 height 53
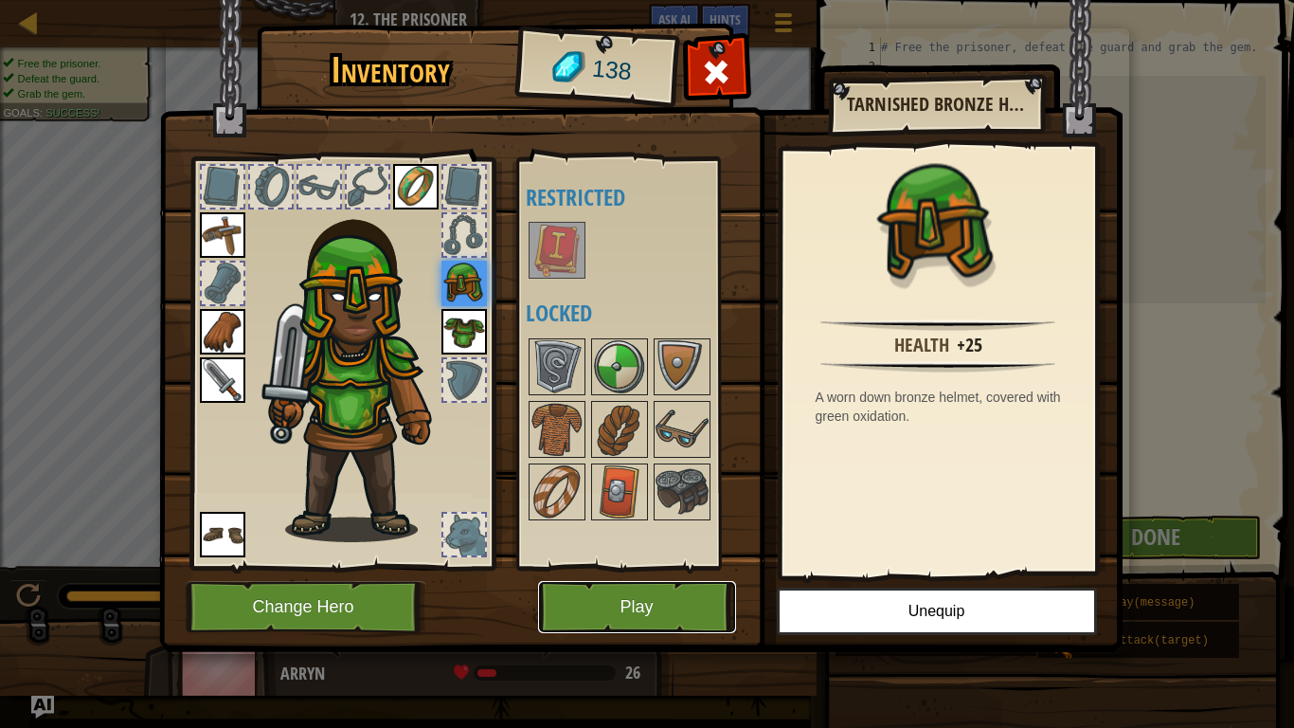
click at [598, 566] on button "Play" at bounding box center [637, 607] width 198 height 52
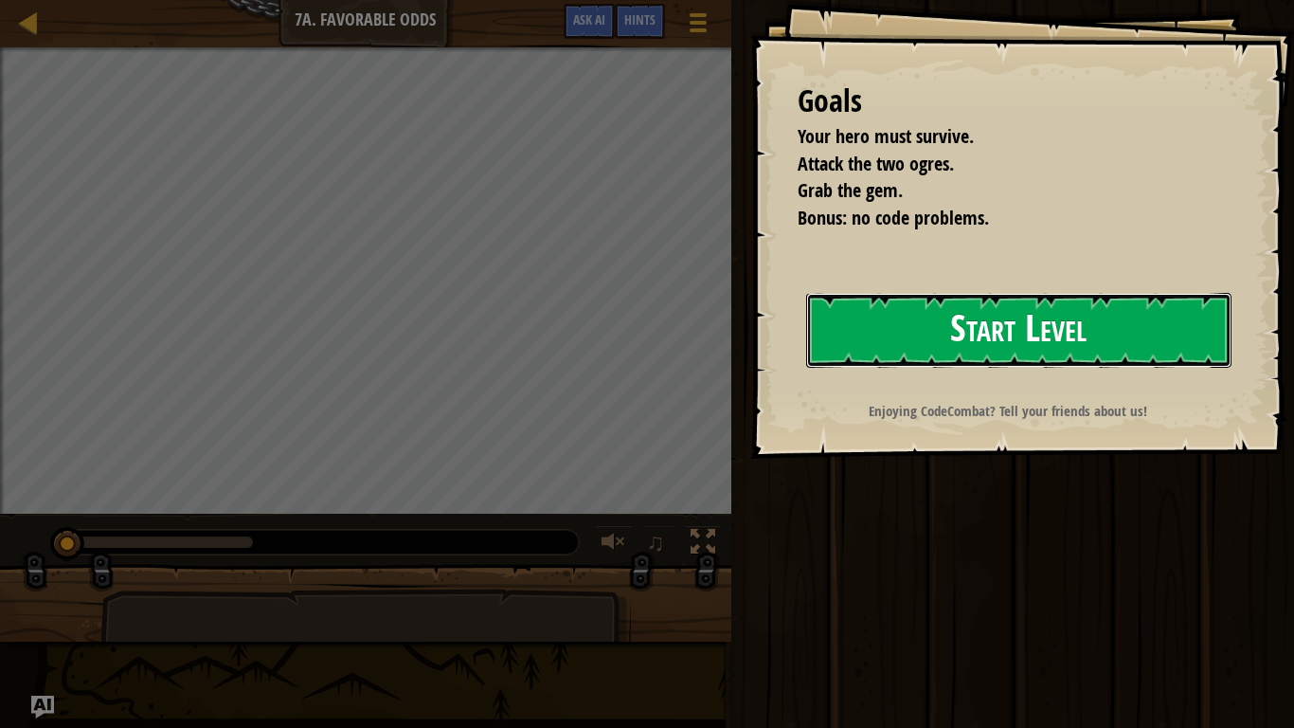
click at [962, 317] on button "Start Level" at bounding box center [1018, 330] width 425 height 75
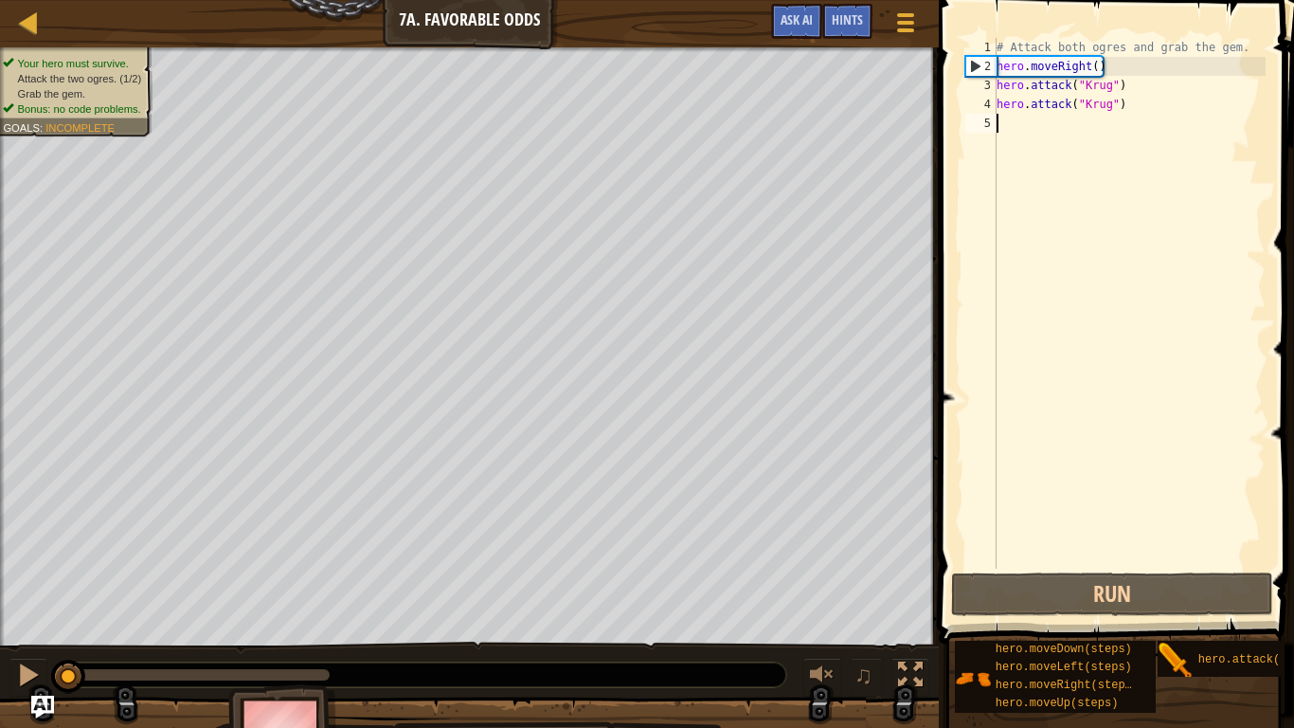
scroll to position [9, 0]
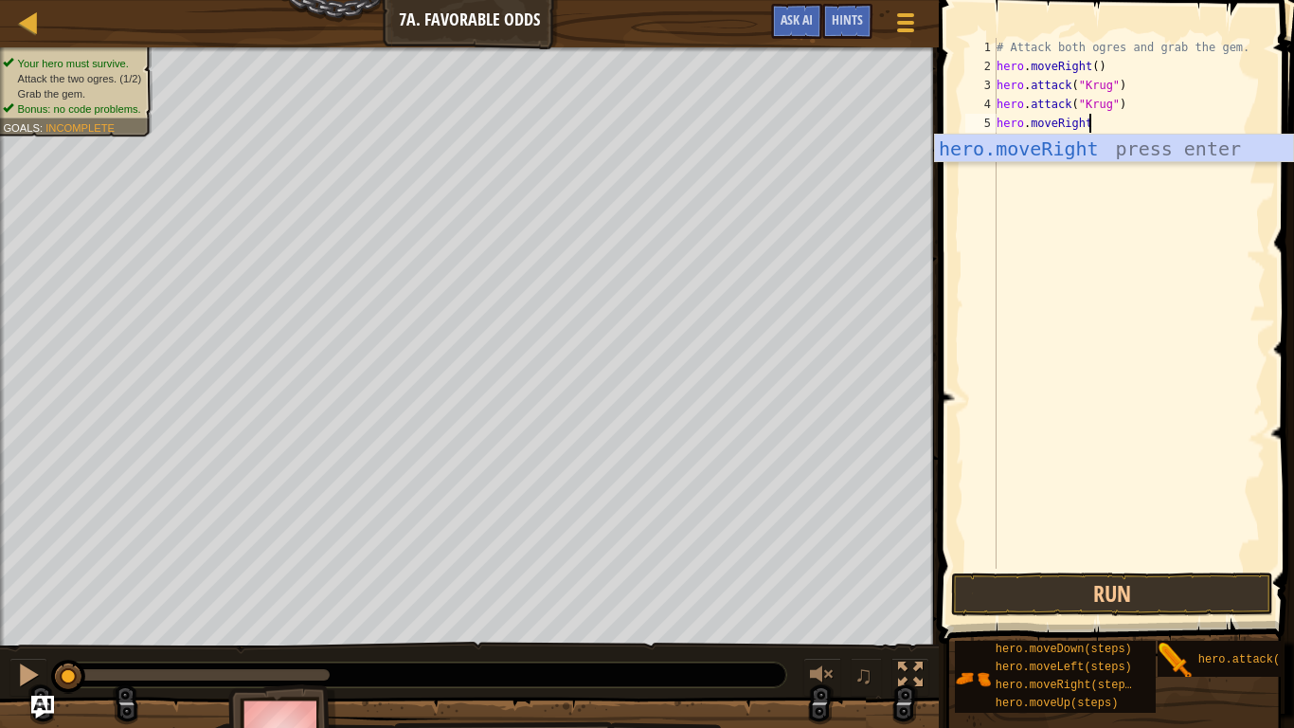
type textarea "hero.moveRight()"
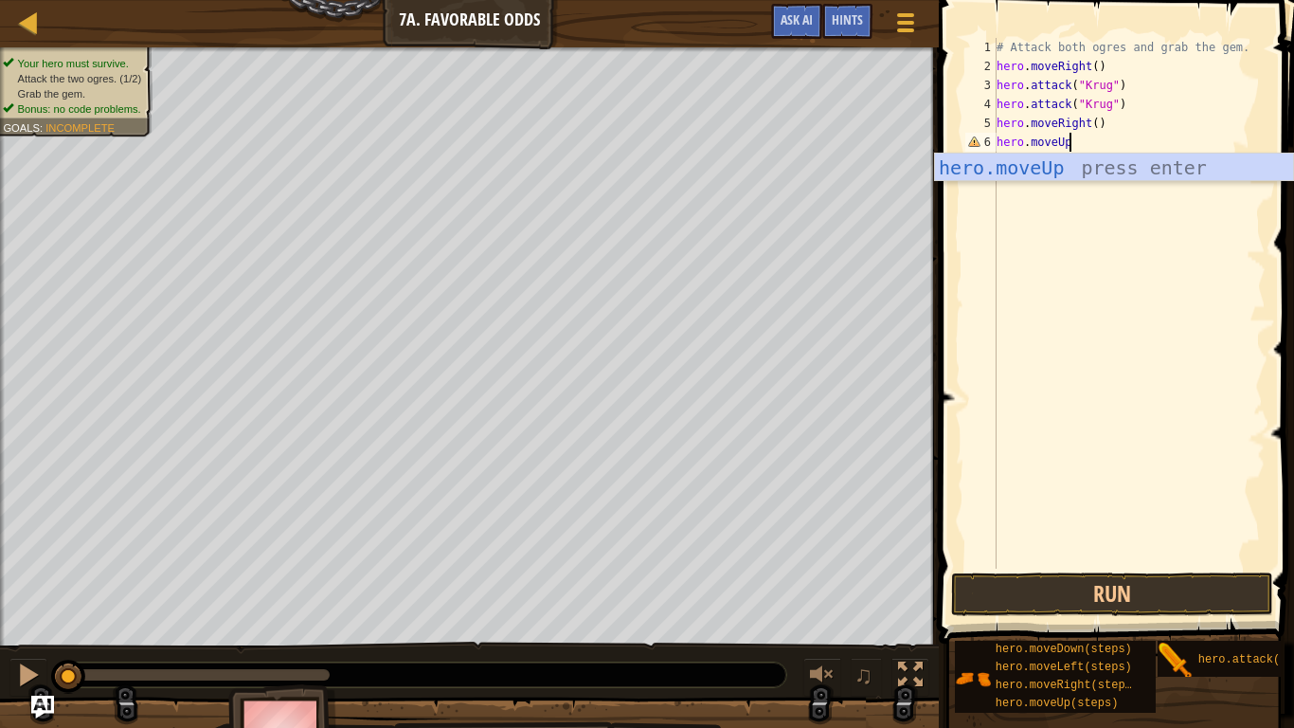
type textarea "hero.moveUp()"
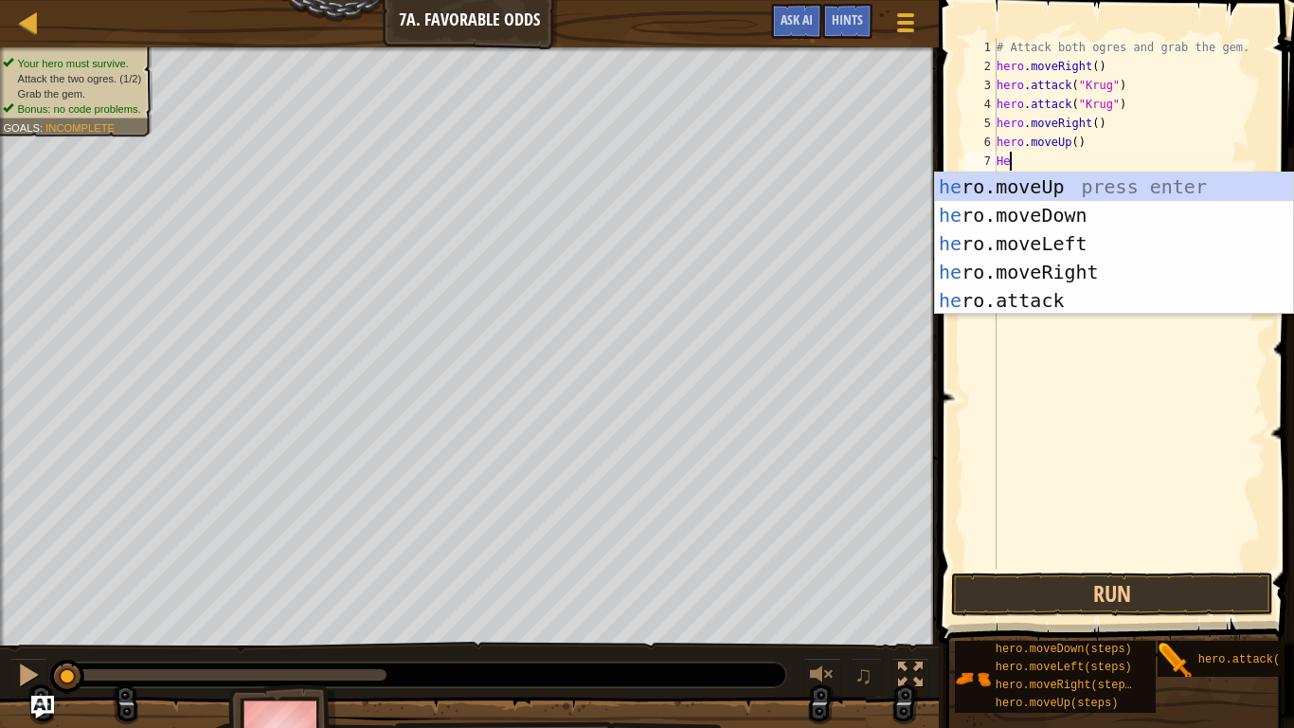
scroll to position [9, 1]
type textarea "H"
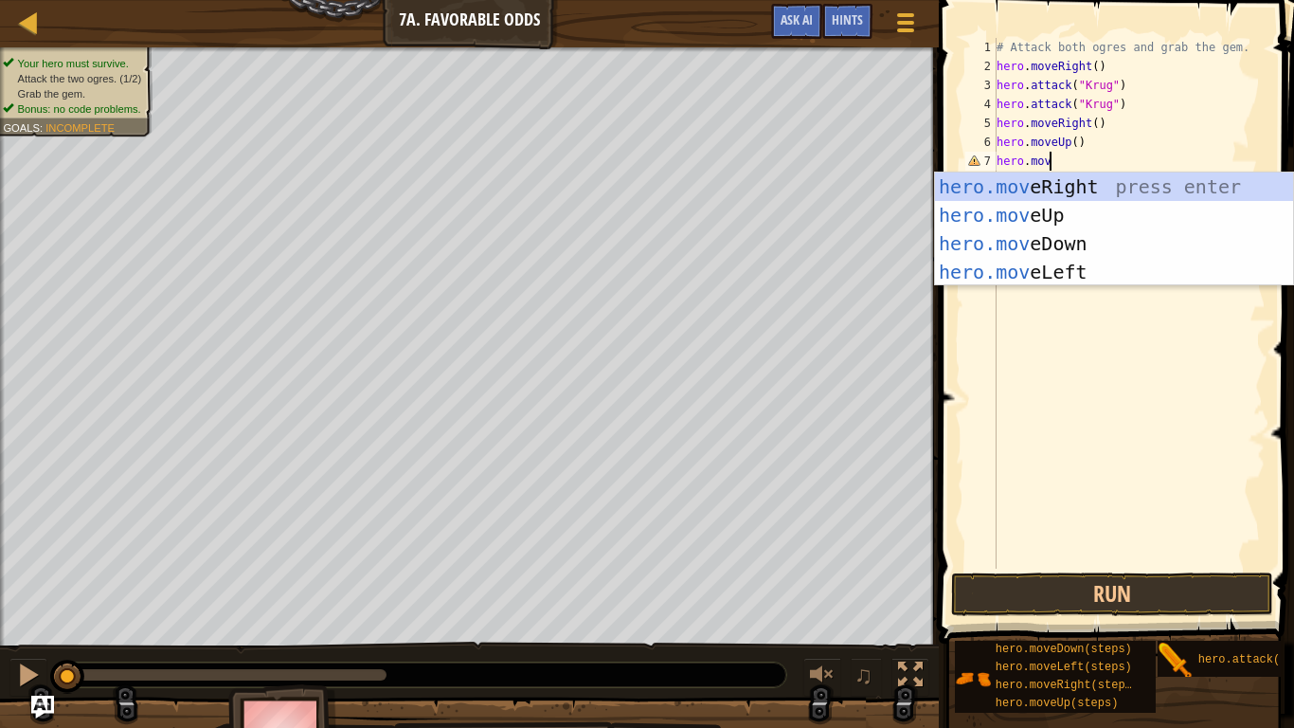
scroll to position [9, 8]
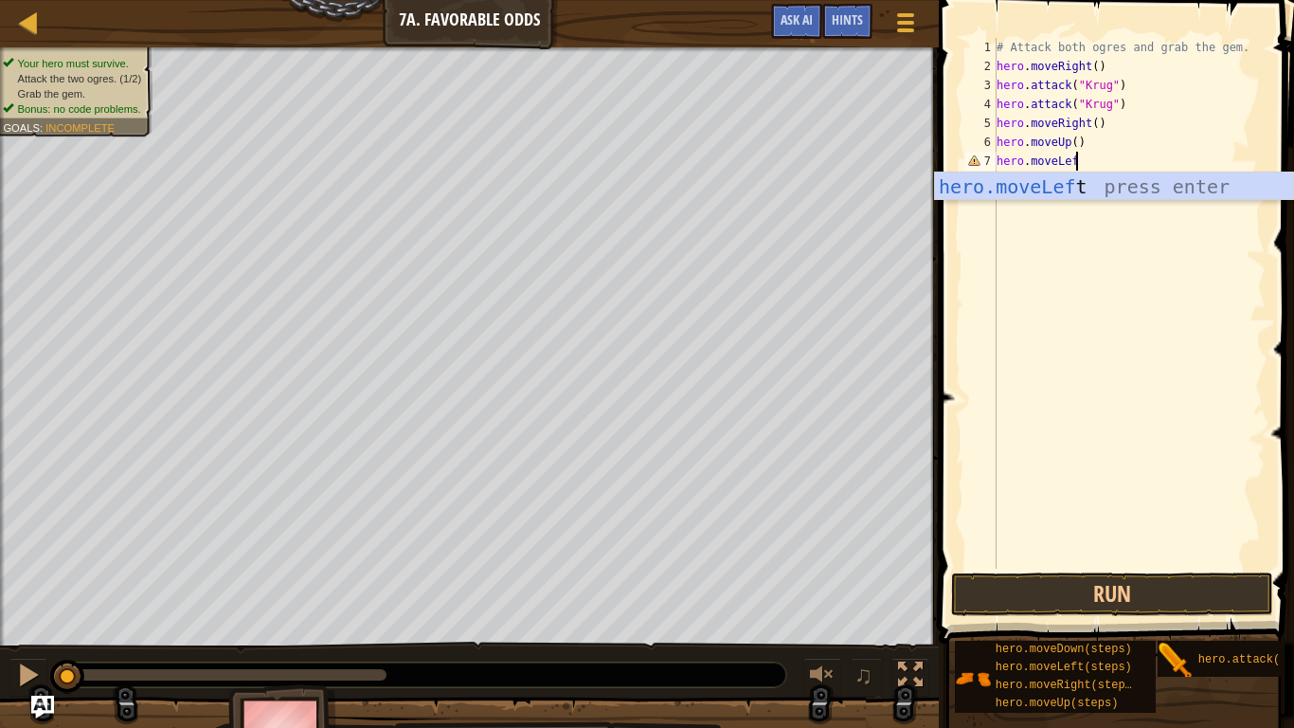
type textarea "hero.moveLeft"
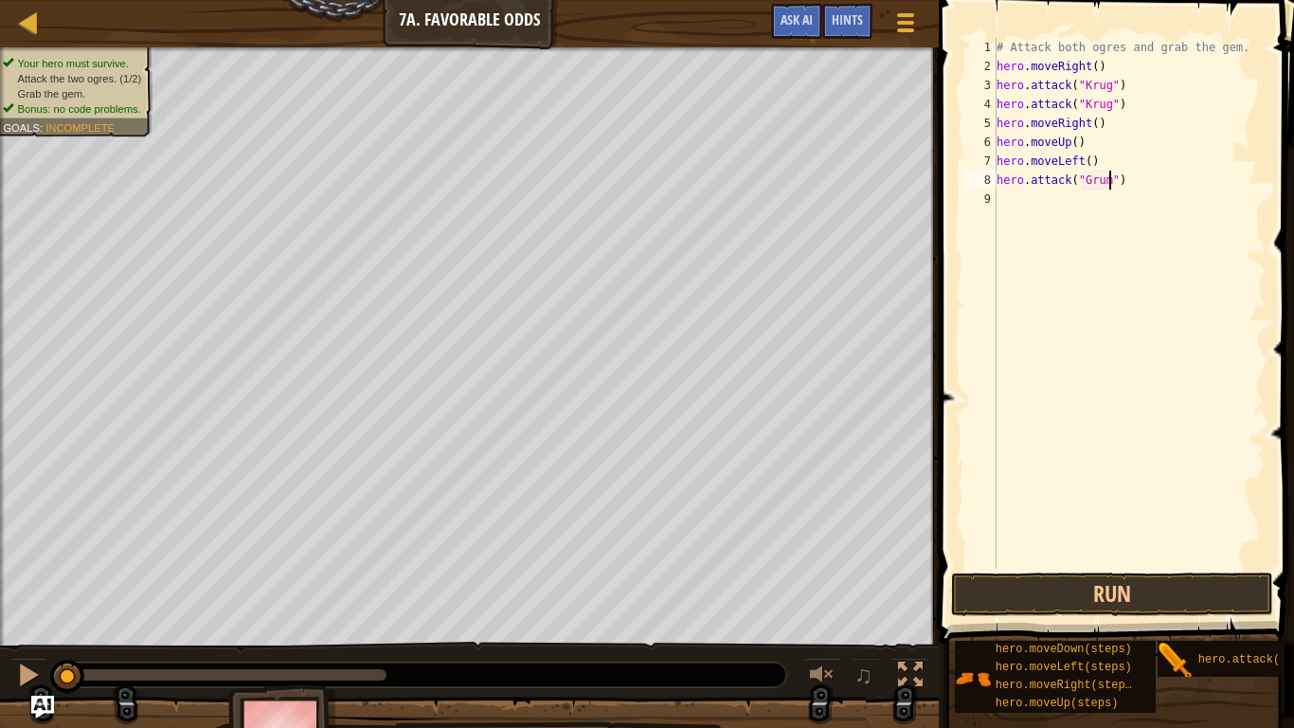
scroll to position [9, 18]
drag, startPoint x: 1161, startPoint y: 176, endPoint x: 933, endPoint y: 175, distance: 228.3
click at [933, 175] on div "hero.attack("Grump") 1 2 3 4 5 6 7 8 9 # Attack both [PERSON_NAME] and grab the…" at bounding box center [1113, 358] width 361 height 699
type textarea "hero.attack("Grump")"
click at [985, 566] on button "Run" at bounding box center [1112, 594] width 322 height 44
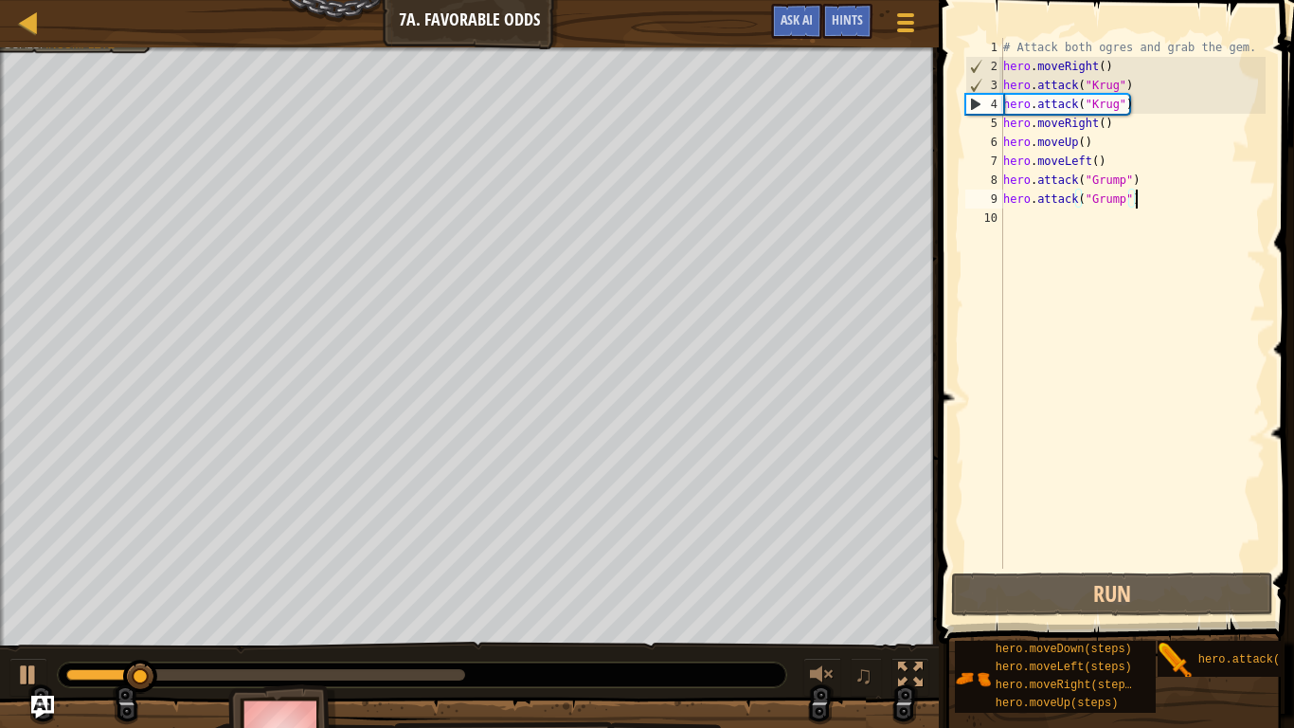
click at [1006, 225] on div "# Attack both ogres and grab the gem. hero . moveRight ( ) hero . attack ( "[PE…" at bounding box center [1132, 322] width 266 height 568
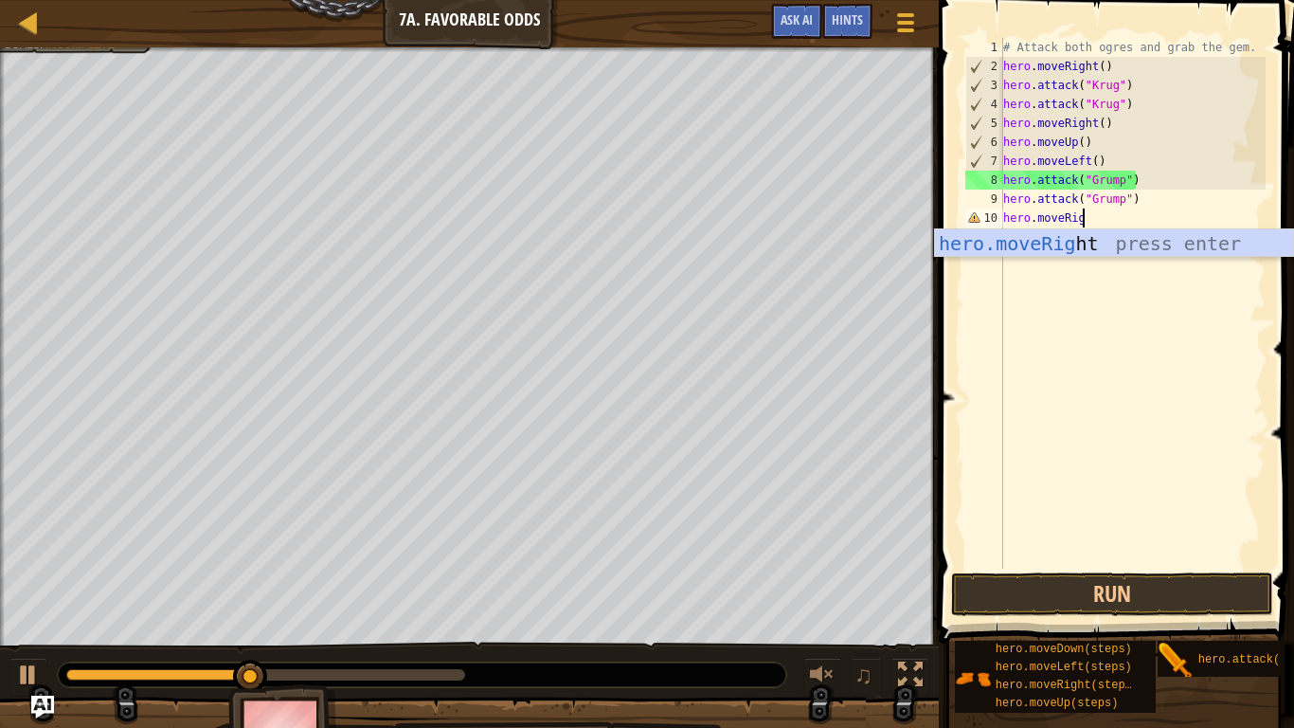
type textarea "hero.moveRight"
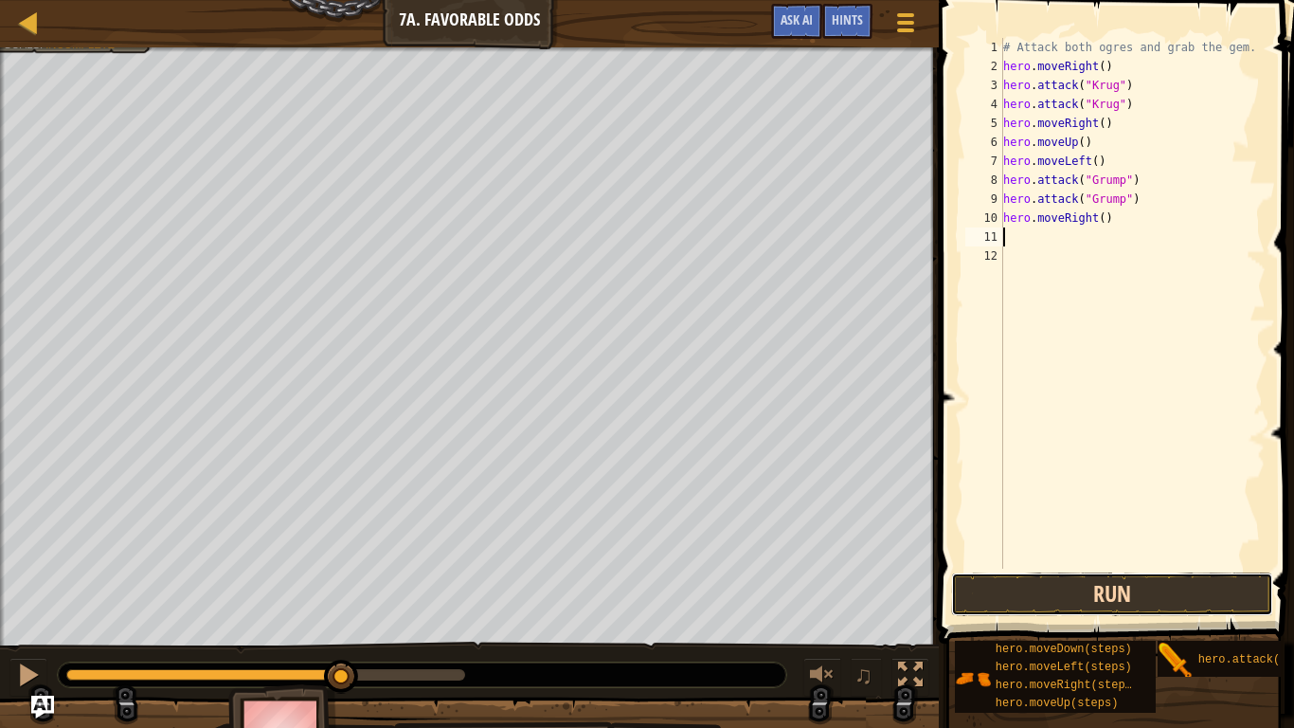
click at [994, 566] on button "Run" at bounding box center [1112, 594] width 322 height 44
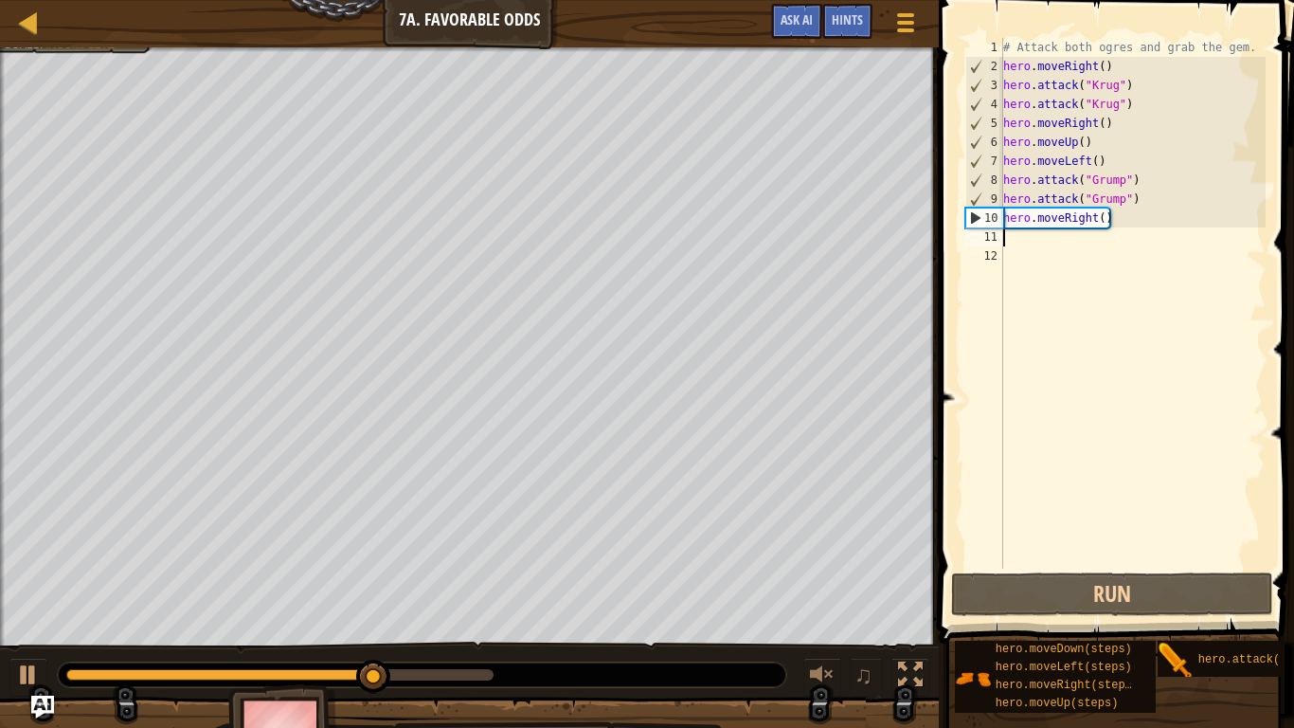
click at [1096, 218] on div "# Attack both ogres and grab the gem. hero . moveRight ( ) hero . attack ( "[PE…" at bounding box center [1132, 322] width 266 height 568
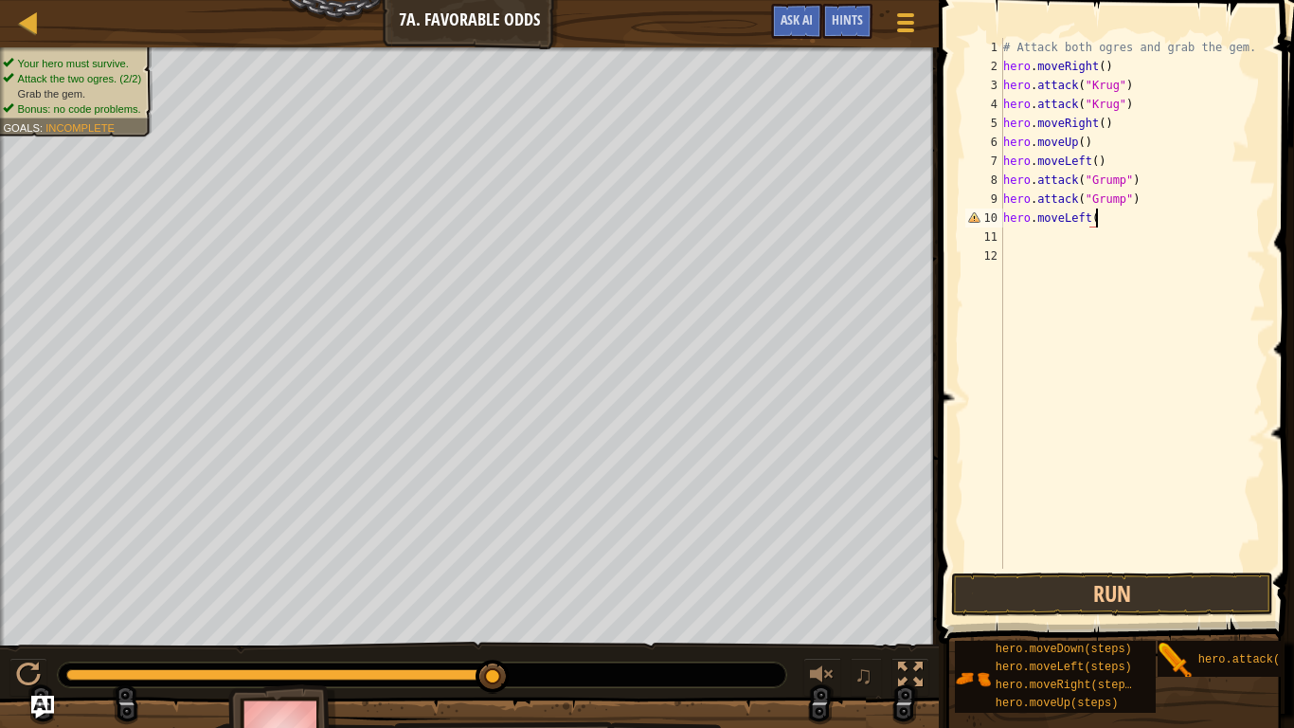
scroll to position [9, 13]
click at [1095, 216] on div "# Attack both ogres and grab the gem. hero . moveRight ( ) hero . attack ( "[PE…" at bounding box center [1132, 322] width 266 height 568
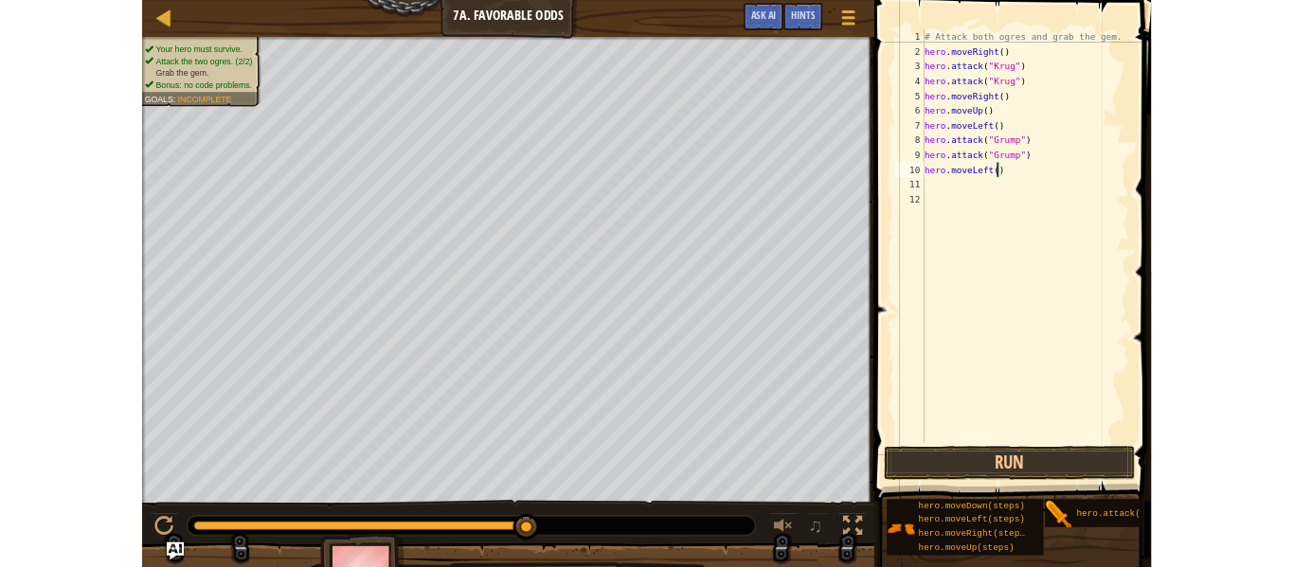
scroll to position [9, 14]
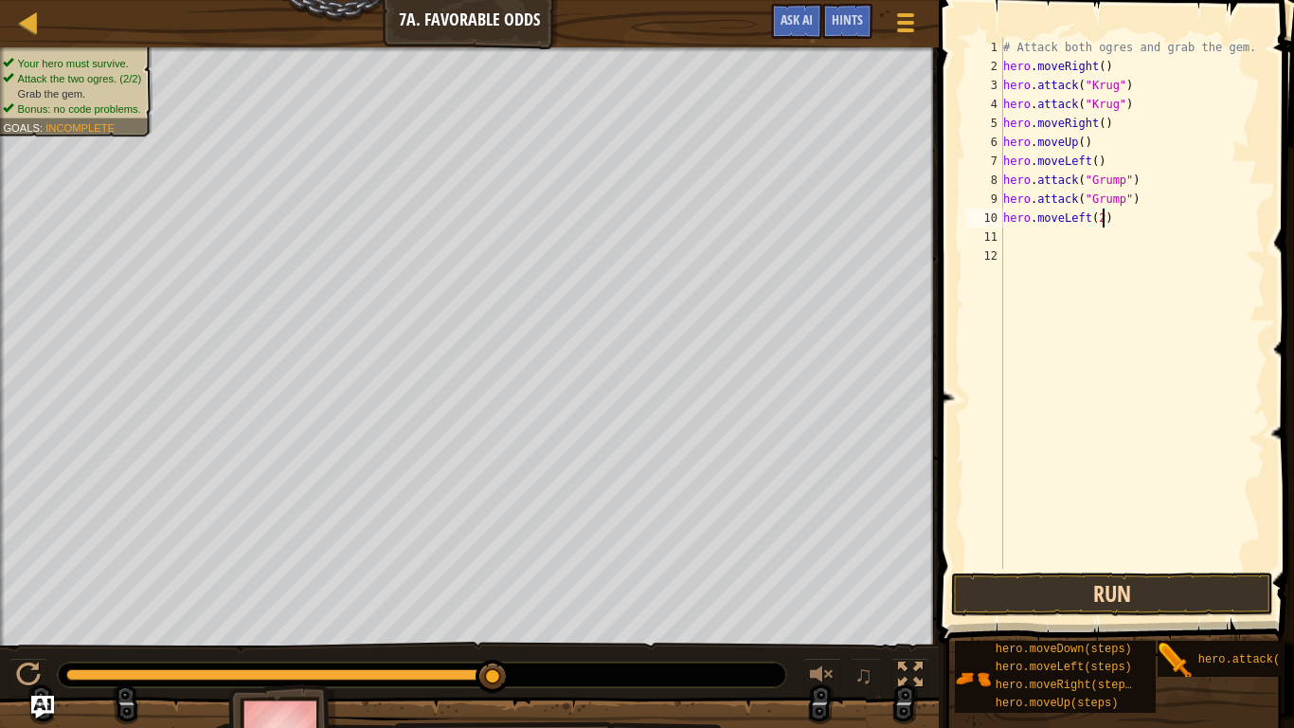
type textarea "hero.moveLeft(2)"
click at [1051, 566] on button "Run" at bounding box center [1112, 594] width 322 height 44
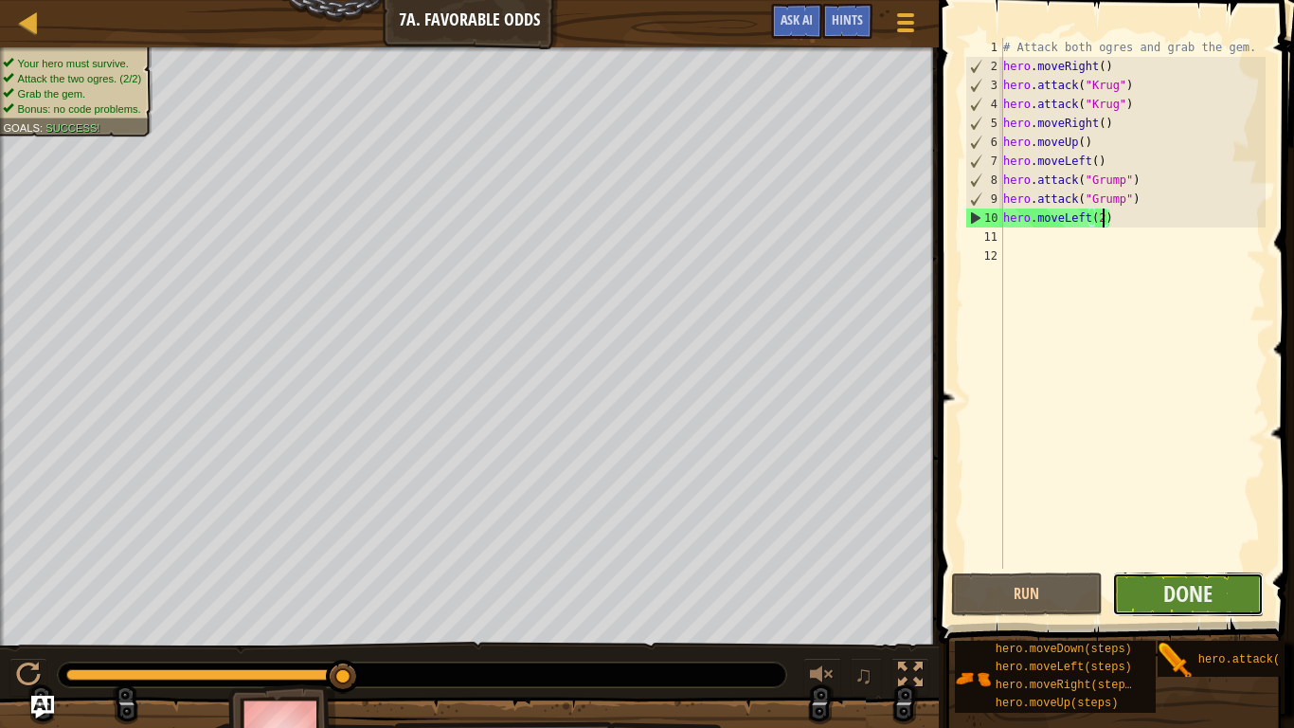
click at [1137, 566] on button "Done" at bounding box center [1188, 594] width 152 height 44
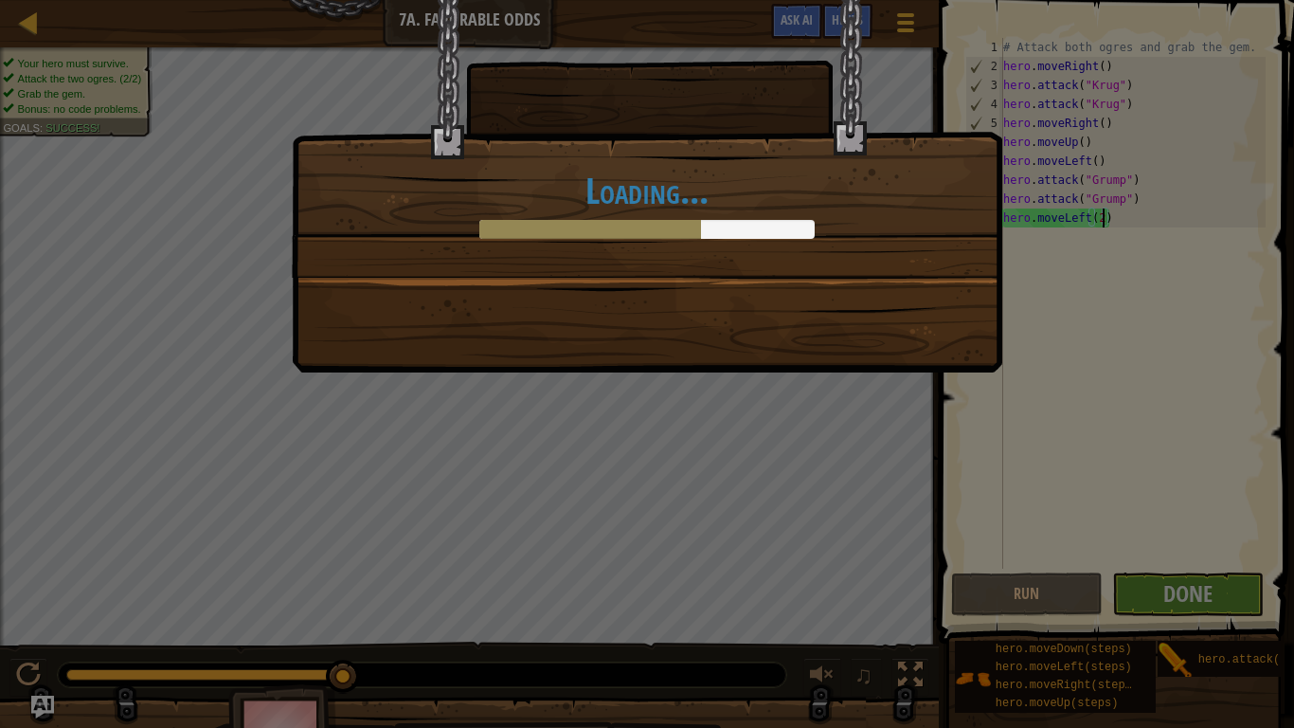
click at [997, 186] on div "Loading..." at bounding box center [647, 138] width 709 height 277
click at [931, 315] on div "Loading..." at bounding box center [647, 186] width 710 height 372
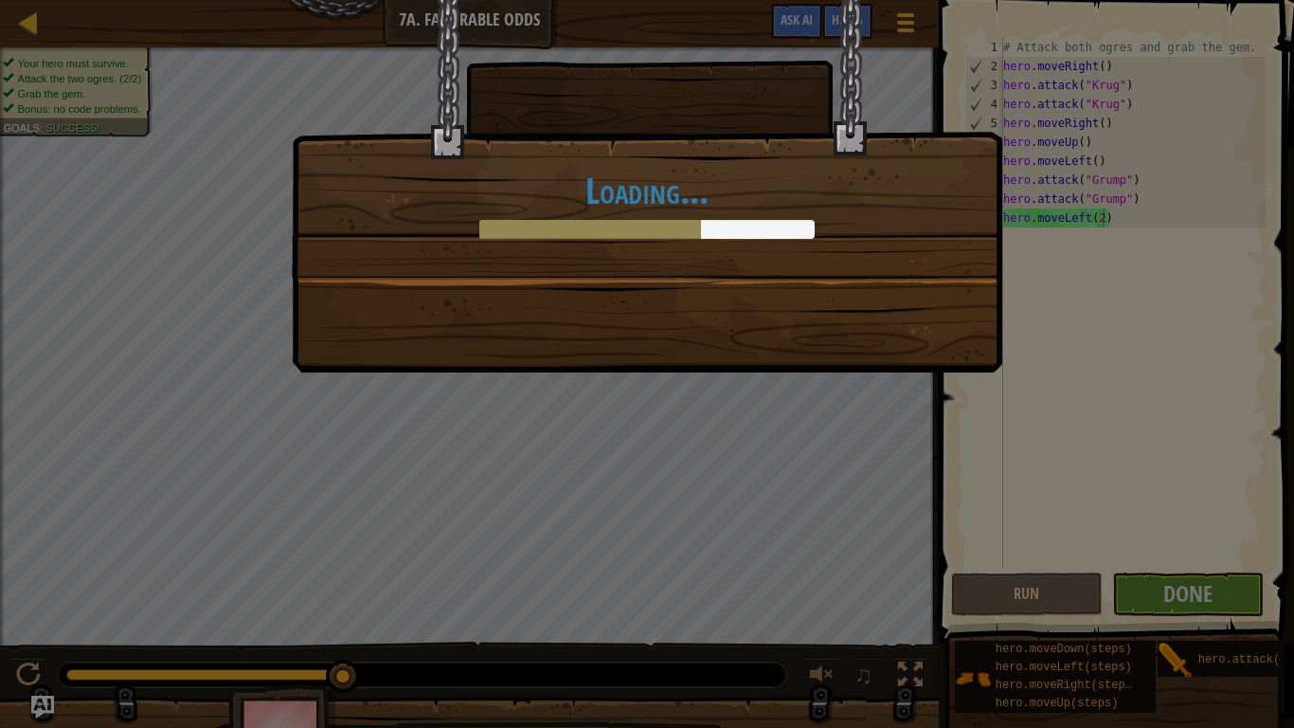
click at [931, 315] on div "Loading..." at bounding box center [647, 186] width 710 height 372
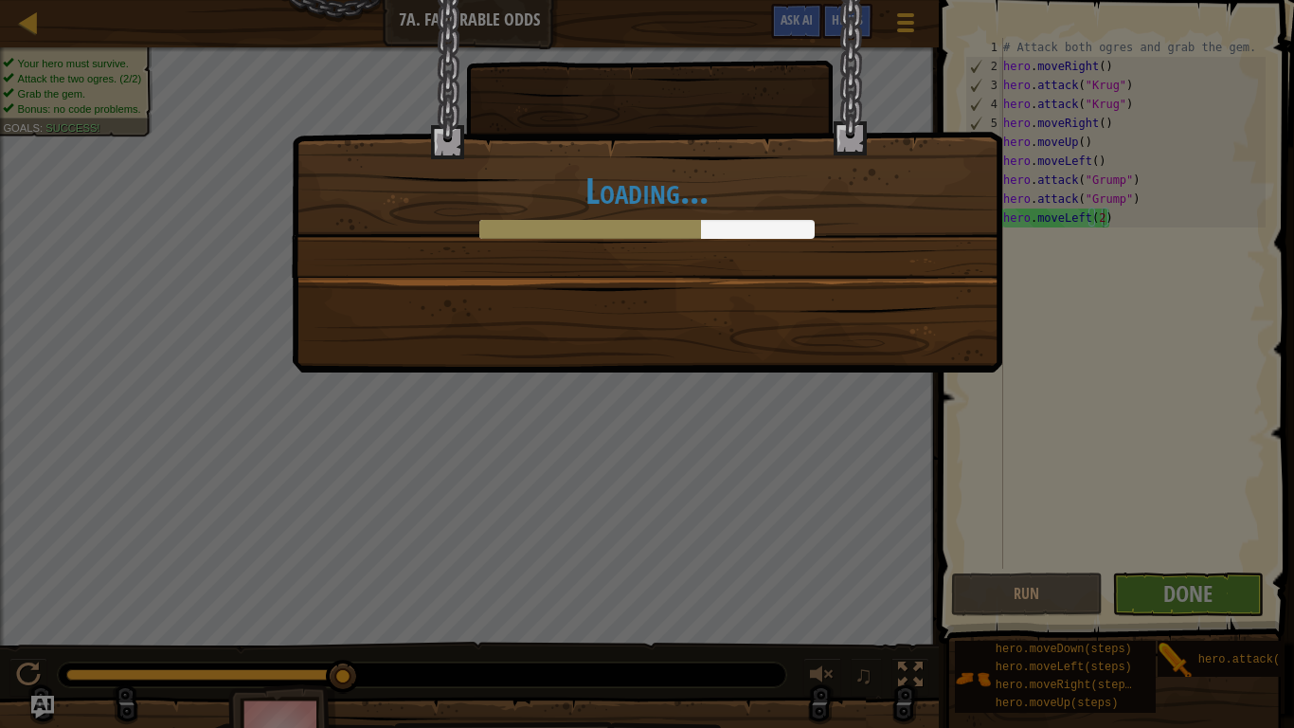
click at [931, 315] on div "Loading..." at bounding box center [647, 186] width 710 height 372
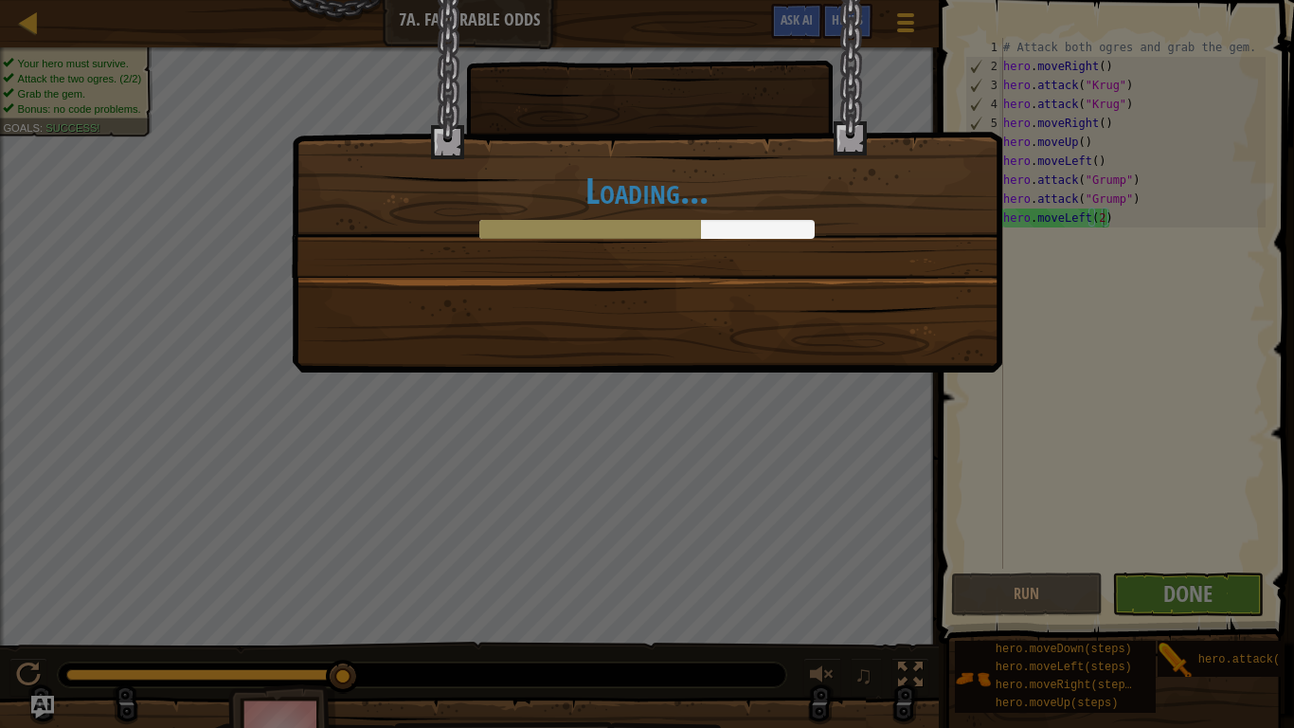
click at [931, 315] on div "Loading..." at bounding box center [647, 186] width 710 height 372
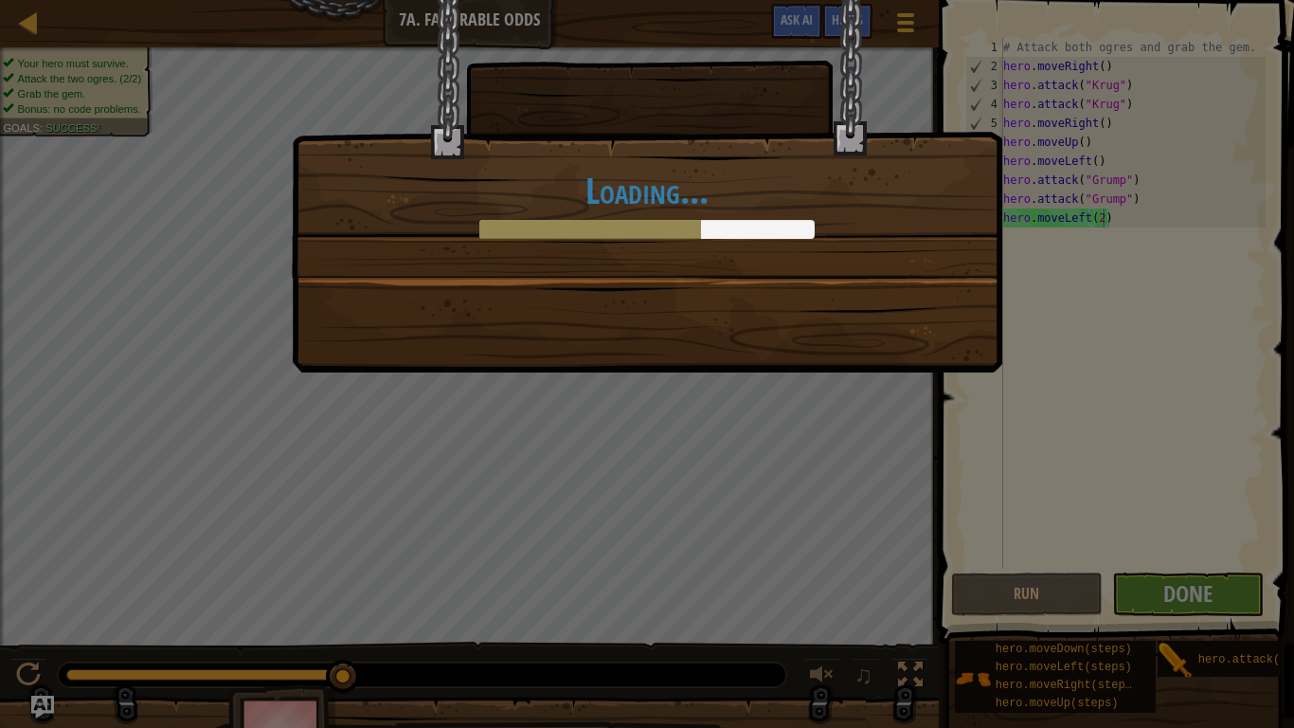
click at [931, 315] on div "Loading..." at bounding box center [647, 186] width 710 height 372
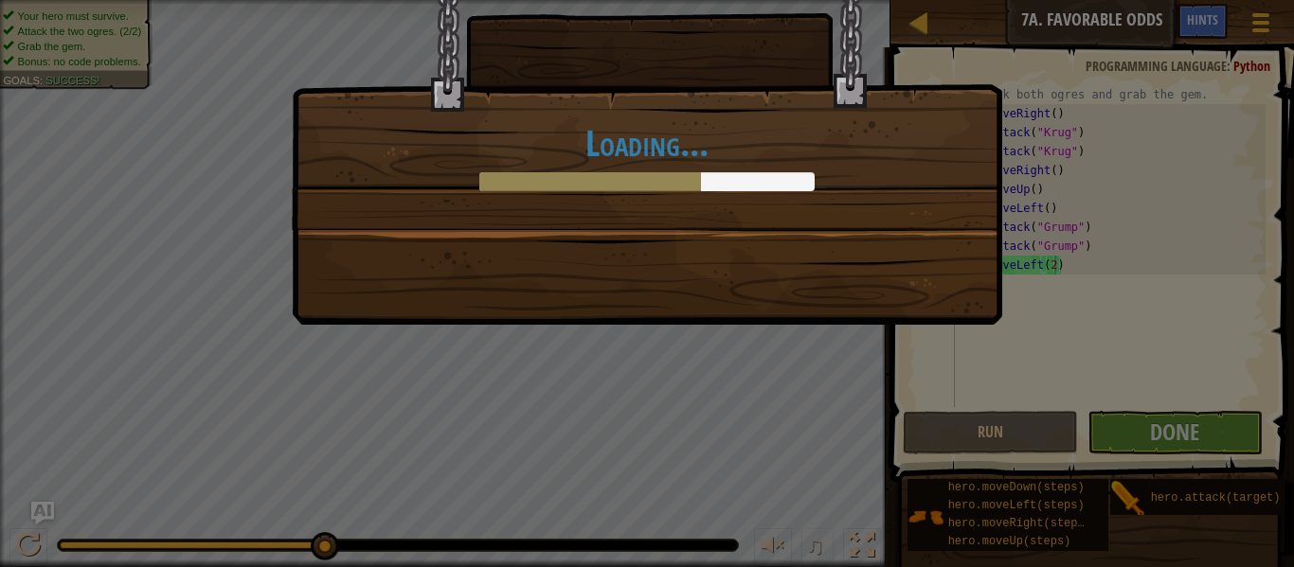
click at [1129, 381] on div "Loading..." at bounding box center [647, 283] width 1294 height 567
click at [1015, 259] on div "Loading..." at bounding box center [647, 283] width 1294 height 567
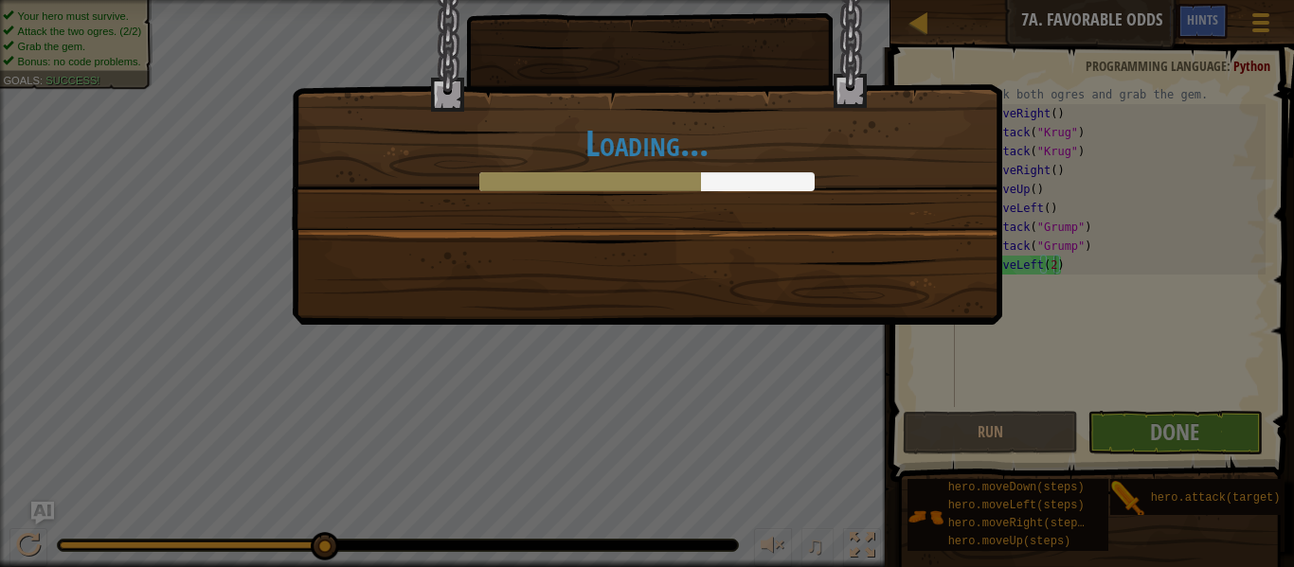
click at [1015, 259] on div "Loading..." at bounding box center [647, 283] width 1294 height 567
click at [790, 190] on div at bounding box center [646, 181] width 335 height 19
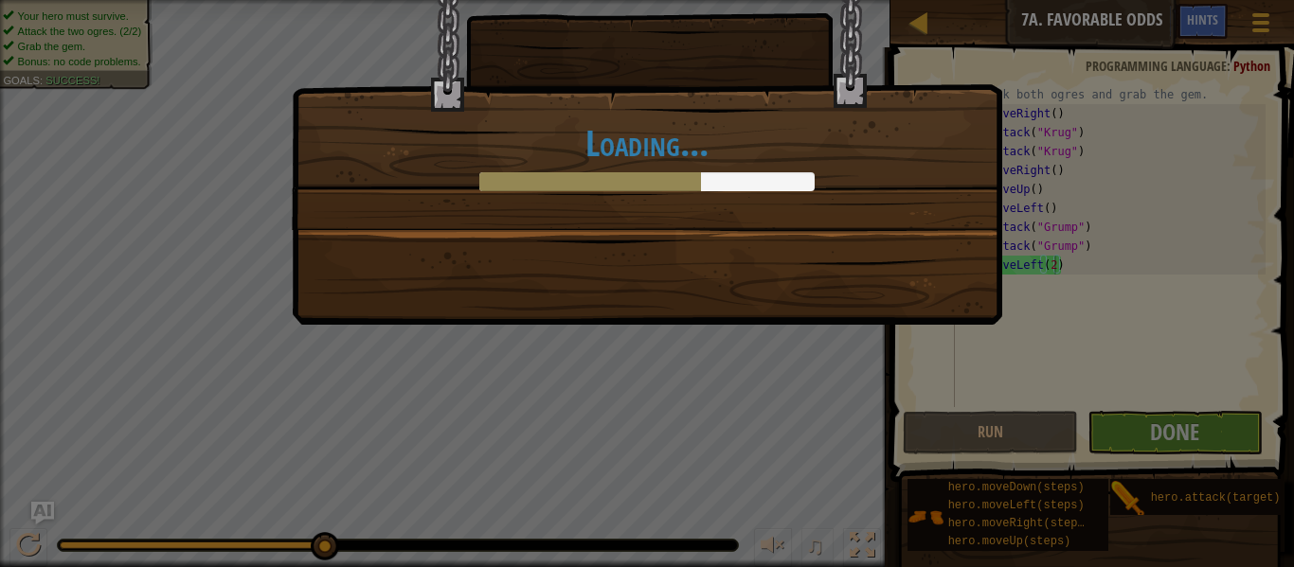
click at [790, 190] on div at bounding box center [646, 181] width 335 height 19
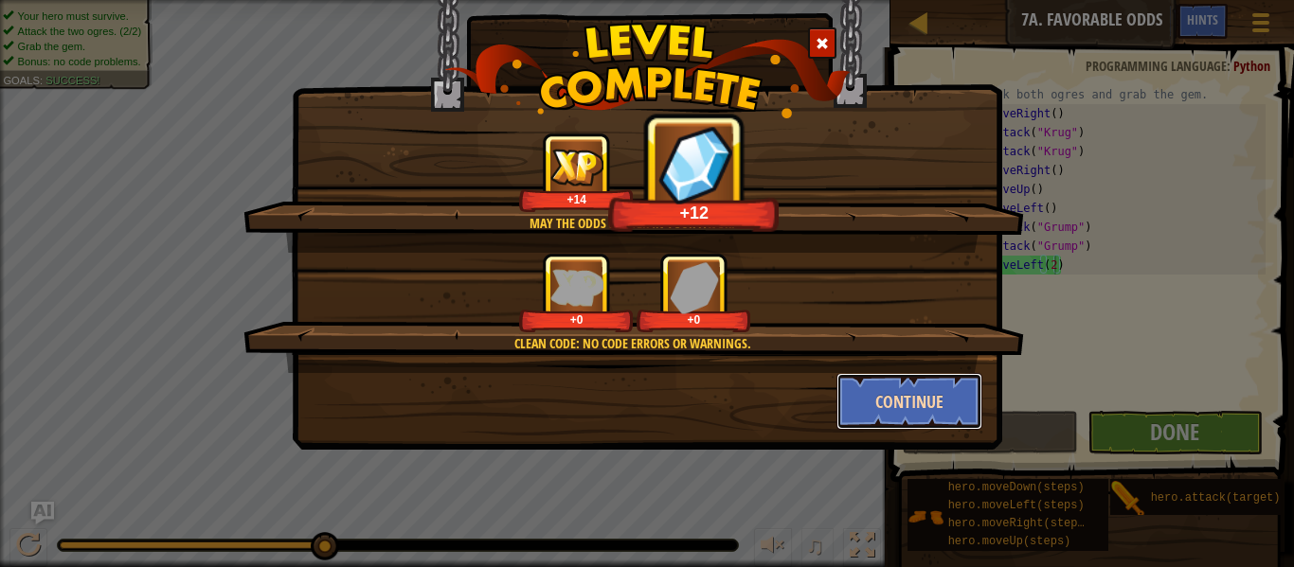
click at [918, 414] on button "Continue" at bounding box center [909, 401] width 147 height 57
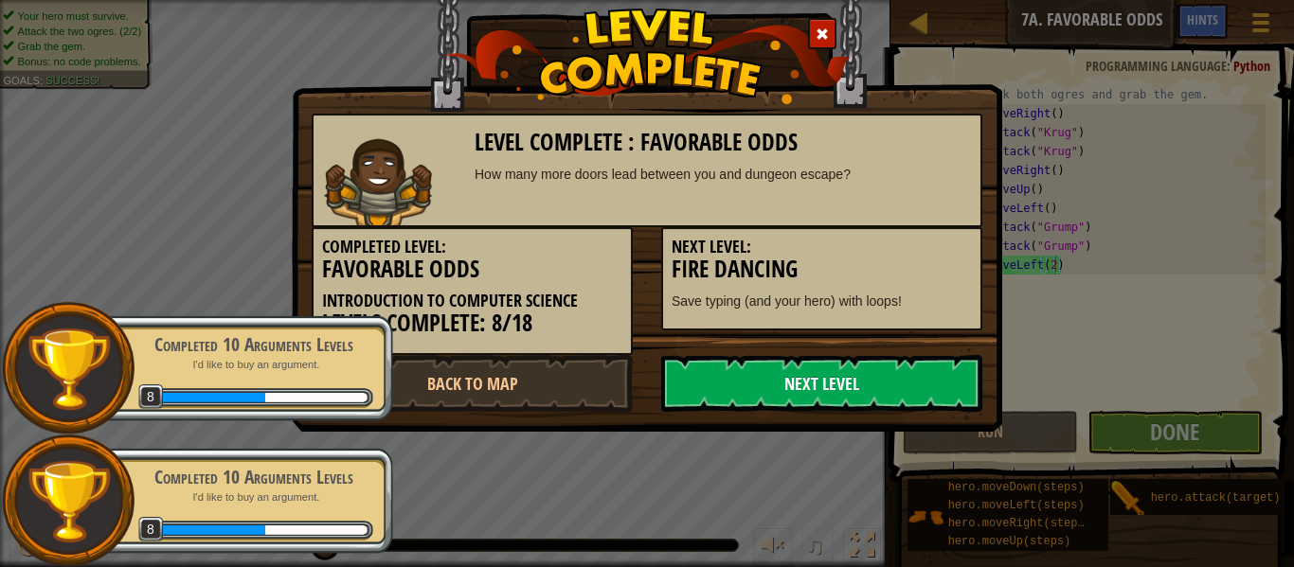
click at [815, 369] on link "Next Level" at bounding box center [821, 383] width 321 height 57
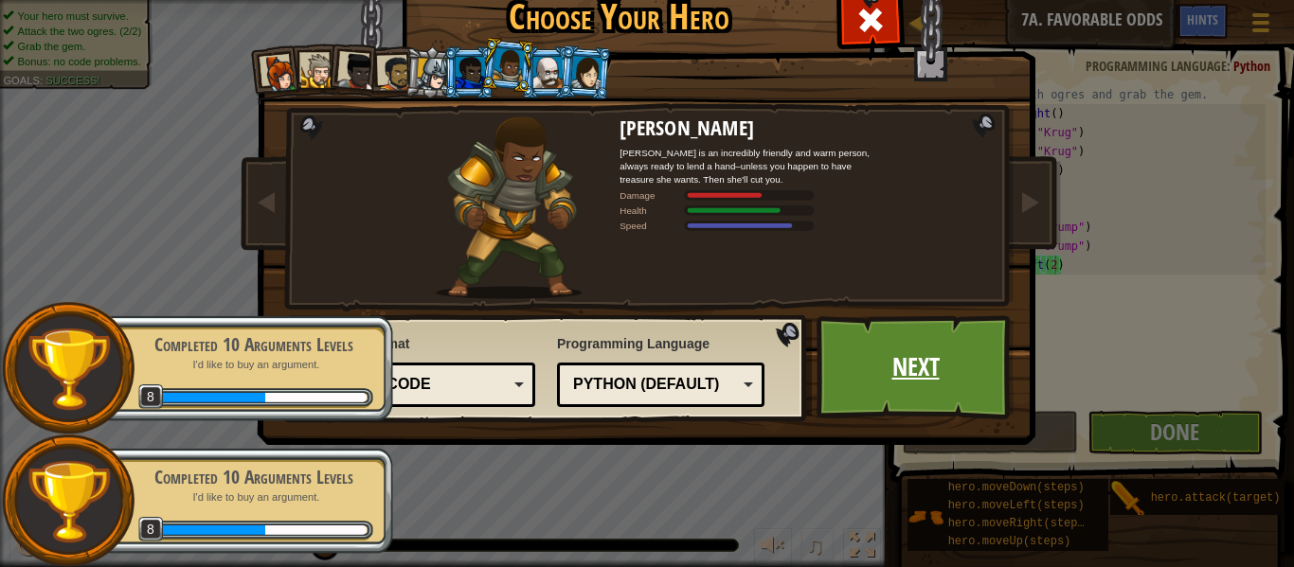
click at [871, 347] on link "Next" at bounding box center [916, 367] width 198 height 104
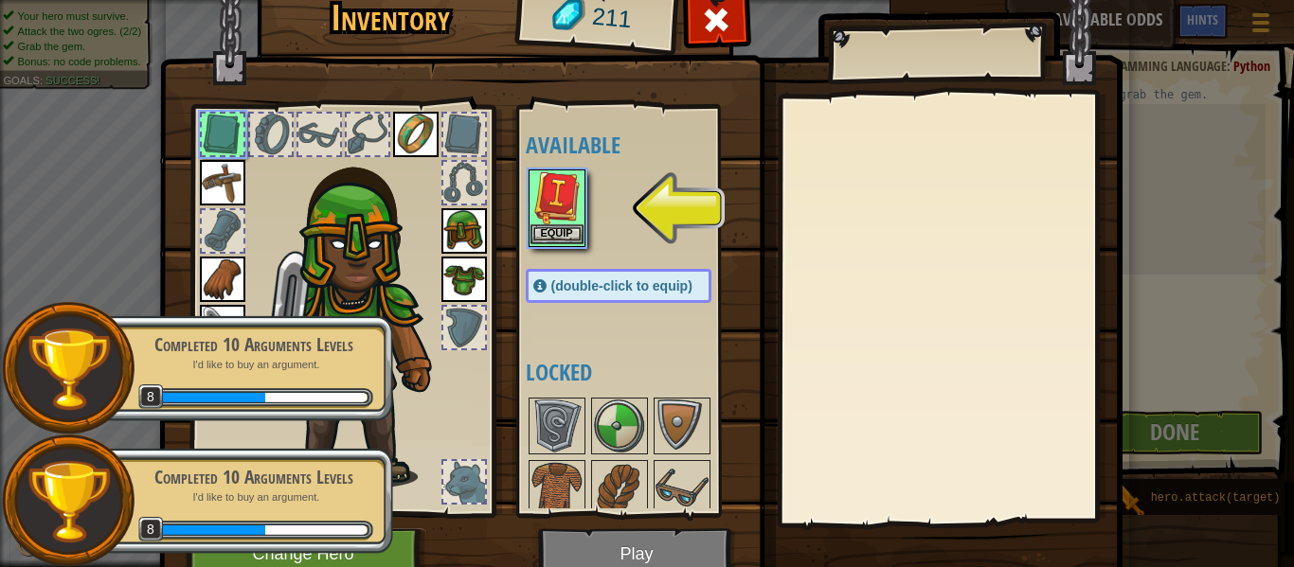
click at [580, 216] on img at bounding box center [556, 197] width 53 height 53
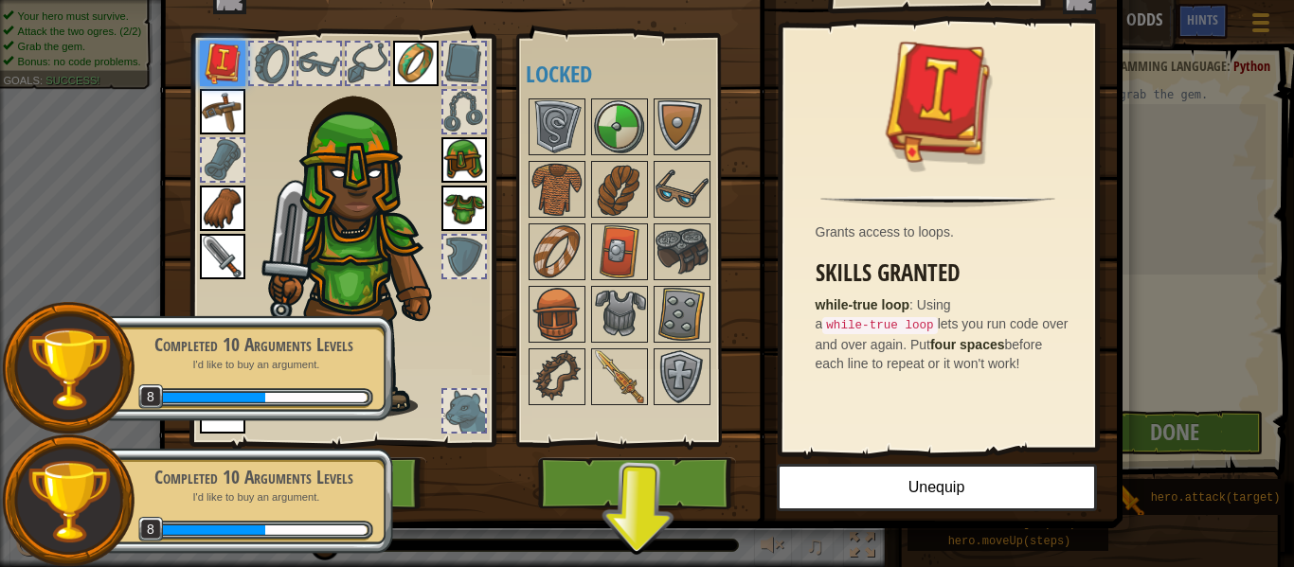
scroll to position [82, 0]
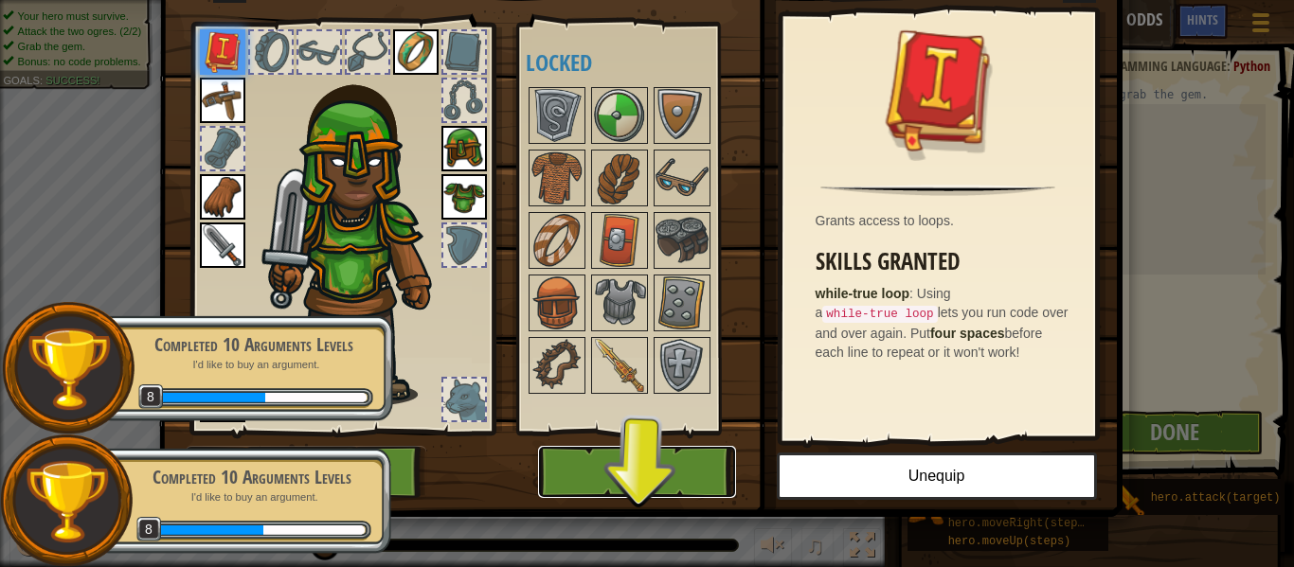
click at [649, 476] on button "Play" at bounding box center [637, 472] width 198 height 52
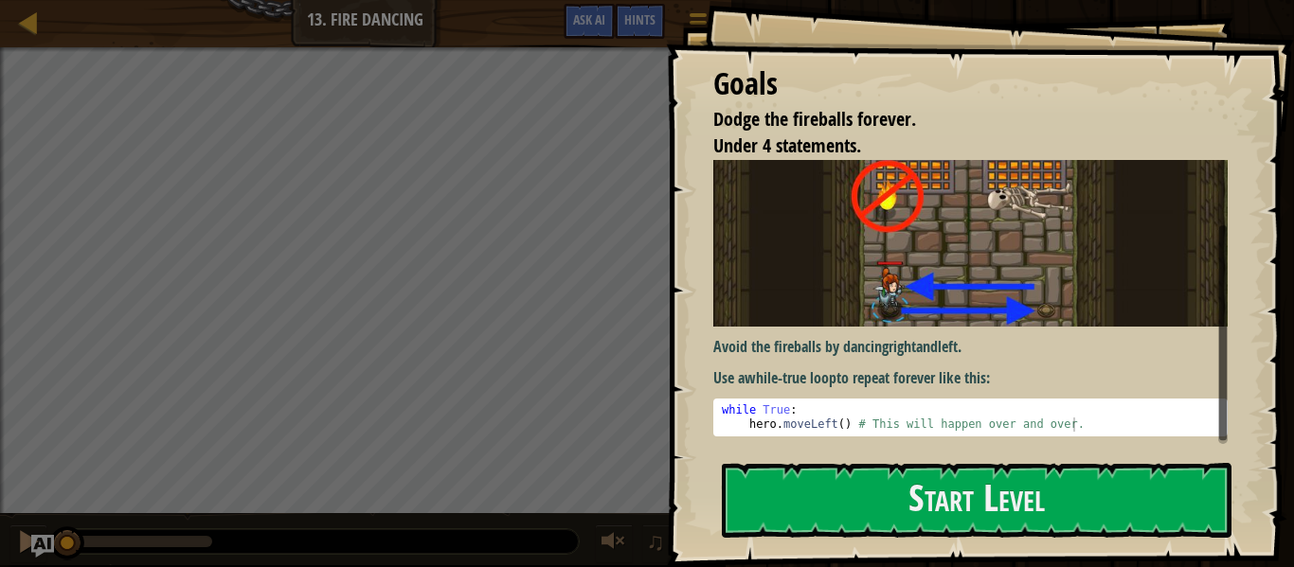
scroll to position [92, 0]
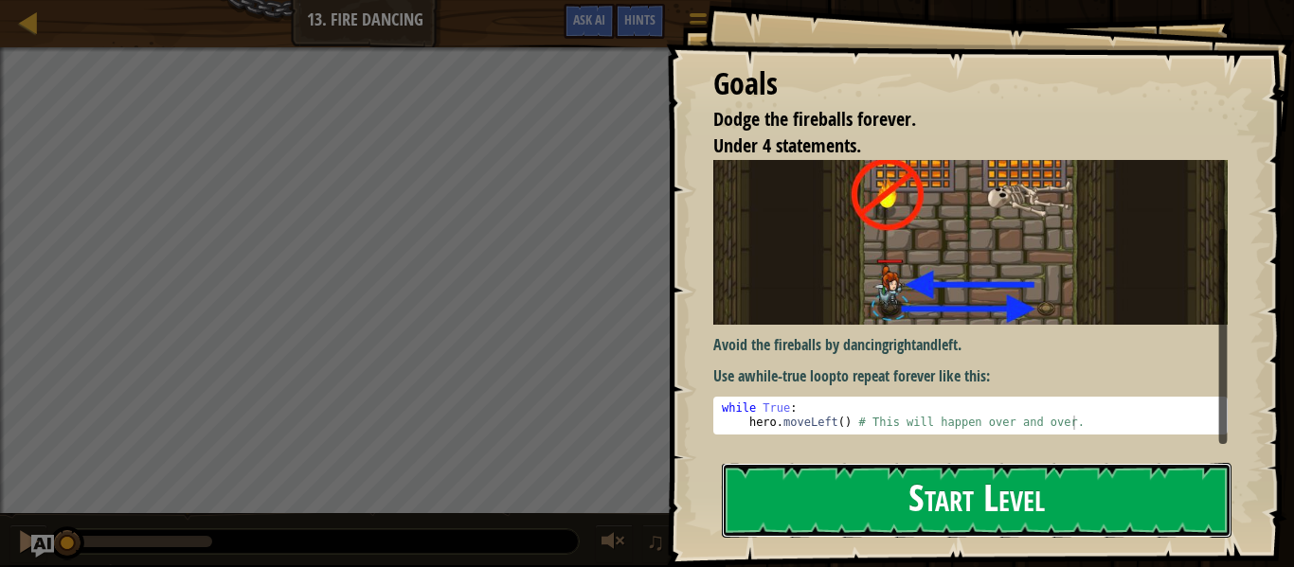
click at [892, 472] on button "Start Level" at bounding box center [977, 500] width 510 height 75
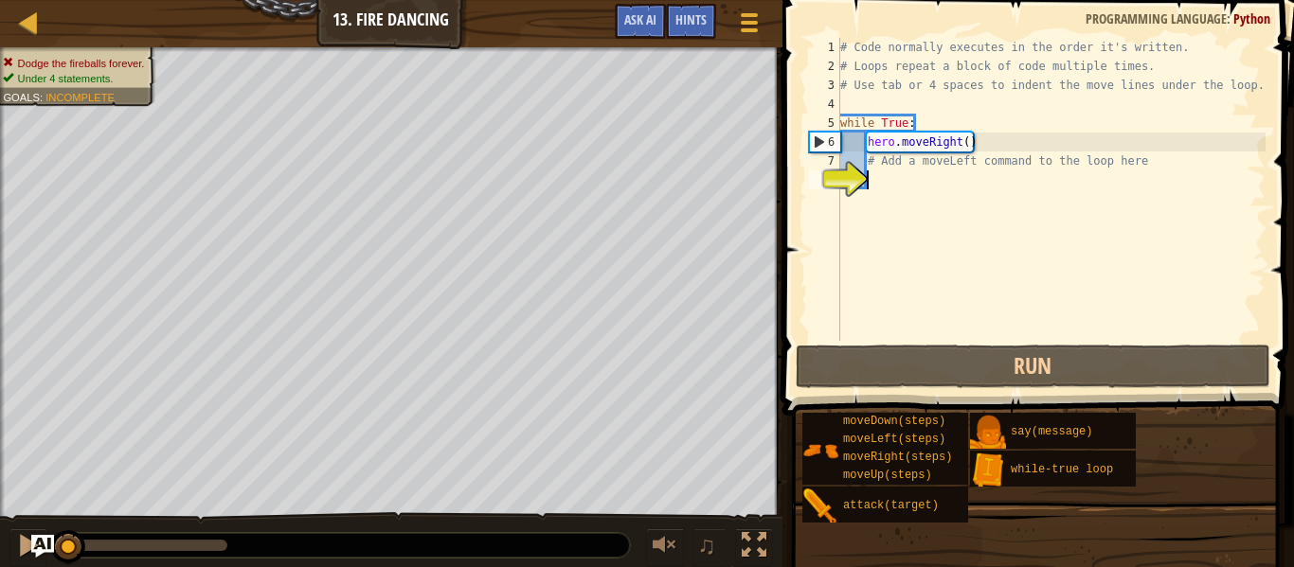
click at [1151, 169] on div "# Code normally executes in the order it's written. # Loops repeat a block of c…" at bounding box center [1050, 208] width 429 height 341
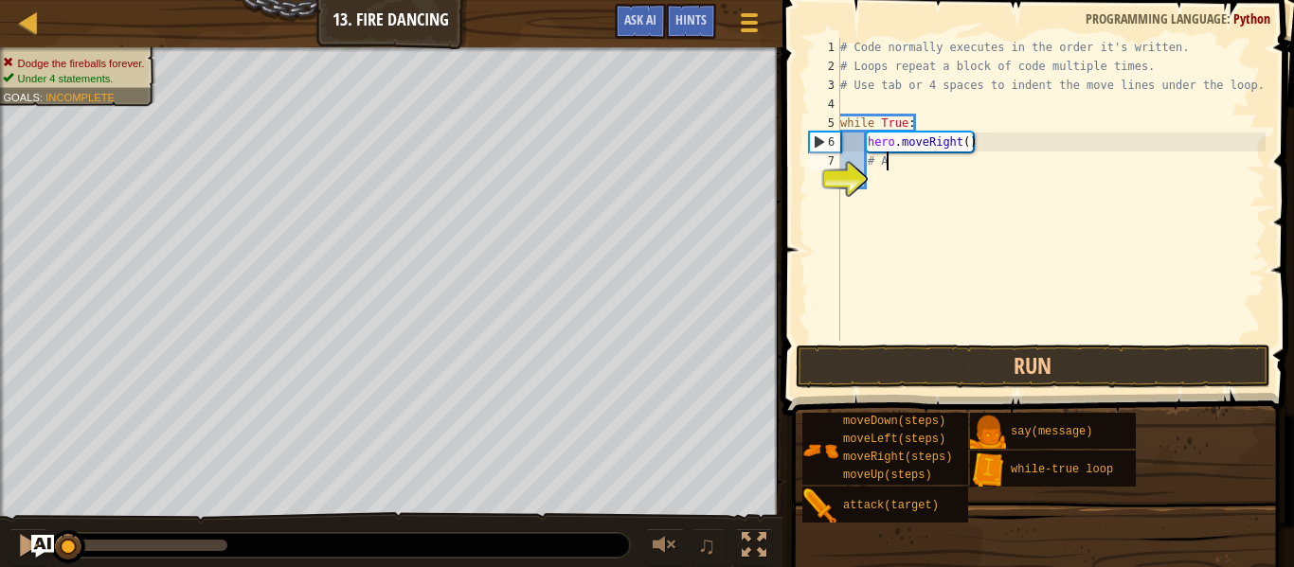
type textarea "#"
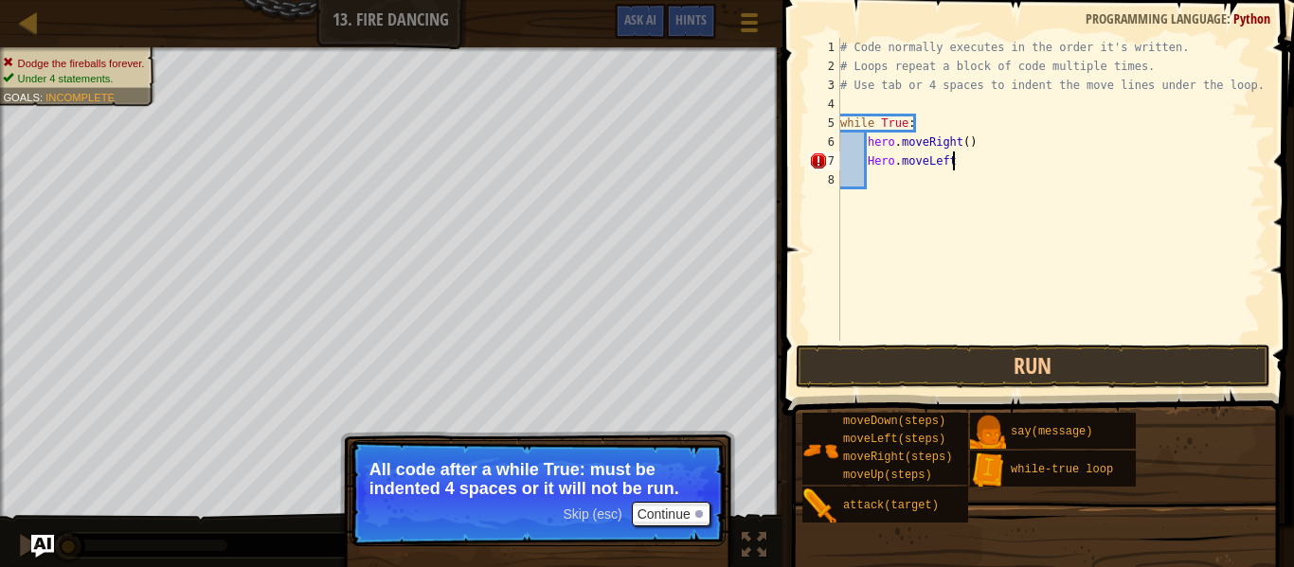
scroll to position [9, 17]
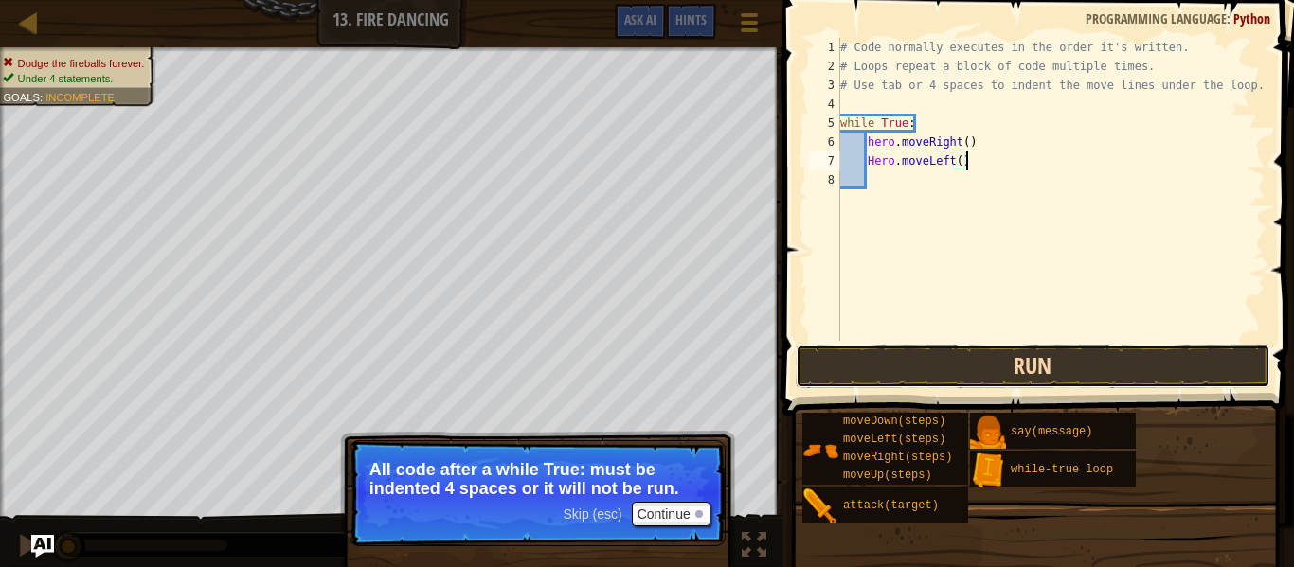
click at [931, 371] on button "Run" at bounding box center [1033, 367] width 475 height 44
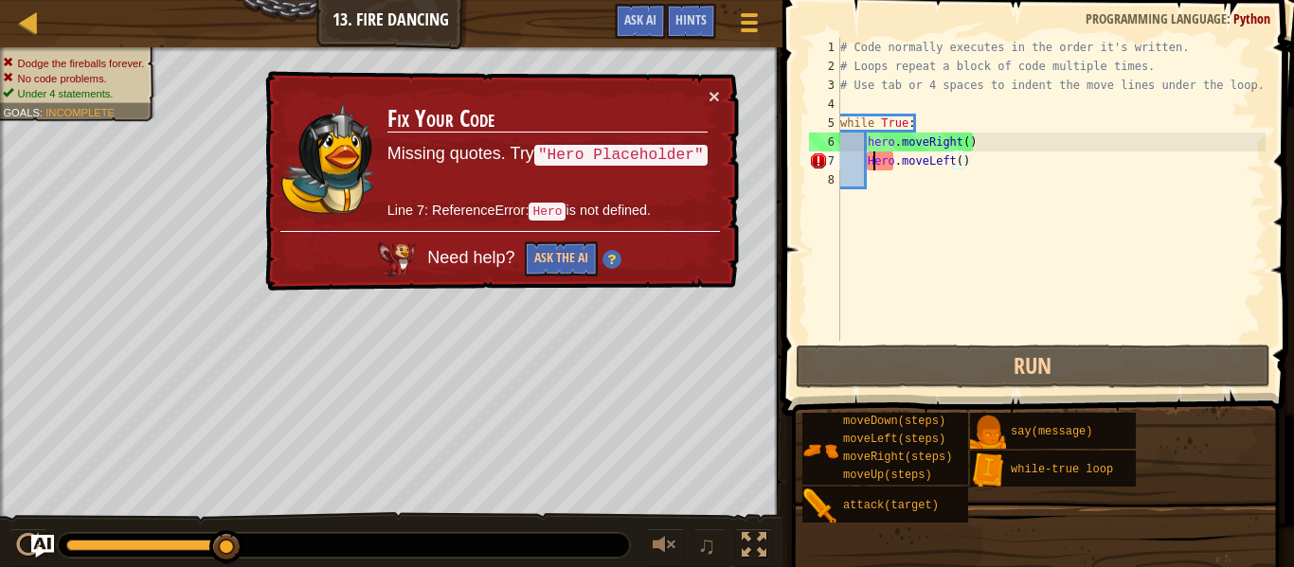
click at [876, 159] on div "# Code normally executes in the order it's written. # Loops repeat a block of c…" at bounding box center [1050, 208] width 429 height 341
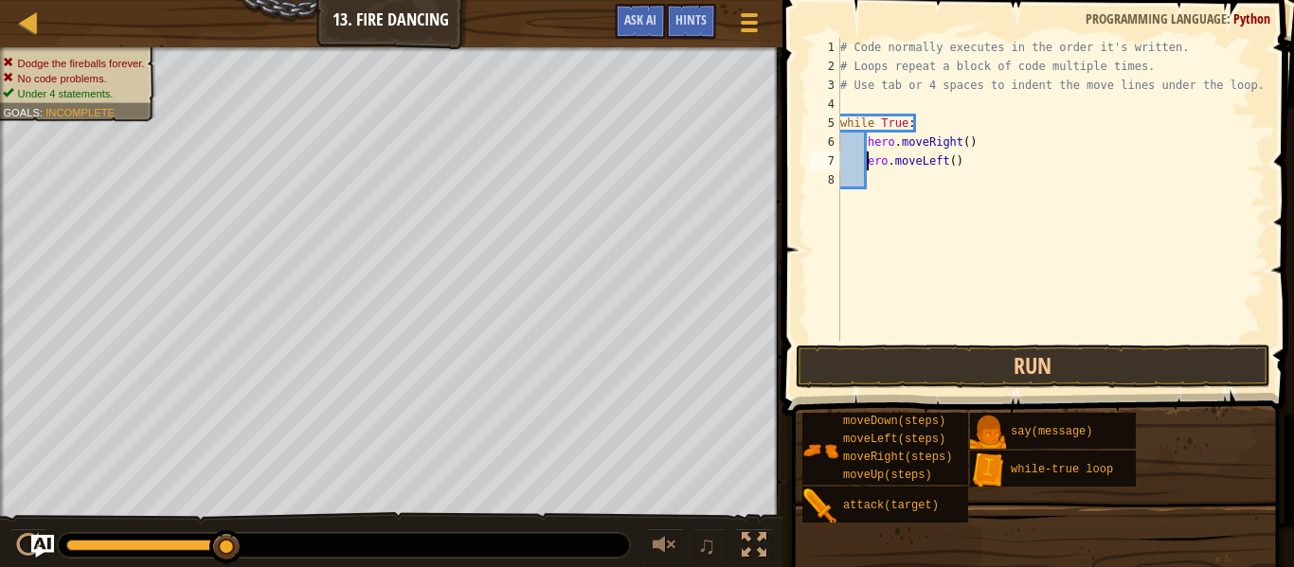
type textarea "hero.moveLeft()"
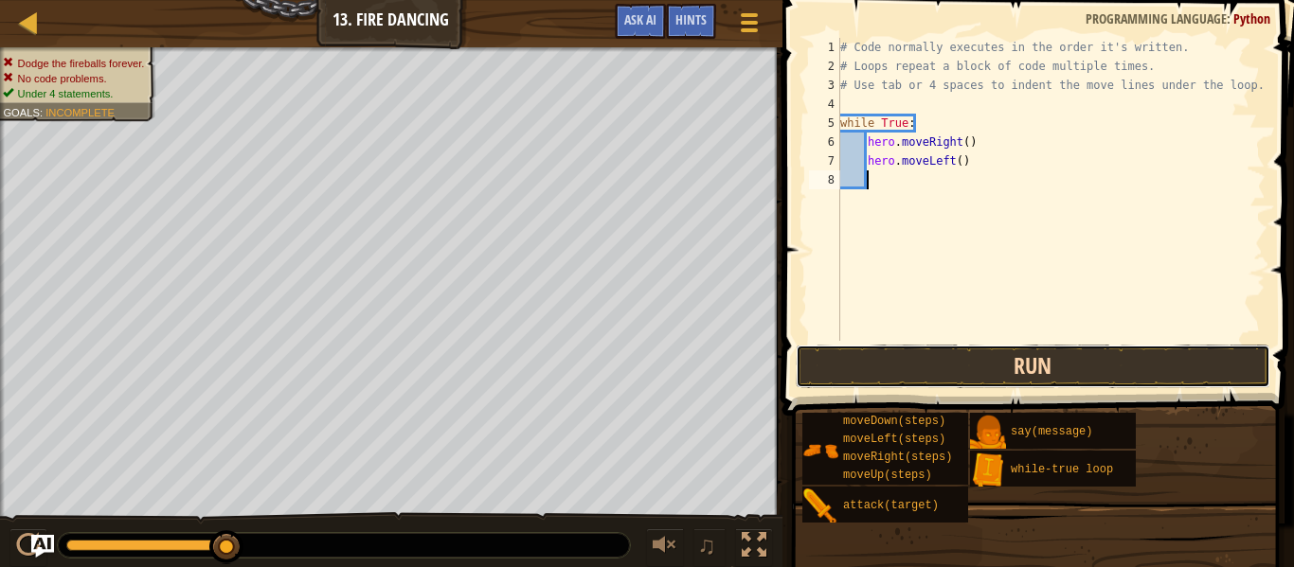
click at [951, 373] on button "Run" at bounding box center [1033, 367] width 475 height 44
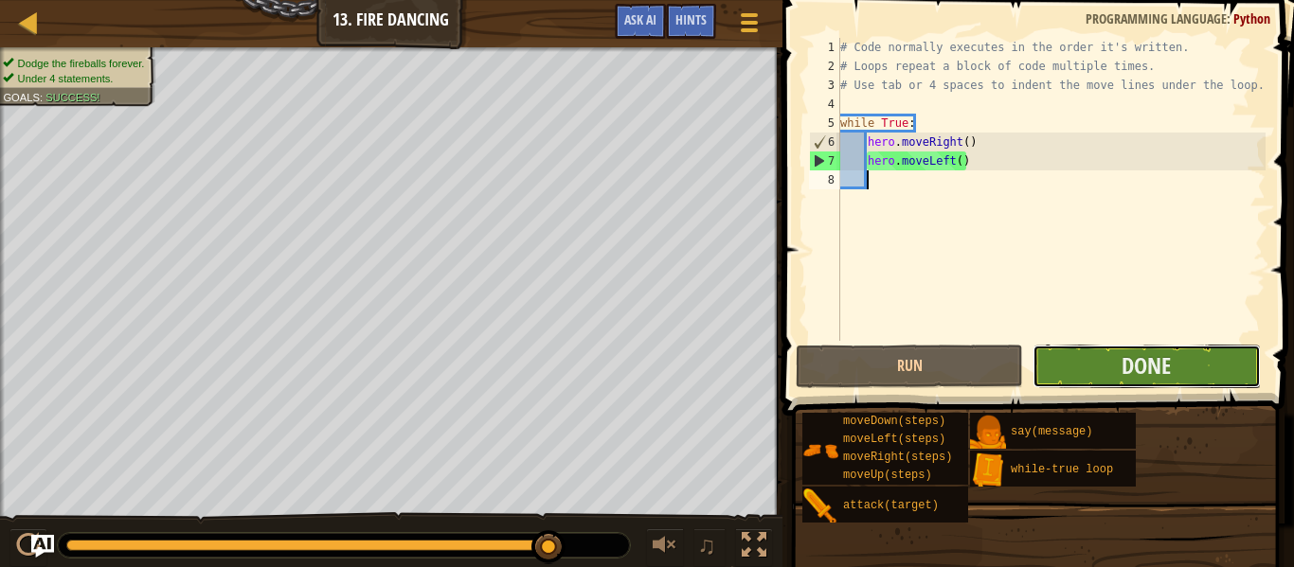
click at [1217, 365] on button "Done" at bounding box center [1146, 367] width 227 height 44
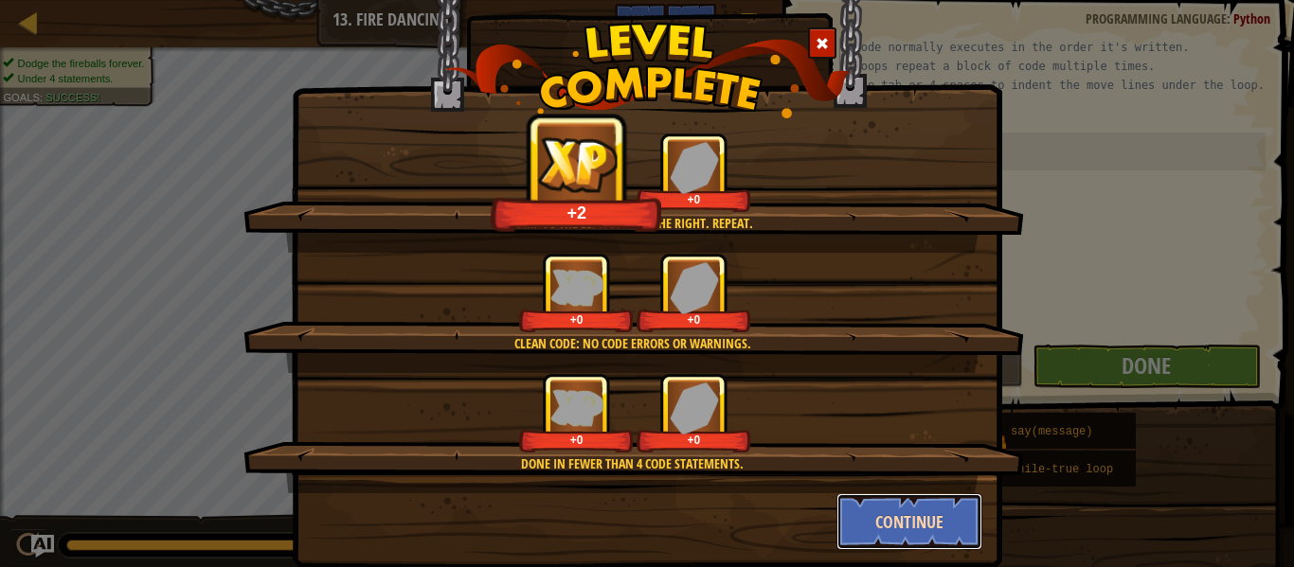
click at [941, 524] on button "Continue" at bounding box center [909, 522] width 147 height 57
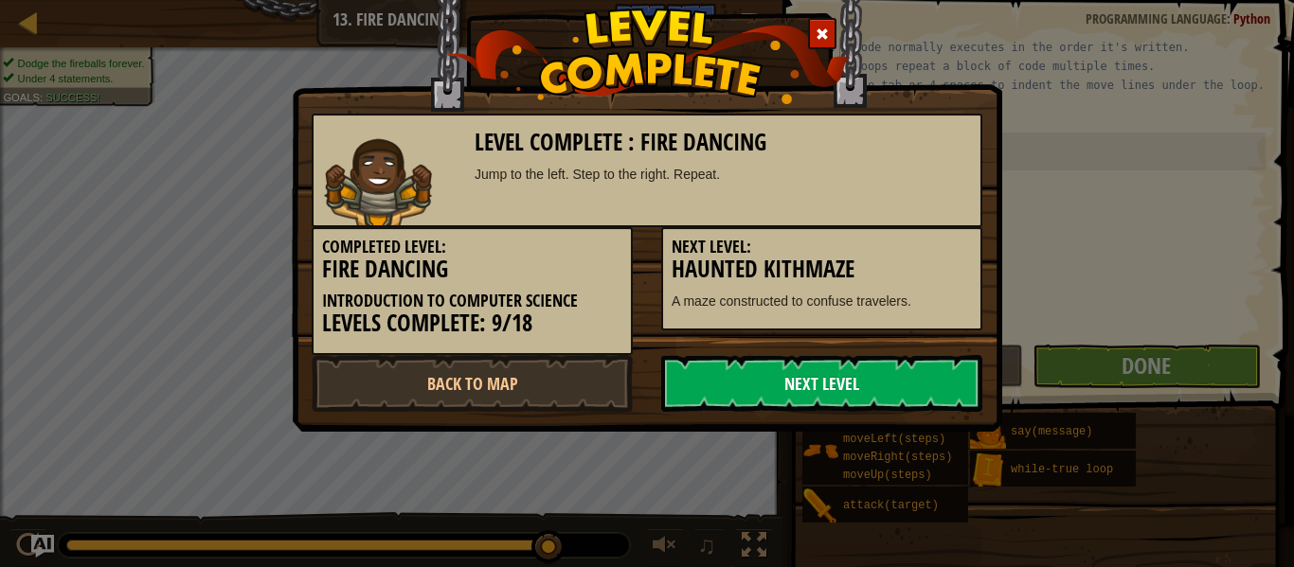
click at [898, 372] on link "Next Level" at bounding box center [821, 383] width 321 height 57
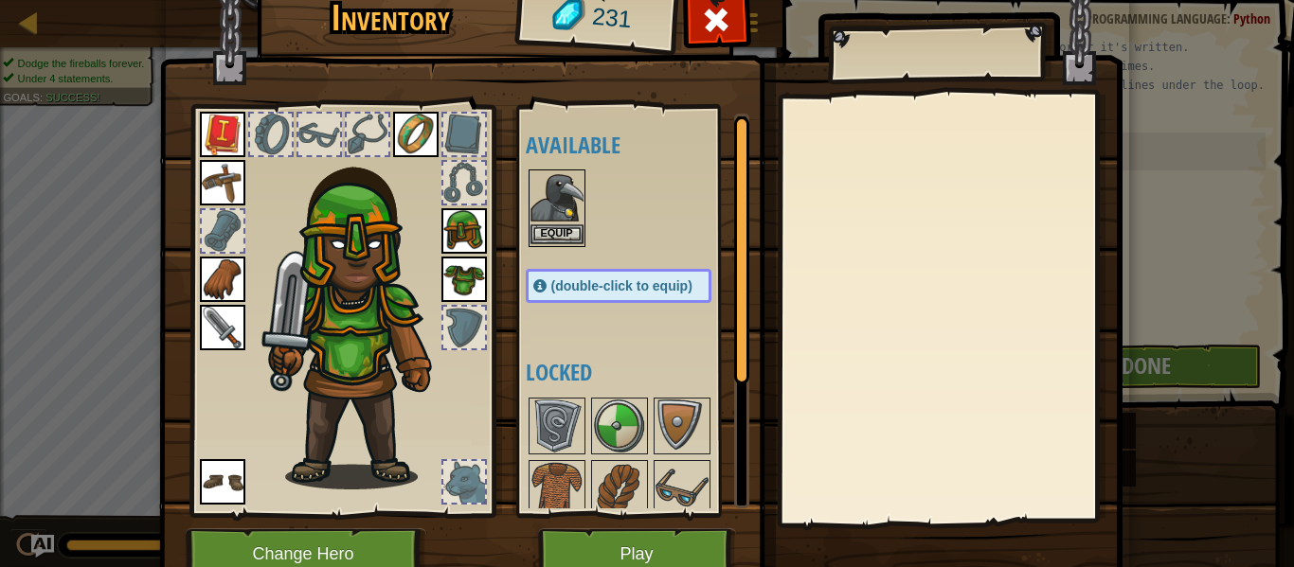
click at [584, 224] on div "Equip" at bounding box center [557, 209] width 57 height 78
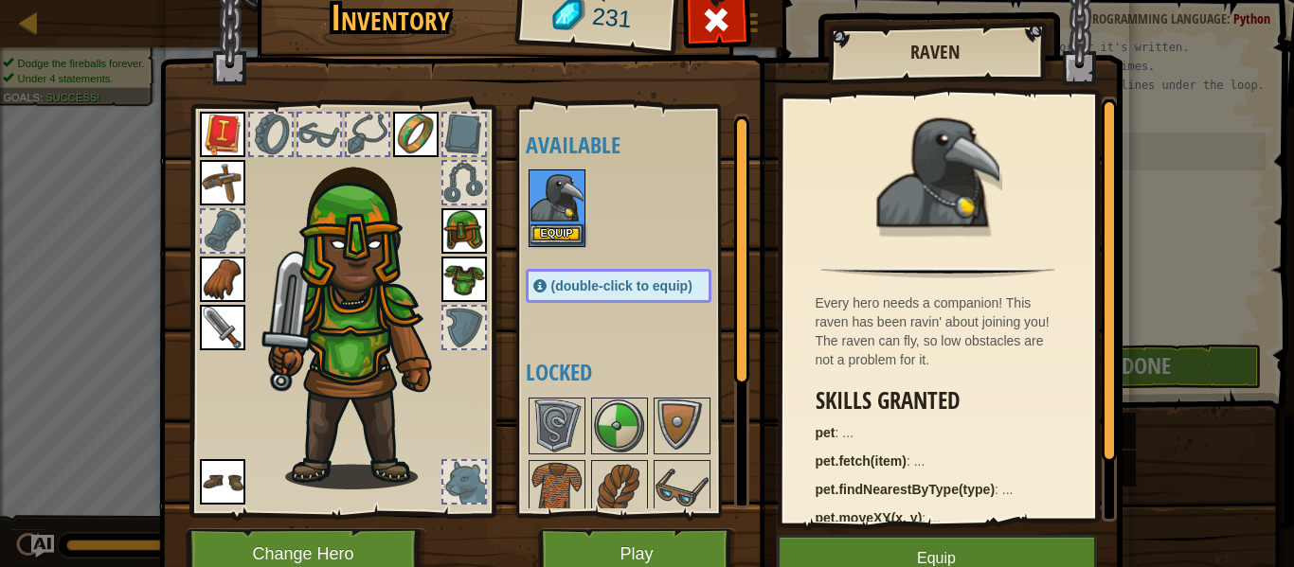
click at [584, 224] on div "Equip" at bounding box center [557, 209] width 57 height 78
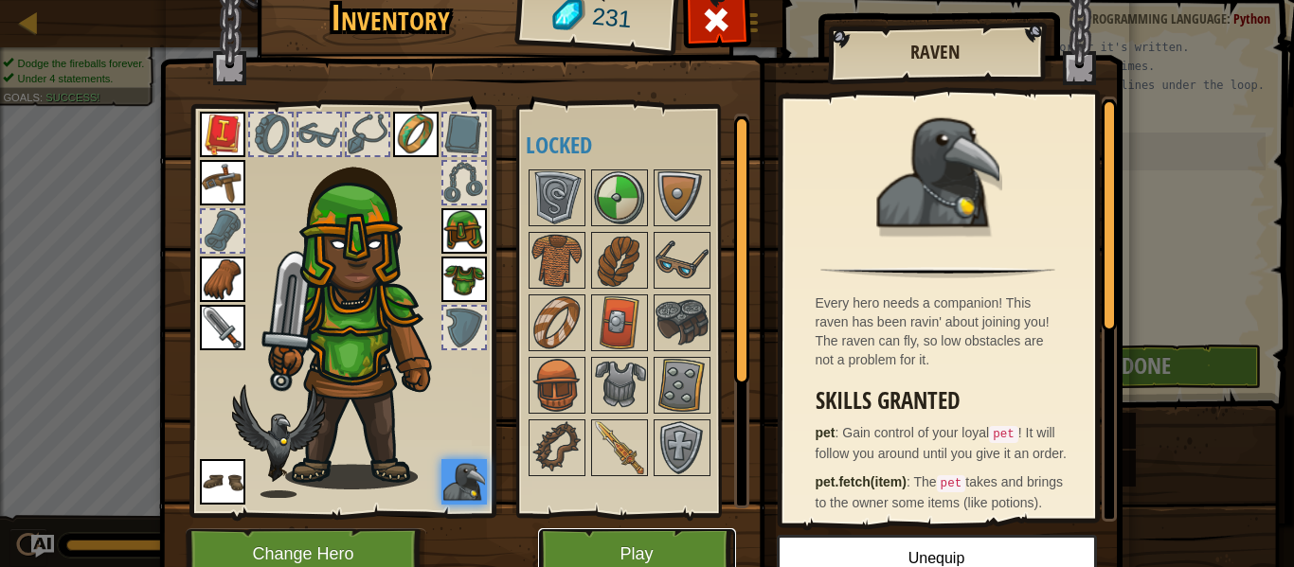
click at [659, 555] on button "Play" at bounding box center [637, 555] width 198 height 52
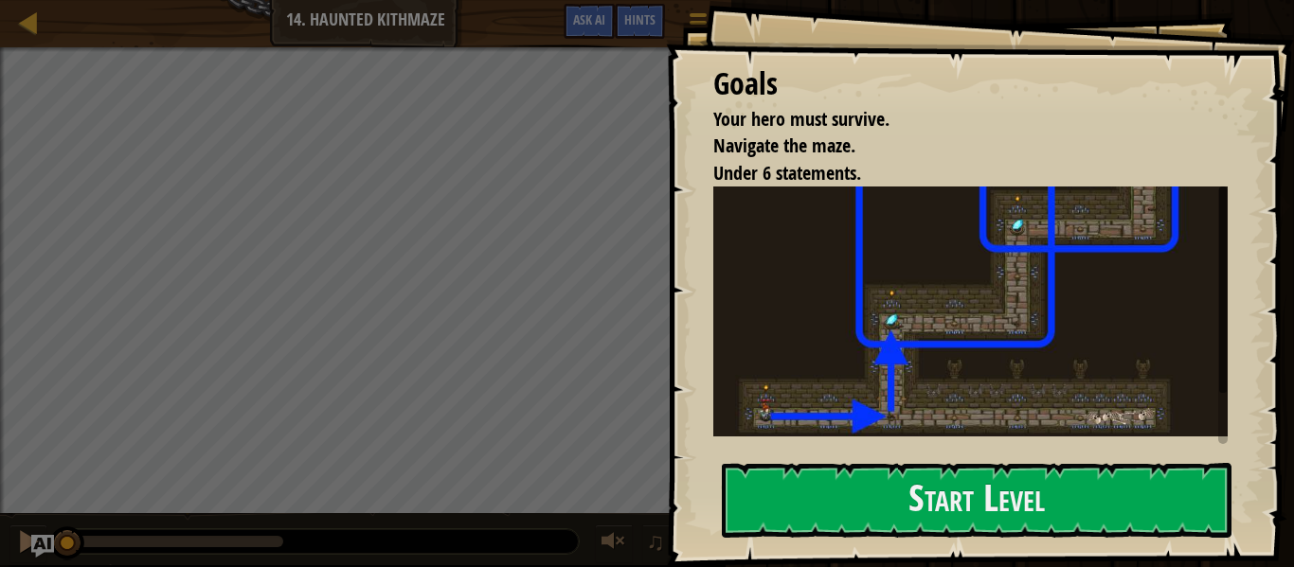
scroll to position [63, 0]
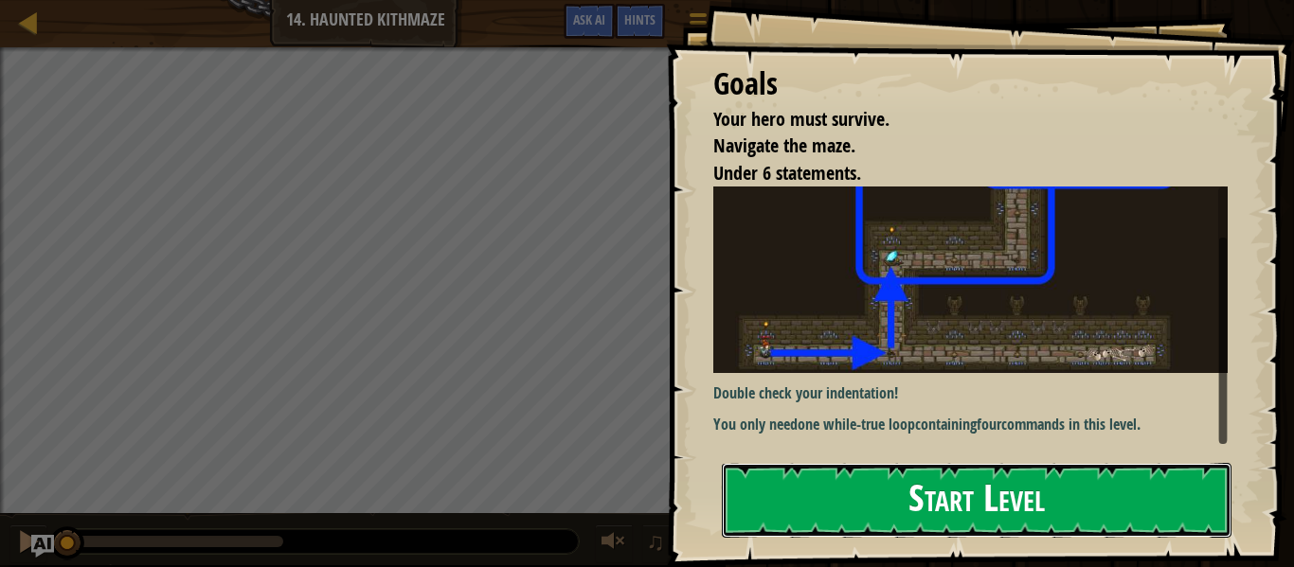
click at [928, 492] on button "Start Level" at bounding box center [977, 500] width 510 height 75
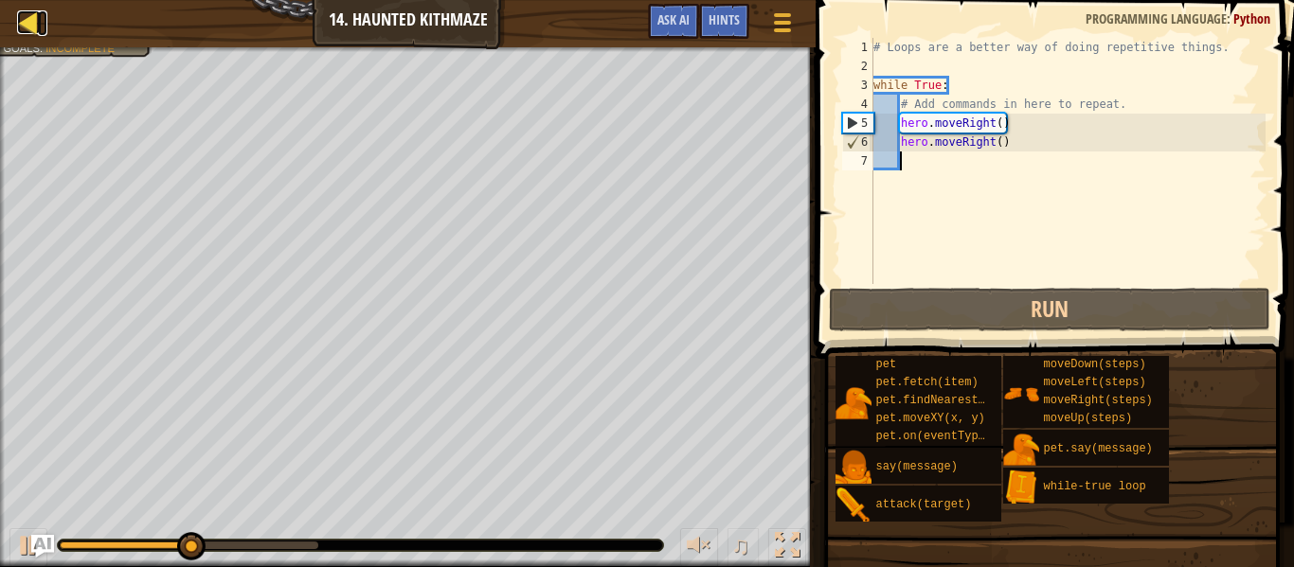
click at [35, 17] on div at bounding box center [29, 22] width 24 height 24
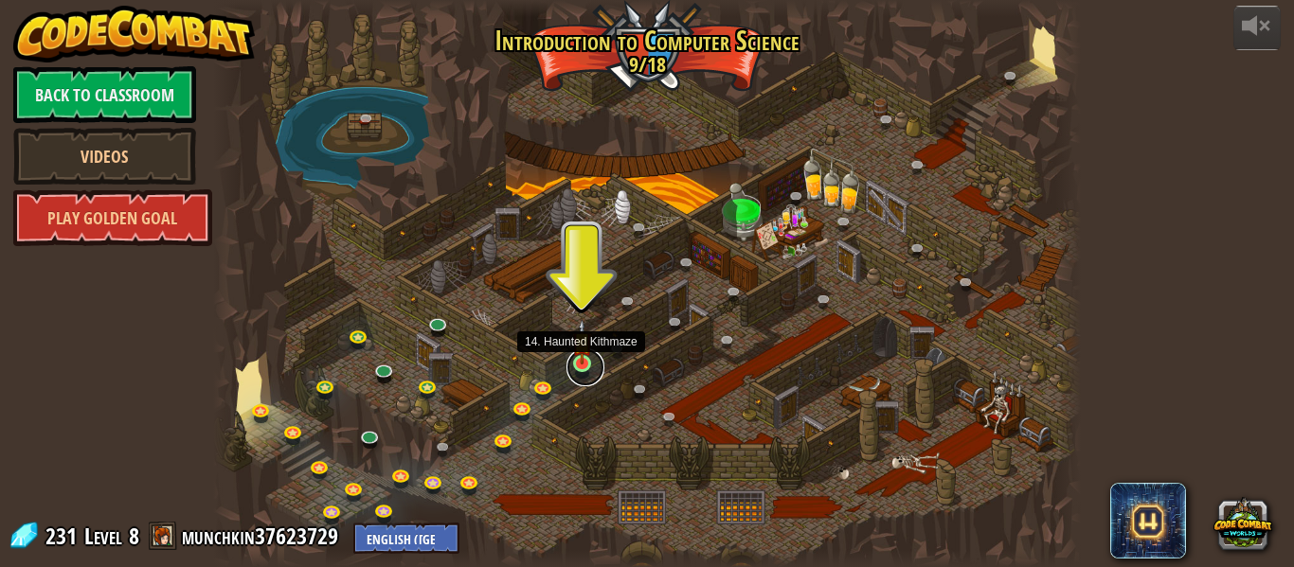
click at [581, 374] on link at bounding box center [585, 368] width 38 height 38
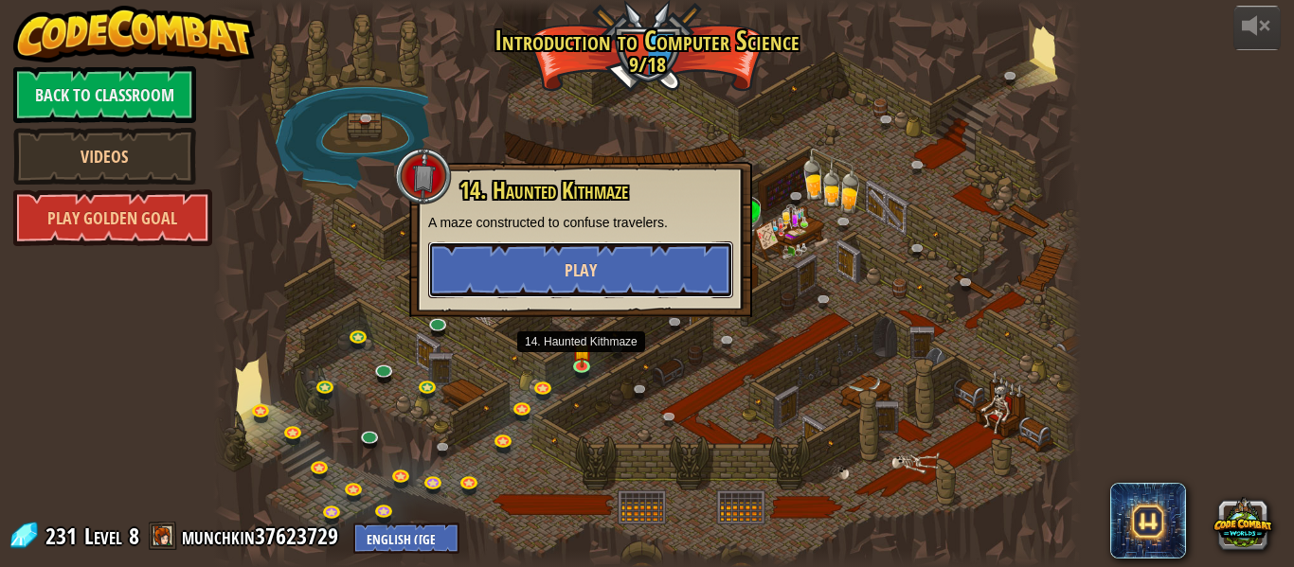
click at [568, 256] on button "Play" at bounding box center [580, 270] width 305 height 57
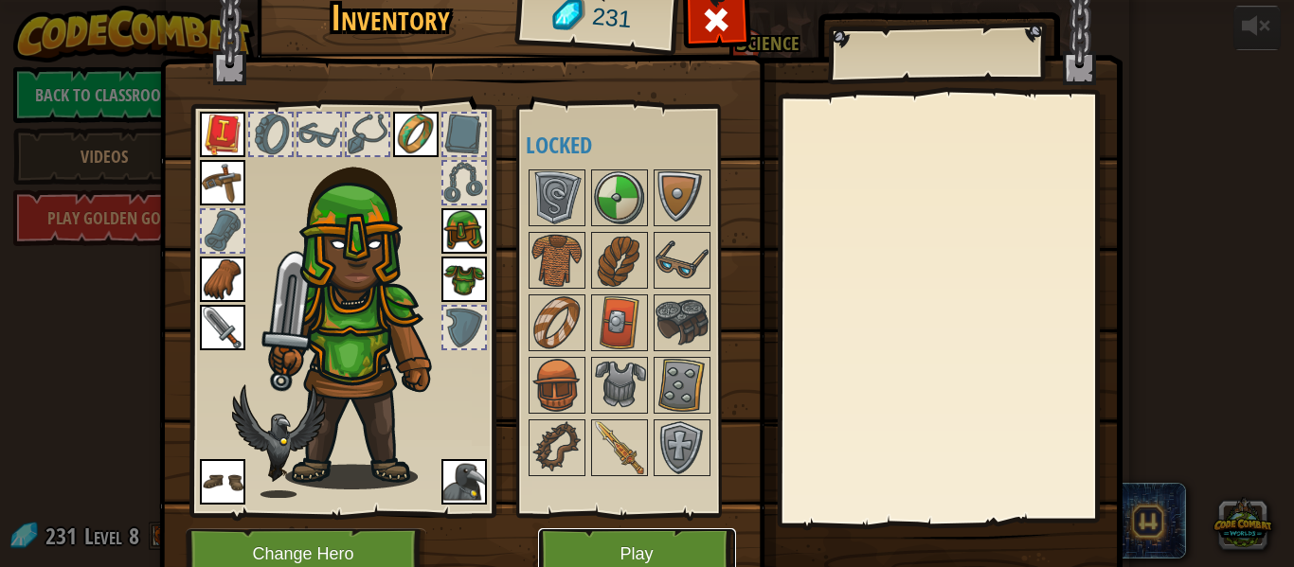
click at [674, 542] on button "Play" at bounding box center [637, 555] width 198 height 52
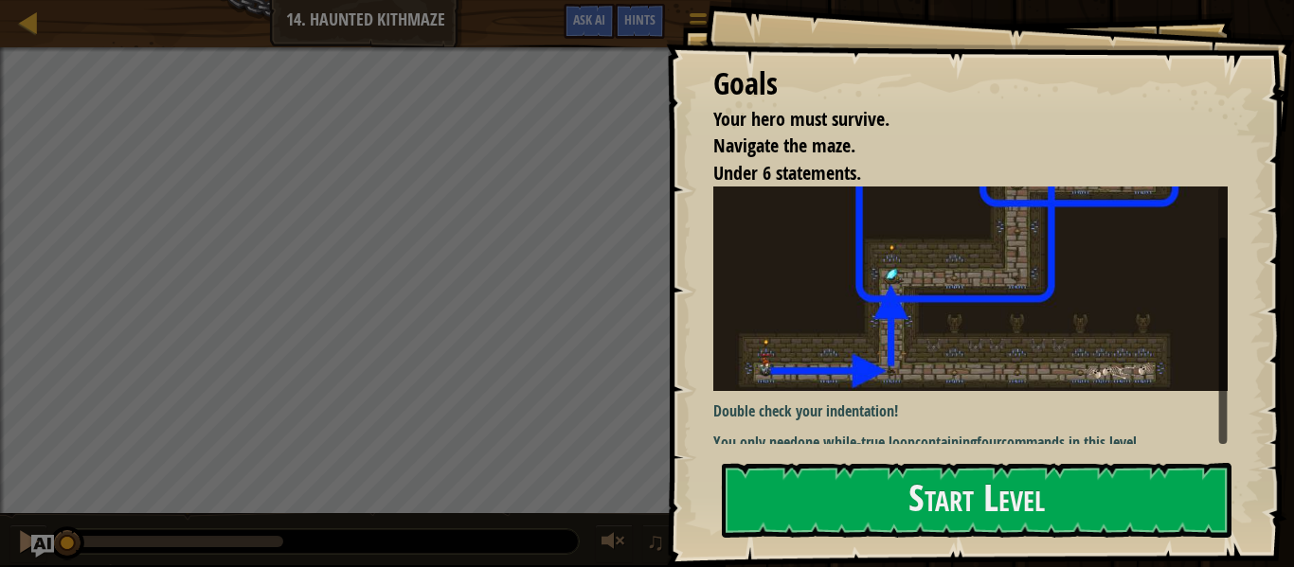
scroll to position [63, 0]
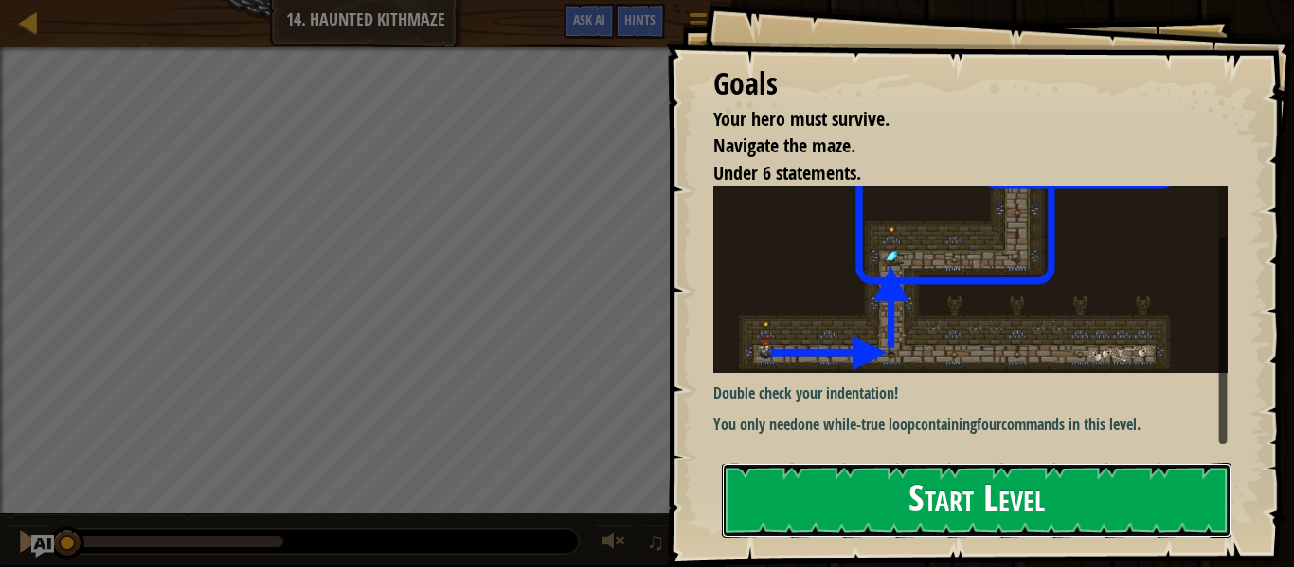
click at [884, 481] on button "Start Level" at bounding box center [977, 500] width 510 height 75
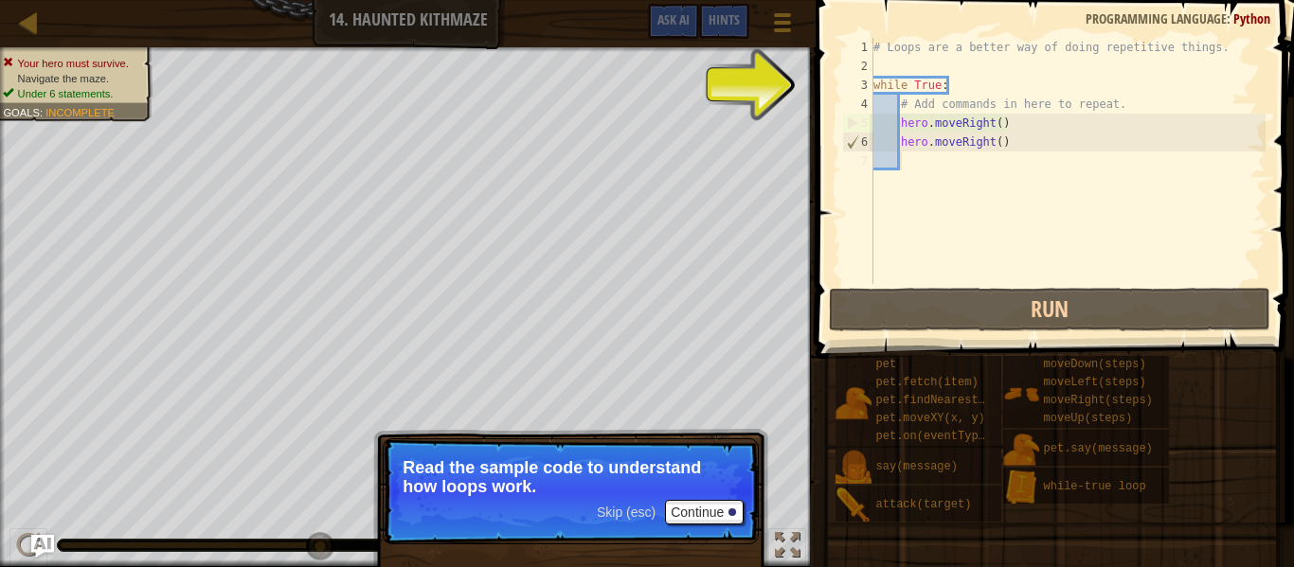
click at [712, 439] on p "Skip (esc) Continue Read the sample code to understand how loops work." at bounding box center [571, 492] width 376 height 106
click at [705, 511] on button "Continue" at bounding box center [704, 512] width 79 height 25
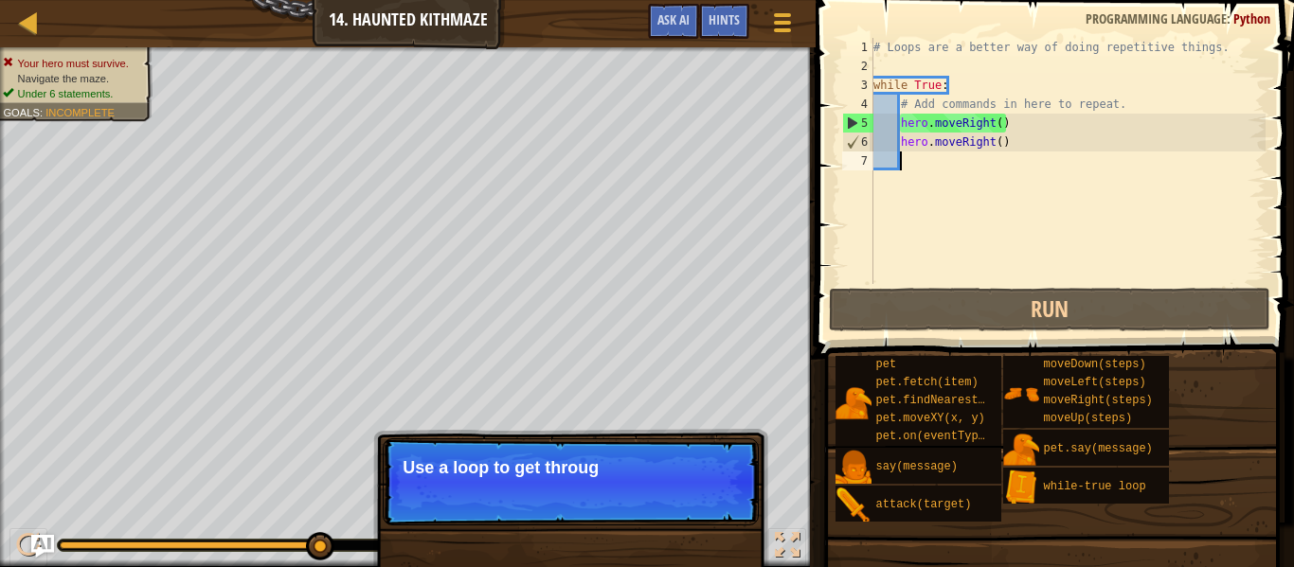
click at [703, 506] on p "Skip (esc) Continue Use a loop to get throug" at bounding box center [571, 482] width 376 height 87
click at [703, 506] on p "Skip (esc) Continue Use a loop to get through the" at bounding box center [571, 482] width 376 height 87
click at [703, 506] on p "Skip (esc) Continue Use a loop to get through the maze." at bounding box center [571, 482] width 376 height 87
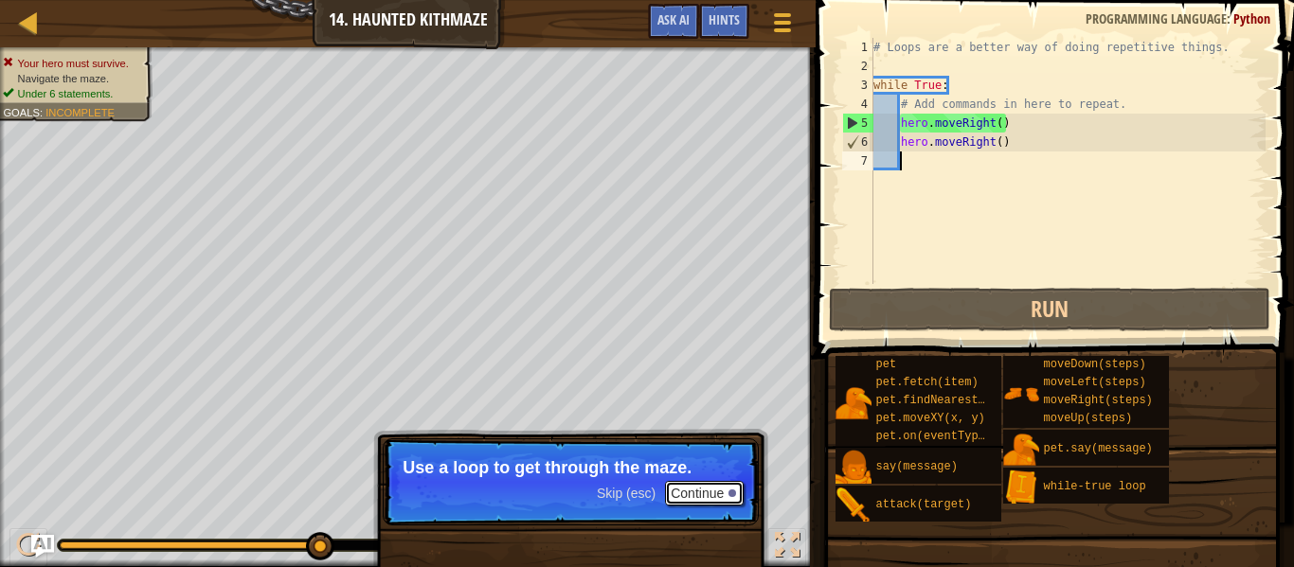
click at [693, 494] on button "Continue" at bounding box center [704, 493] width 79 height 25
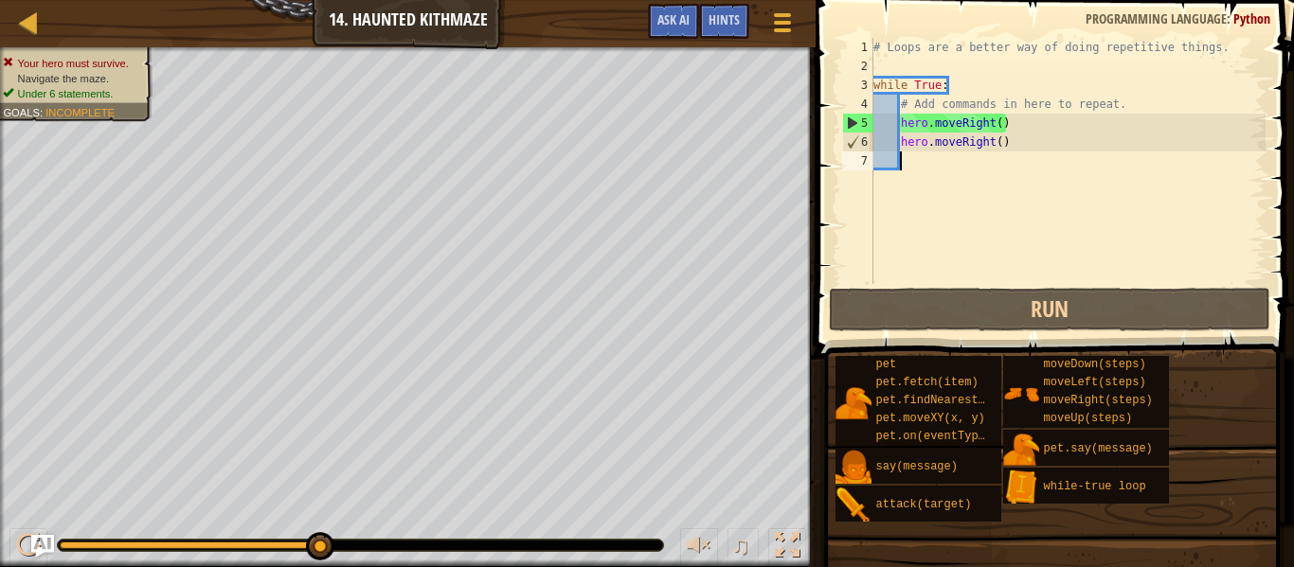
click at [997, 123] on div "# Loops are a better way of doing repetitive things. while True : # Add command…" at bounding box center [1068, 180] width 396 height 284
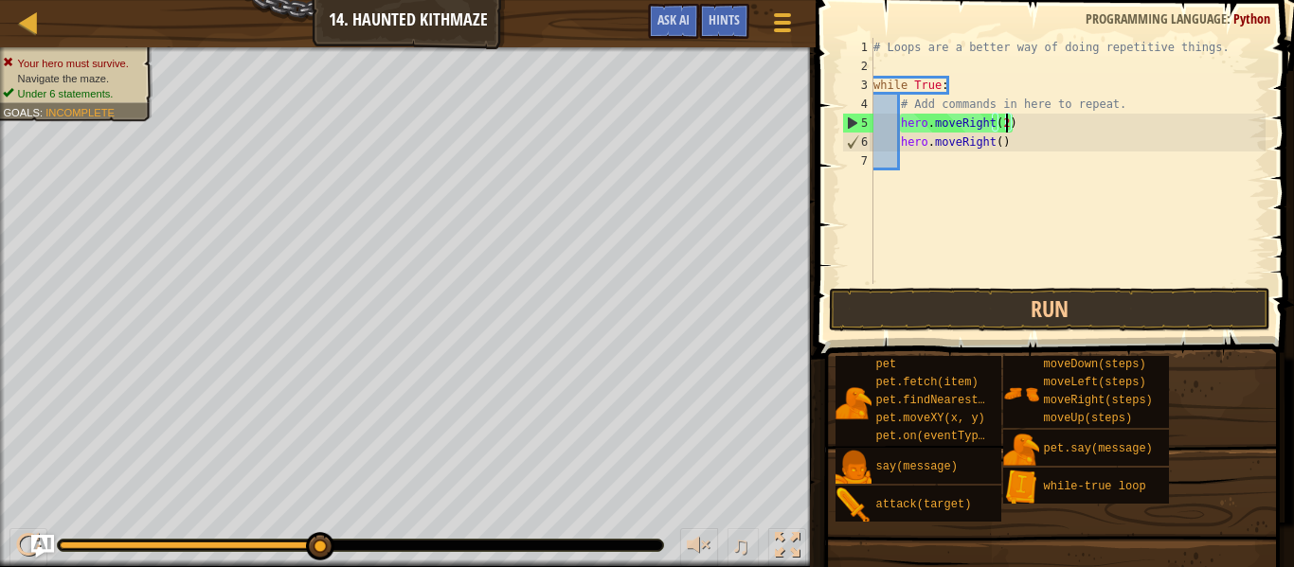
scroll to position [9, 19]
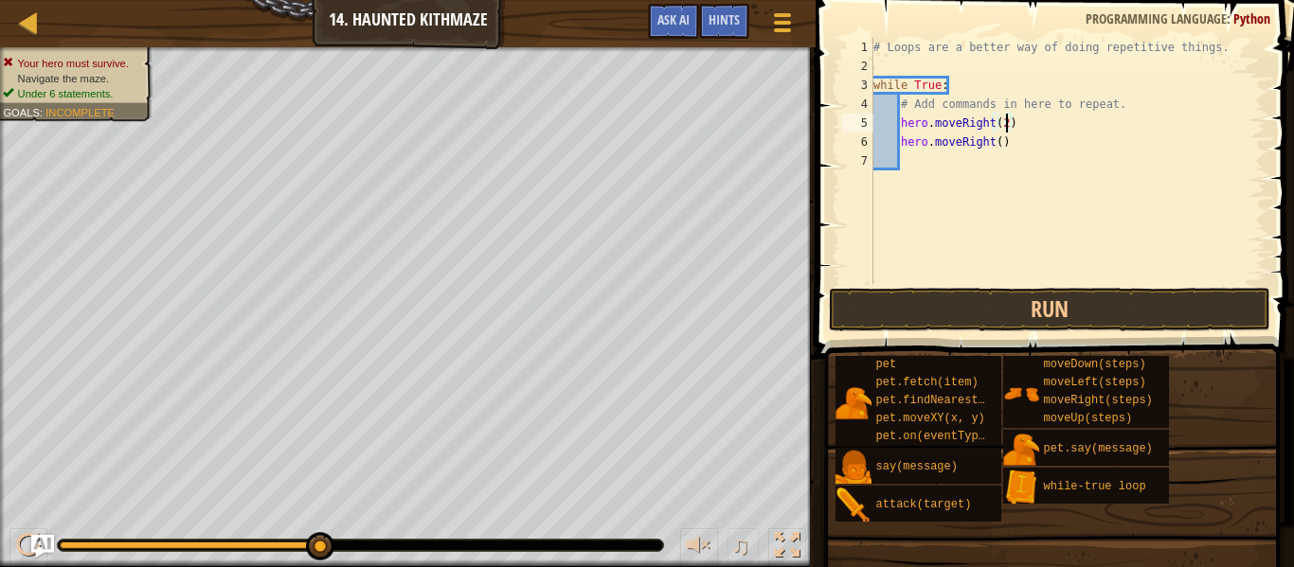
click at [1017, 151] on div "# Loops are a better way of doing repetitive things. while True : # Add command…" at bounding box center [1068, 180] width 396 height 284
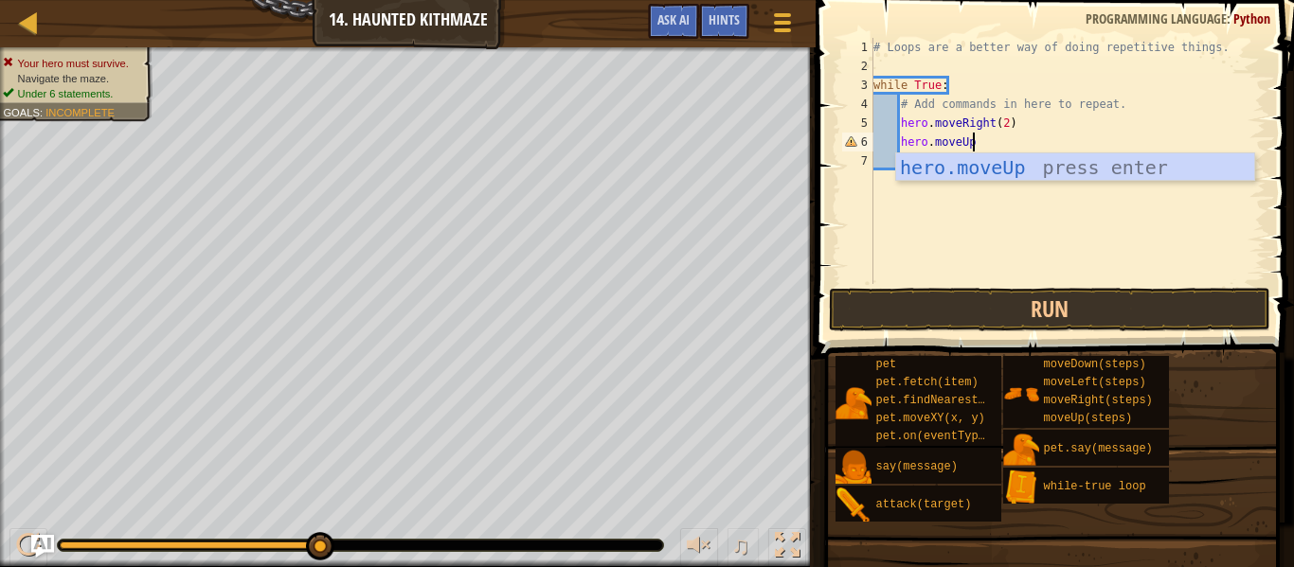
scroll to position [9, 15]
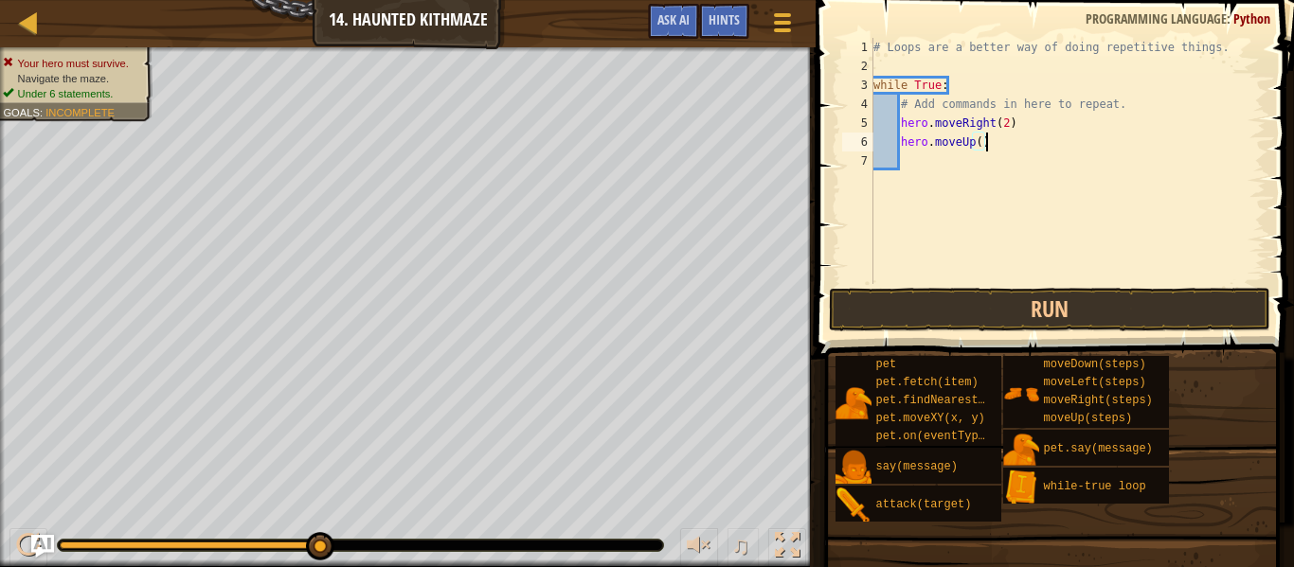
click at [979, 141] on div "# Loops are a better way of doing repetitive things. while True : # Add command…" at bounding box center [1068, 180] width 396 height 284
type textarea "hero.moveUp(2)"
click at [984, 308] on button "Run" at bounding box center [1049, 310] width 441 height 44
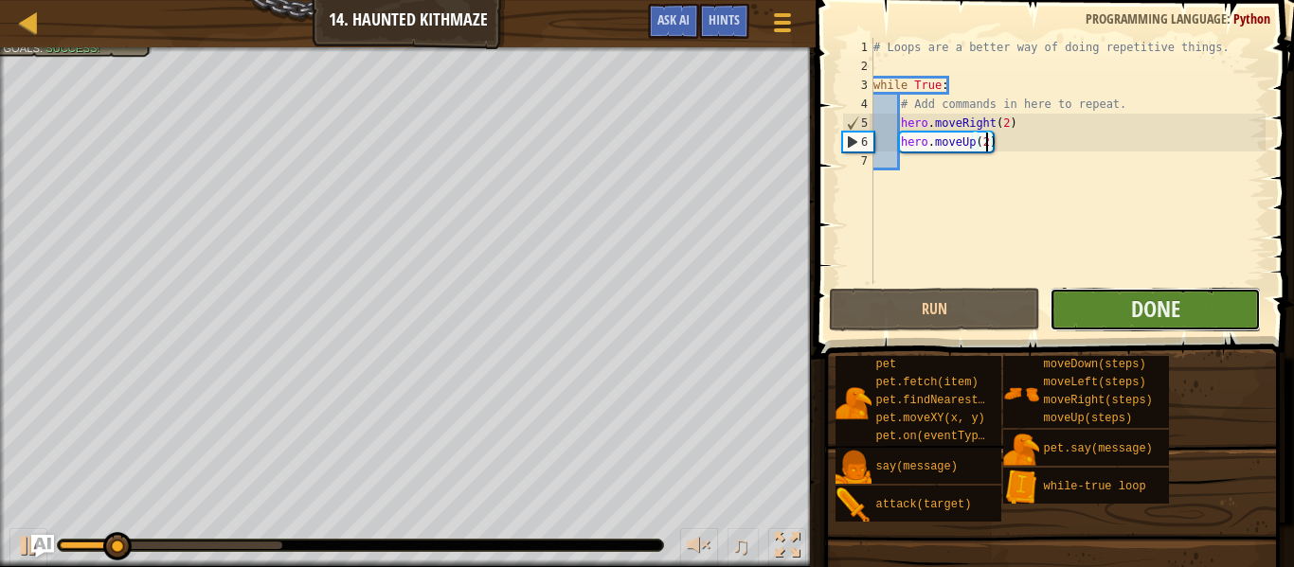
click at [1139, 288] on button "Done" at bounding box center [1155, 310] width 211 height 44
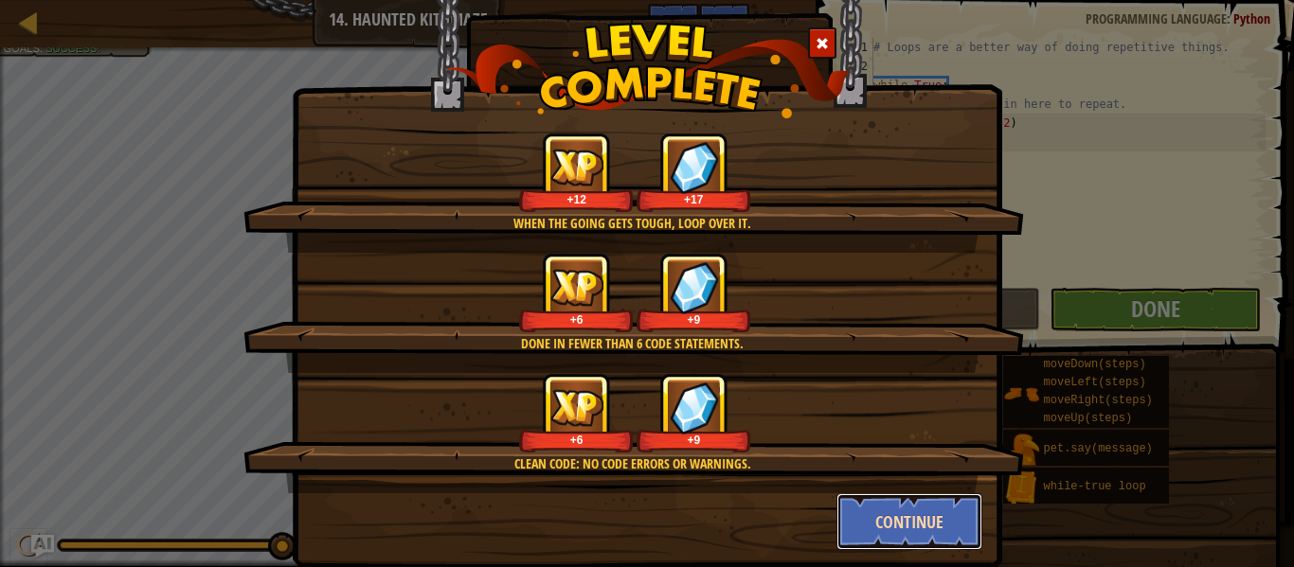
click at [963, 520] on button "Continue" at bounding box center [909, 522] width 147 height 57
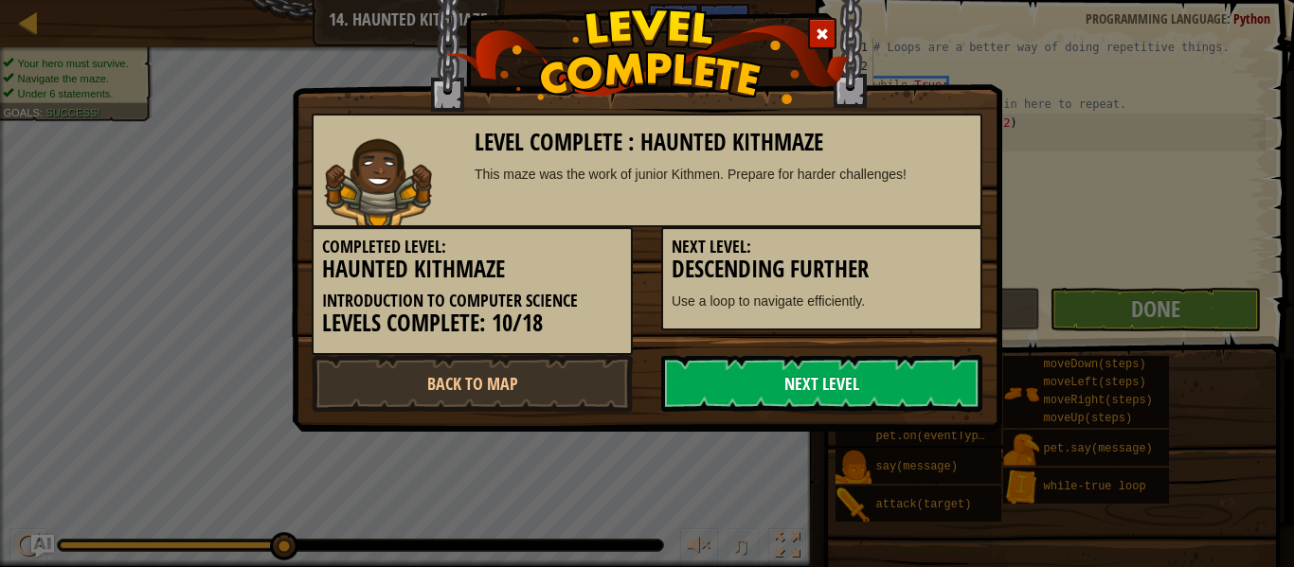
click at [907, 368] on link "Next Level" at bounding box center [821, 383] width 321 height 57
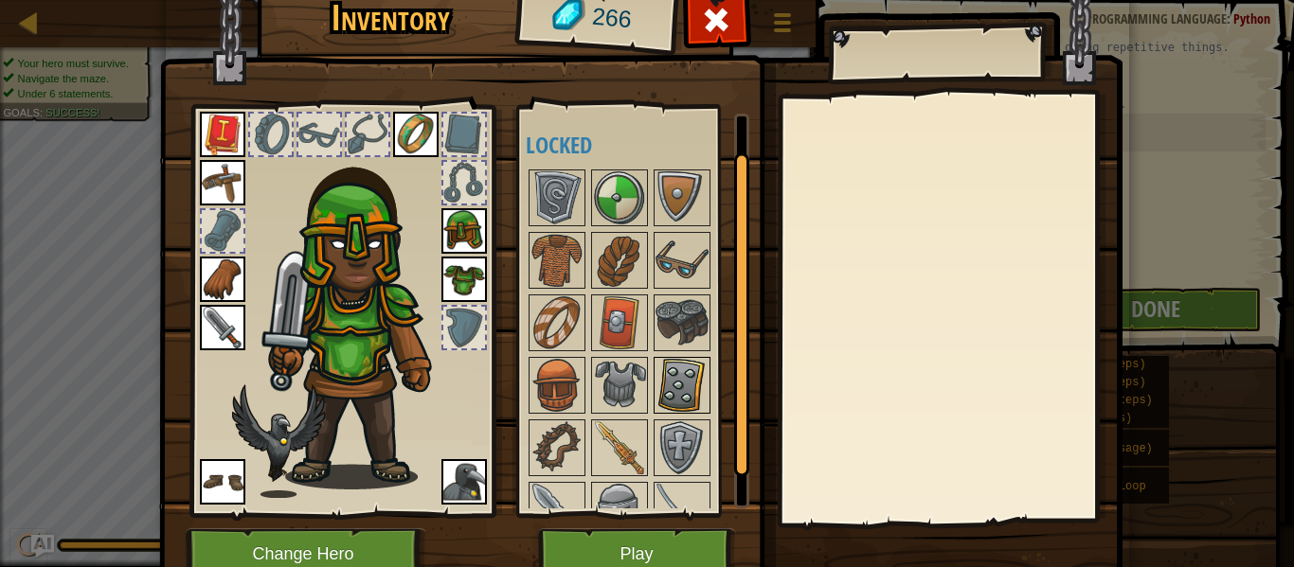
scroll to position [96, 0]
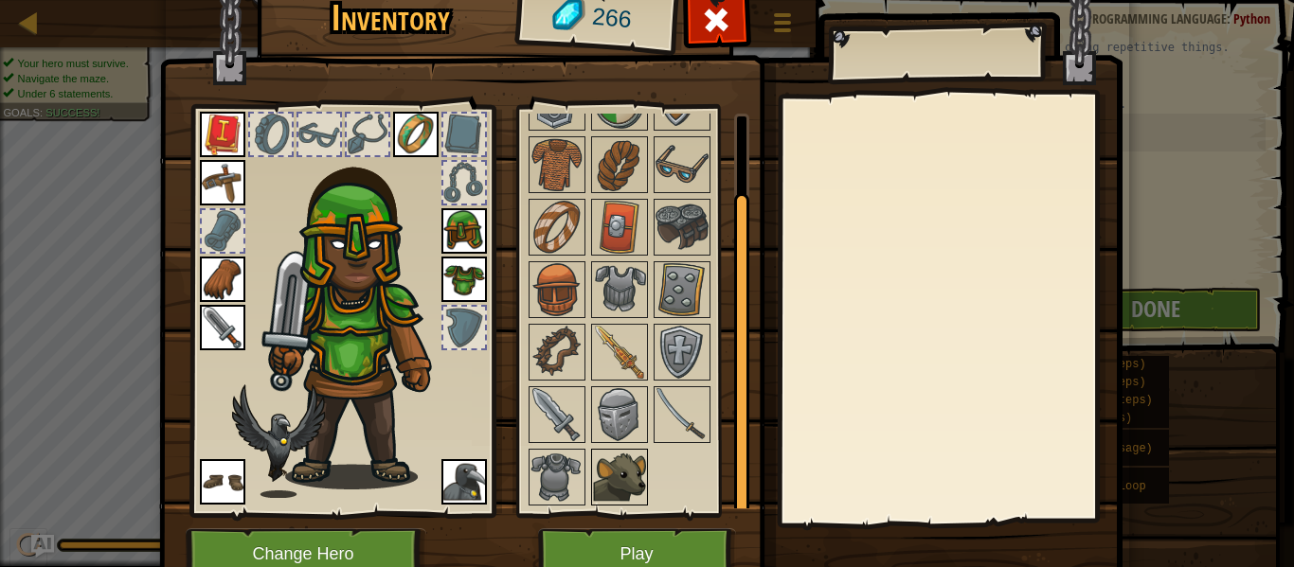
click at [624, 479] on img at bounding box center [619, 477] width 53 height 53
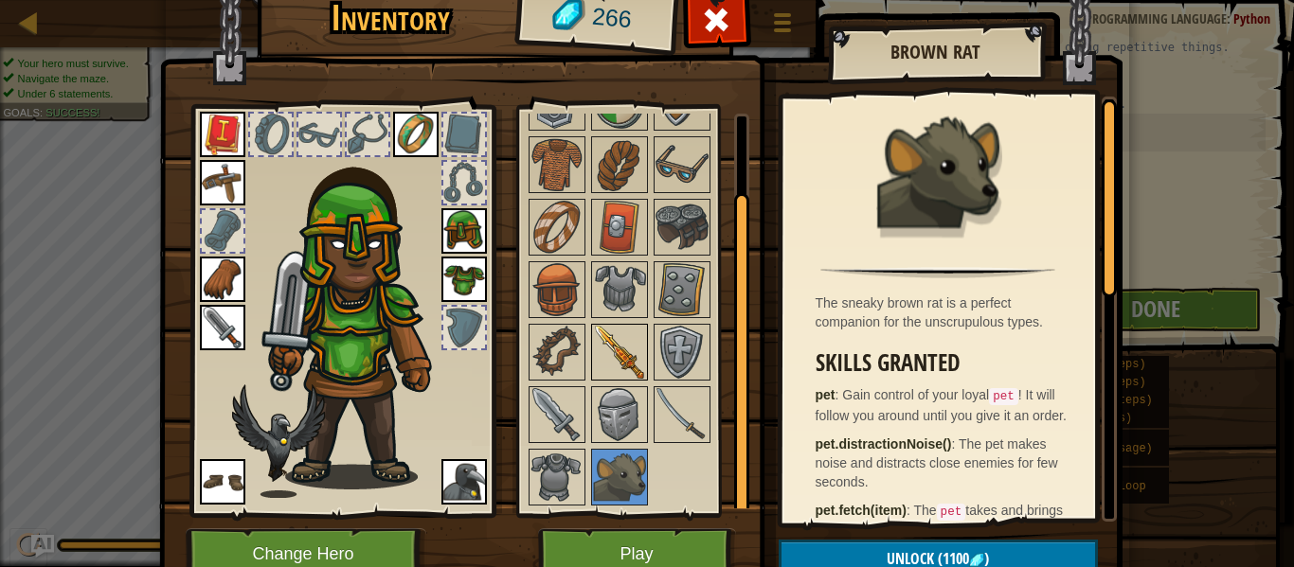
click at [613, 373] on img at bounding box center [619, 352] width 53 height 53
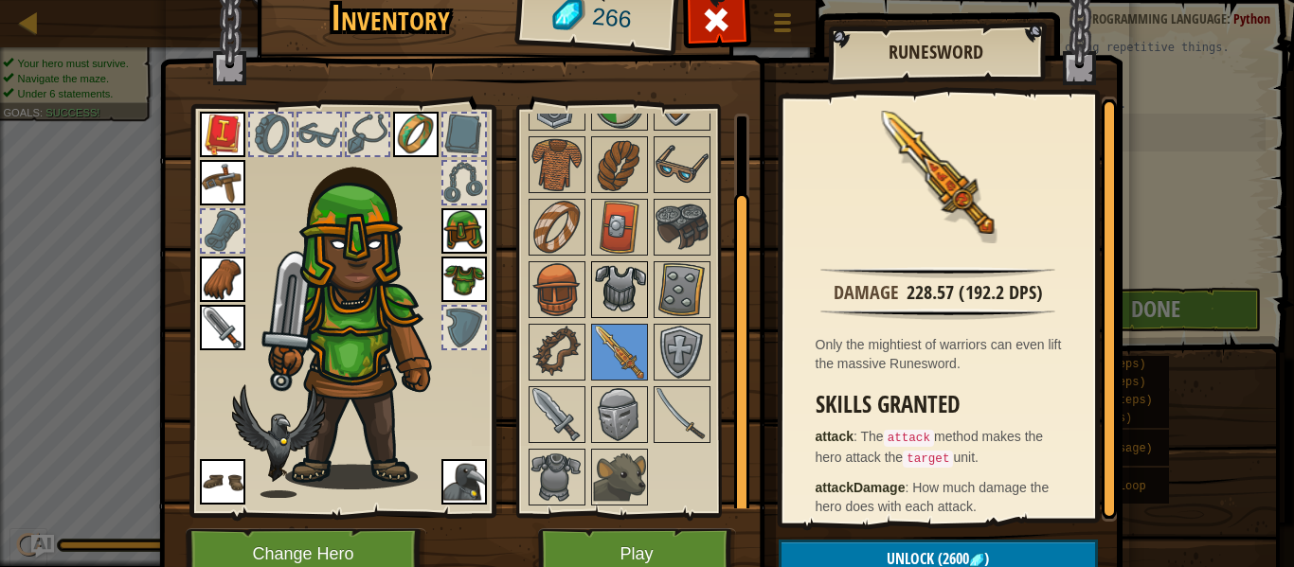
click at [621, 311] on img at bounding box center [619, 289] width 53 height 53
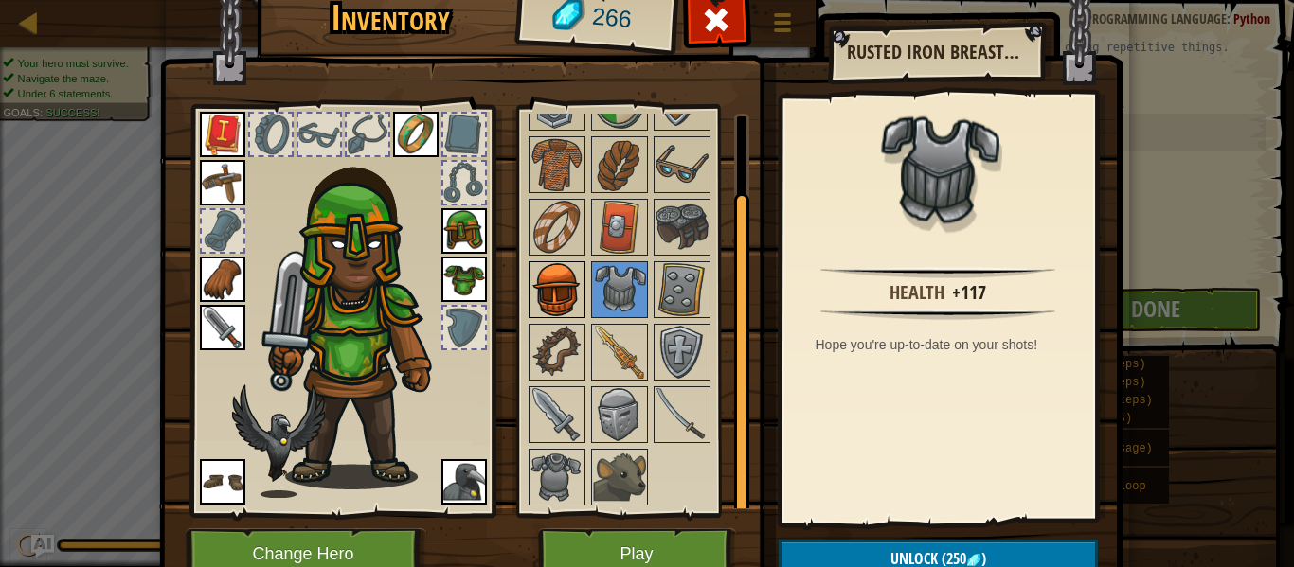
click at [572, 287] on img at bounding box center [556, 289] width 53 height 53
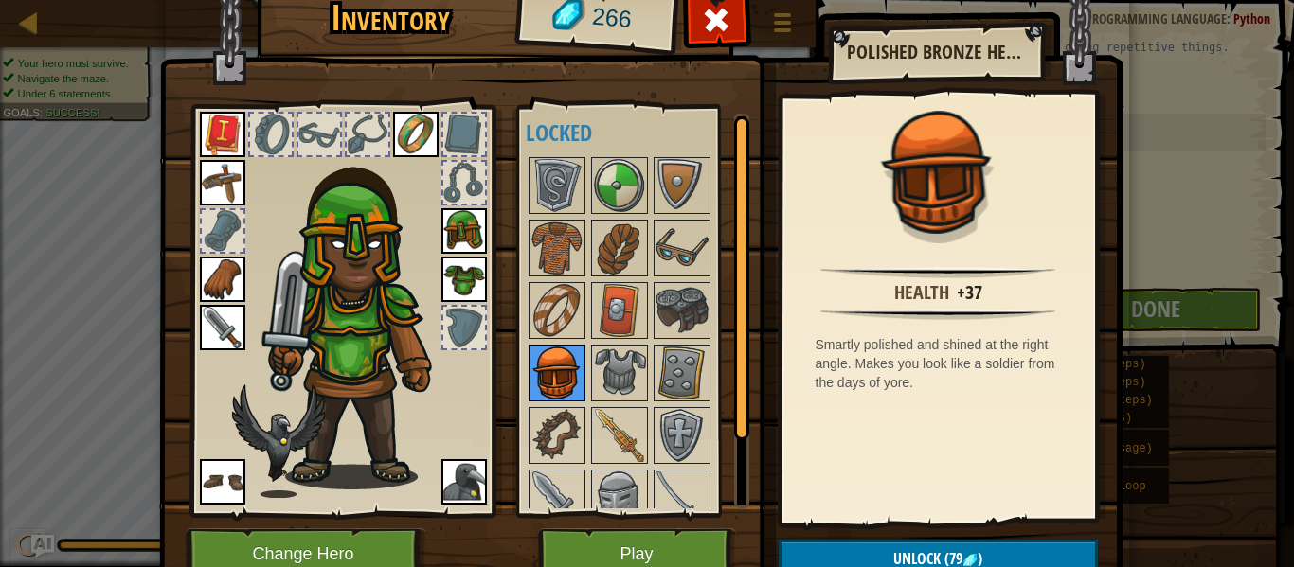
scroll to position [0, 0]
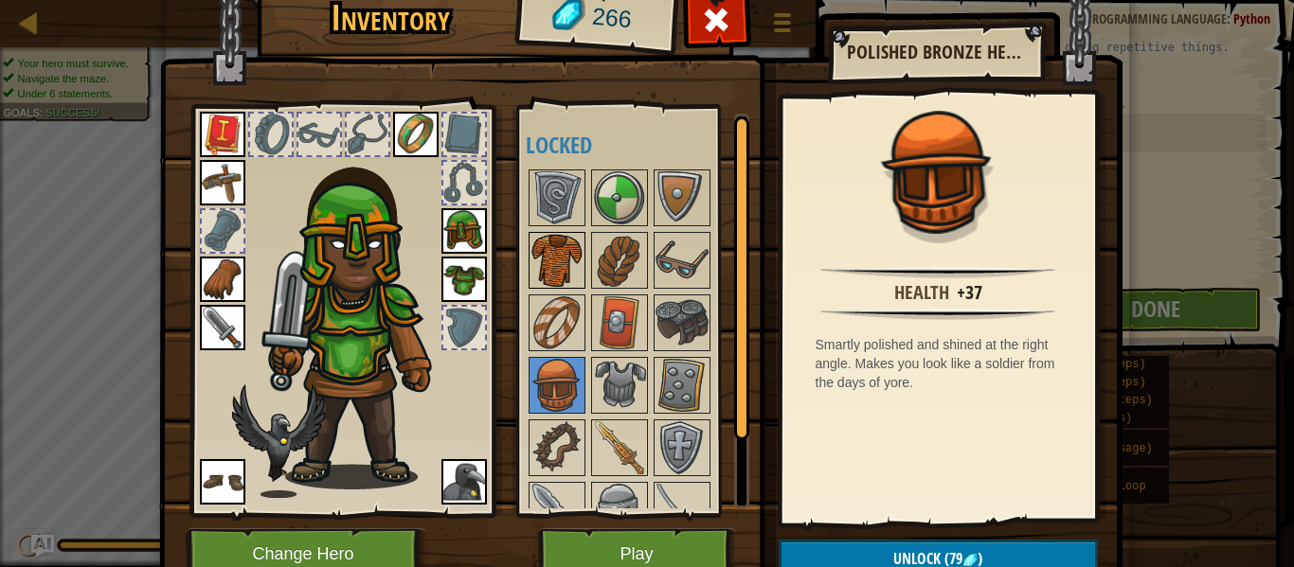
click at [566, 277] on img at bounding box center [556, 260] width 53 height 53
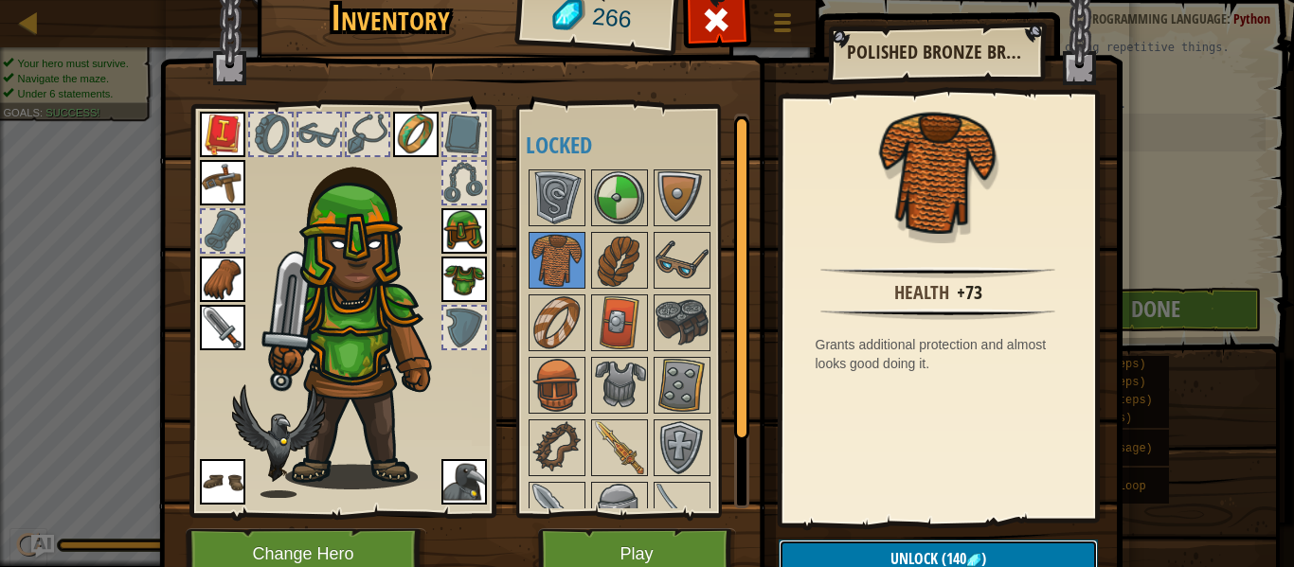
click at [854, 548] on button "Unlock (140 )" at bounding box center [938, 559] width 319 height 39
click at [854, 548] on button "Confirm" at bounding box center [938, 559] width 319 height 39
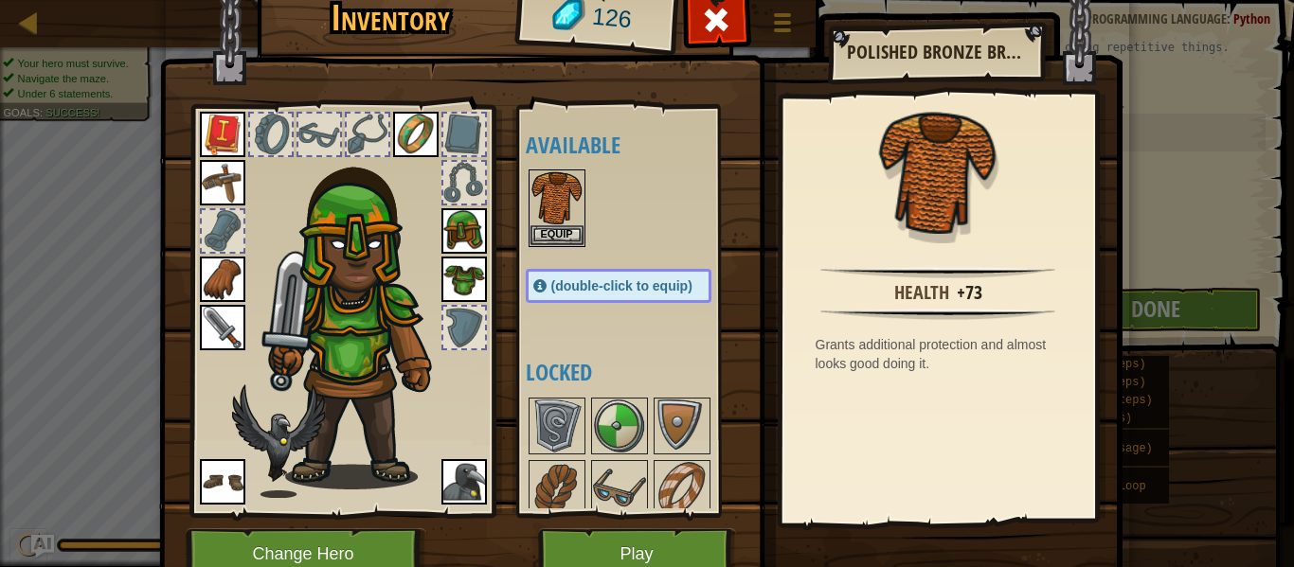
click at [854, 548] on img at bounding box center [640, 256] width 963 height 688
click at [568, 208] on img at bounding box center [556, 197] width 53 height 53
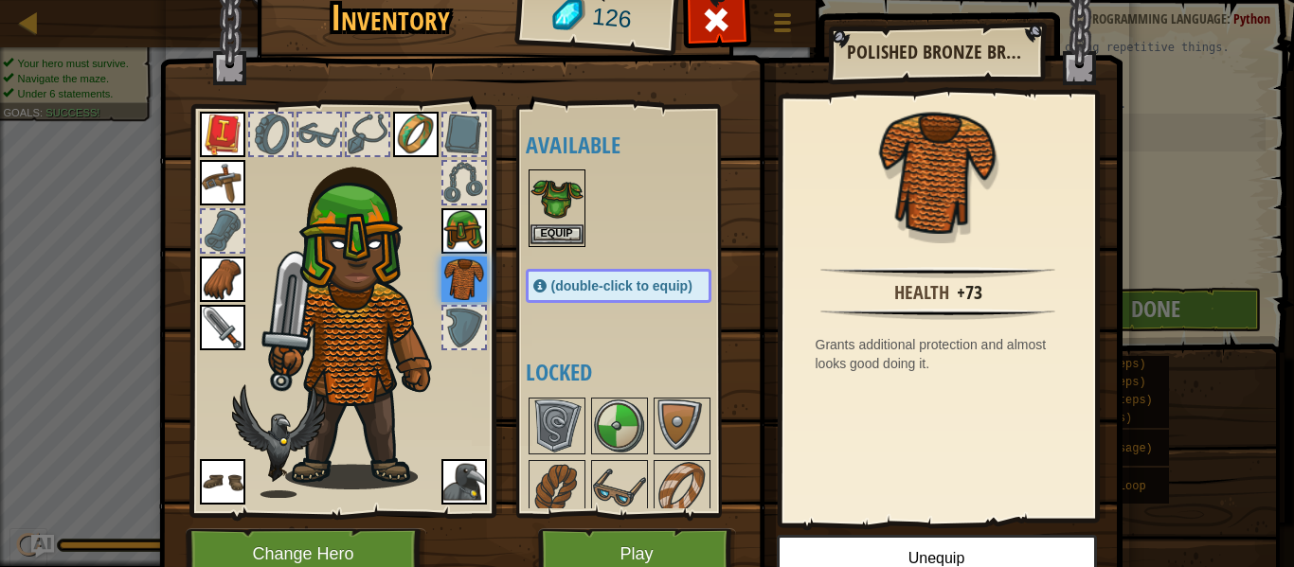
click at [629, 171] on div "Available Equip Equip Equip Equip Equip Equip Equip Equip Equip Equip (double-c…" at bounding box center [638, 311] width 224 height 395
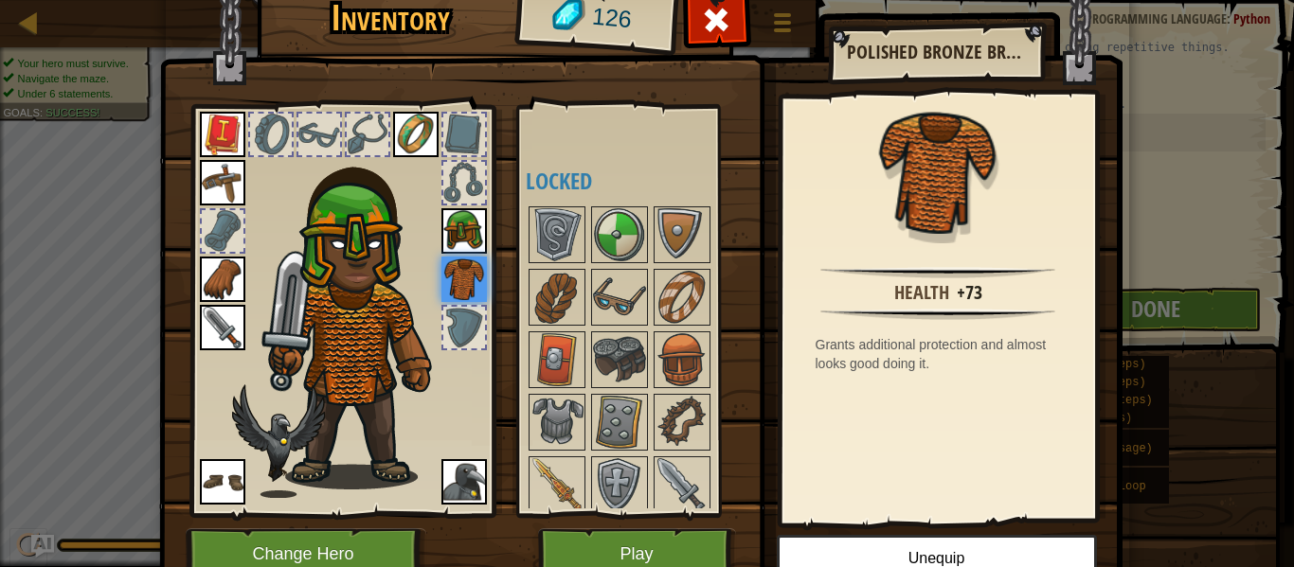
scroll to position [190, 0]
click at [534, 207] on div at bounding box center [557, 235] width 57 height 57
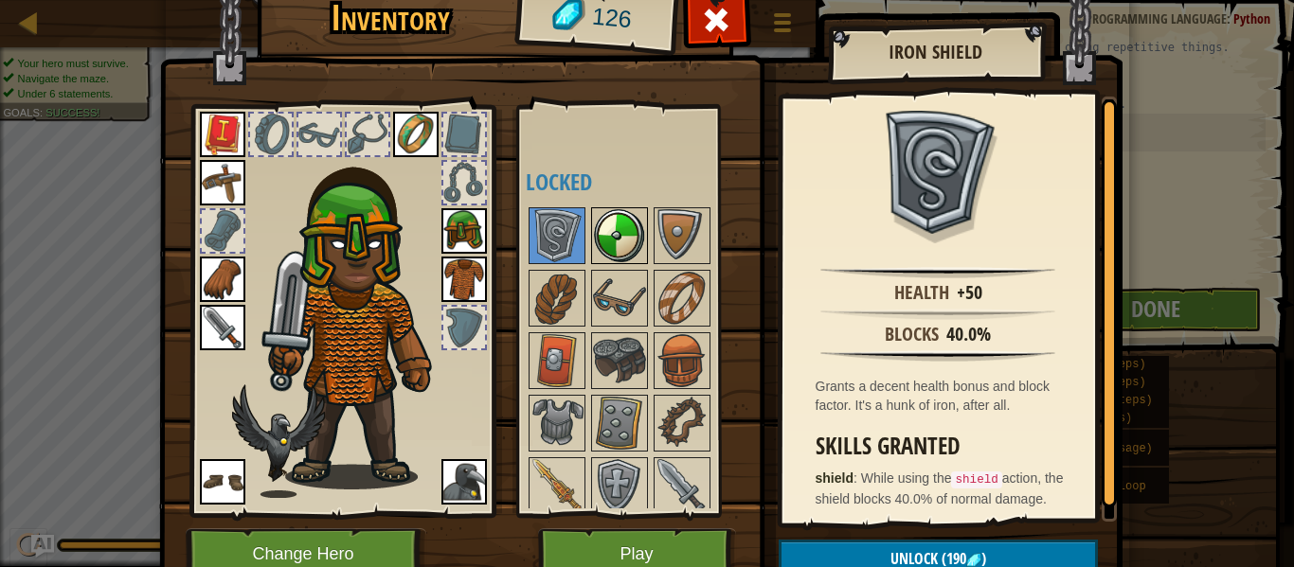
click at [596, 227] on img at bounding box center [619, 235] width 53 height 53
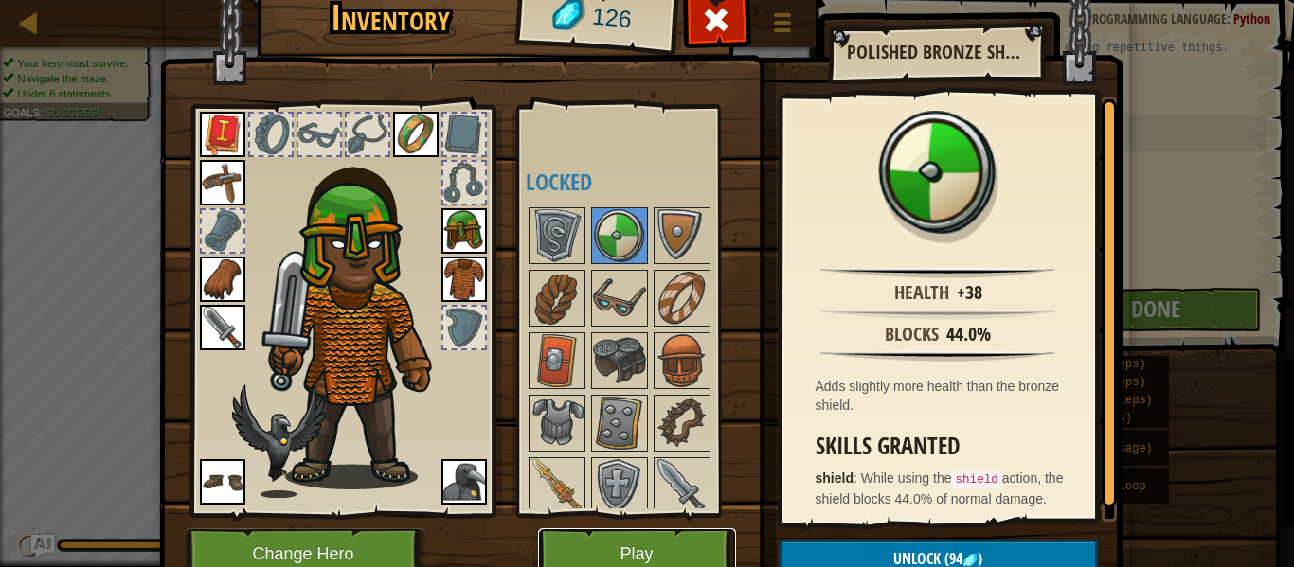
click at [673, 542] on button "Play" at bounding box center [637, 555] width 198 height 52
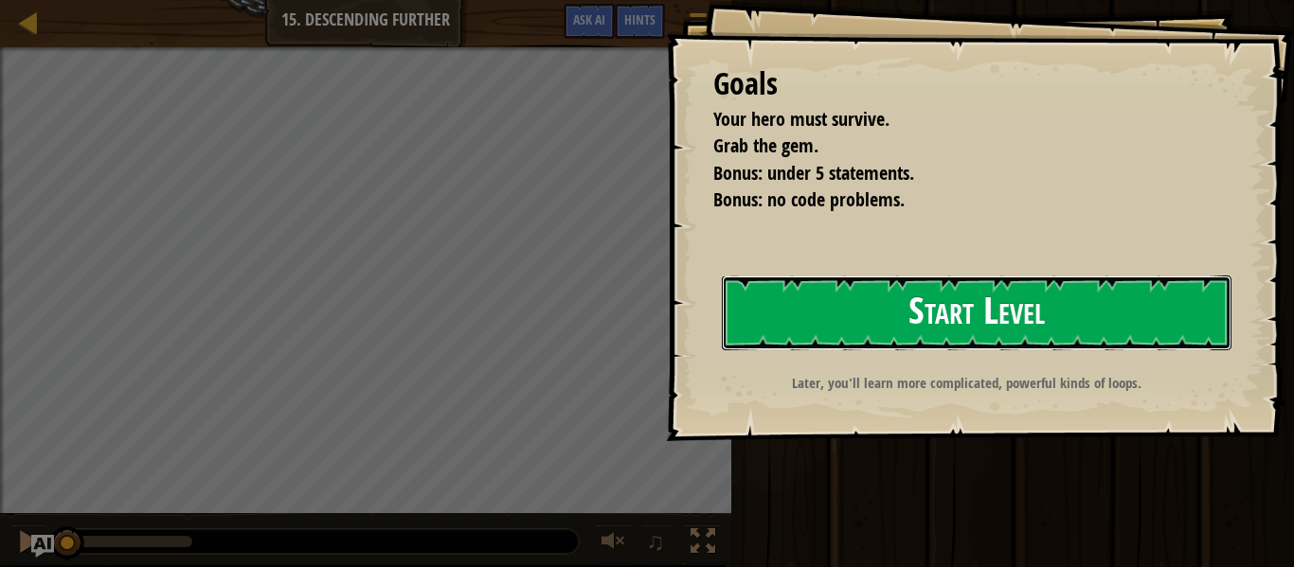
click at [925, 338] on button "Start Level" at bounding box center [977, 313] width 510 height 75
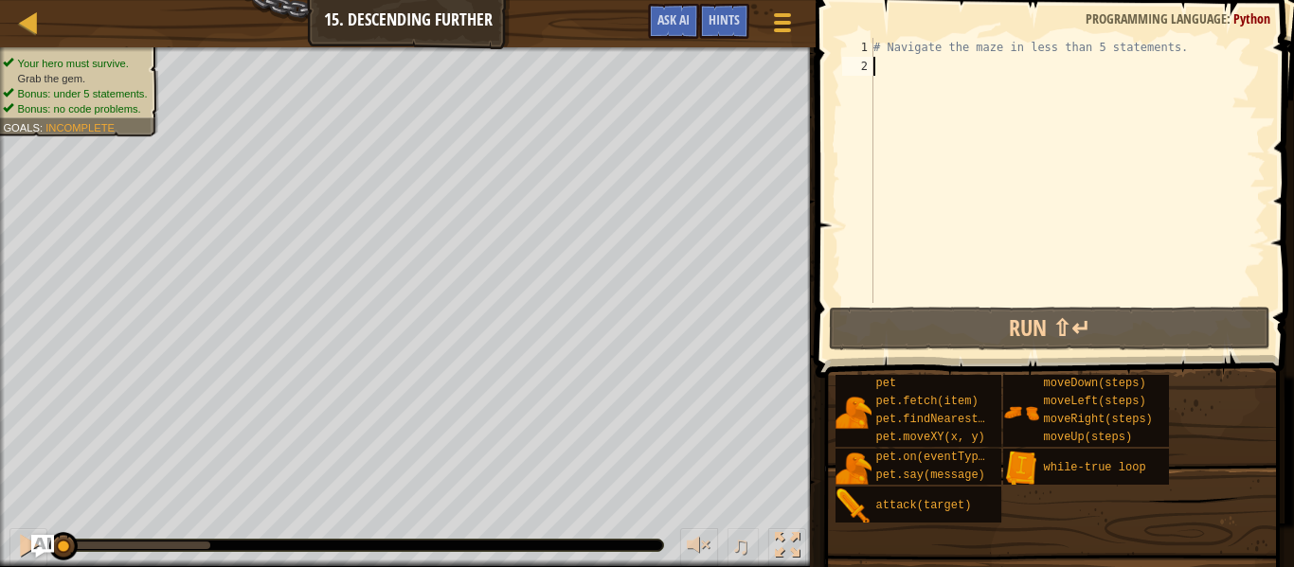
scroll to position [9, 0]
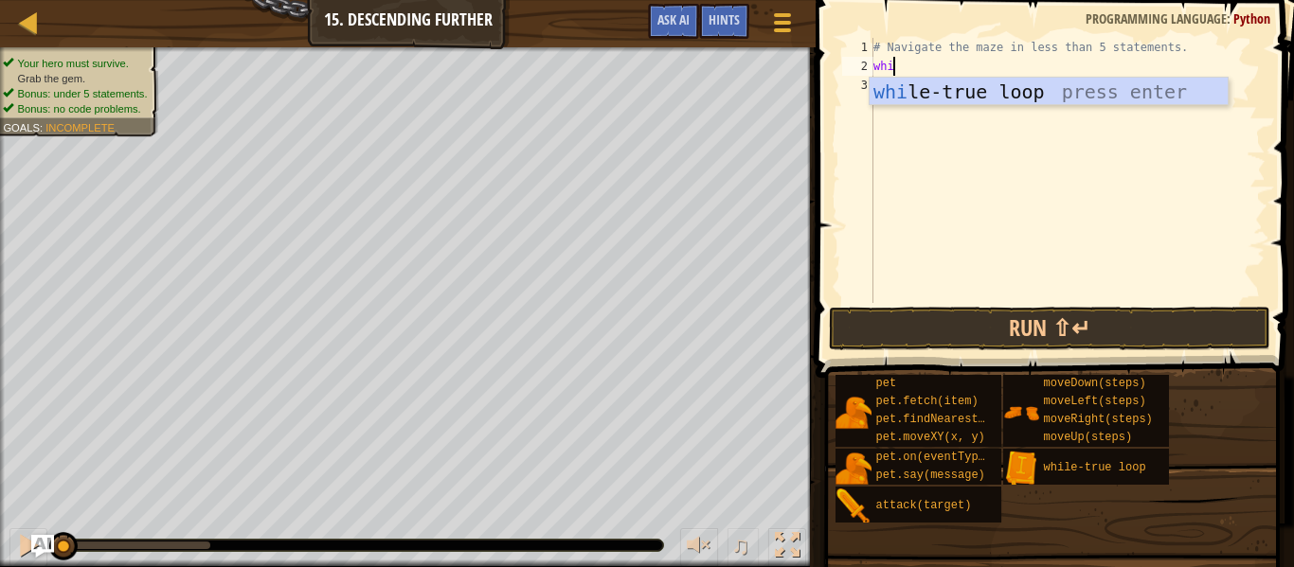
type textarea "whio"
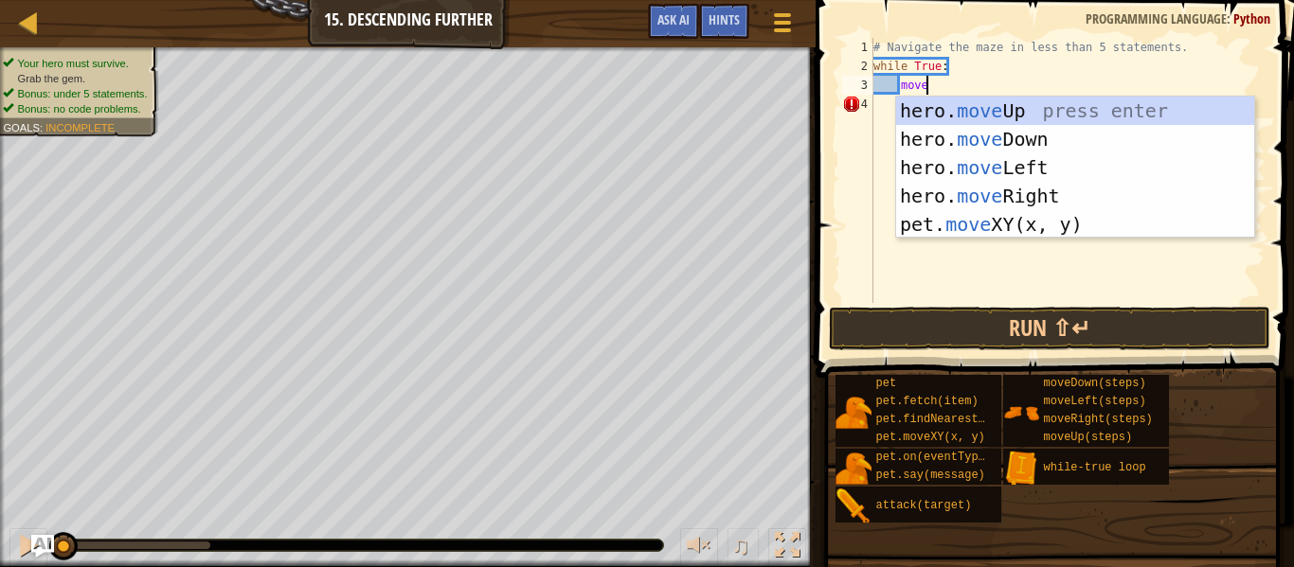
scroll to position [9, 7]
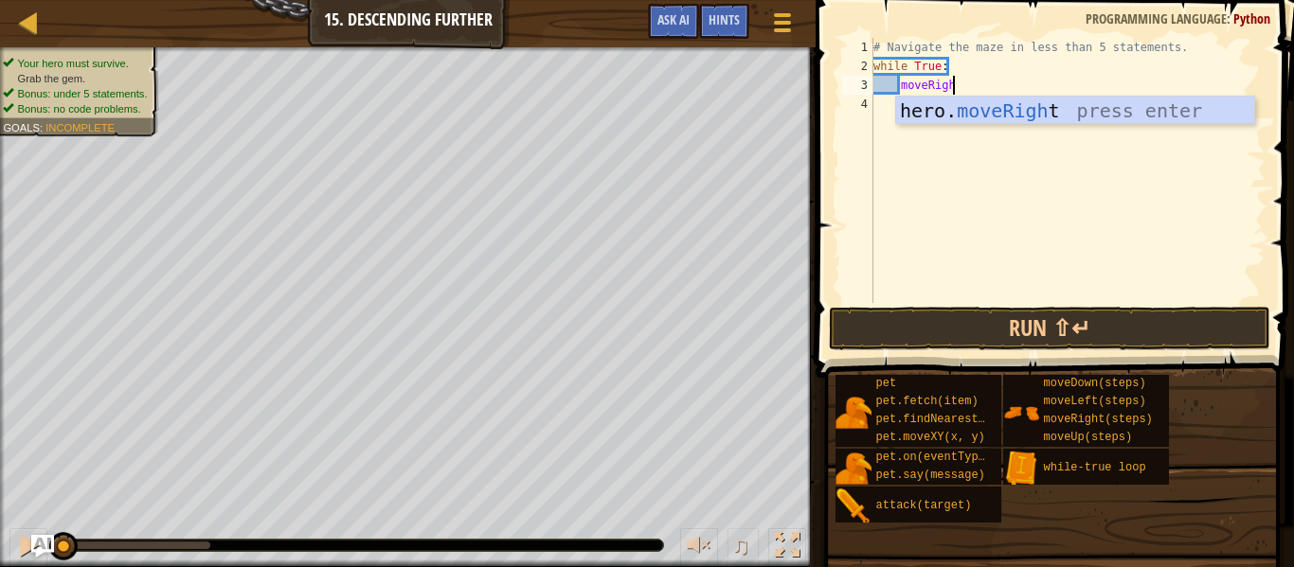
type textarea "moveRight"
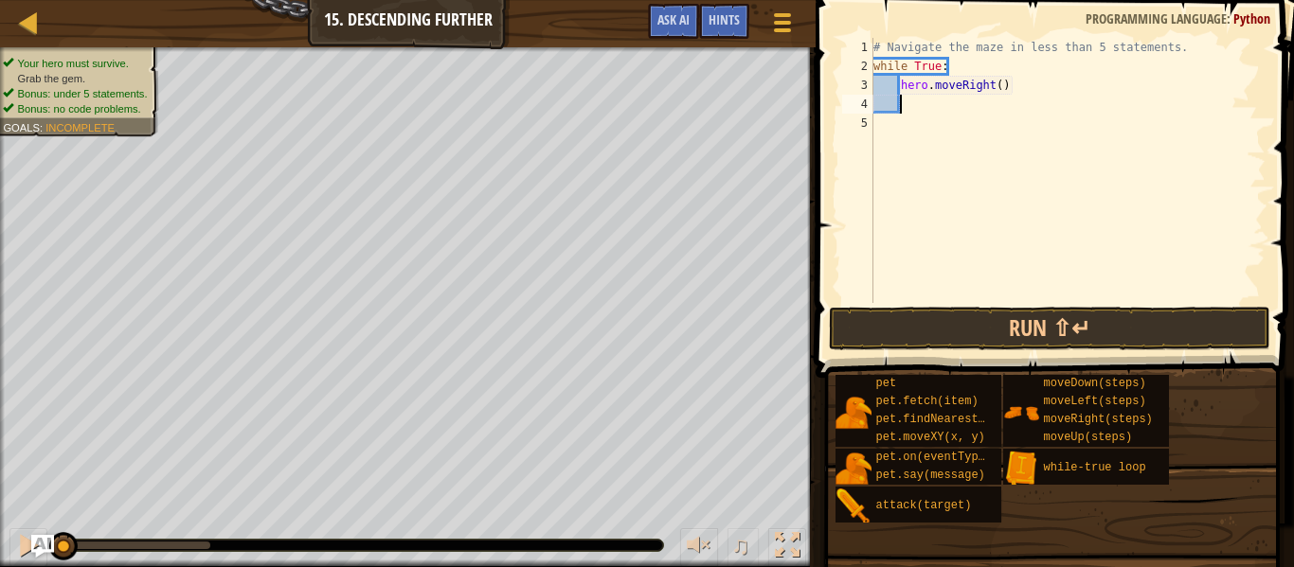
scroll to position [9, 3]
click at [1004, 91] on div "# Navigate the maze in less than 5 statements. while True : hero . moveRight ( )" at bounding box center [1068, 189] width 396 height 303
type textarea "hero.moveRight(2)"
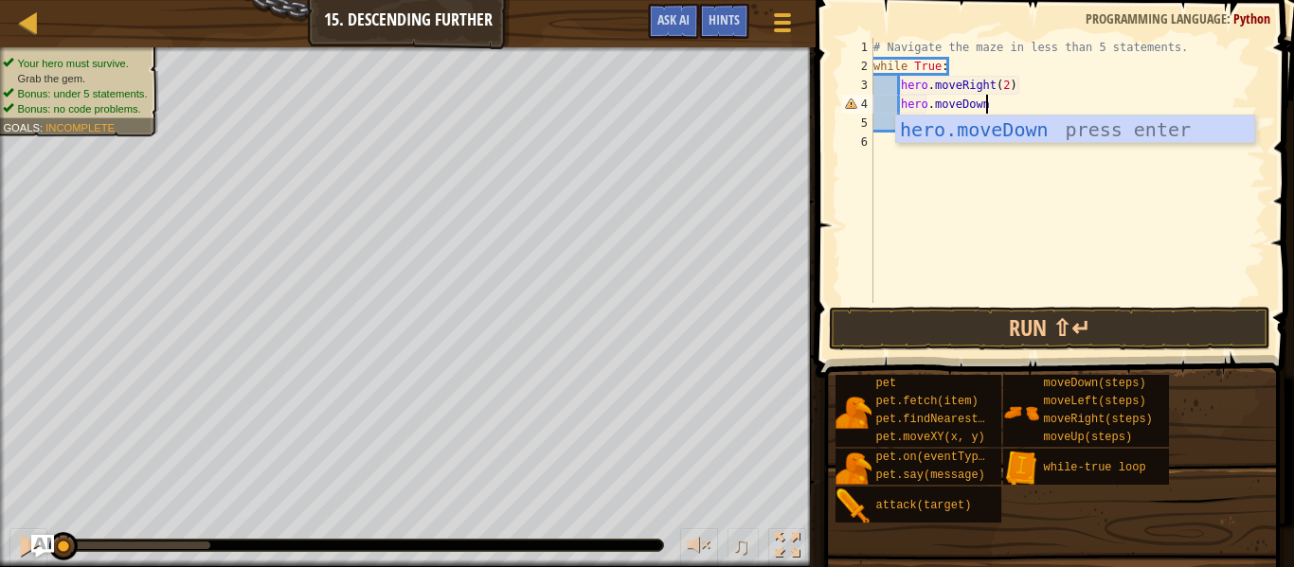
scroll to position [9, 17]
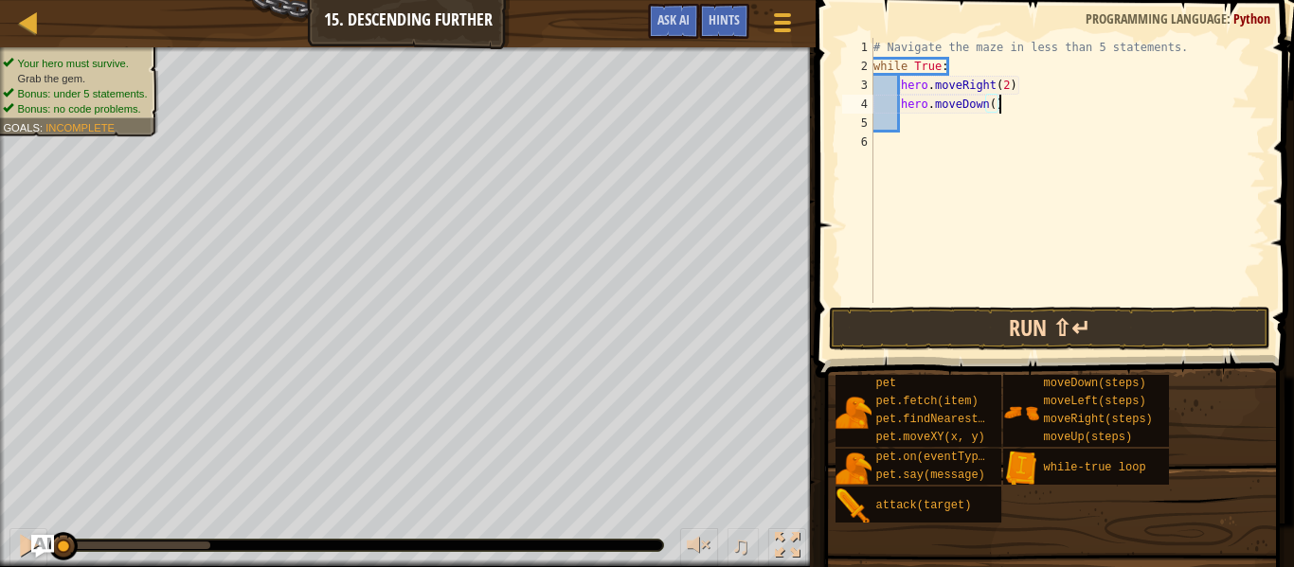
type textarea "hero.moveDown()"
click at [1075, 317] on button "Run ⇧↵" at bounding box center [1049, 329] width 441 height 44
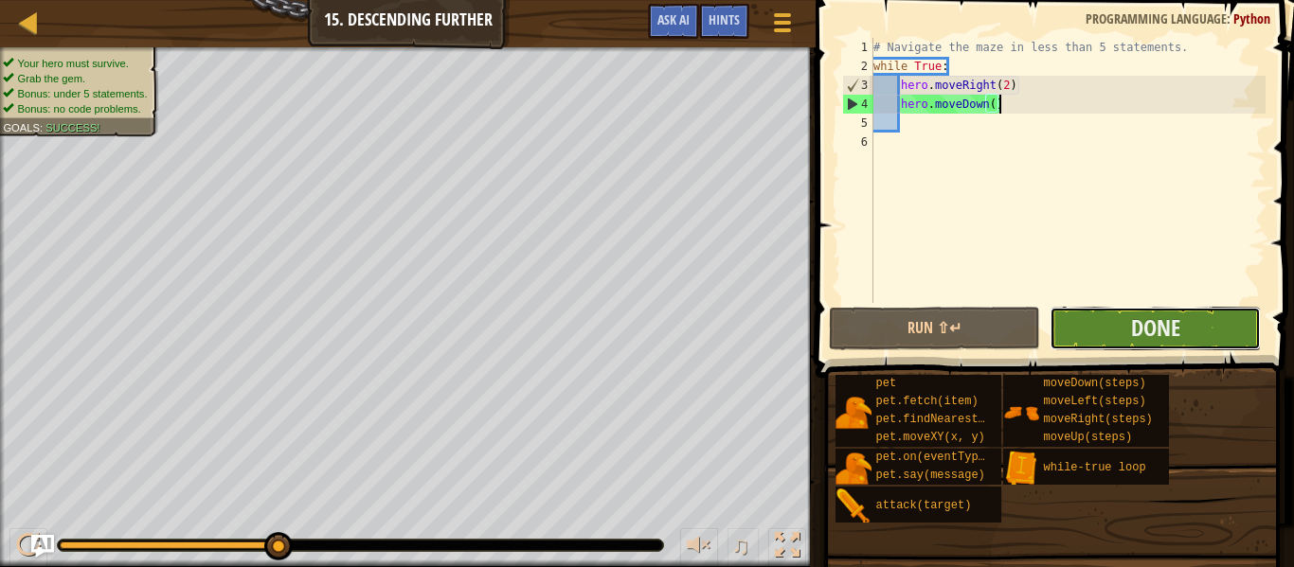
click at [1079, 321] on button "Done" at bounding box center [1155, 329] width 211 height 44
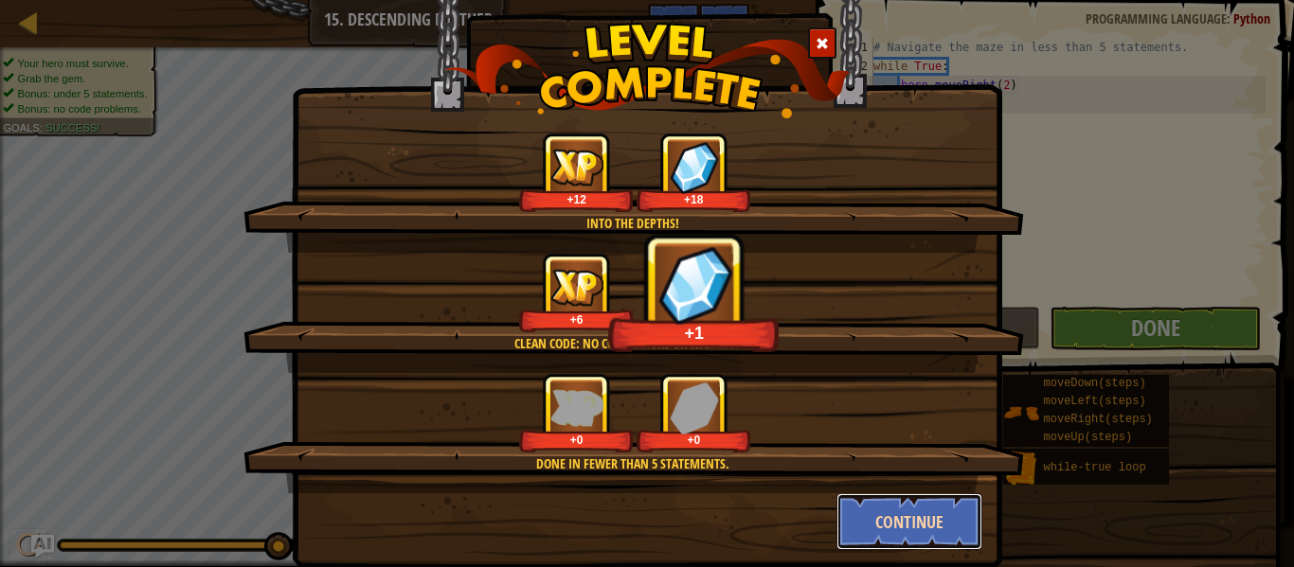
click at [935, 512] on button "Continue" at bounding box center [909, 522] width 147 height 57
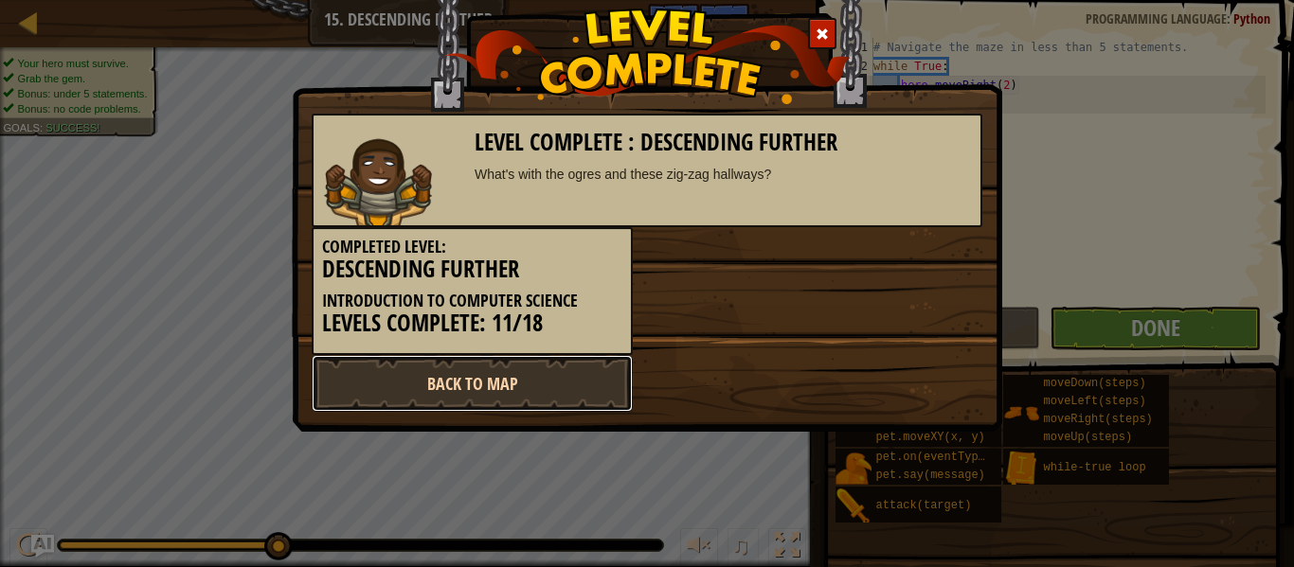
click at [533, 391] on link "Back to Map" at bounding box center [472, 383] width 321 height 57
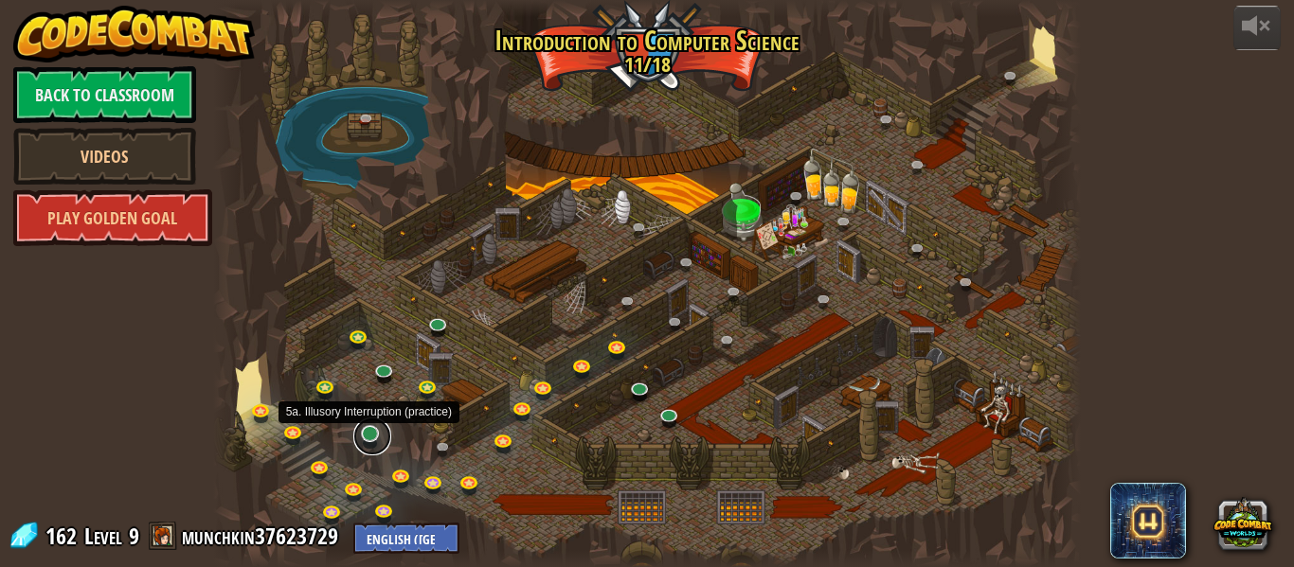
click at [369, 443] on link at bounding box center [372, 437] width 38 height 38
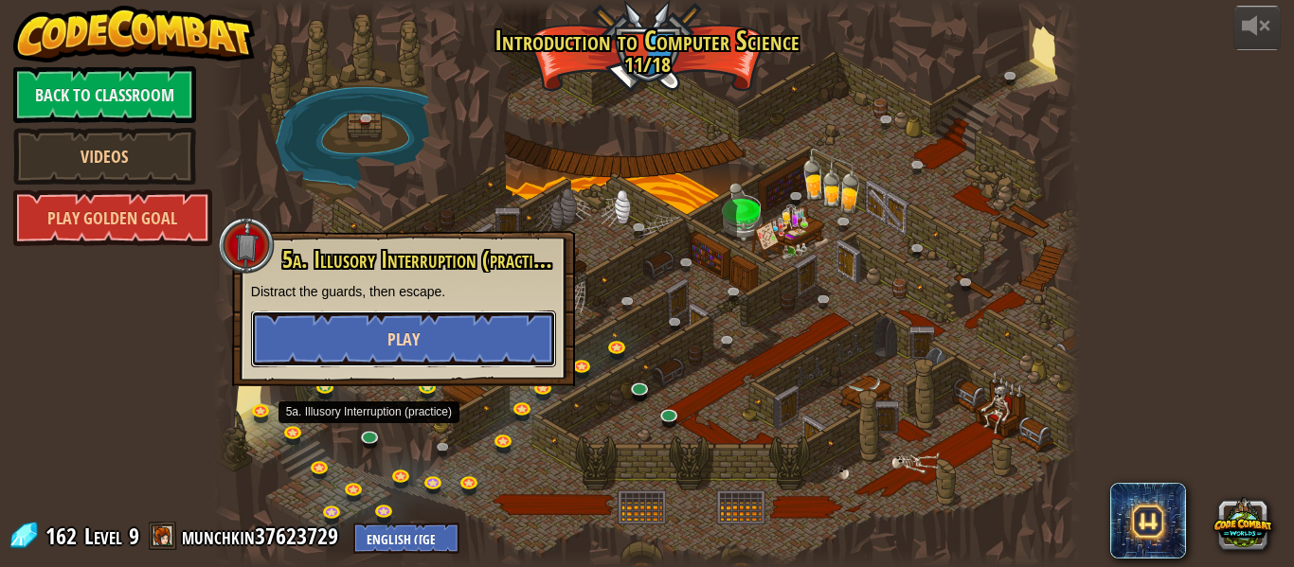
click at [404, 337] on span "Play" at bounding box center [403, 340] width 32 height 24
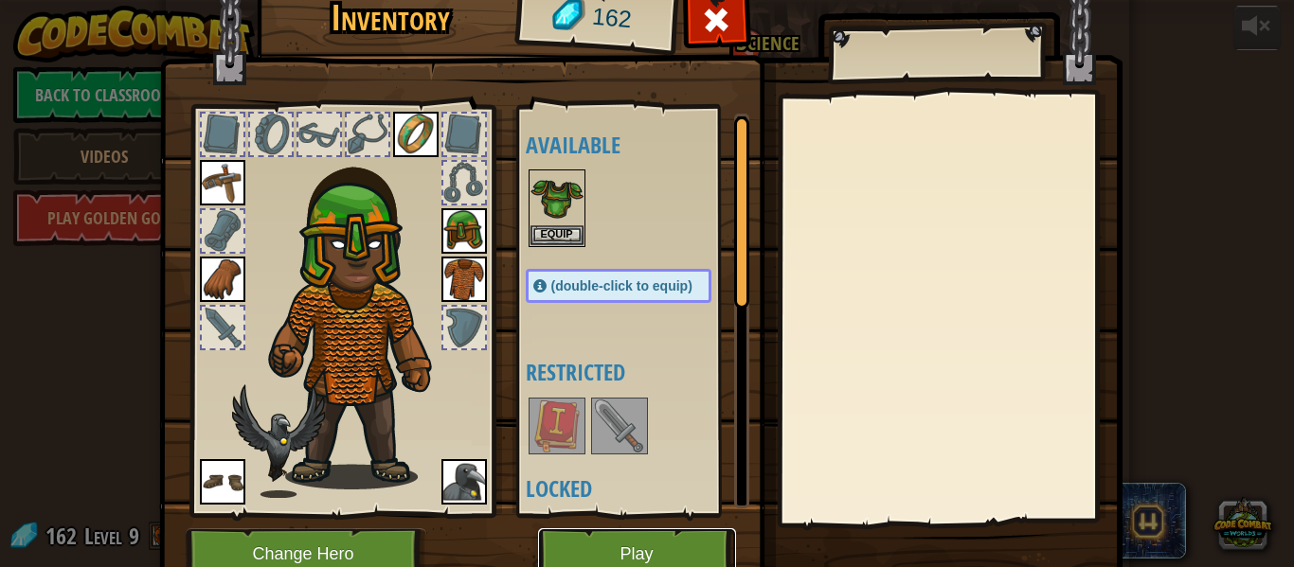
click at [642, 550] on button "Play" at bounding box center [637, 555] width 198 height 52
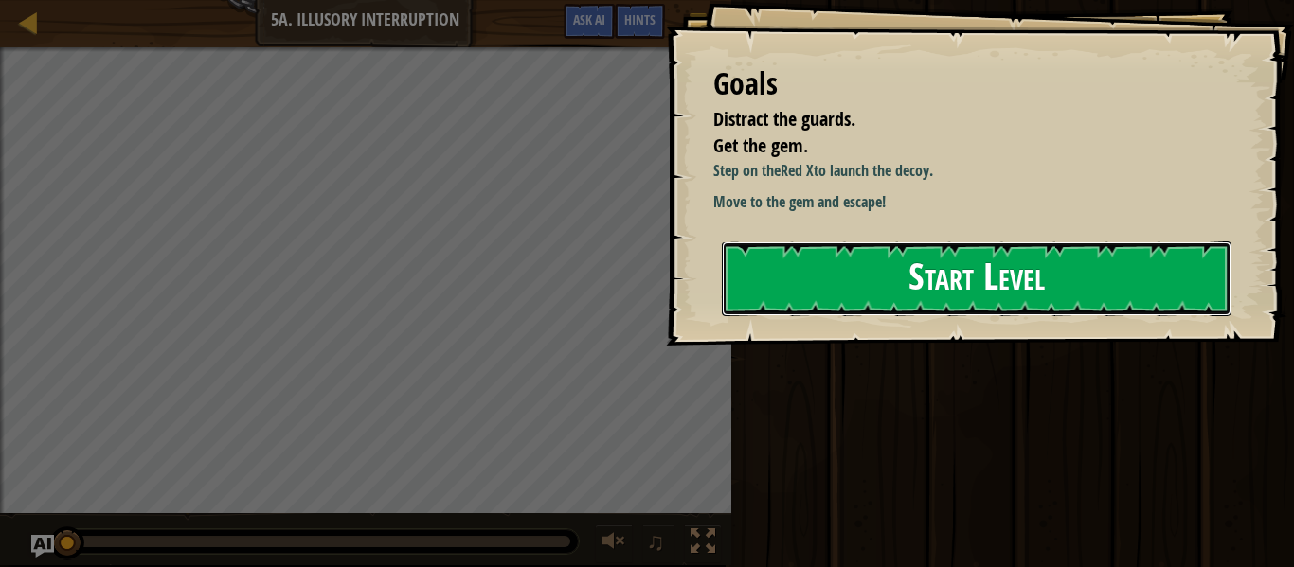
click at [978, 316] on button "Start Level" at bounding box center [977, 279] width 510 height 75
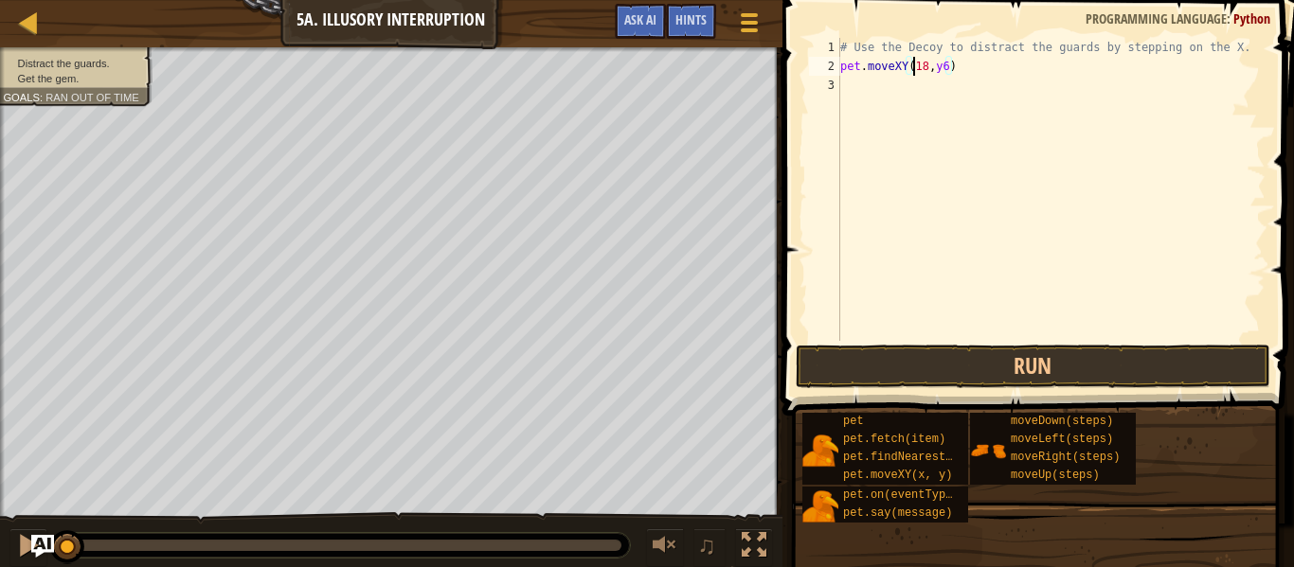
scroll to position [9, 11]
click at [844, 367] on button "Run" at bounding box center [1033, 367] width 475 height 44
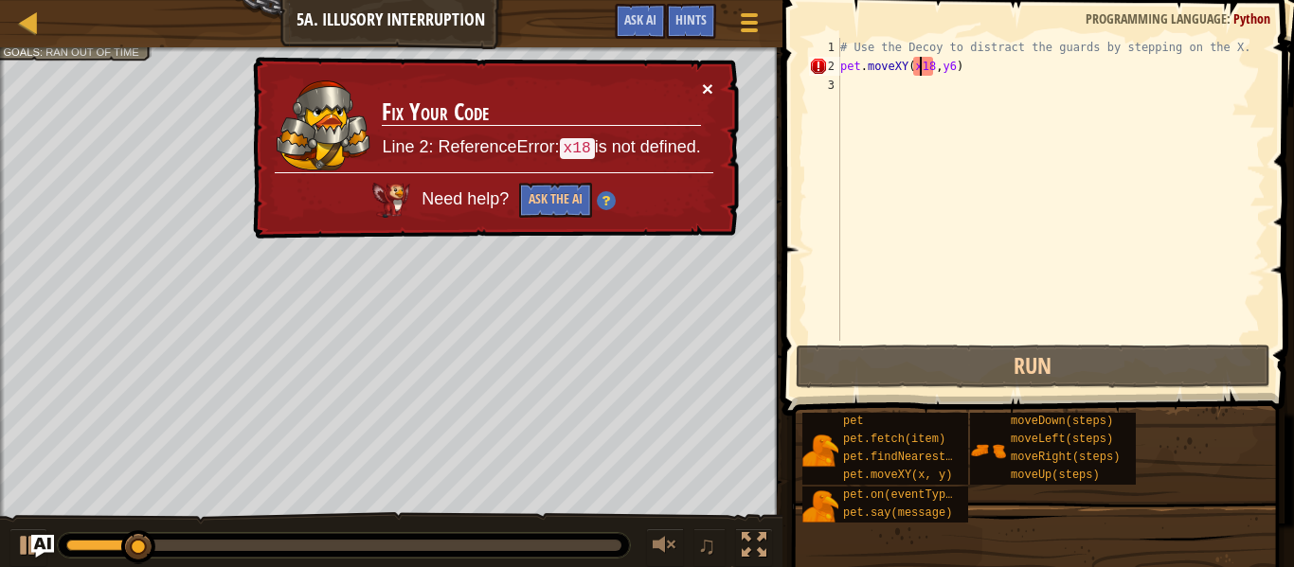
click at [708, 85] on button "×" at bounding box center [707, 89] width 11 height 20
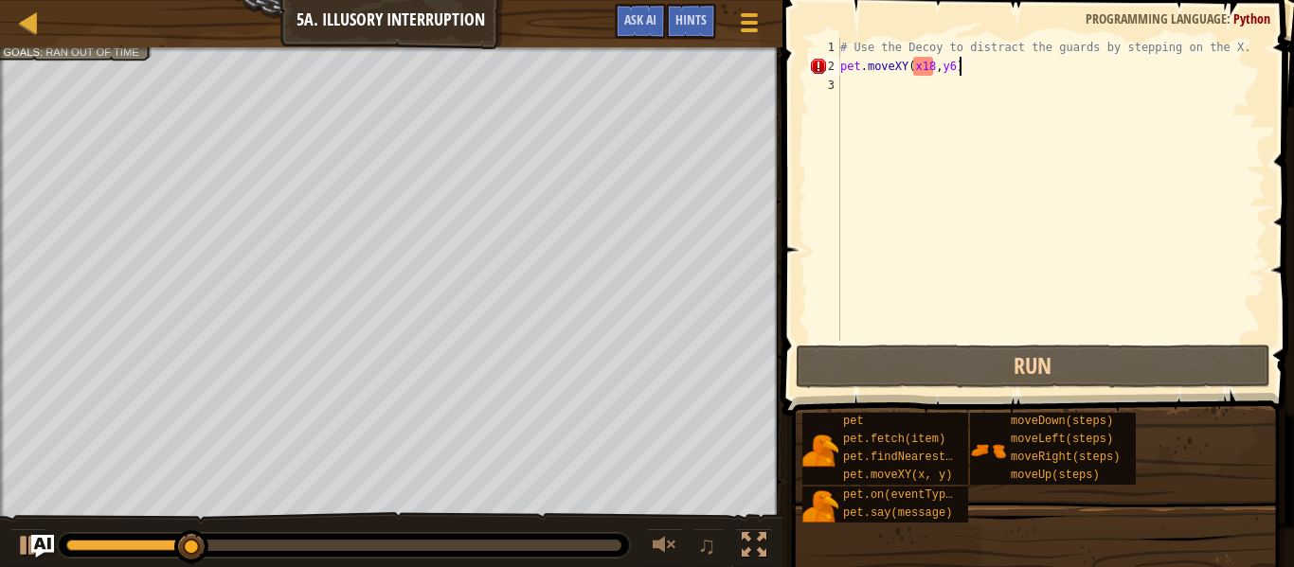
click at [985, 75] on div "# Use the Decoy to distract the guards by stepping on the X. pet . moveXY ( x18…" at bounding box center [1050, 208] width 429 height 341
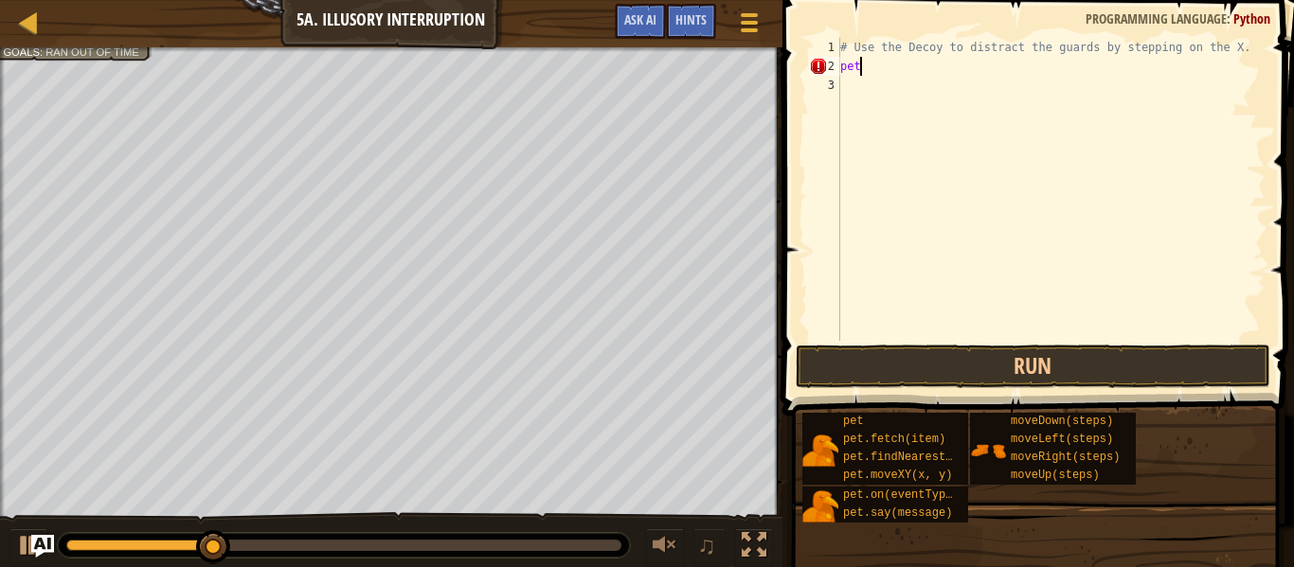
scroll to position [9, 2]
type textarea "p"
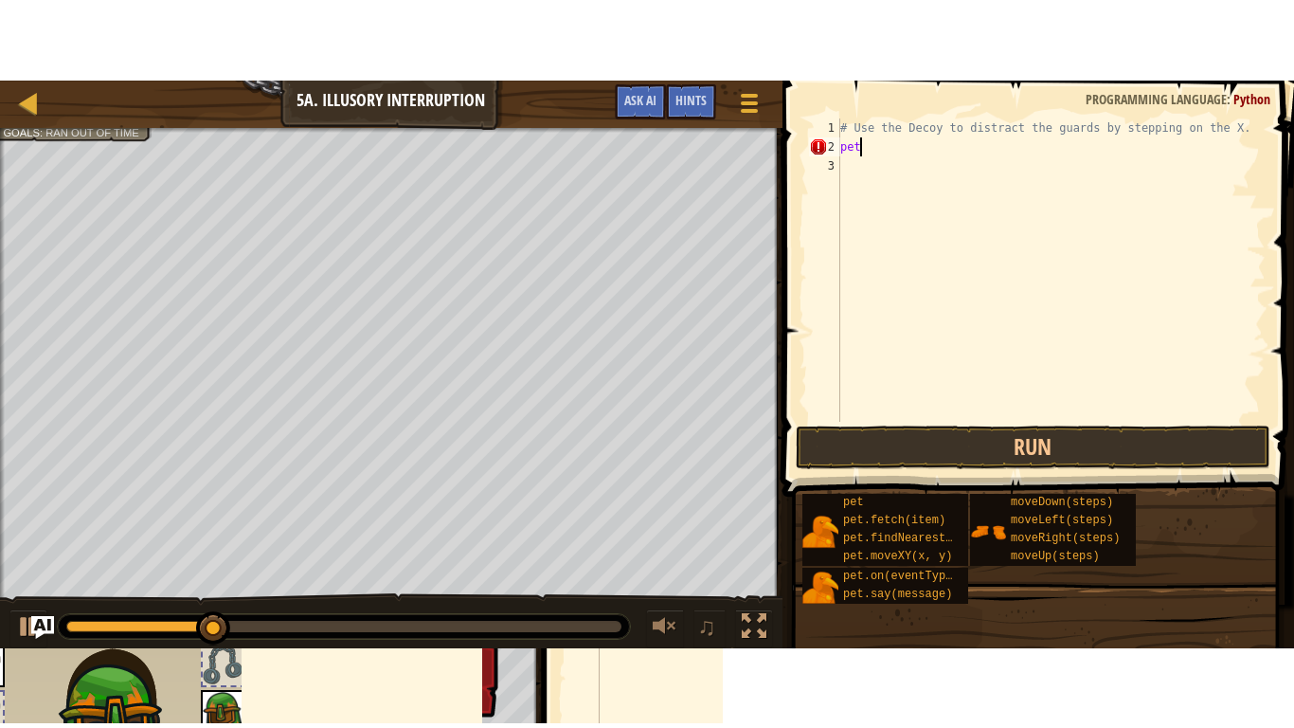
scroll to position [9, 0]
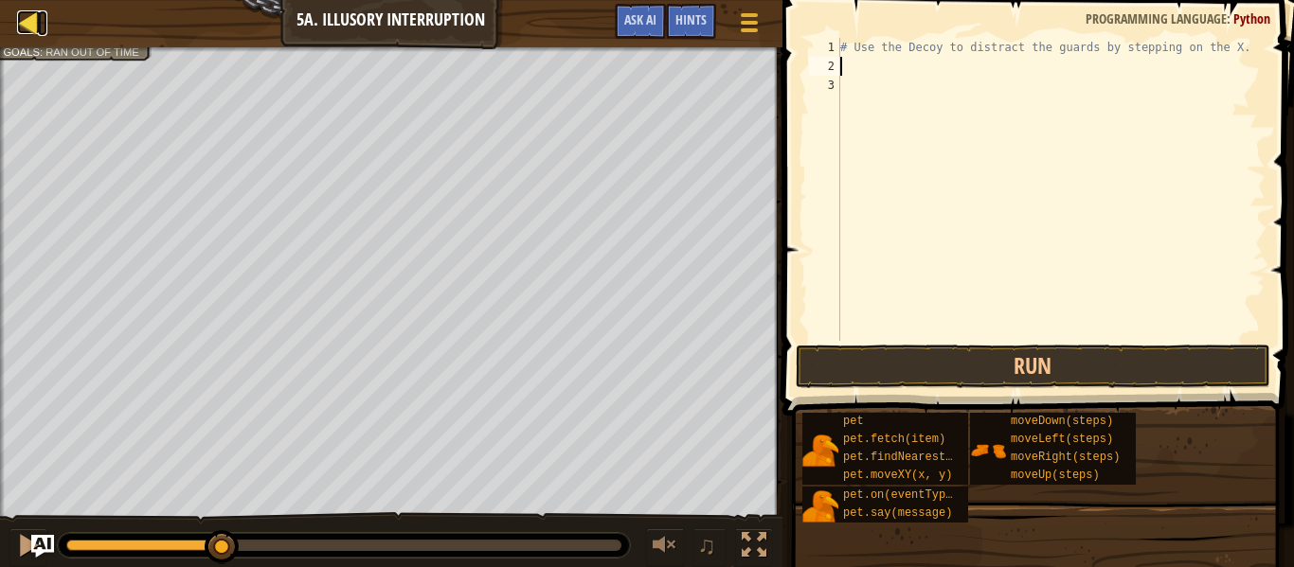
click at [32, 25] on div at bounding box center [29, 22] width 24 height 24
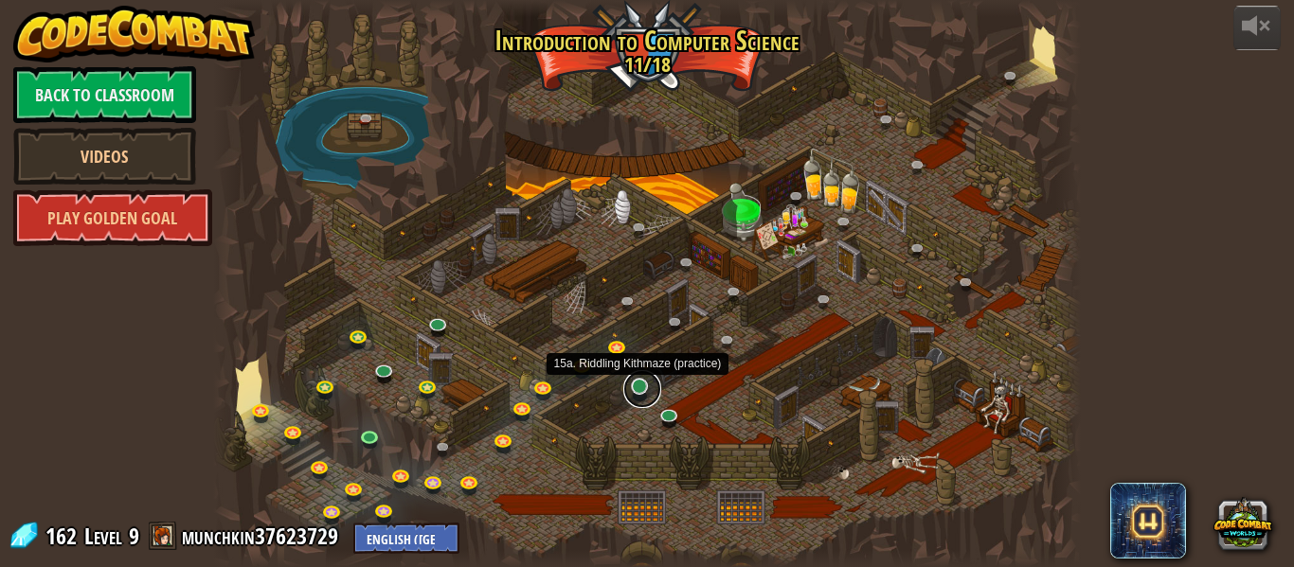
click at [651, 391] on link at bounding box center [642, 389] width 38 height 38
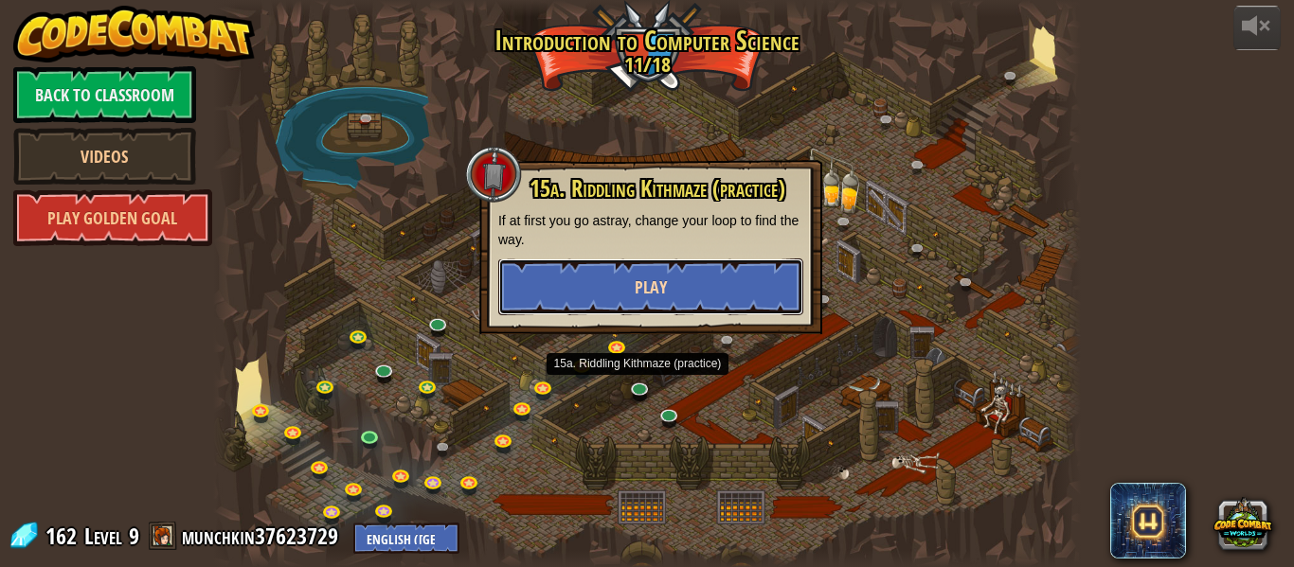
click at [642, 296] on span "Play" at bounding box center [651, 288] width 32 height 24
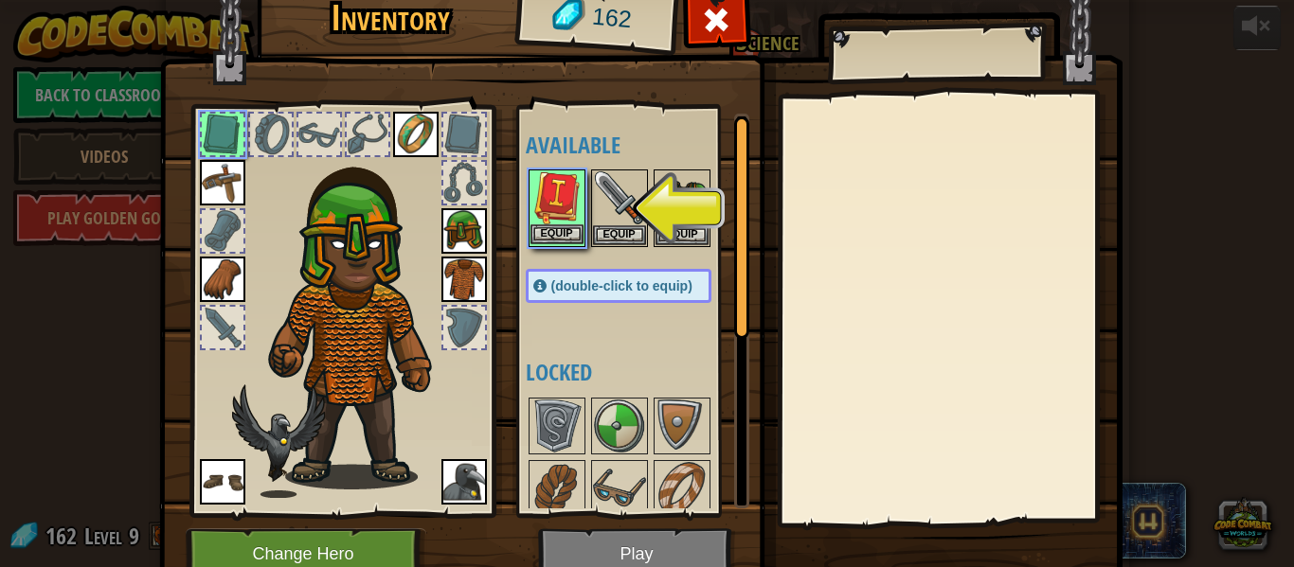
click at [541, 209] on img at bounding box center [556, 197] width 53 height 53
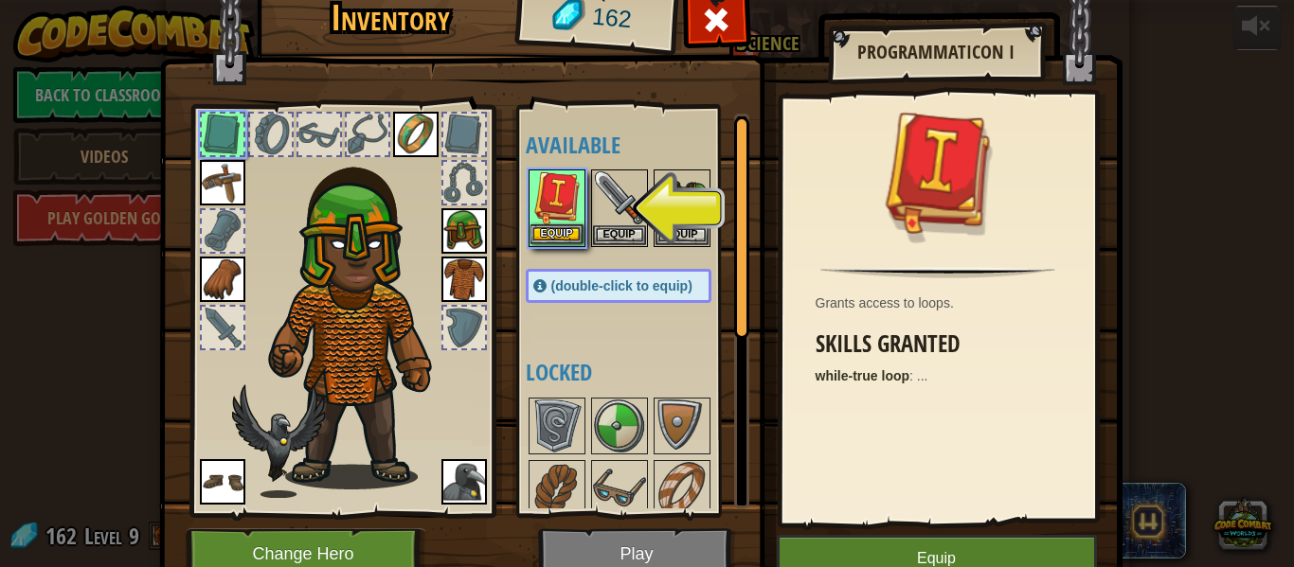
click at [541, 209] on img at bounding box center [556, 197] width 53 height 53
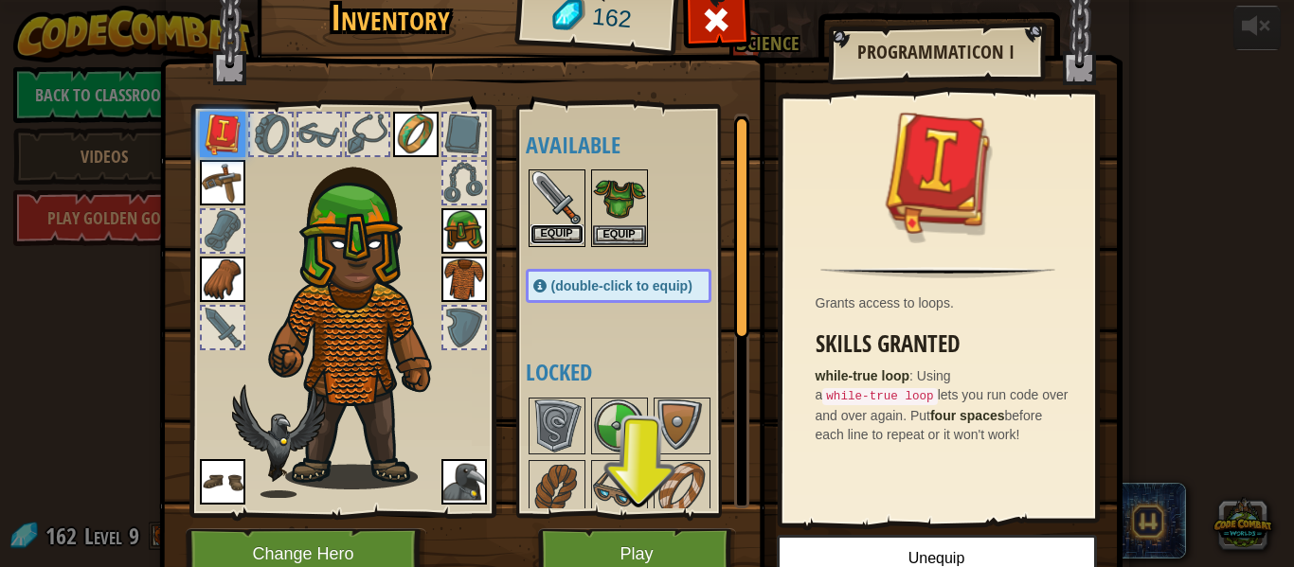
click at [560, 225] on button "Equip" at bounding box center [556, 235] width 53 height 20
click at [593, 225] on button "Equip" at bounding box center [619, 235] width 53 height 20
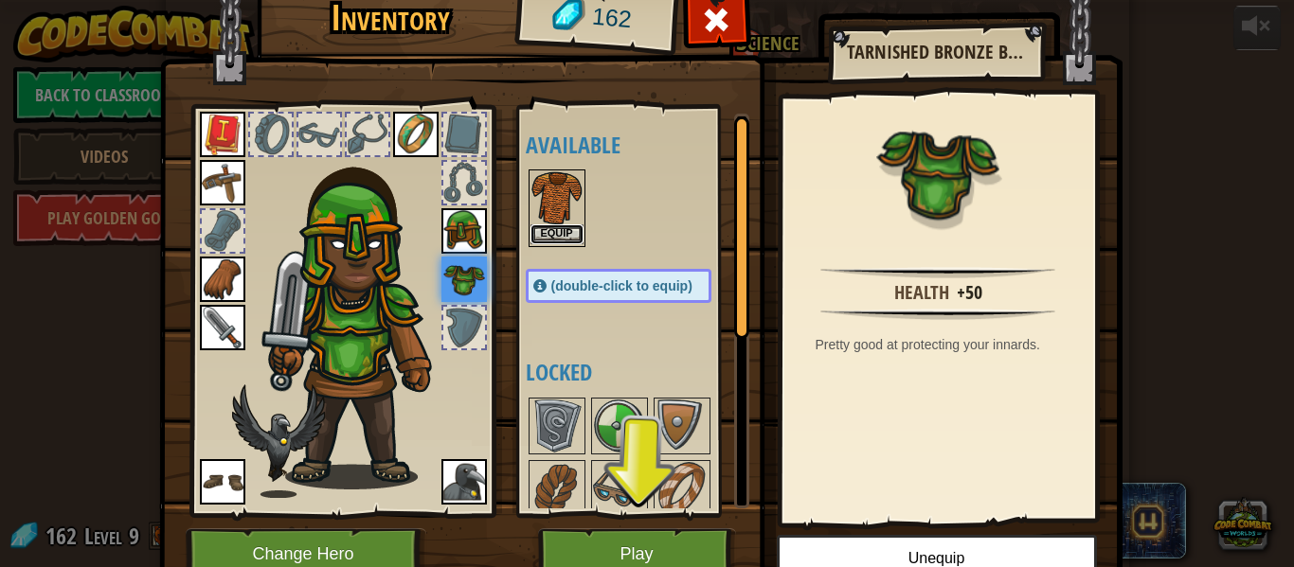
click at [550, 228] on button "Equip" at bounding box center [556, 235] width 53 height 20
click at [0, 0] on button "Equip" at bounding box center [0, 0] width 0 height 0
click at [550, 228] on button "Equip" at bounding box center [556, 235] width 53 height 20
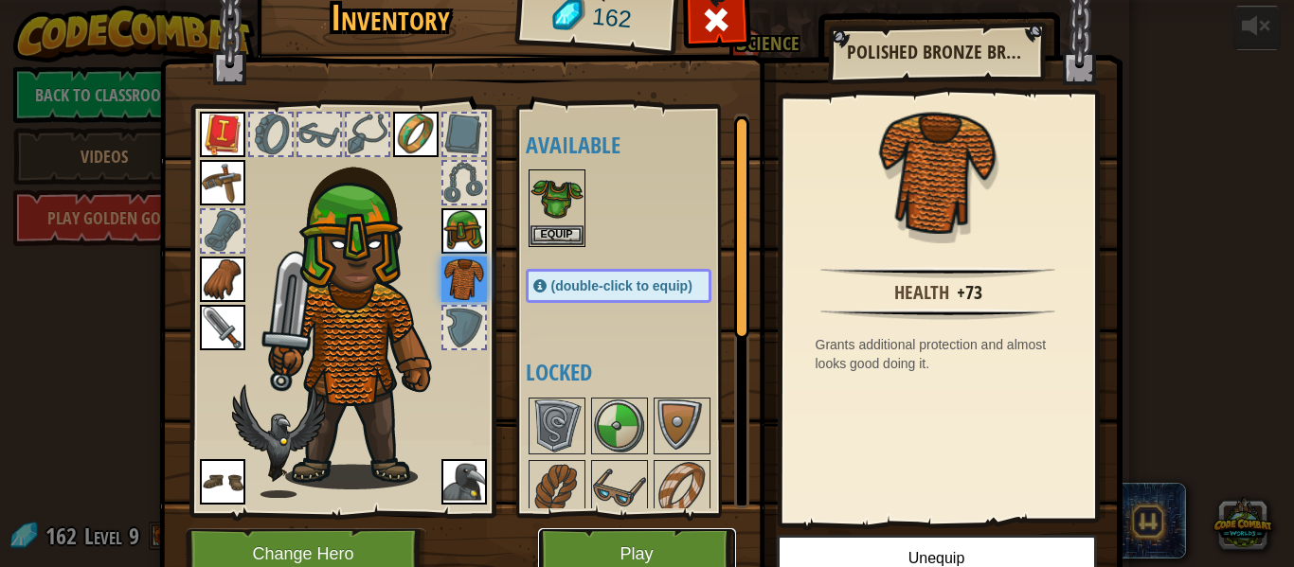
click at [666, 551] on button "Play" at bounding box center [637, 555] width 198 height 52
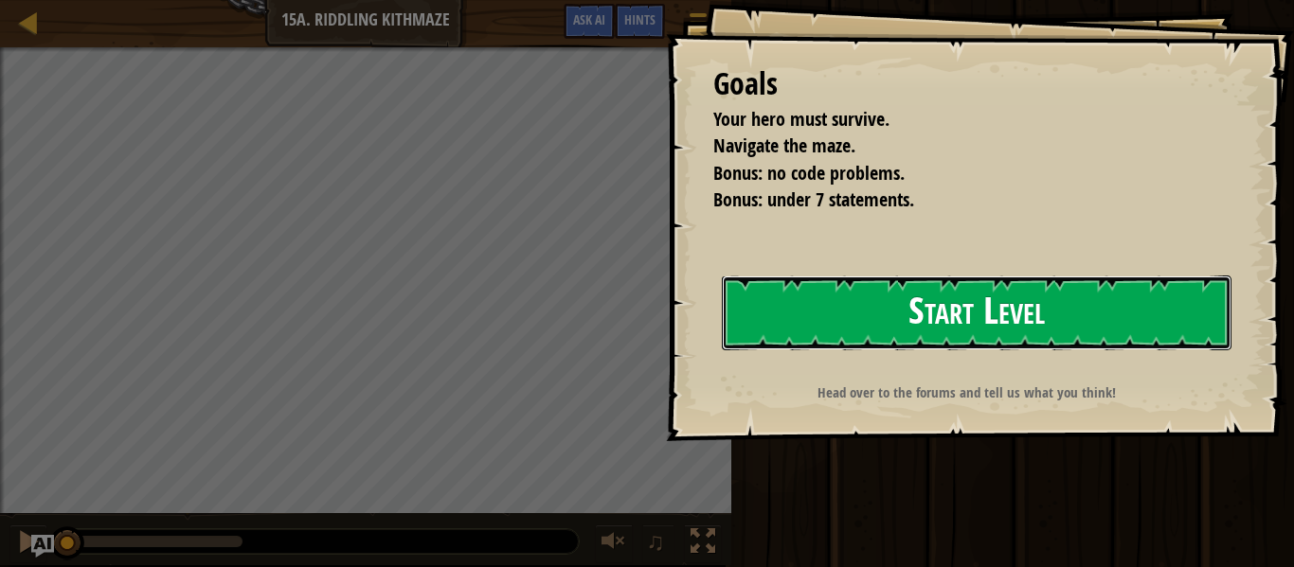
click at [830, 314] on button "Start Level" at bounding box center [977, 313] width 510 height 75
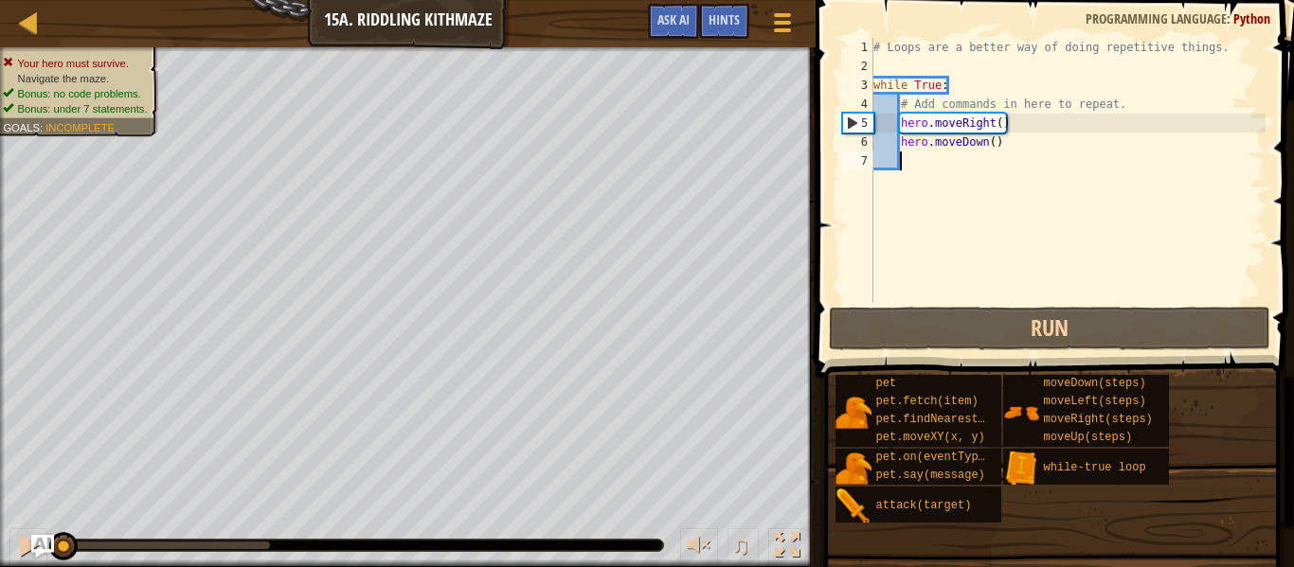
click at [1119, 109] on div "# Loops are a better way of doing repetitive things. while True : # Add command…" at bounding box center [1068, 189] width 396 height 303
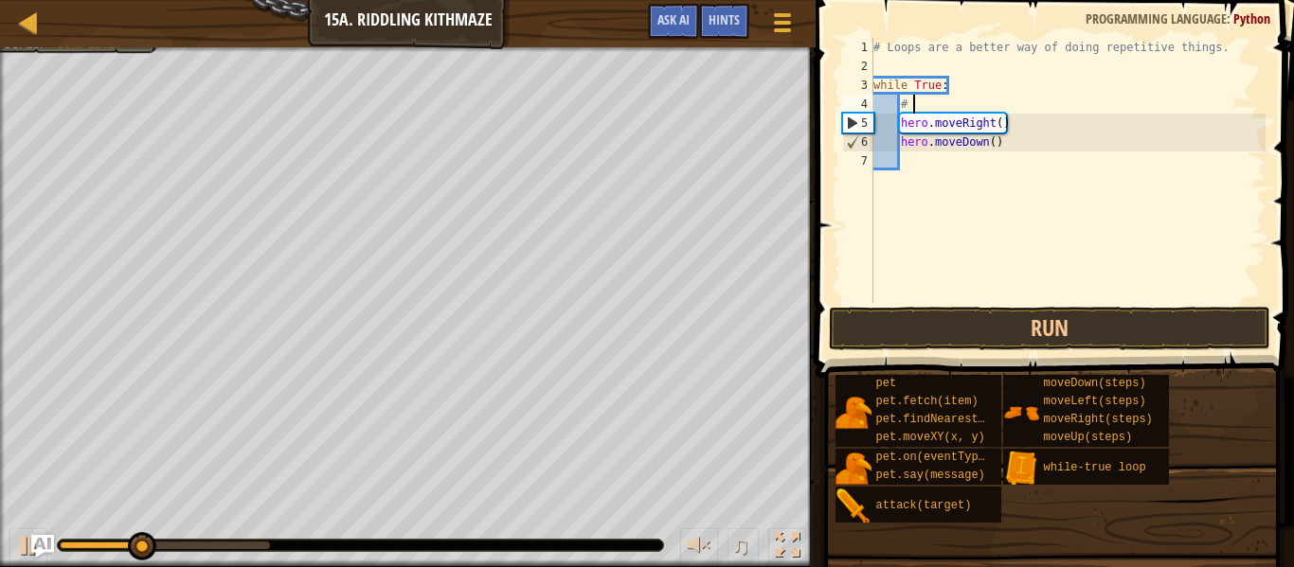
type textarea "#"
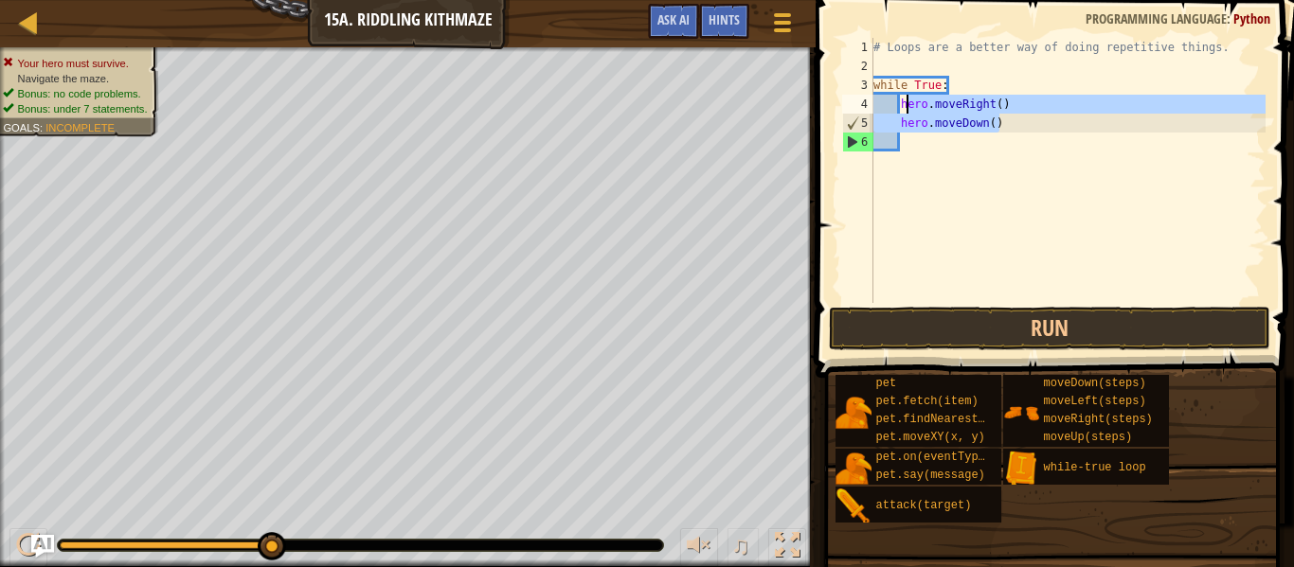
drag, startPoint x: 999, startPoint y: 132, endPoint x: 908, endPoint y: 99, distance: 96.5
click at [908, 99] on div "# Loops are a better way of doing repetitive things. while True : hero . moveRi…" at bounding box center [1068, 189] width 396 height 303
type textarea "hero.moveRight() hero.moveDown()"
click at [1015, 144] on div "# Loops are a better way of doing repetitive things. while True : hero . moveRi…" at bounding box center [1068, 189] width 396 height 303
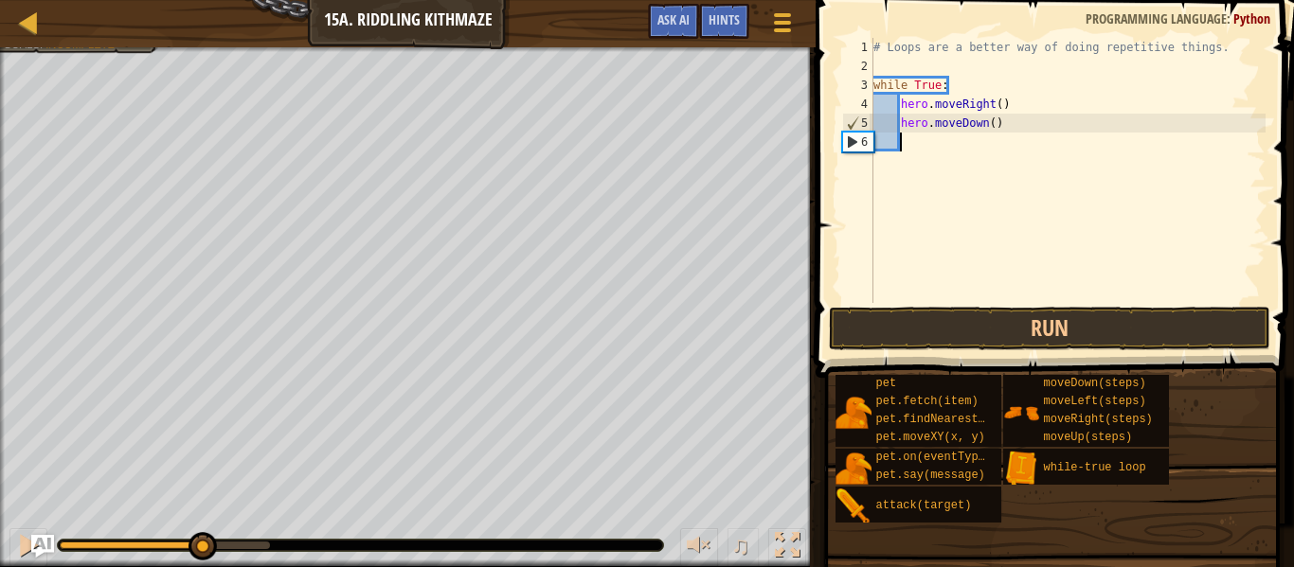
drag, startPoint x: 279, startPoint y: 540, endPoint x: 198, endPoint y: 528, distance: 81.5
click at [198, 528] on div "♫" at bounding box center [408, 540] width 816 height 57
click at [784, 545] on div at bounding box center [787, 545] width 25 height 25
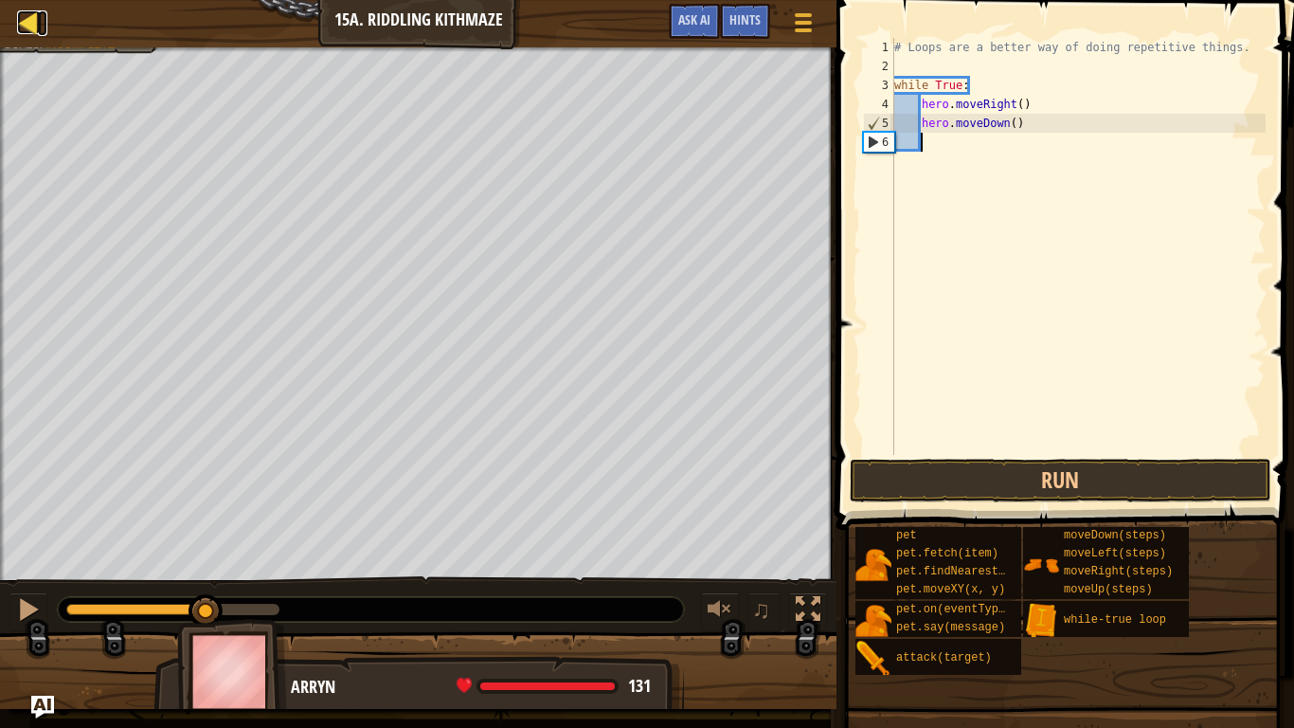
click at [44, 30] on link "Map" at bounding box center [42, 23] width 9 height 26
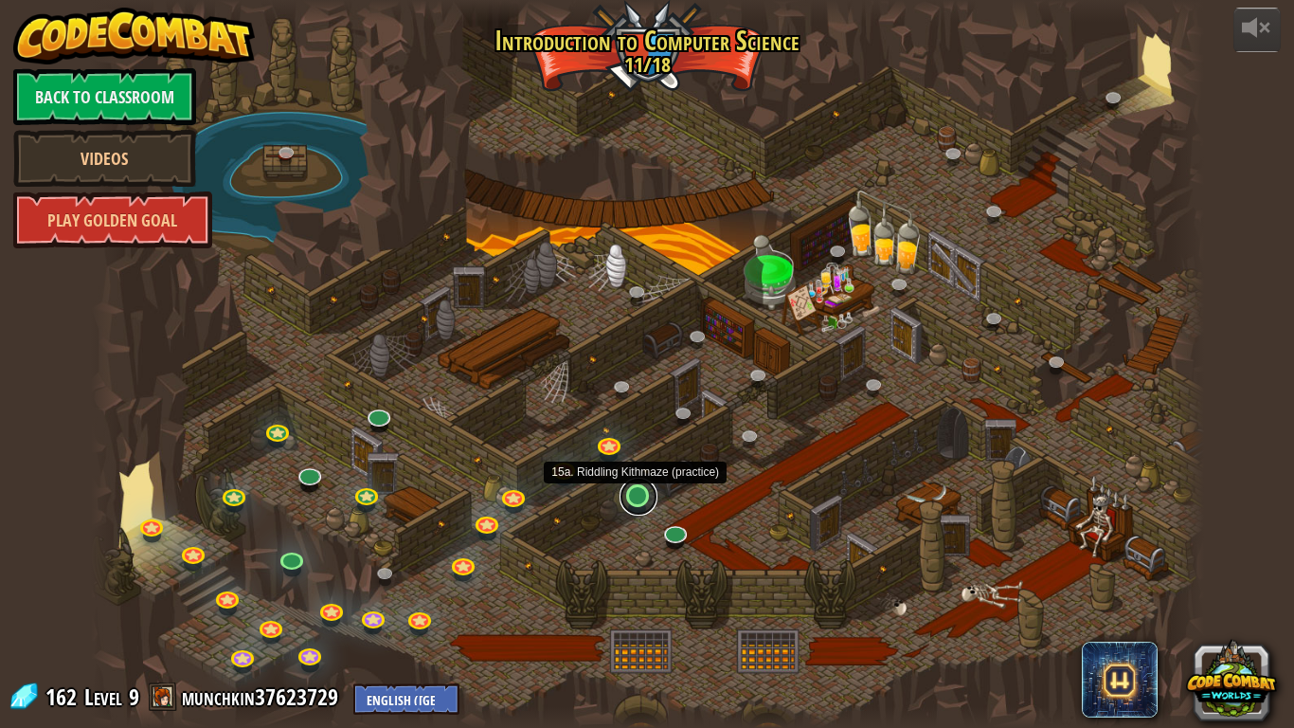
click at [649, 503] on link at bounding box center [639, 496] width 38 height 38
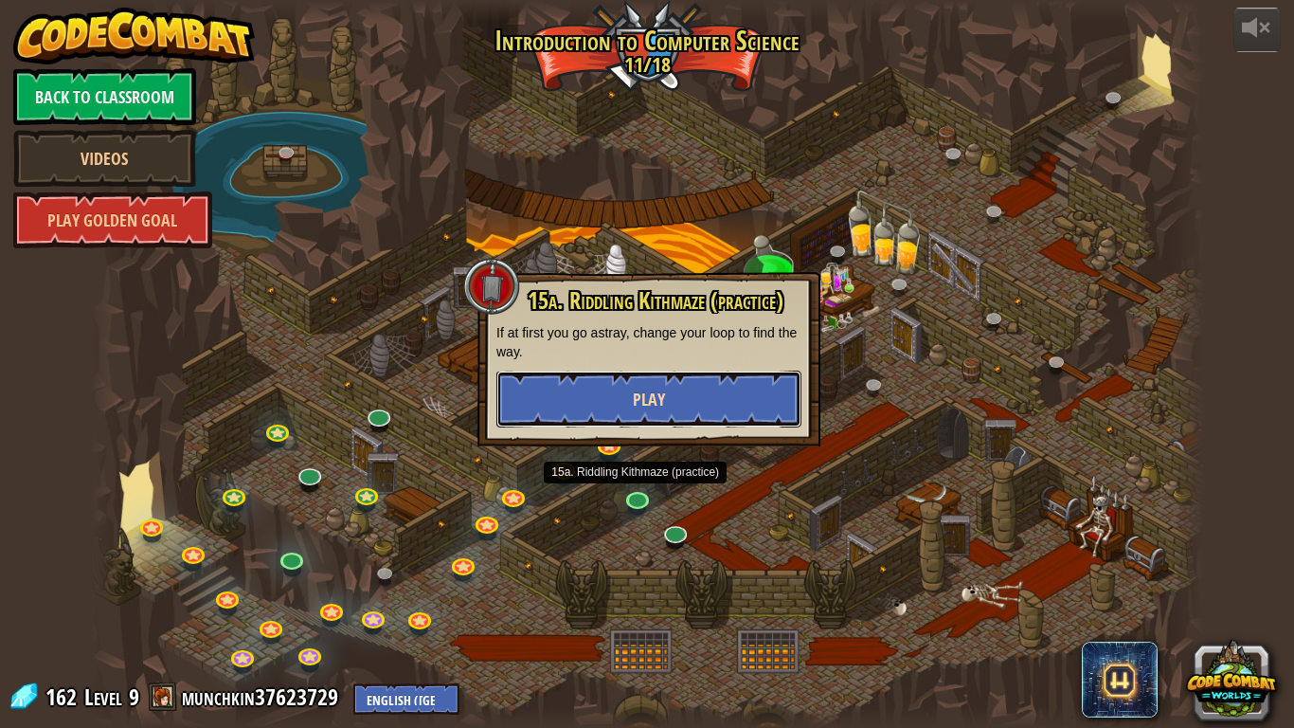
click at [656, 402] on span "Play" at bounding box center [649, 399] width 32 height 24
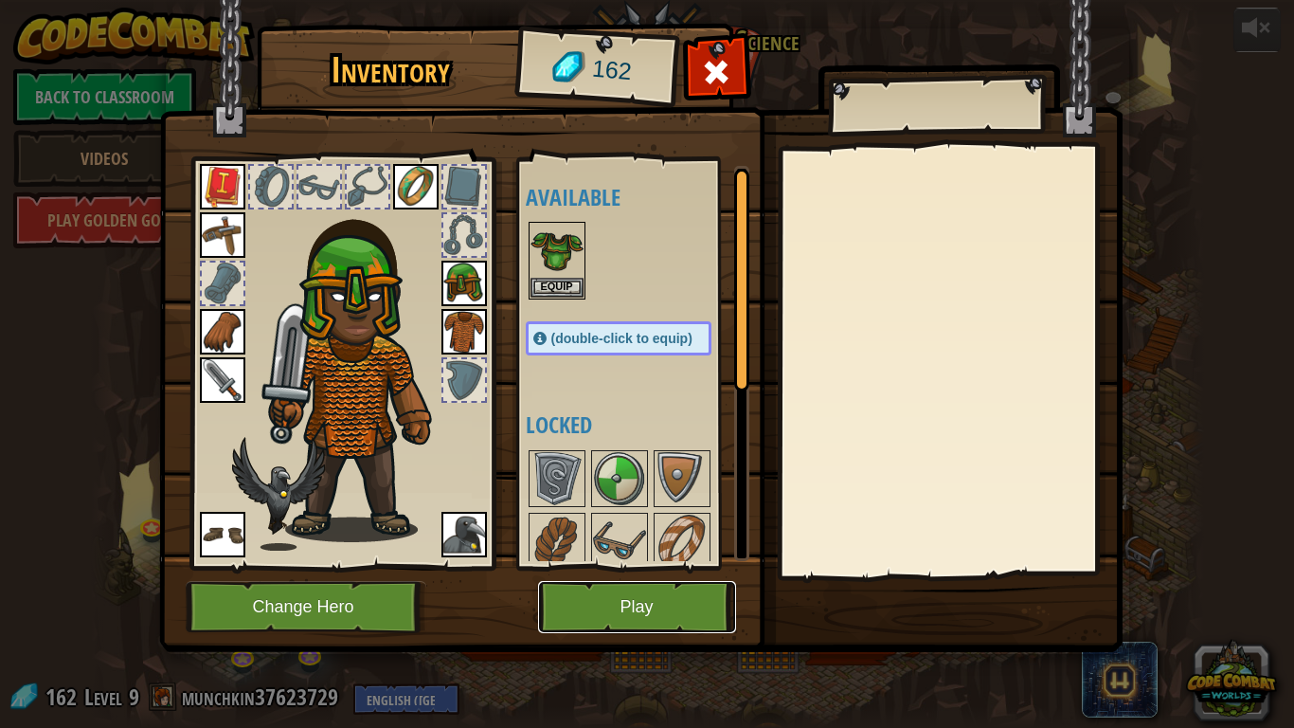
click at [667, 566] on button "Play" at bounding box center [637, 607] width 198 height 52
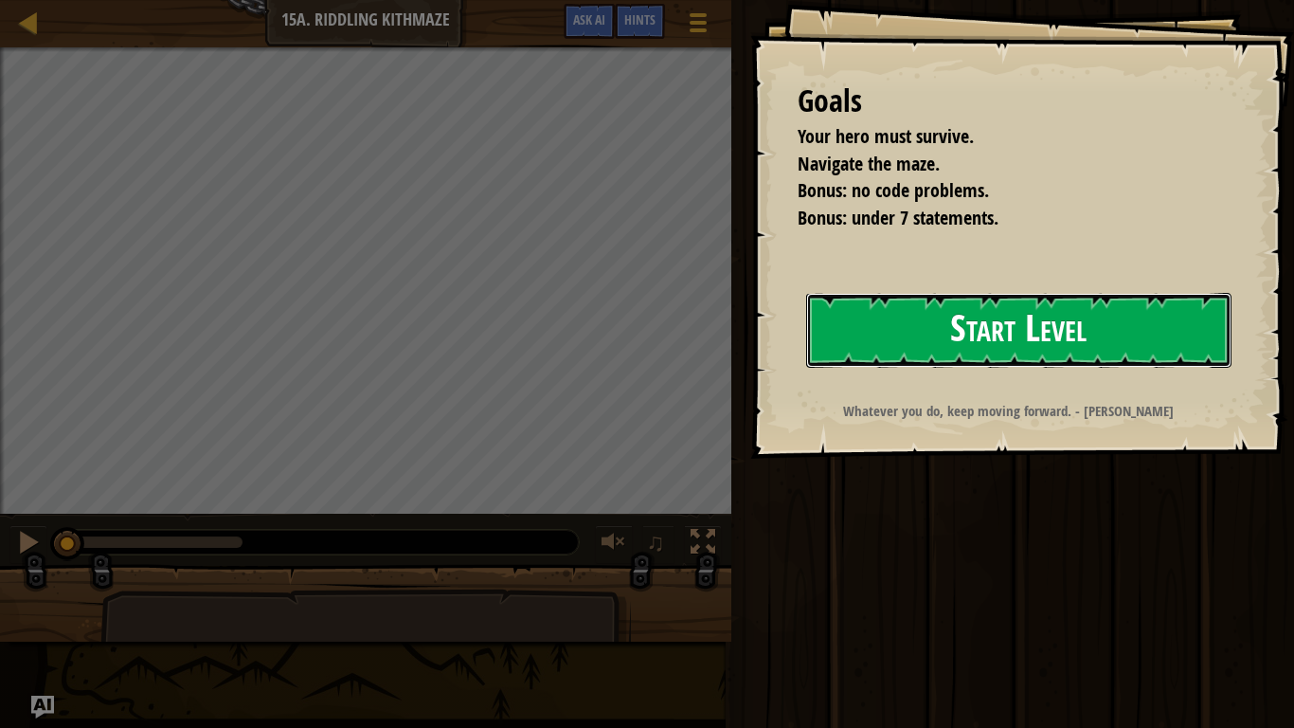
click at [913, 351] on button "Start Level" at bounding box center [1018, 330] width 425 height 75
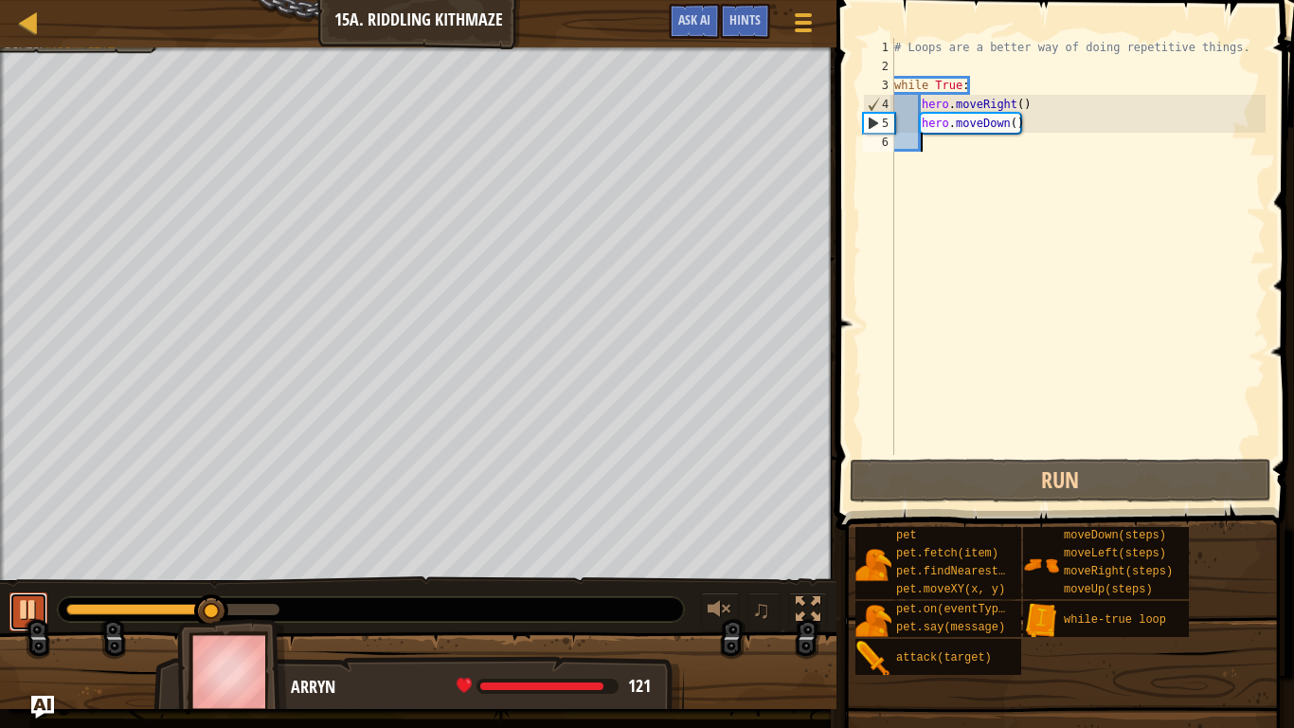
click at [27, 566] on div at bounding box center [28, 609] width 25 height 25
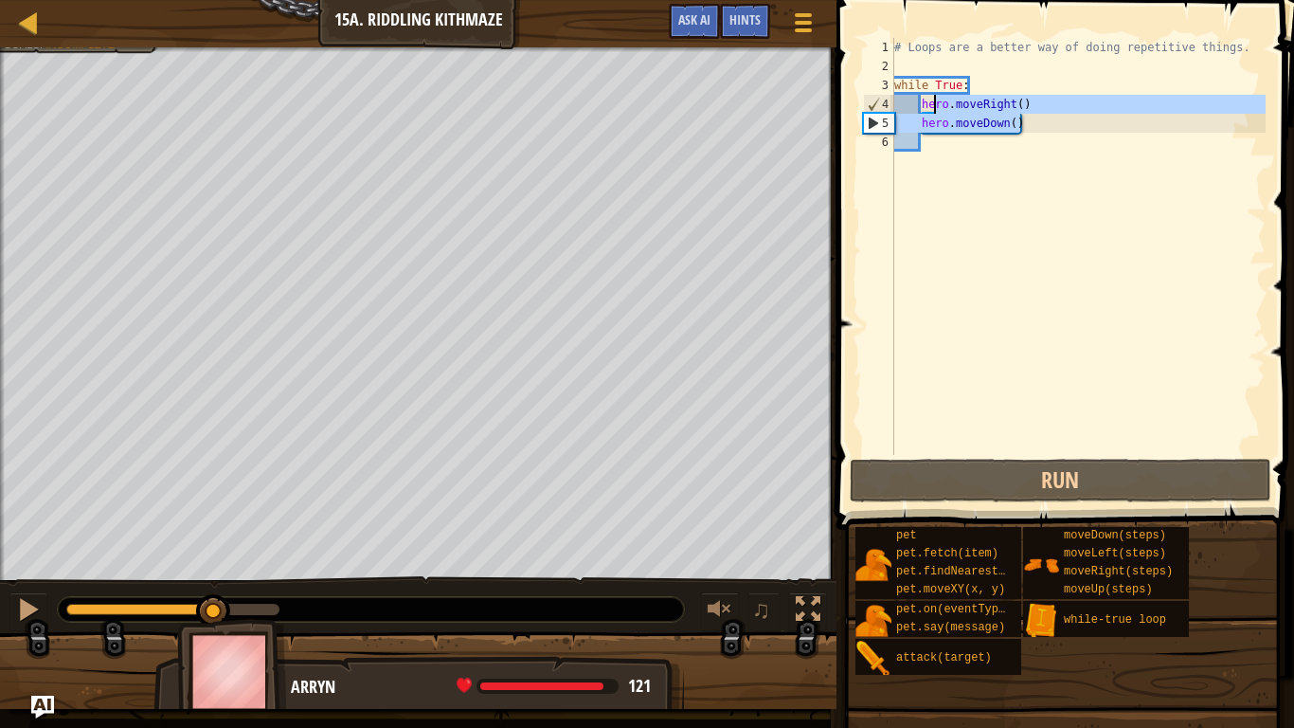
drag, startPoint x: 1039, startPoint y: 124, endPoint x: 931, endPoint y: 108, distance: 109.2
click at [931, 108] on div "# Loops are a better way of doing repetitive things. while True : hero . moveRi…" at bounding box center [1077, 265] width 375 height 455
type textarea "hero.moveRight() hero.moveDown()"
click at [1018, 184] on div "# Loops are a better way of doing repetitive things. while True : hero . moveRi…" at bounding box center [1077, 265] width 375 height 455
click at [962, 73] on div "# Loops are a better way of doing repetitive things. while True : hero . moveRi…" at bounding box center [1077, 265] width 375 height 455
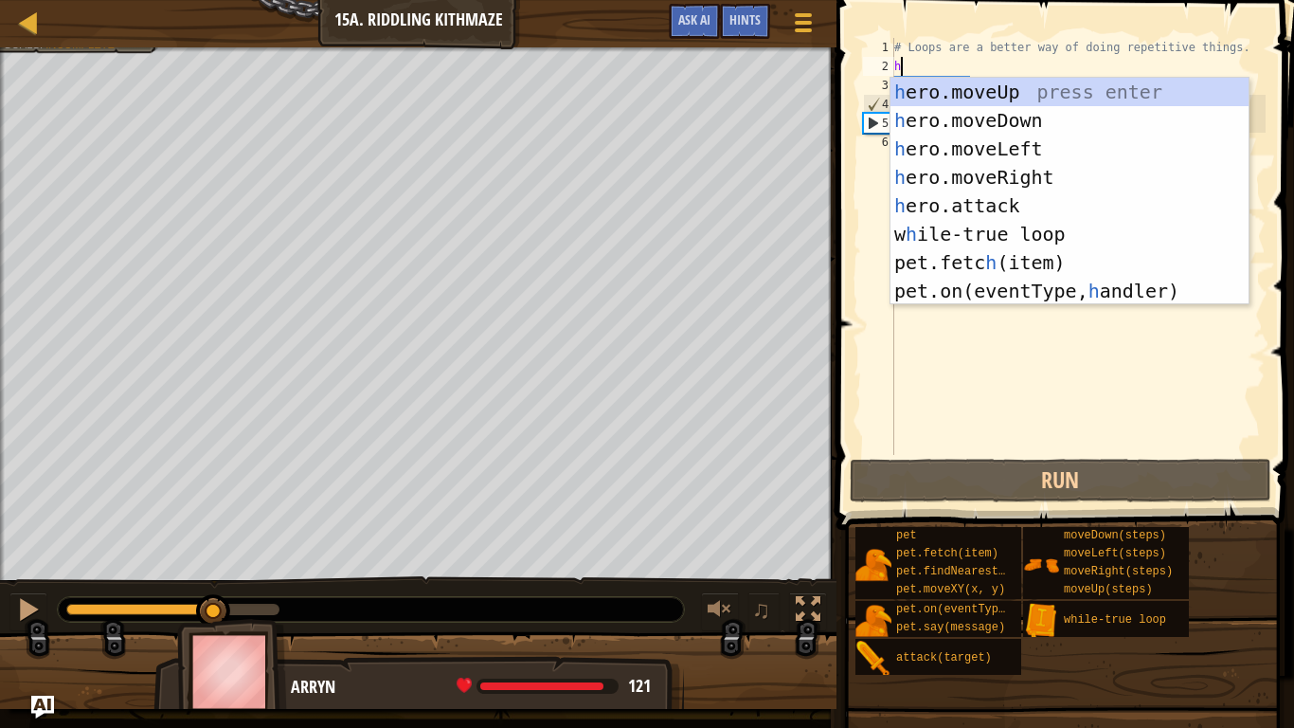
scroll to position [9, 0]
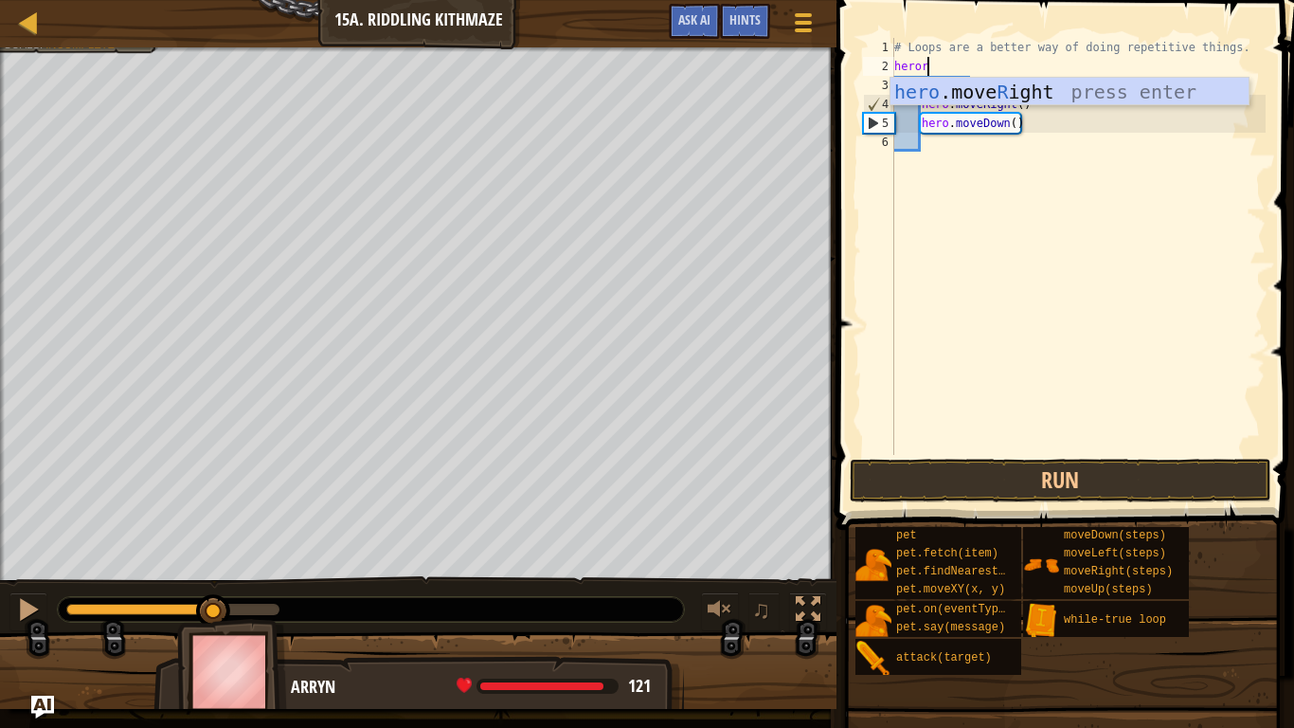
type textarea "hero"
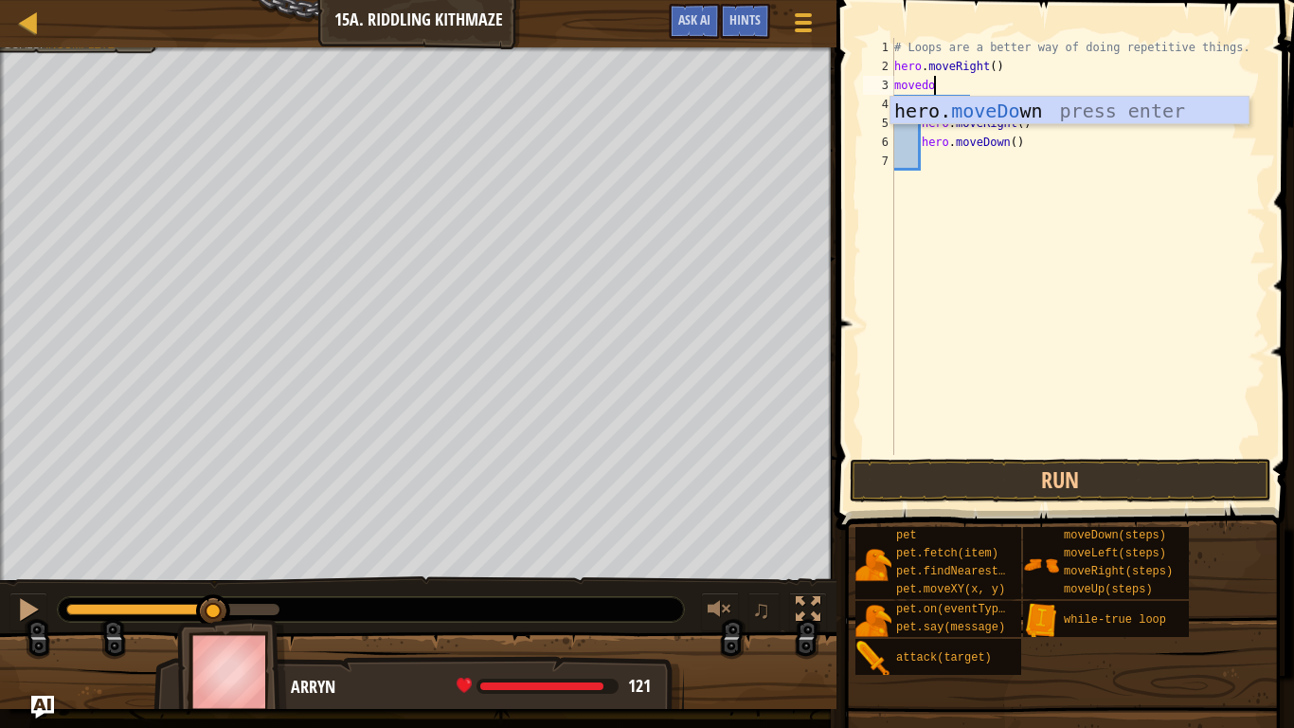
type textarea "movedow"
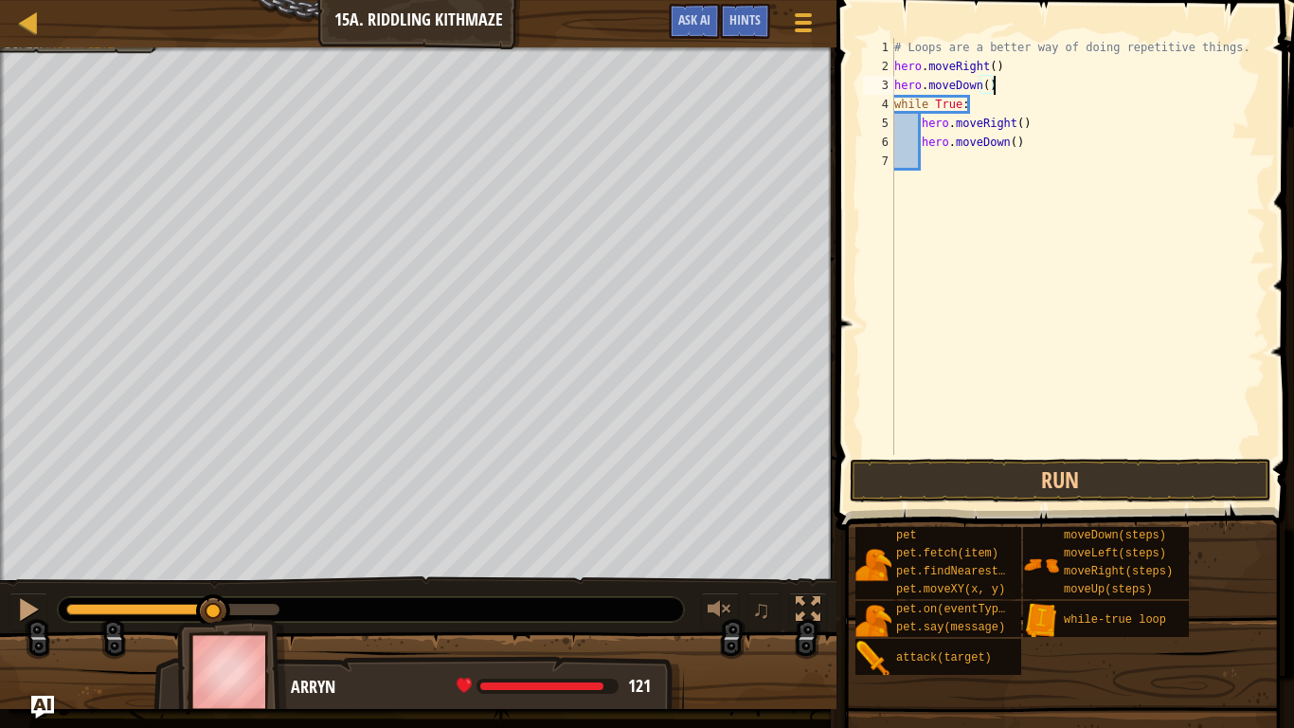
click at [1018, 125] on div "# Loops are a better way of doing repetitive things. hero . moveRight ( ) hero …" at bounding box center [1077, 265] width 375 height 455
click at [1009, 147] on div "# Loops are a better way of doing repetitive things. hero . moveRight ( ) hero …" at bounding box center [1077, 265] width 375 height 455
type textarea "hero.moveUp()"
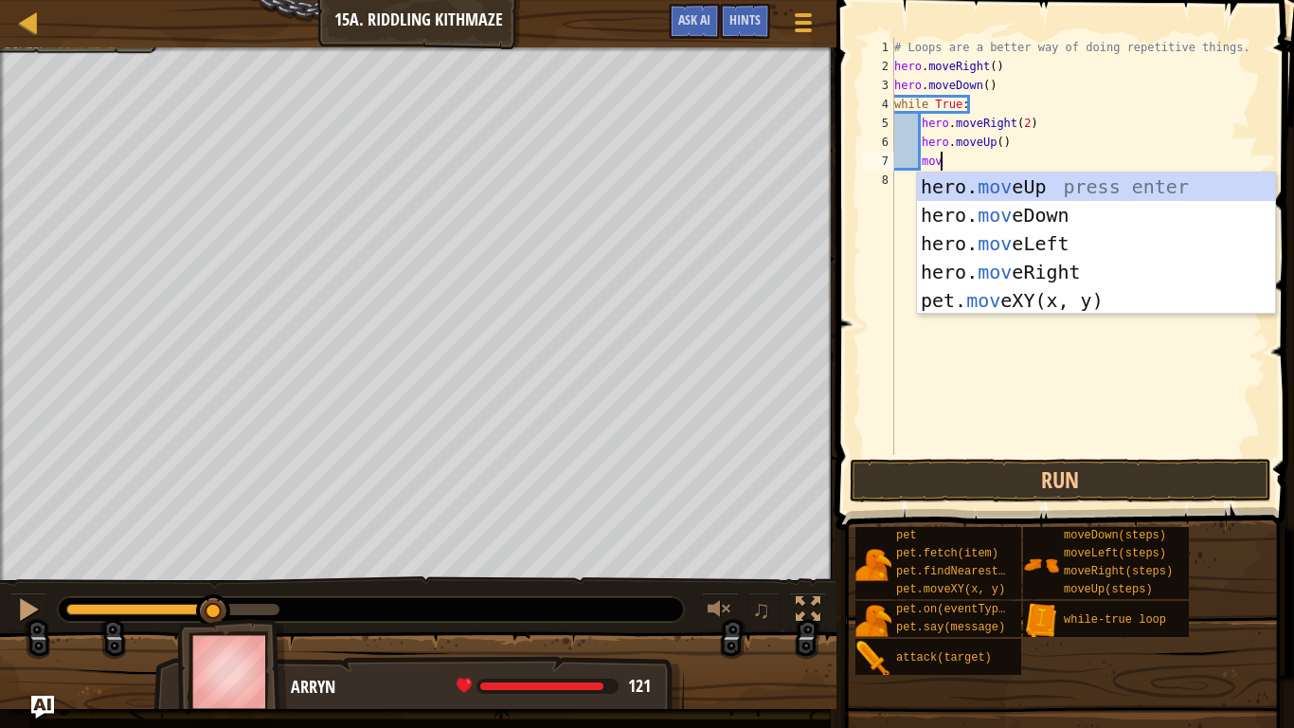
scroll to position [9, 7]
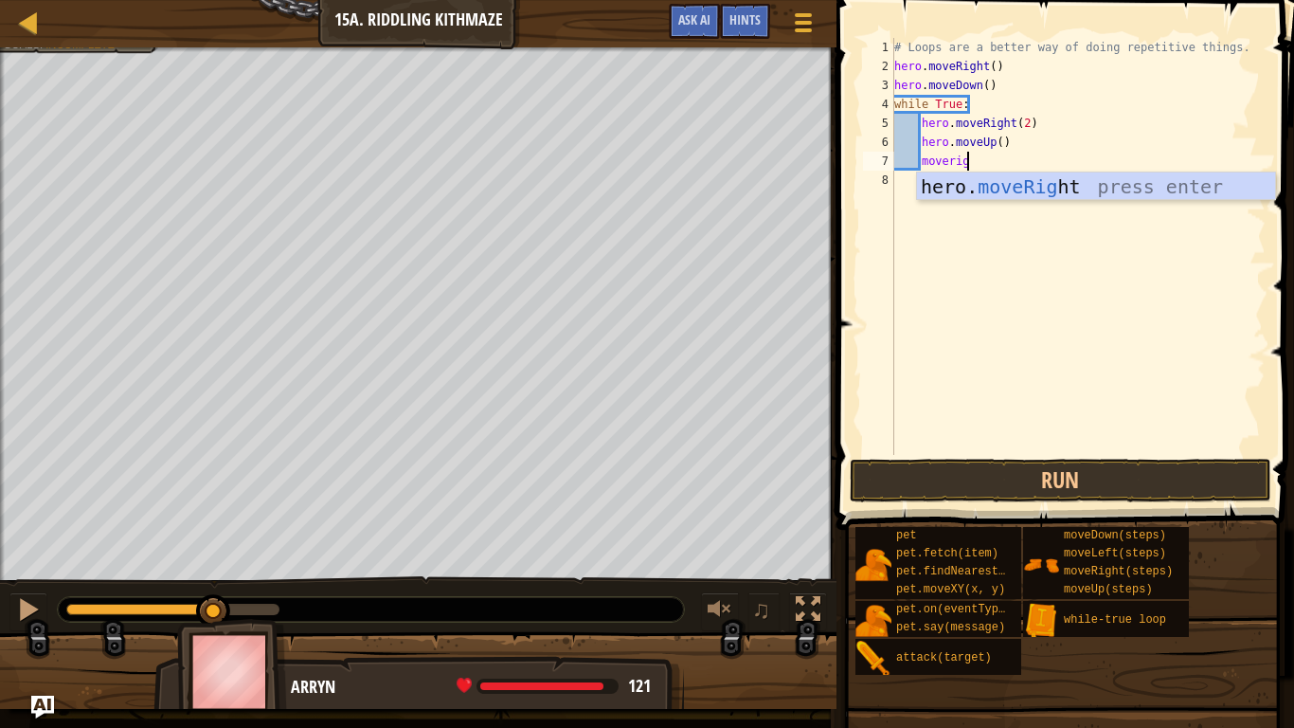
type textarea "moveright"
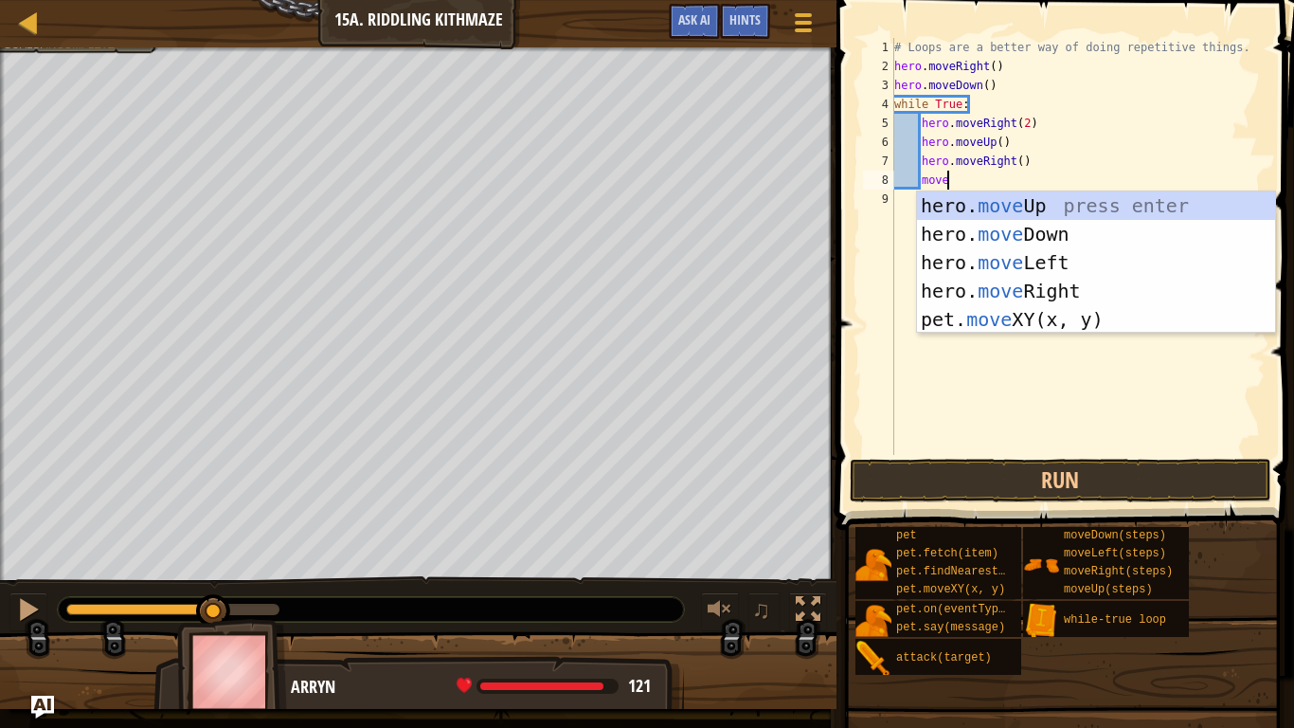
type textarea "movedo"
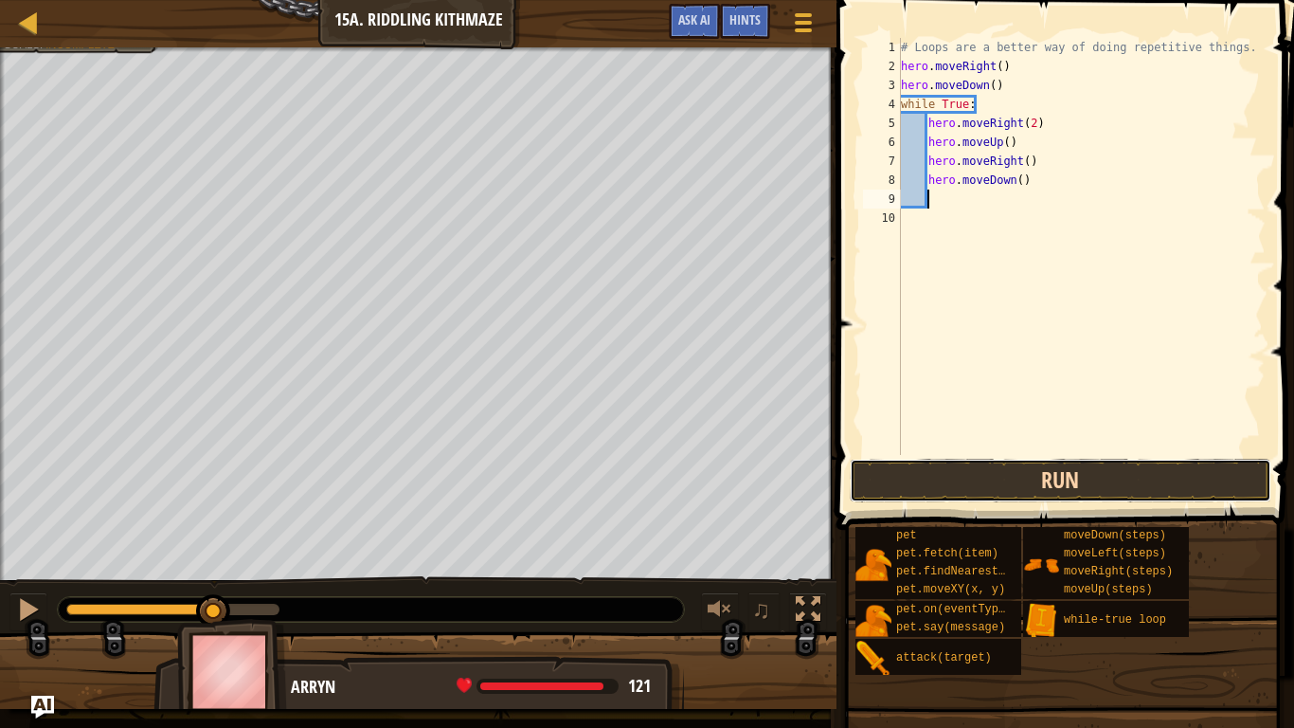
click at [1076, 470] on button "Run" at bounding box center [1061, 480] width 422 height 44
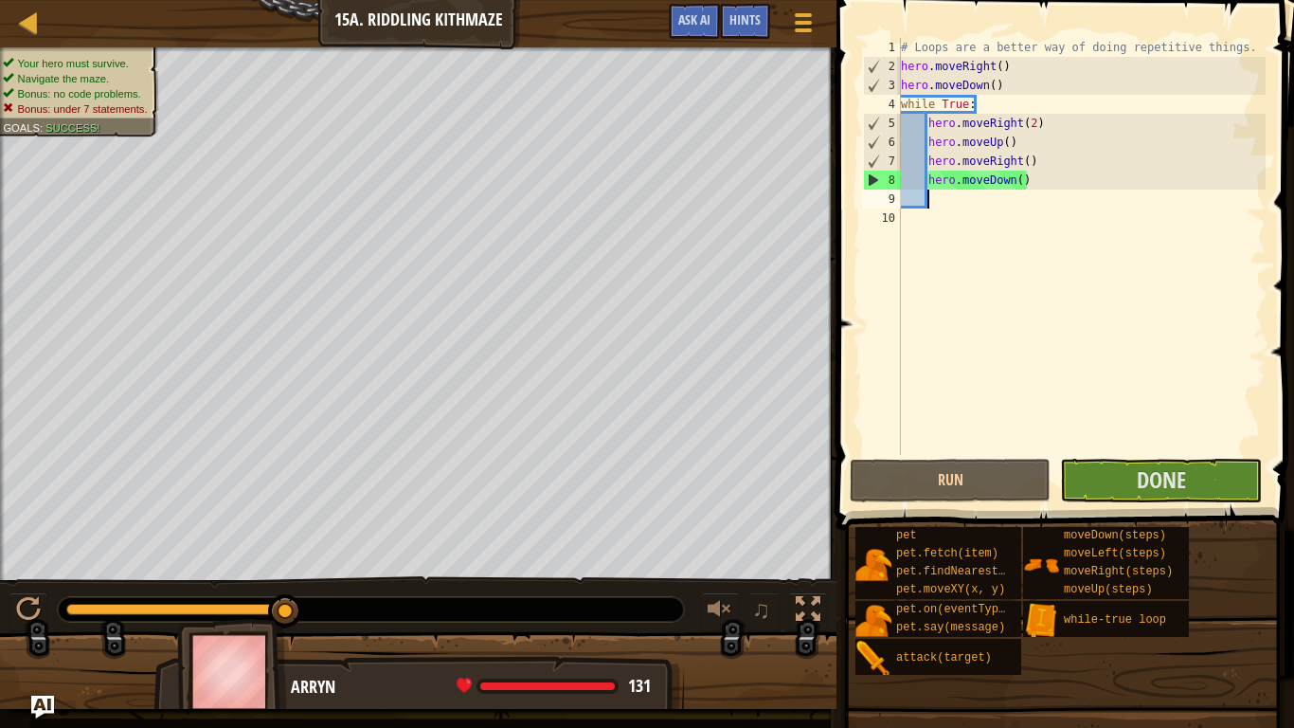
click at [1124, 504] on span at bounding box center [1067, 237] width 473 height 585
click at [1118, 489] on button "Done" at bounding box center [1160, 480] width 201 height 44
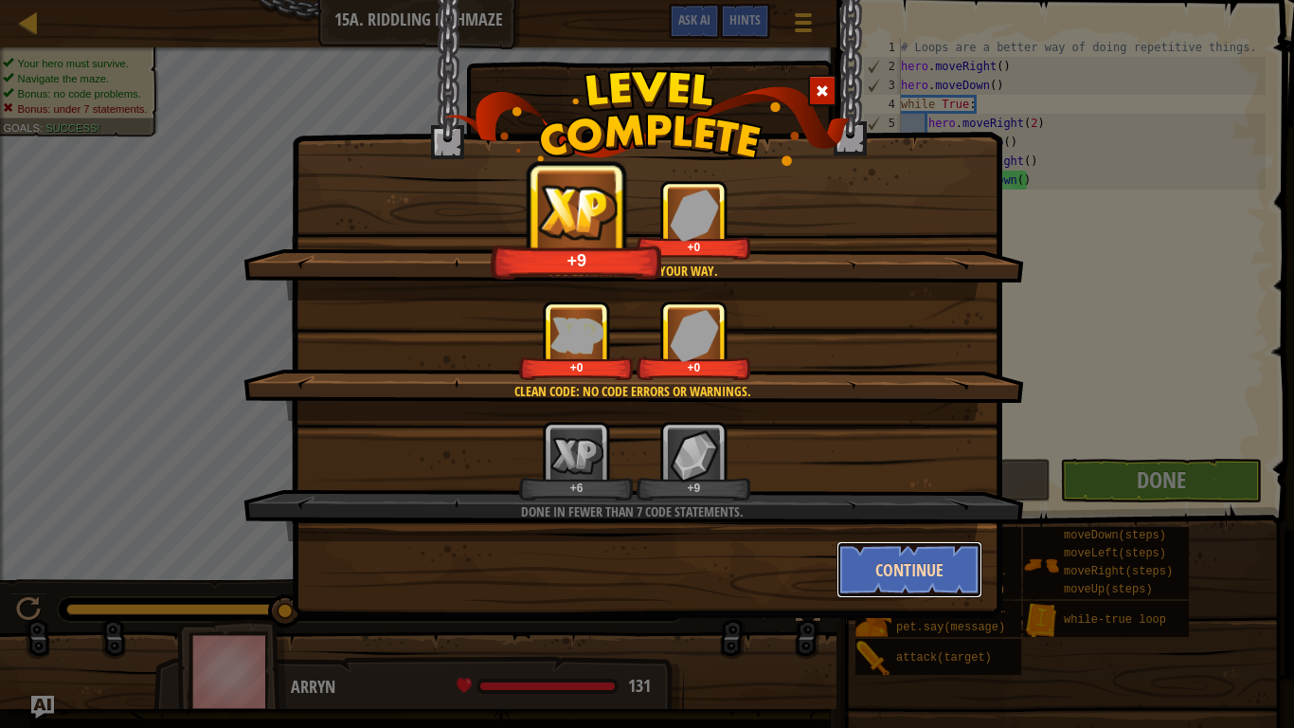
click at [900, 552] on button "Continue" at bounding box center [909, 569] width 147 height 57
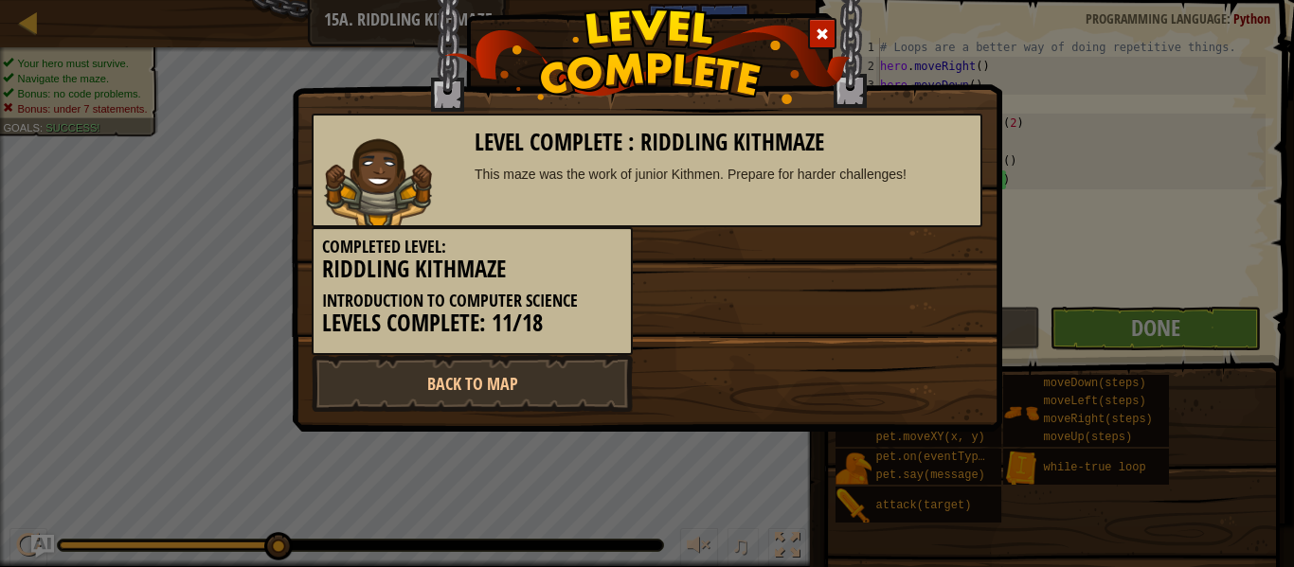
click at [509, 332] on h3 "Levels Complete: 11/18" at bounding box center [472, 324] width 300 height 26
click at [462, 376] on link "Back to Map" at bounding box center [472, 383] width 321 height 57
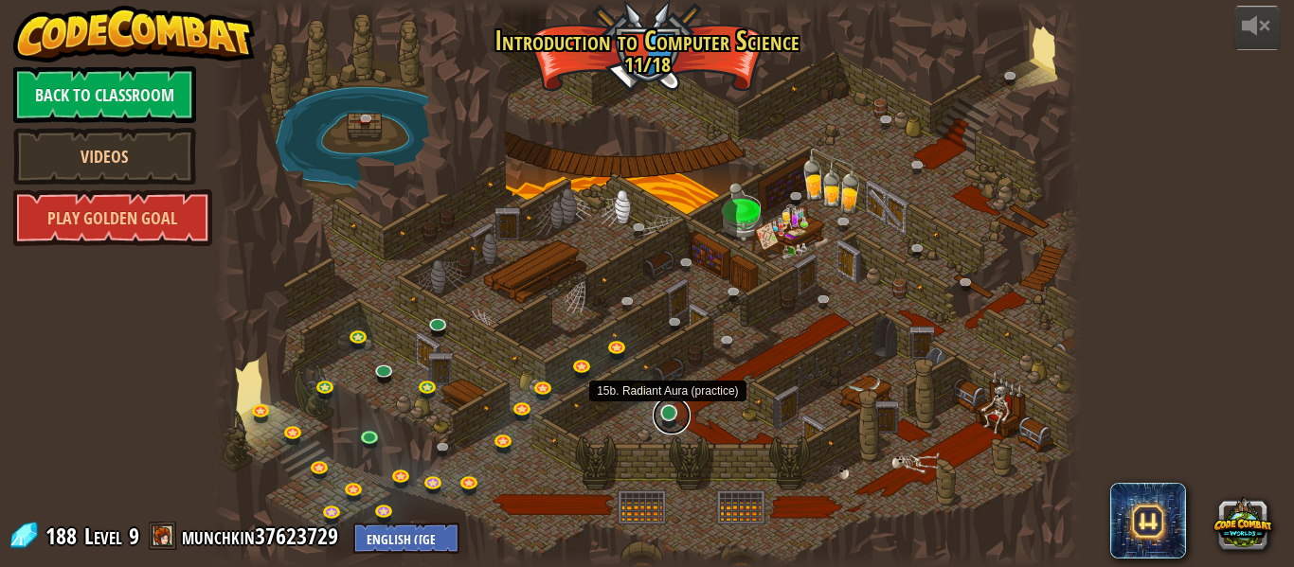
click at [665, 417] on link at bounding box center [672, 416] width 38 height 38
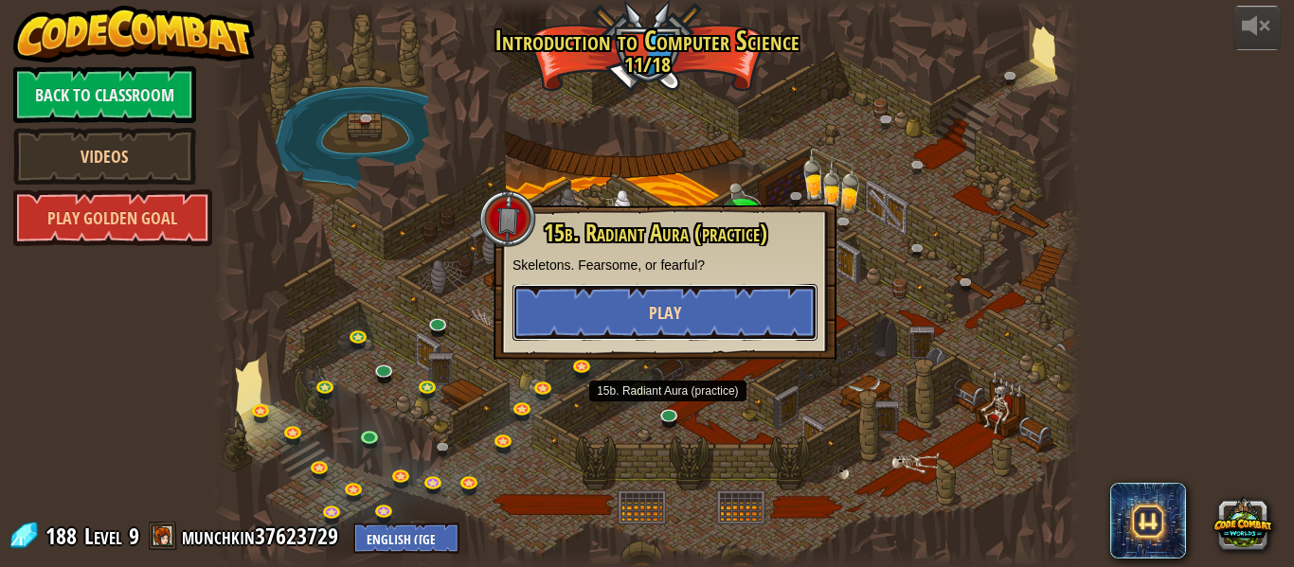
click at [675, 302] on span "Play" at bounding box center [665, 313] width 32 height 24
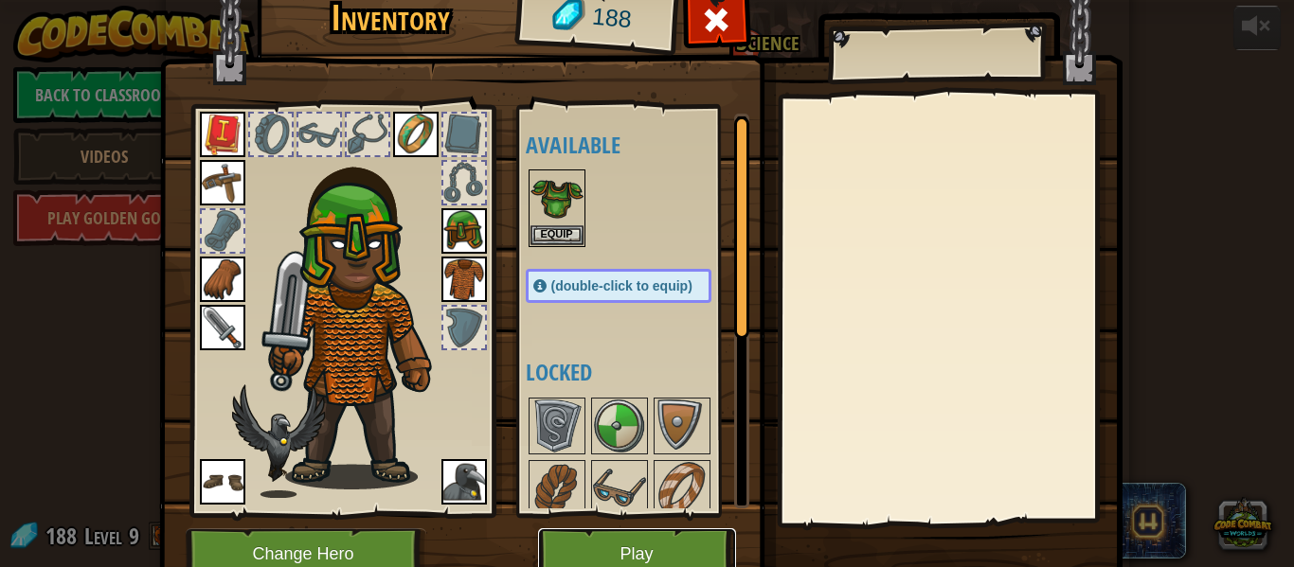
click at [675, 540] on button "Play" at bounding box center [637, 555] width 198 height 52
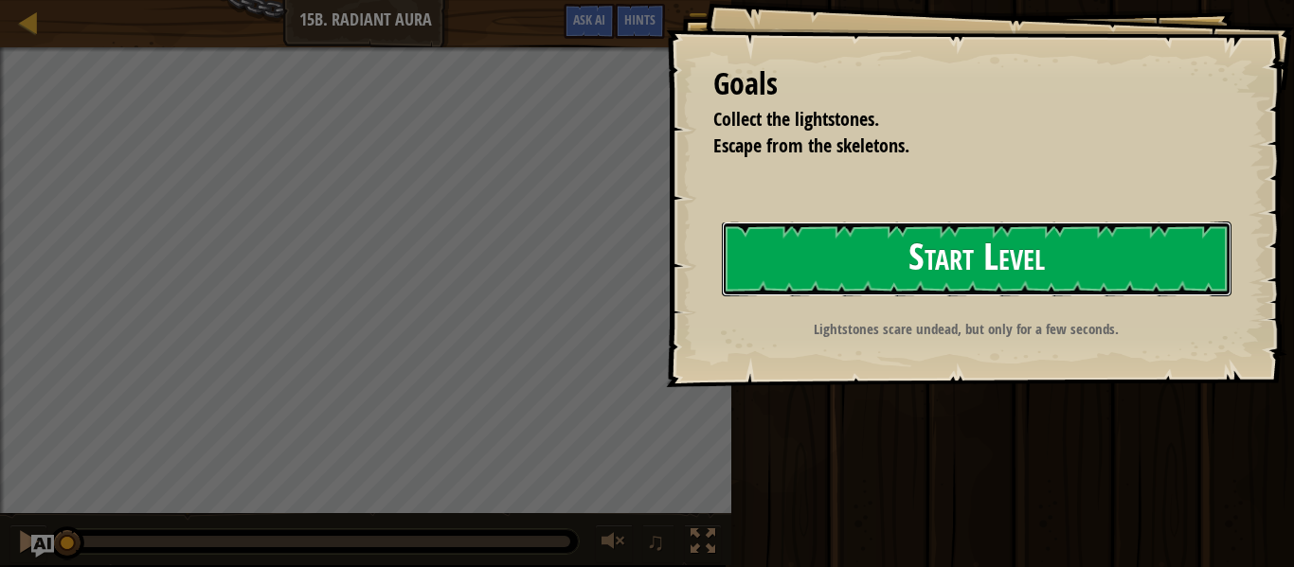
click at [1028, 252] on button "Start Level" at bounding box center [977, 259] width 510 height 75
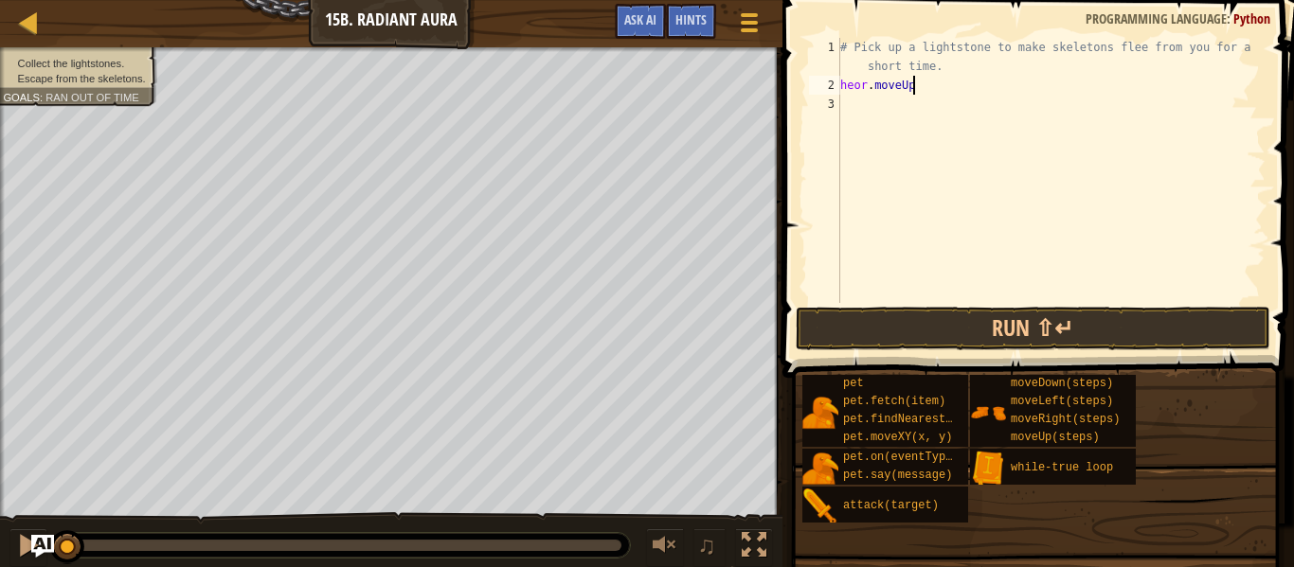
type textarea "heor.moveUp()"
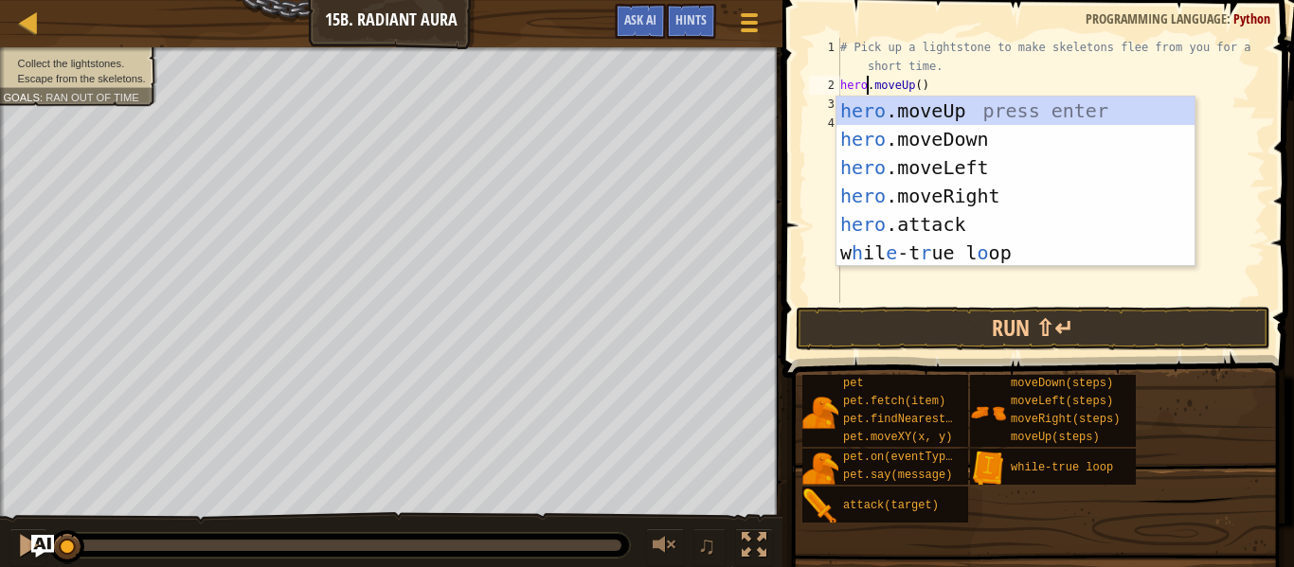
scroll to position [9, 4]
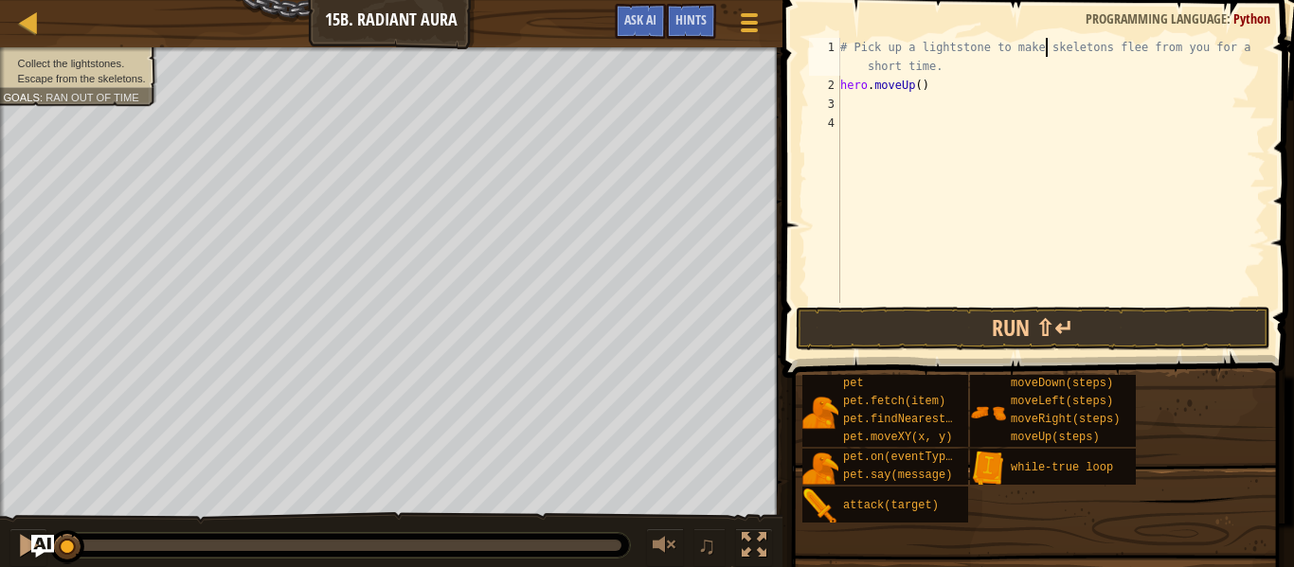
click at [1045, 55] on div "# Pick up a lightstone to make skeletons flee from you for a short time. hero .…" at bounding box center [1050, 199] width 429 height 322
type textarea "# Pick up a lightstone to make skeletons flee from you for a short time."
click at [842, 109] on div "# Pick up a lightstone to make skeletons flee from you for a short time. hero .…" at bounding box center [1050, 199] width 429 height 322
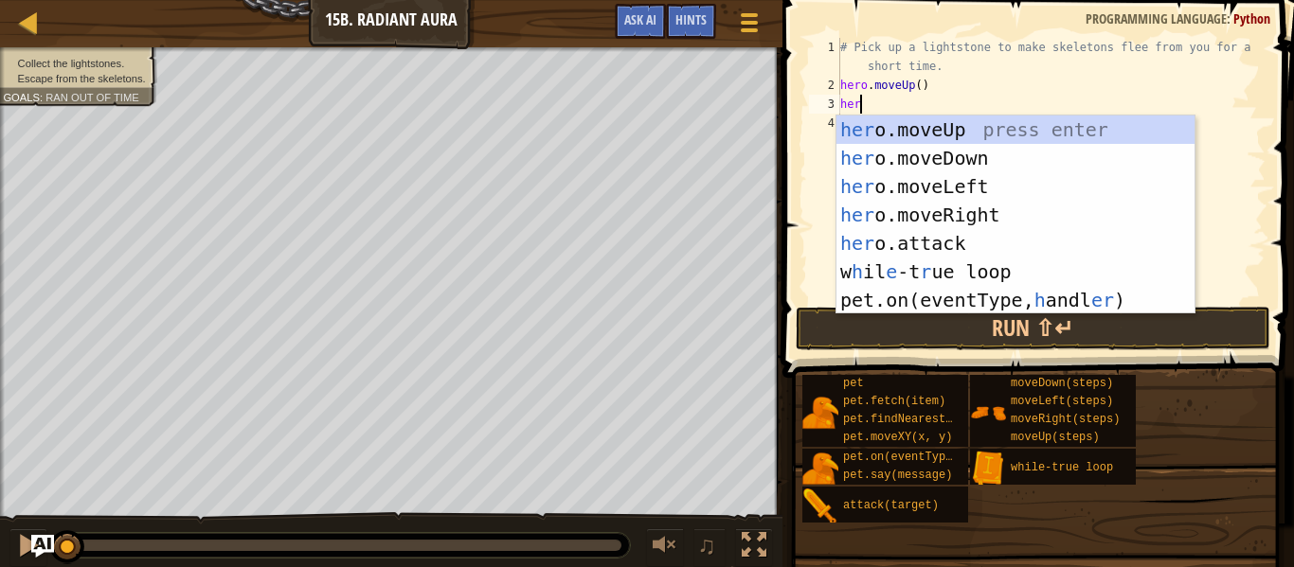
scroll to position [9, 3]
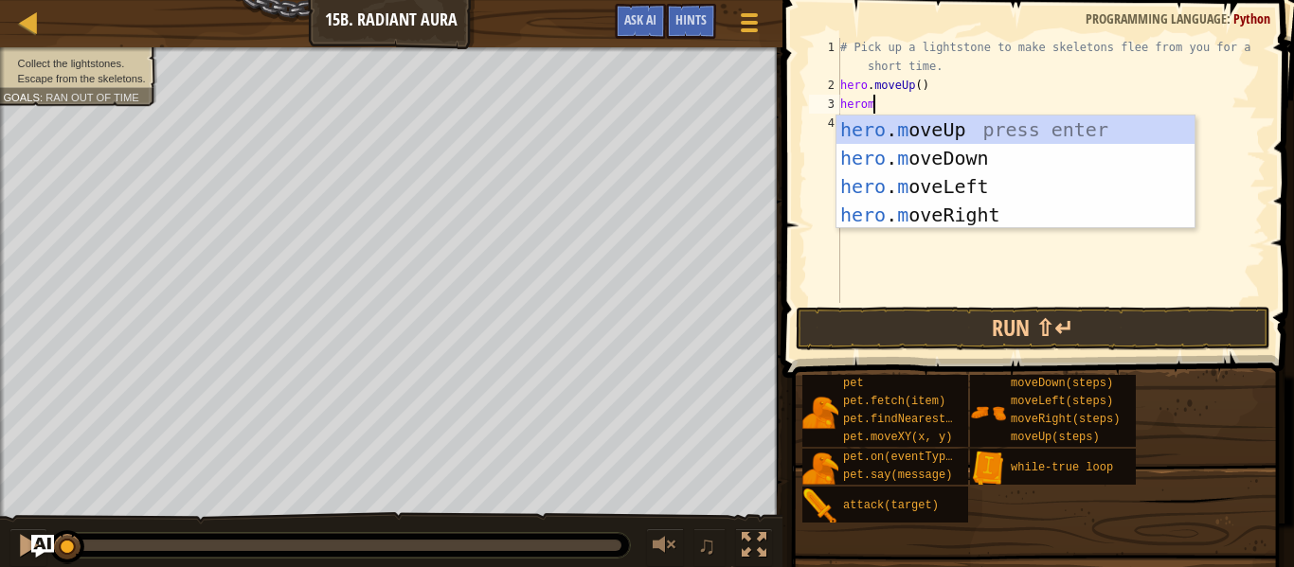
type textarea "heromov"
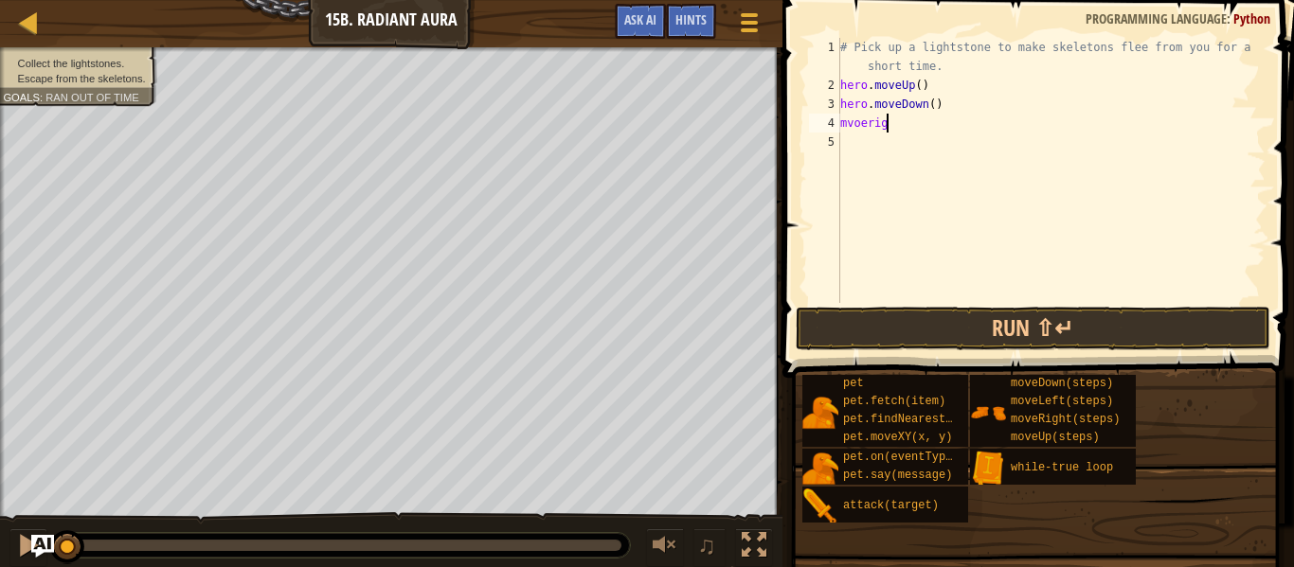
scroll to position [9, 8]
type textarea "mvoeright"
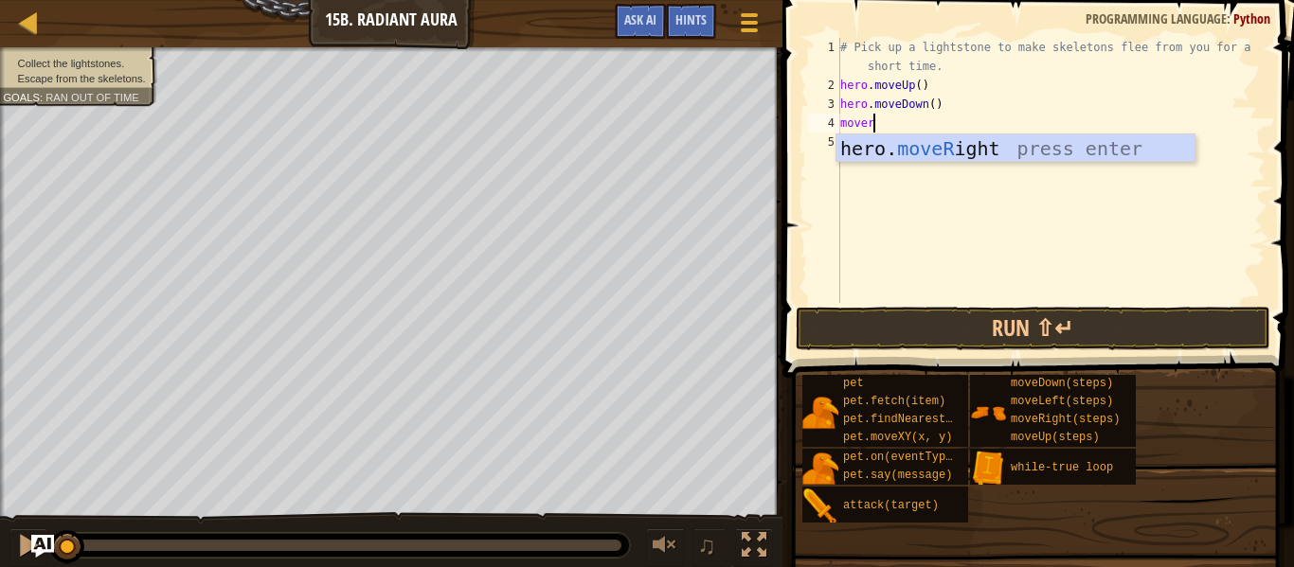
type textarea "moveri"
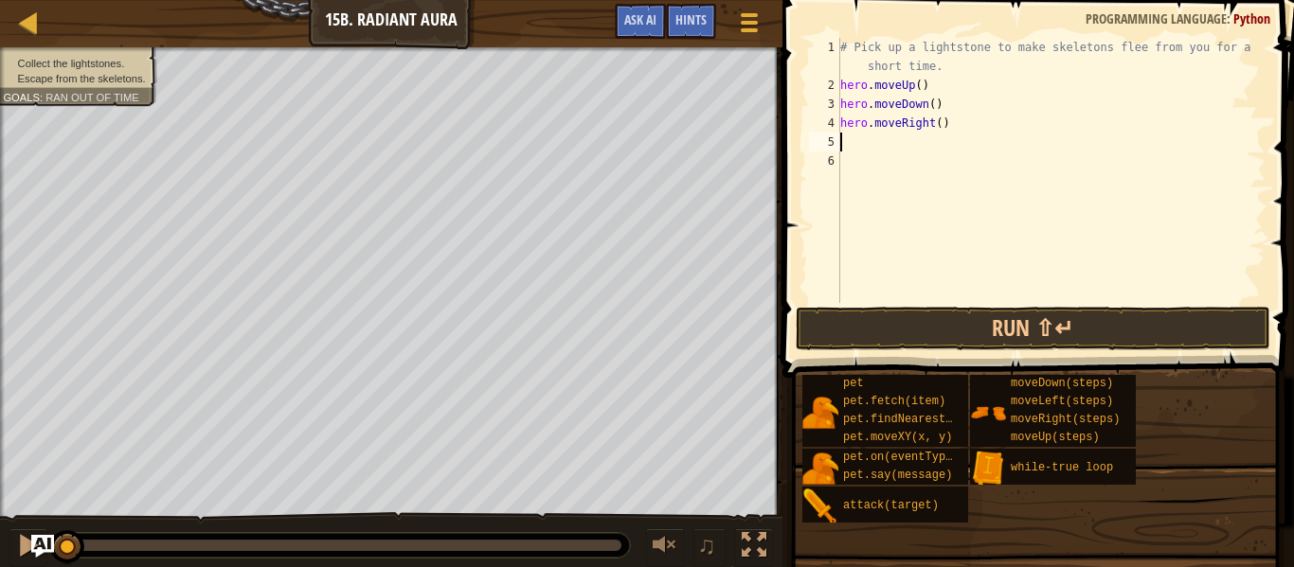
click at [942, 128] on div "# Pick up a lightstone to make skeletons flee from you for a short time. hero .…" at bounding box center [1050, 199] width 429 height 322
type textarea "hero.moveRight(2)"
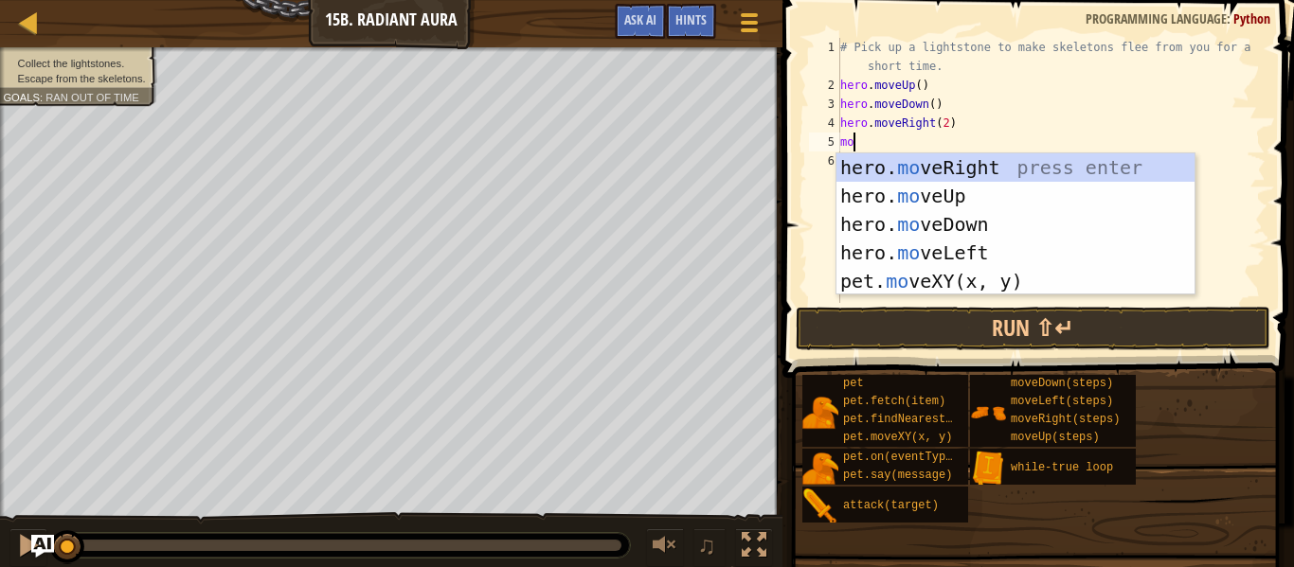
scroll to position [9, 1]
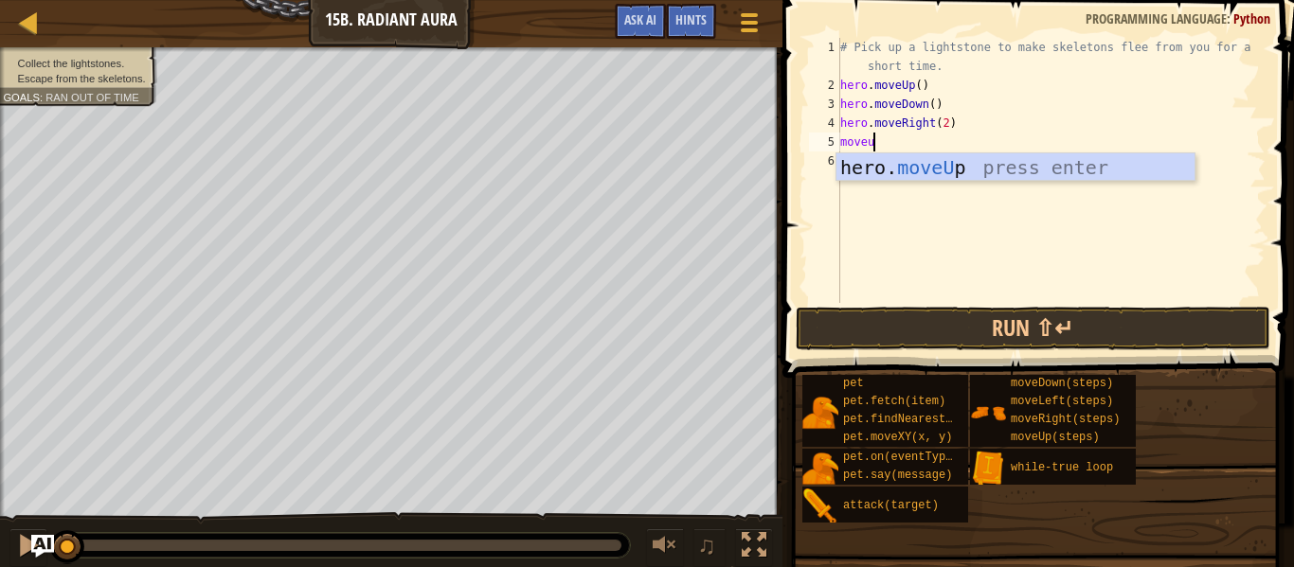
type textarea "moveup"
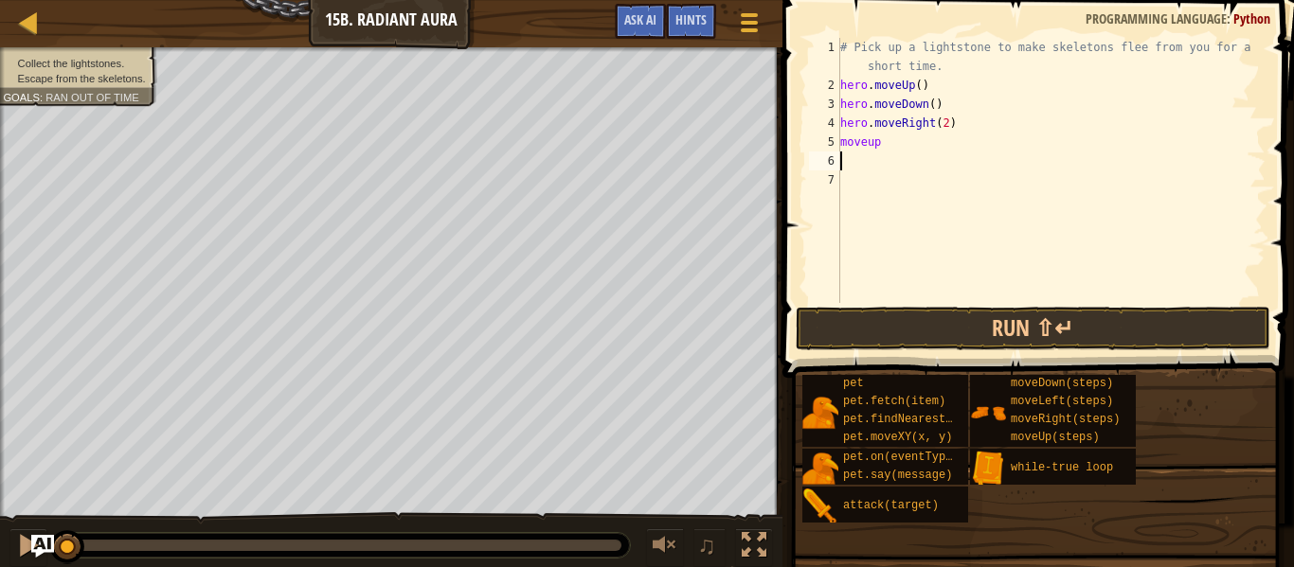
scroll to position [9, 0]
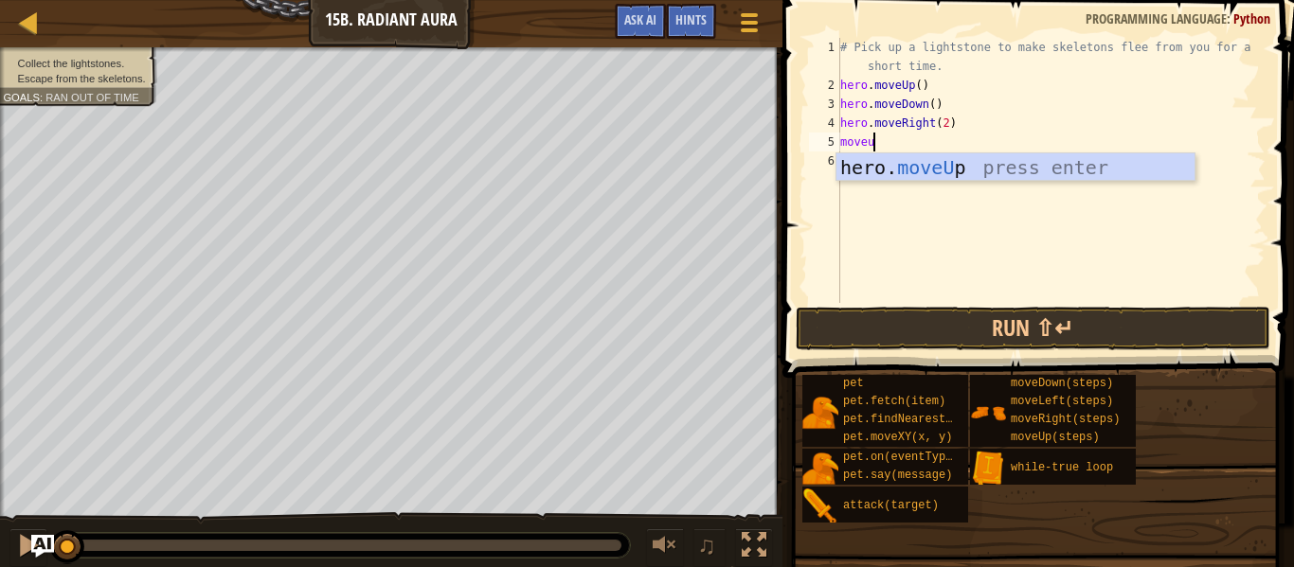
type textarea "moveup"
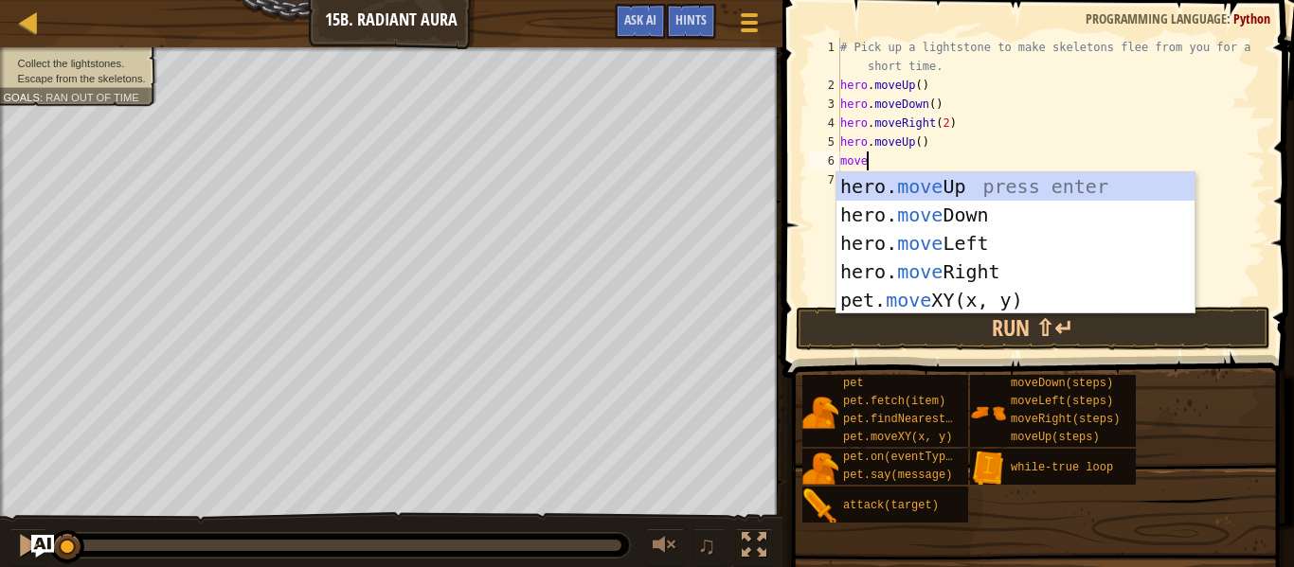
scroll to position [9, 3]
type textarea "movedo"
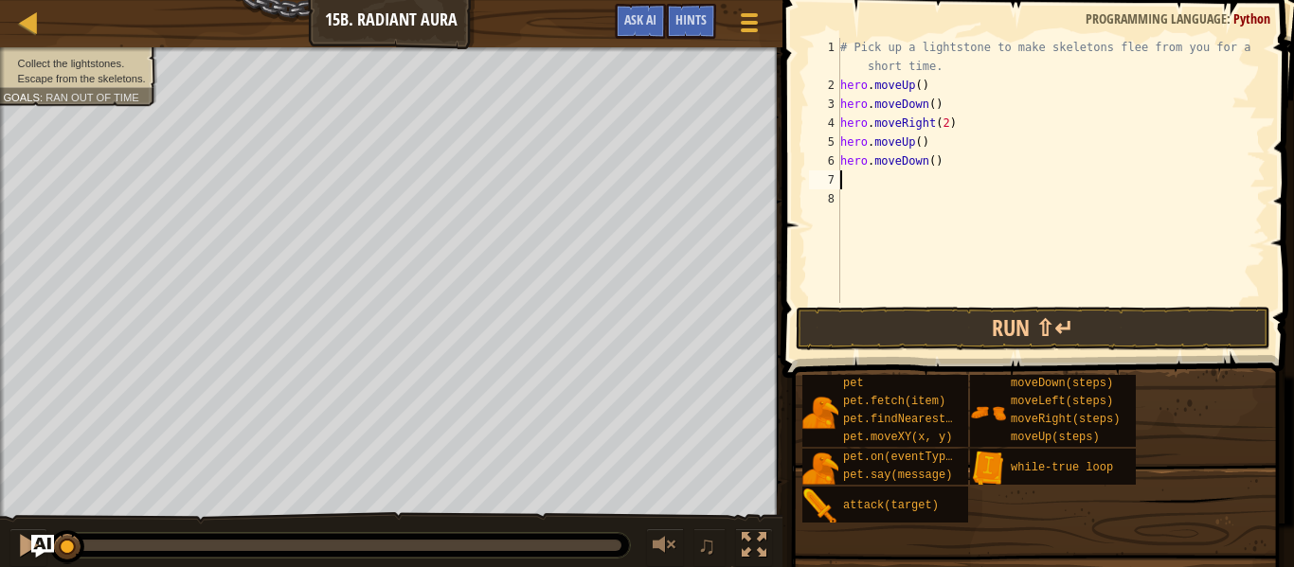
scroll to position [9, 0]
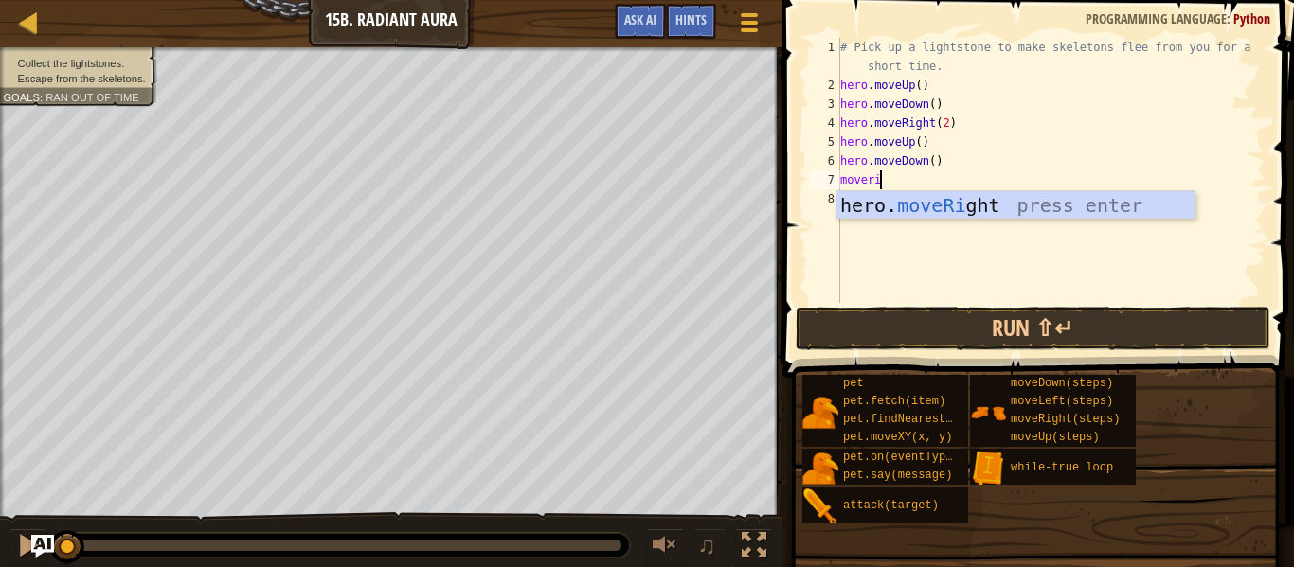
type textarea "moverig"
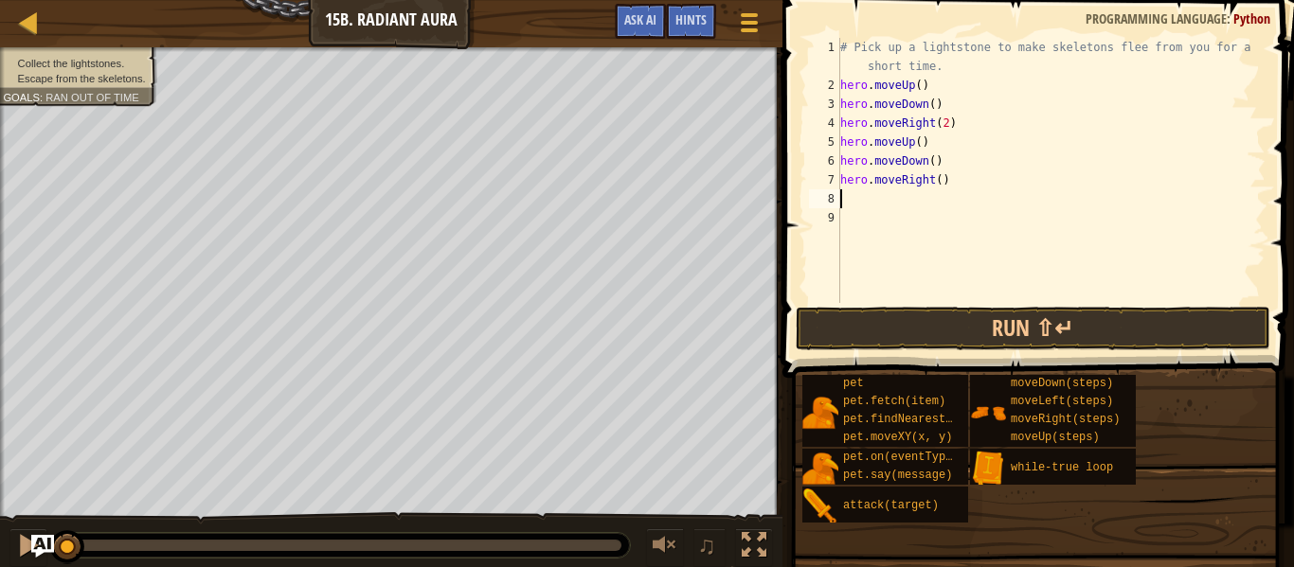
click at [939, 179] on div "# Pick up a lightstone to make skeletons flee from you for a short time. hero .…" at bounding box center [1050, 199] width 429 height 322
type textarea "hero.moveRight(2)"
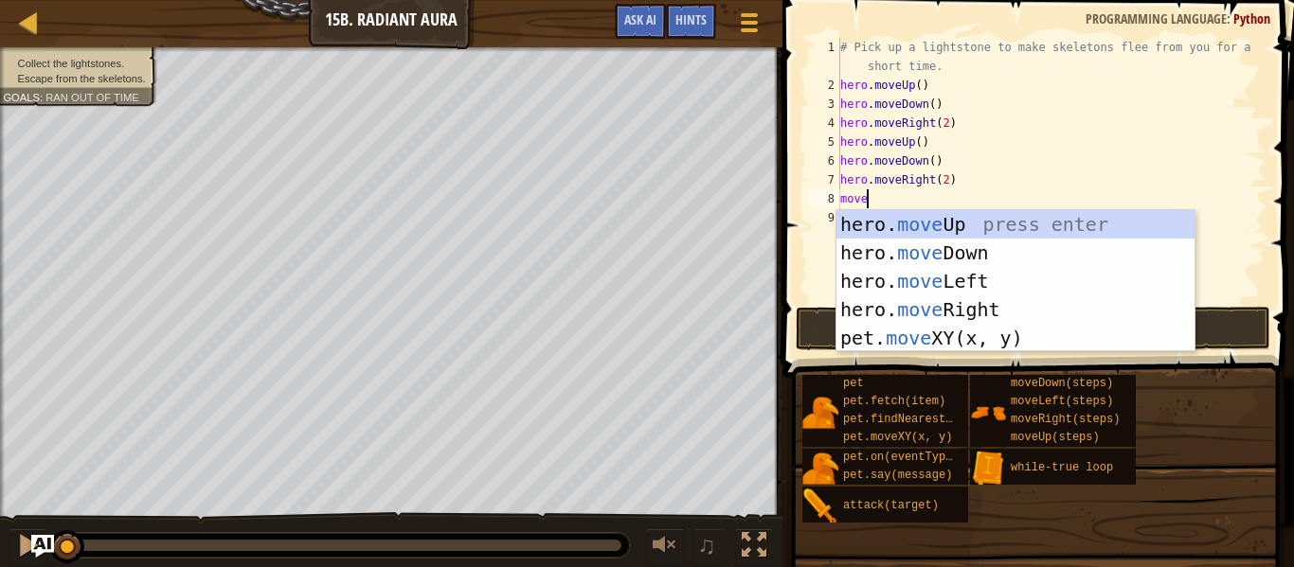
type textarea "moveu"
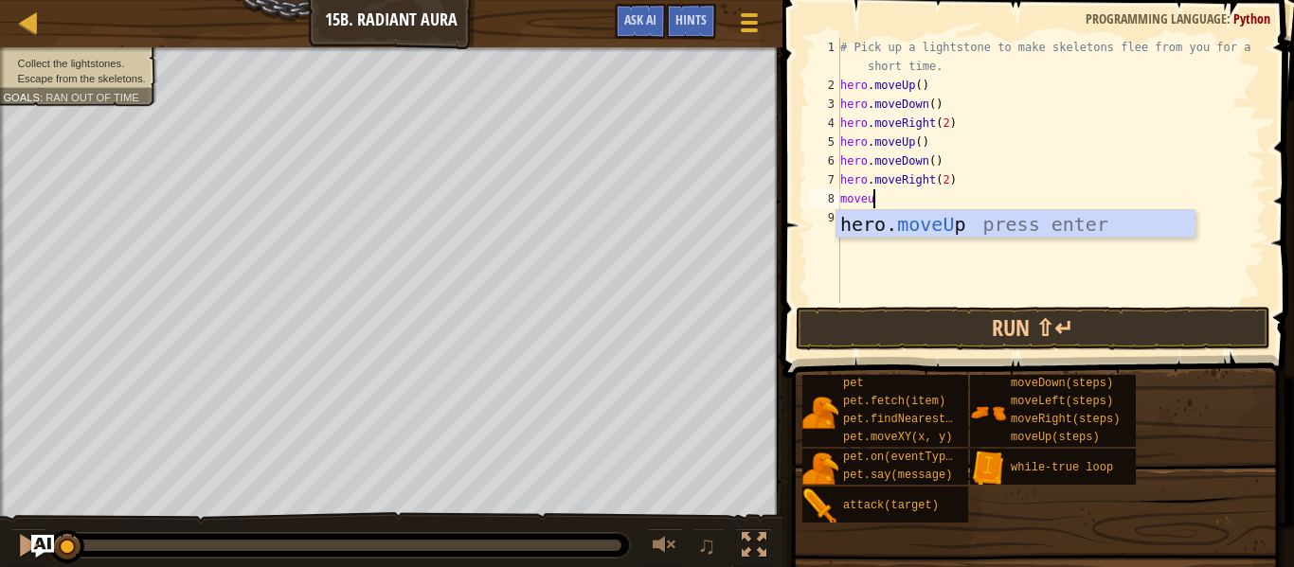
scroll to position [0, 0]
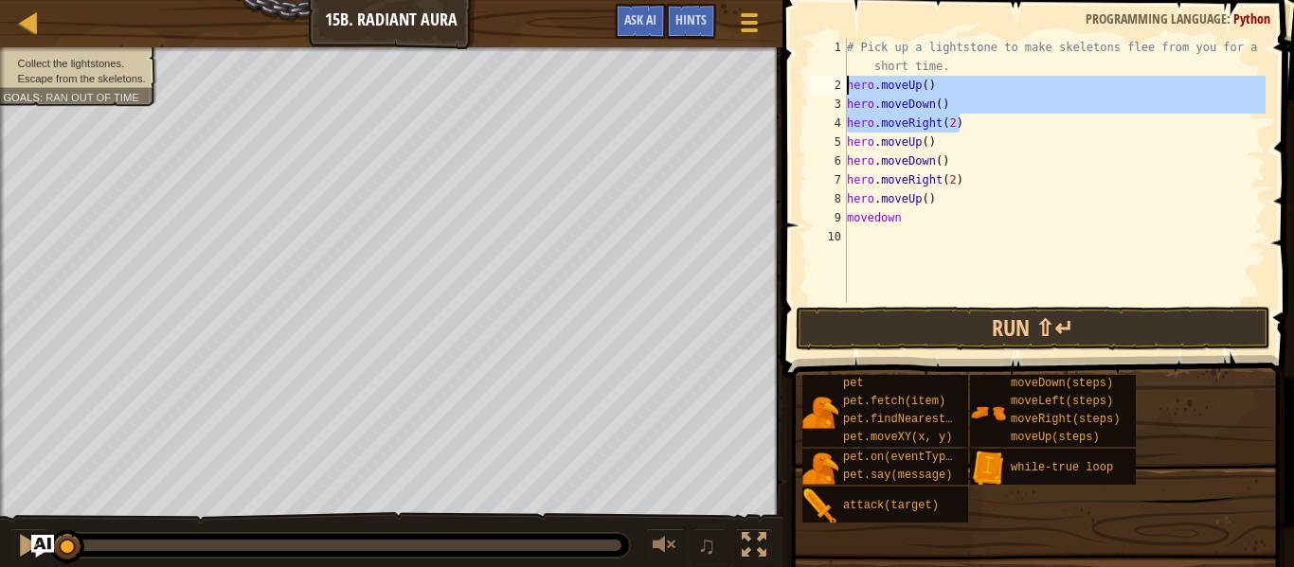
drag, startPoint x: 964, startPoint y: 126, endPoint x: 841, endPoint y: 85, distance: 129.7
click at [841, 85] on div "movedown 1 2 3 4 5 6 7 8 9 10 # Pick up a lightstone to make skeletons flee fro…" at bounding box center [1035, 170] width 460 height 265
click at [968, 157] on div "# Pick up a lightstone to make skeletons flee from you for a short time. hero .…" at bounding box center [1054, 199] width 422 height 322
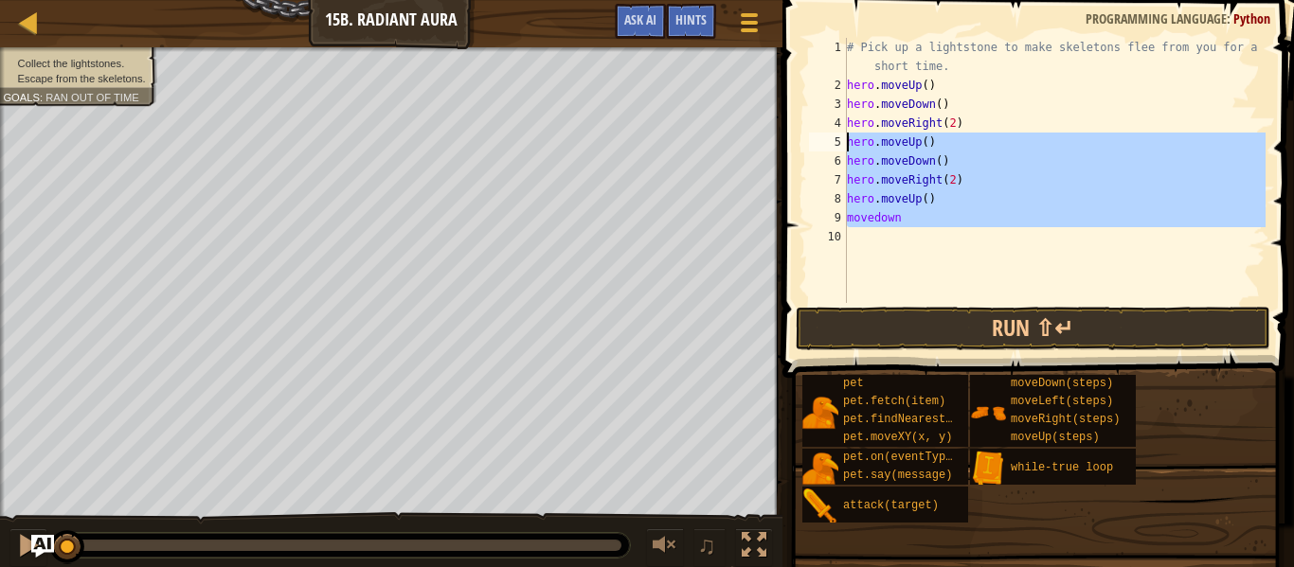
drag, startPoint x: 910, startPoint y: 227, endPoint x: 839, endPoint y: 137, distance: 114.7
click at [839, 137] on div "hero.moveDown() 1 2 3 4 5 6 7 8 9 10 # Pick up a lightstone to make skeletons f…" at bounding box center [1035, 170] width 460 height 265
type textarea "hero.moveUp() hero.moveDown()"
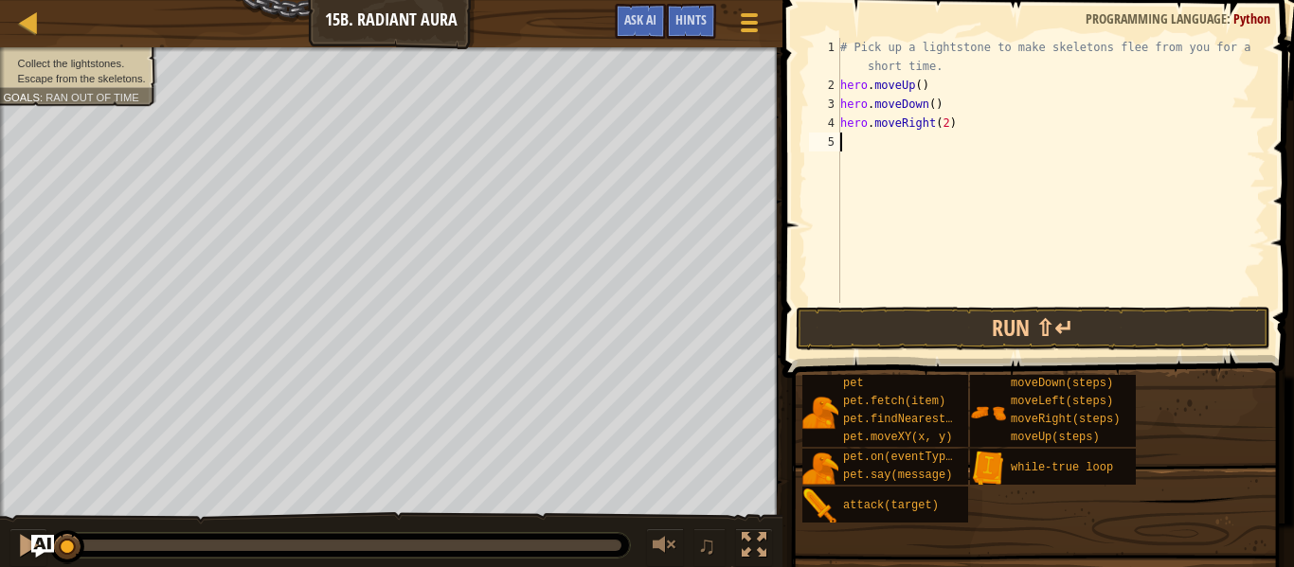
scroll to position [9, 0]
type textarea "# Pick up a lightstone to make skeletons flee from you for a short time."
type textarea "w"
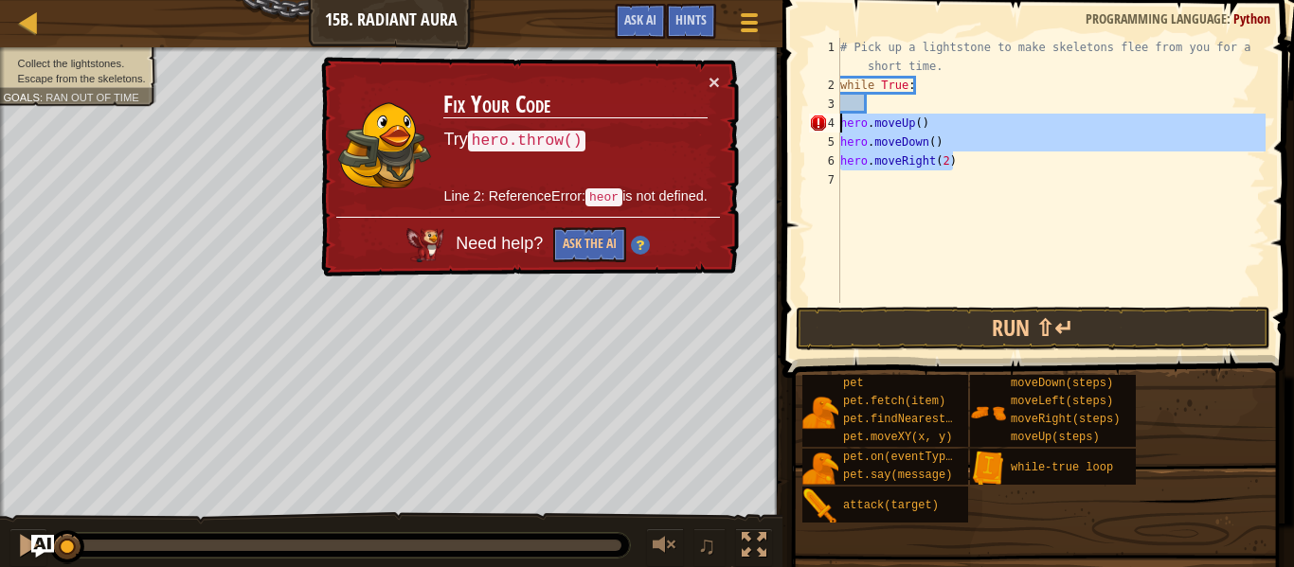
drag, startPoint x: 974, startPoint y: 158, endPoint x: 831, endPoint y: 125, distance: 146.8
click at [831, 125] on div "1 2 3 4 5 6 7 # Pick up a lightstone to make skeletons flee from you for a shor…" at bounding box center [1035, 170] width 460 height 265
type textarea "hero.moveUp() hero.moveDown()"
click at [872, 108] on div "# Pick up a lightstone to make skeletons flee from you for a short time. while …" at bounding box center [1050, 199] width 429 height 322
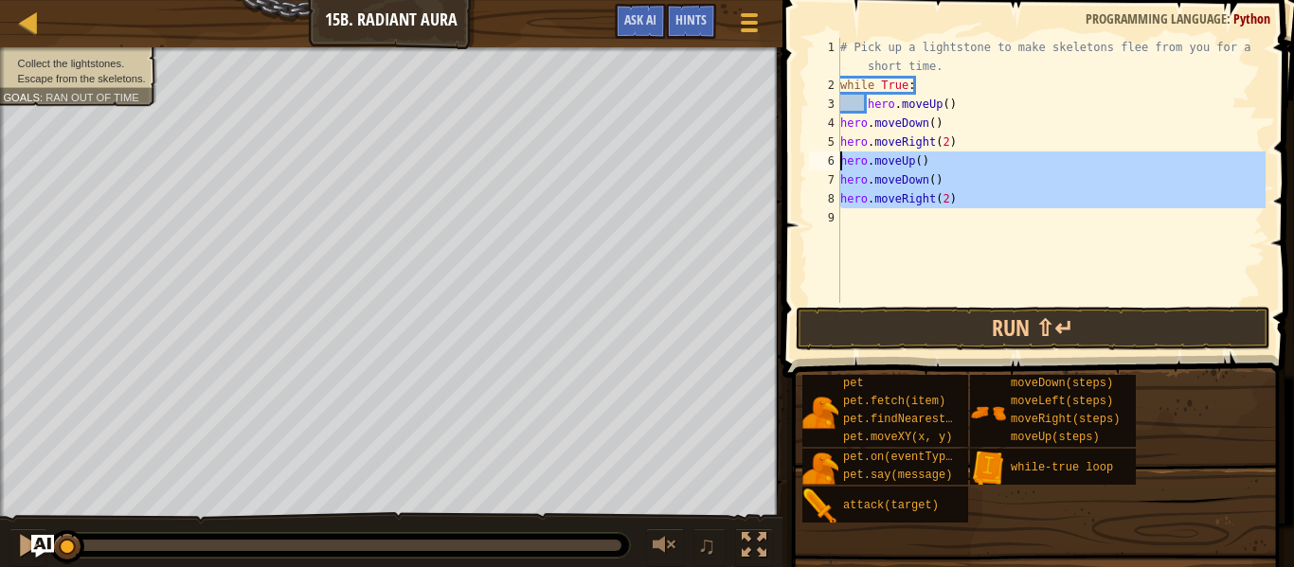
drag, startPoint x: 947, startPoint y: 218, endPoint x: 821, endPoint y: 162, distance: 137.8
click at [821, 162] on div "hero.moveRight(2) 1 2 3 4 5 6 7 8 9 # Pick up a lightstone to make skeletons fl…" at bounding box center [1035, 170] width 460 height 265
type textarea "hero.moveUp() hero.moveDown()"
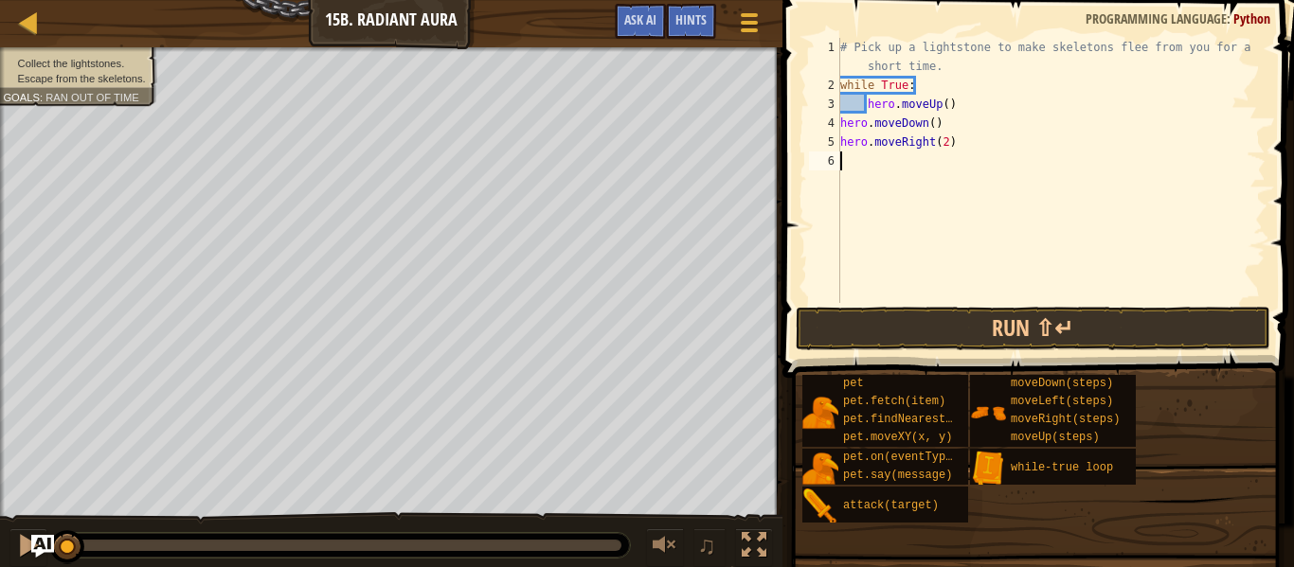
click at [843, 117] on div "# Pick up a lightstone to make skeletons flee from you for a short time. while …" at bounding box center [1050, 199] width 429 height 322
type textarea "hero.moveRight(2)"
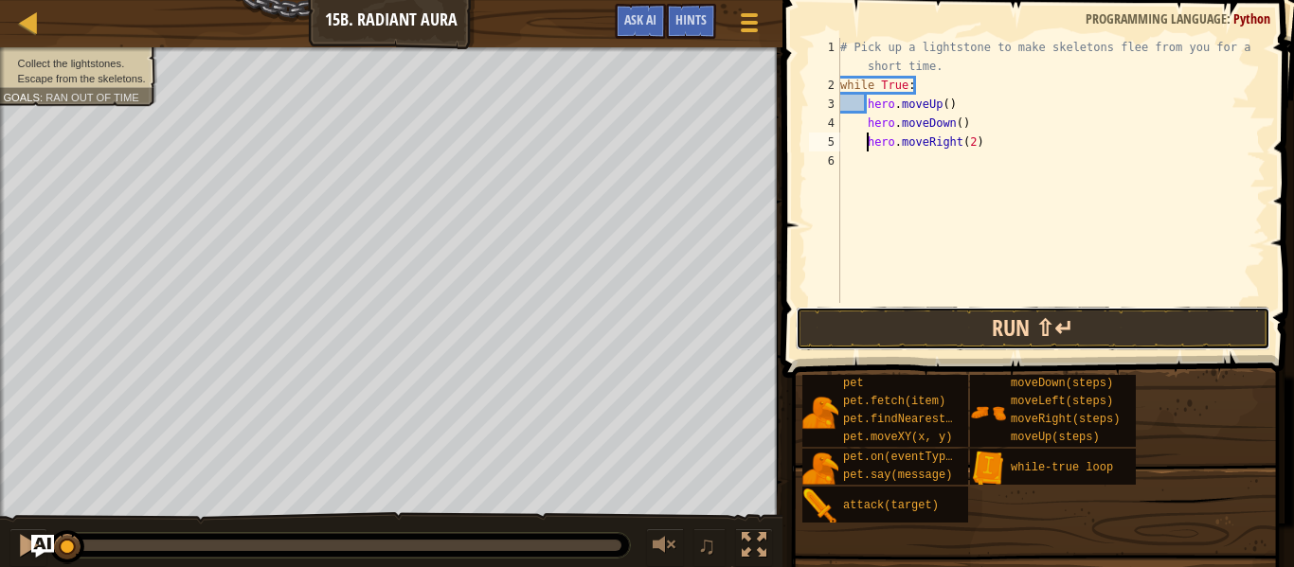
click at [978, 332] on button "Run ⇧↵" at bounding box center [1033, 329] width 475 height 44
